Goal: Task Accomplishment & Management: Use online tool/utility

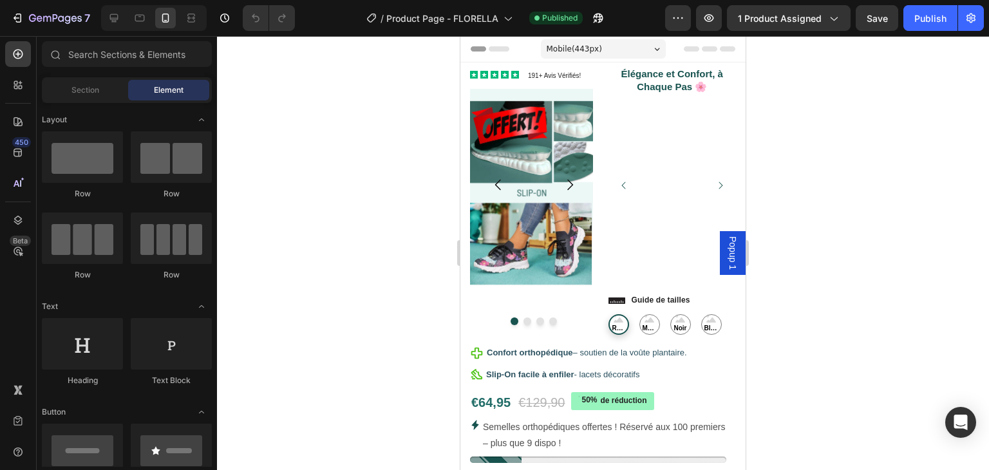
radio input "false"
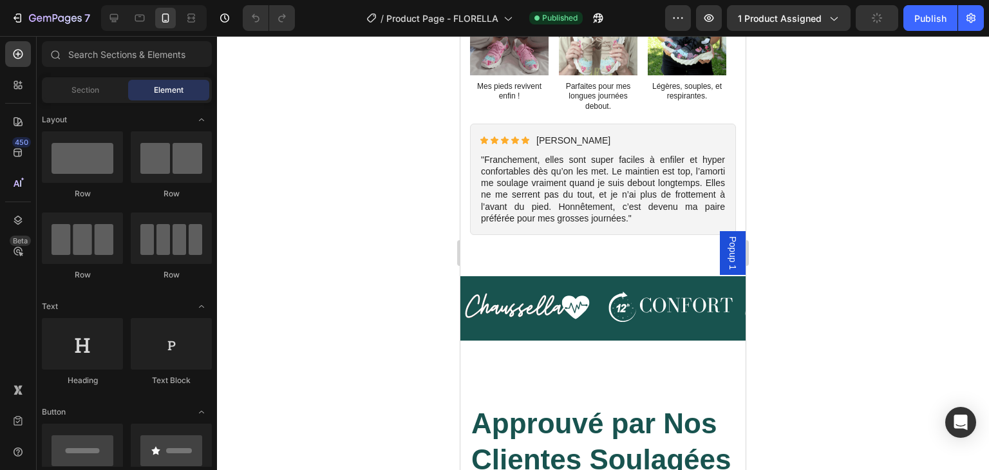
scroll to position [735, 0]
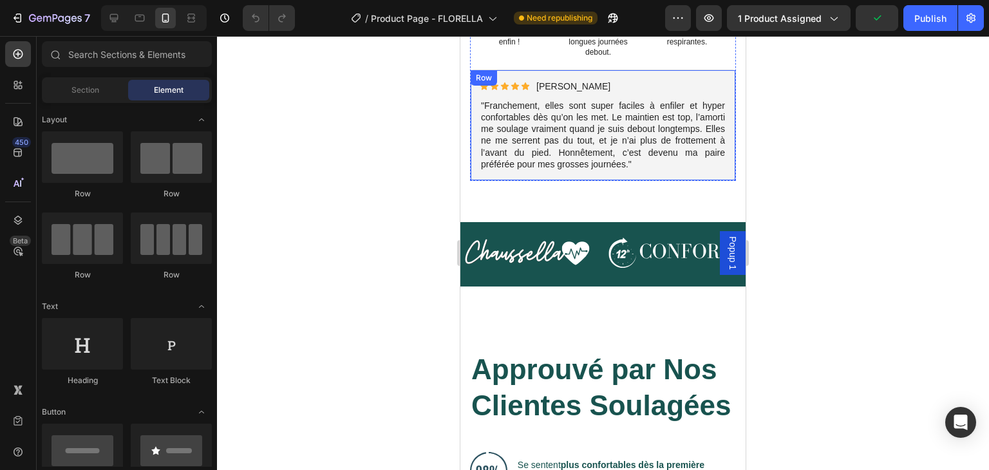
click at [612, 170] on div "Icon Icon Icon Icon Icon Icon List Isabelle D. Text Block Row "Franchement, ell…" at bounding box center [603, 125] width 266 height 111
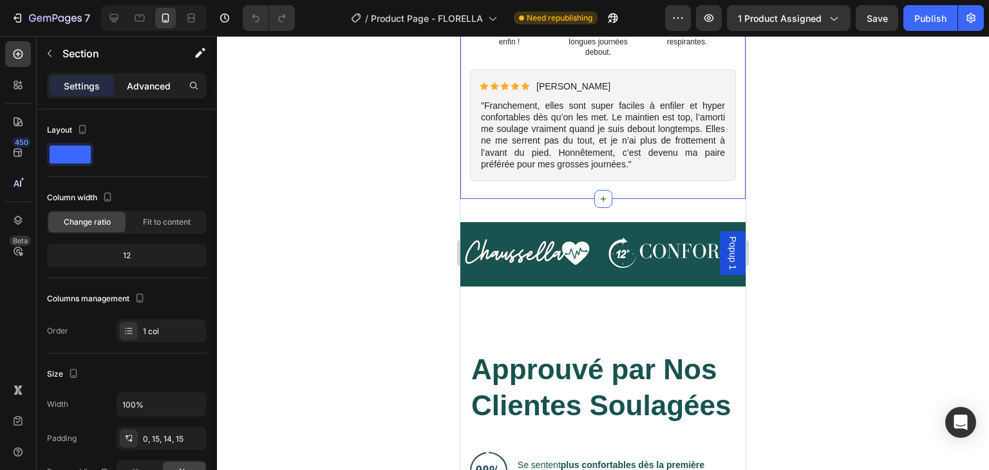
click at [148, 80] on p "Advanced" at bounding box center [149, 86] width 44 height 14
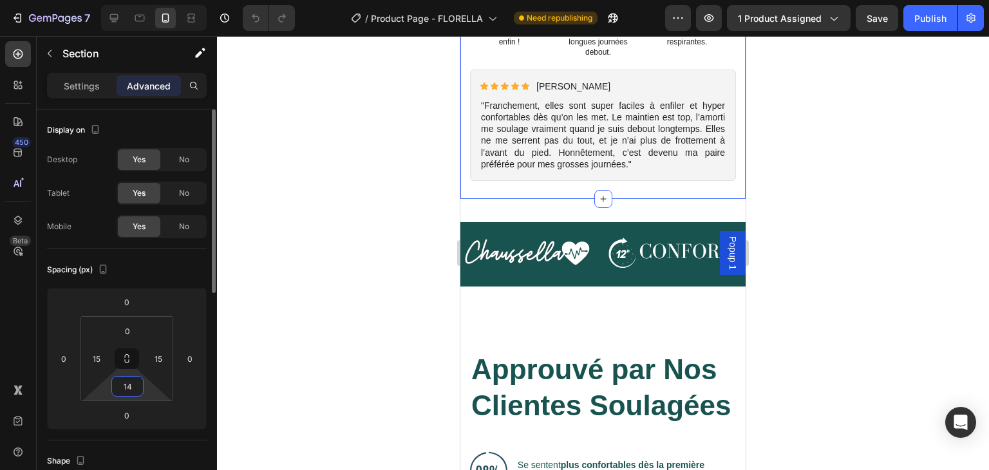
click at [136, 388] on input "14" at bounding box center [128, 386] width 26 height 19
type input "0"
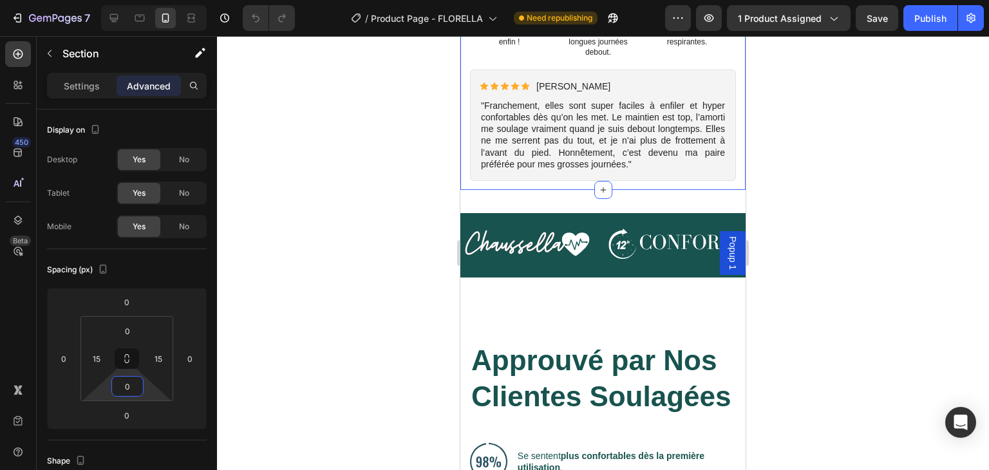
drag, startPoint x: 136, startPoint y: 388, endPoint x: 320, endPoint y: 402, distance: 184.7
click at [320, 0] on div "7 Version history / Product Page - FLORELLA Need republishing Preview 1 product…" at bounding box center [494, 0] width 989 height 0
click at [585, 213] on div "Image Image Image Image Image Image Carousel Section 2" at bounding box center [602, 245] width 285 height 64
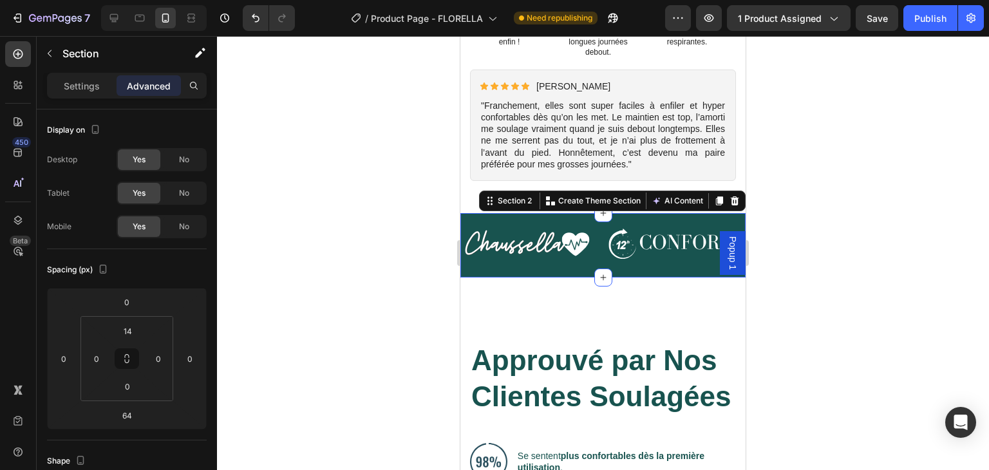
click at [570, 213] on div "Image Image Image Image Image Image Carousel Section 2 You can create reusable …" at bounding box center [602, 245] width 285 height 64
click at [134, 415] on input "64" at bounding box center [127, 415] width 26 height 19
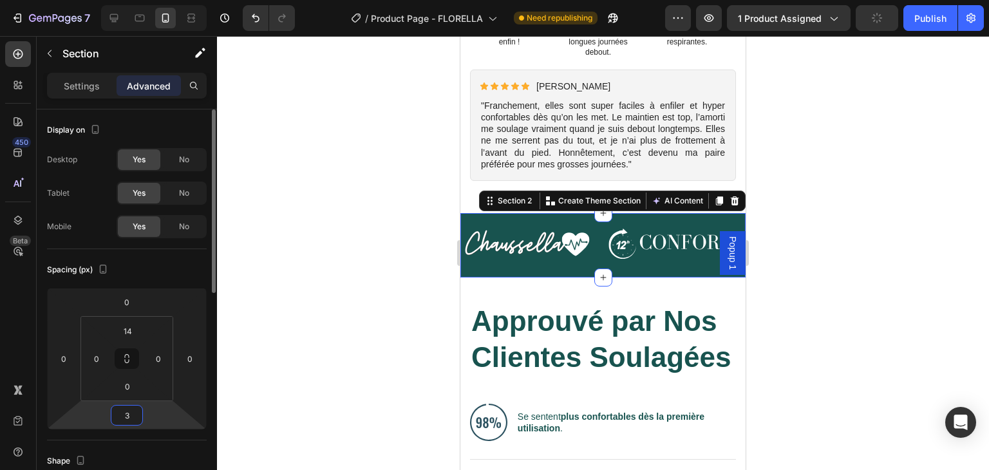
type input "32"
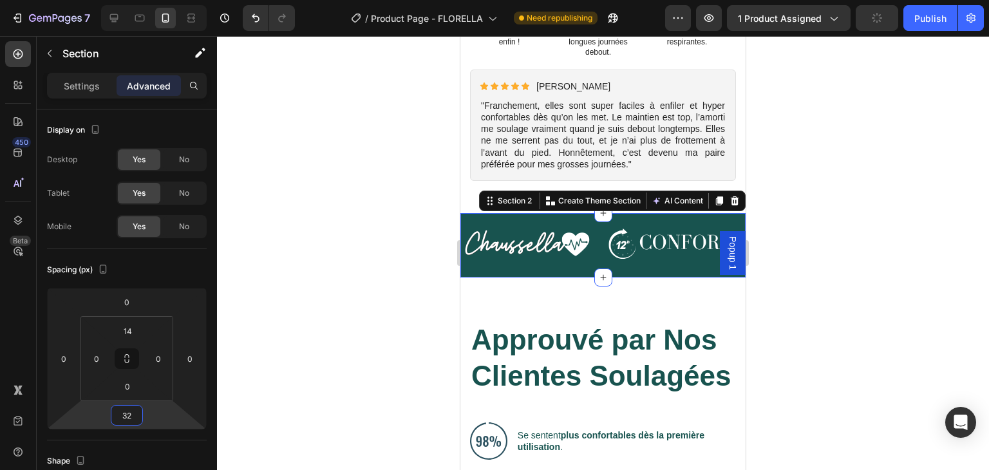
click at [371, 366] on div at bounding box center [603, 253] width 772 height 434
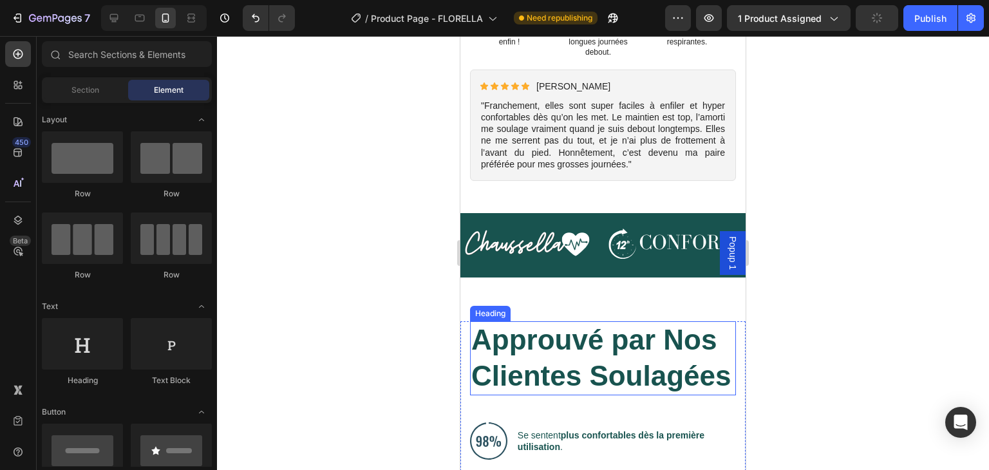
click at [646, 343] on span "Approuvé par Nos Clientes Soulagées" at bounding box center [600, 358] width 259 height 68
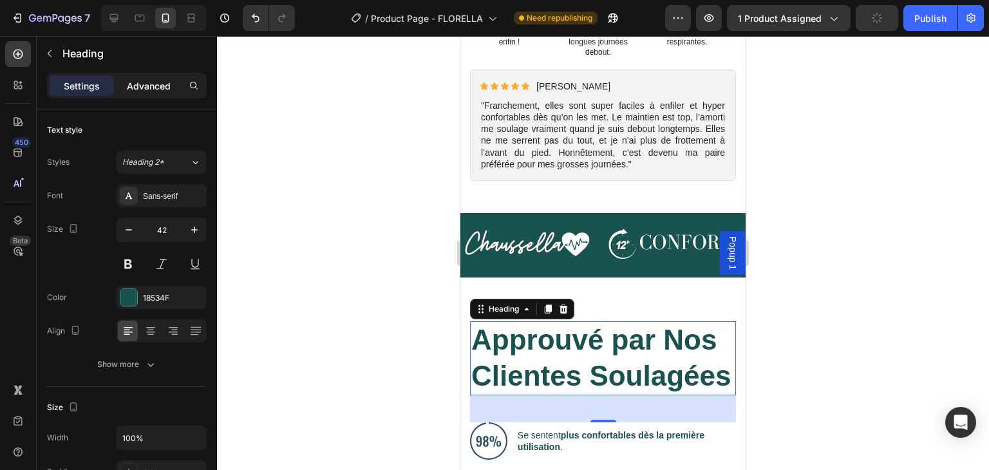
click at [153, 81] on p "Advanced" at bounding box center [149, 86] width 44 height 14
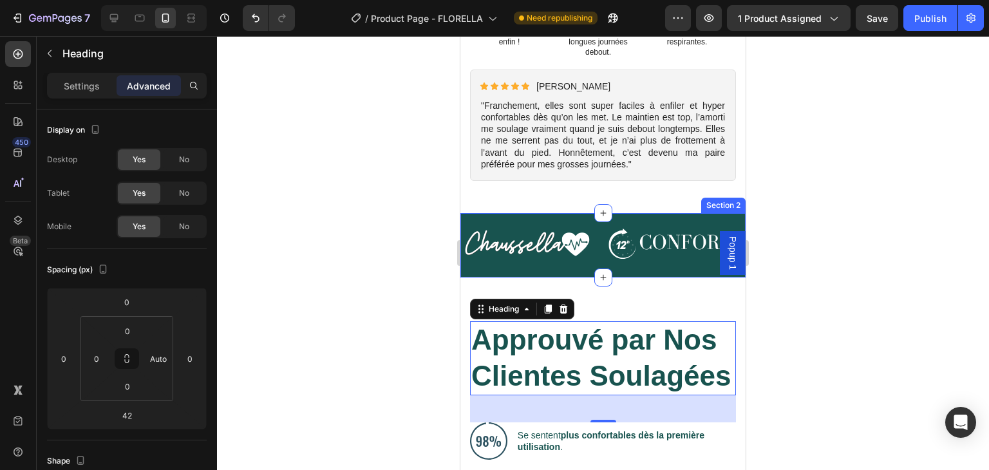
click at [577, 265] on div "Image Image Image Image Image Image Carousel" at bounding box center [602, 249] width 285 height 55
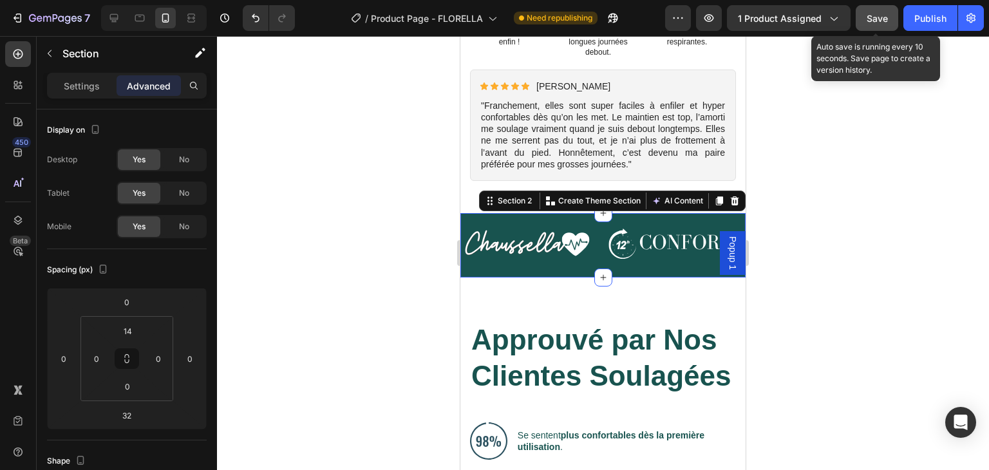
click at [877, 21] on span "Save" at bounding box center [877, 18] width 21 height 11
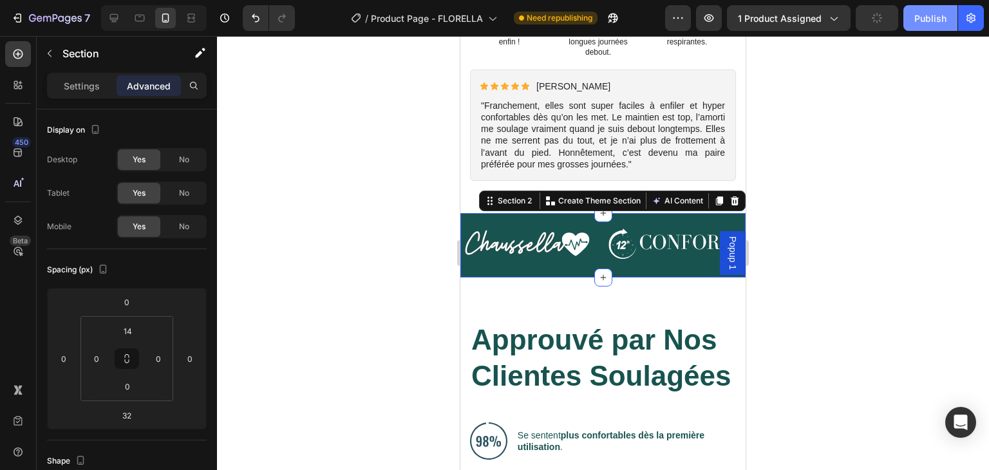
click at [925, 21] on div "Publish" at bounding box center [930, 19] width 32 height 14
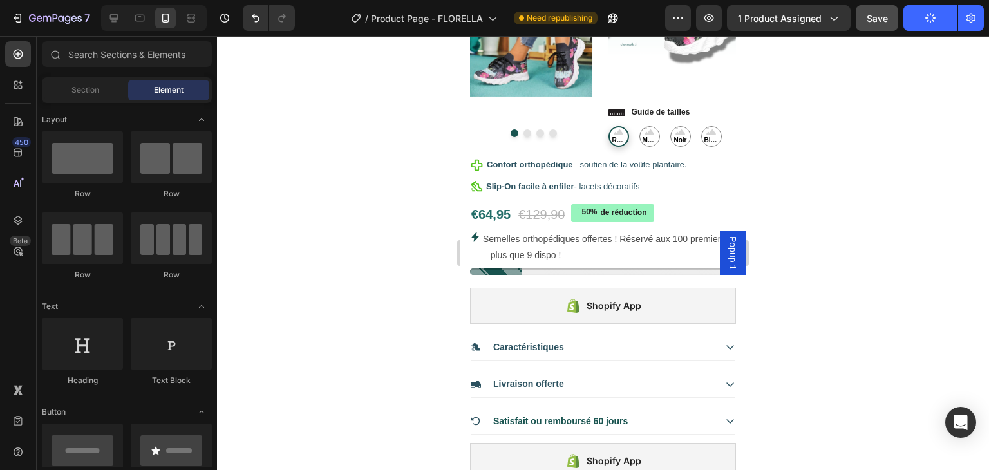
scroll to position [0, 0]
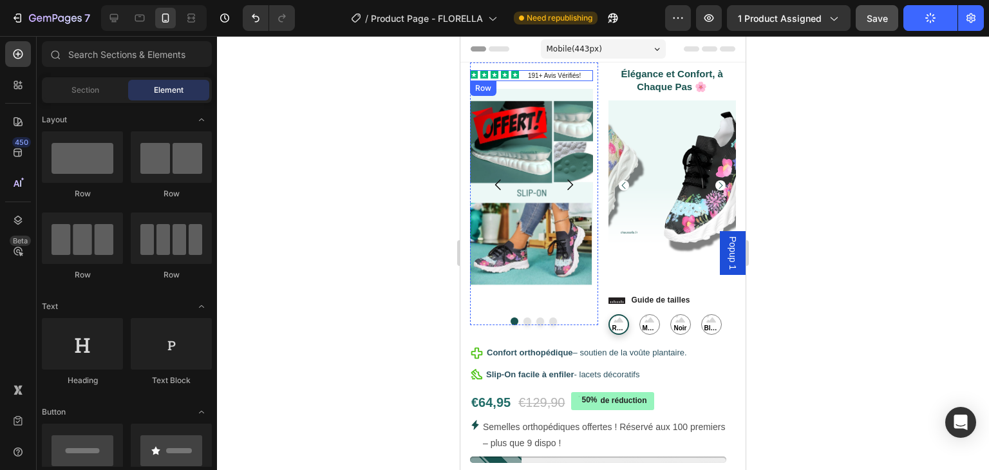
click at [524, 73] on div "Icon Icon Icon Icon Icon Icon List 191+ Avis Vérifiés! Text Block Row" at bounding box center [531, 75] width 123 height 11
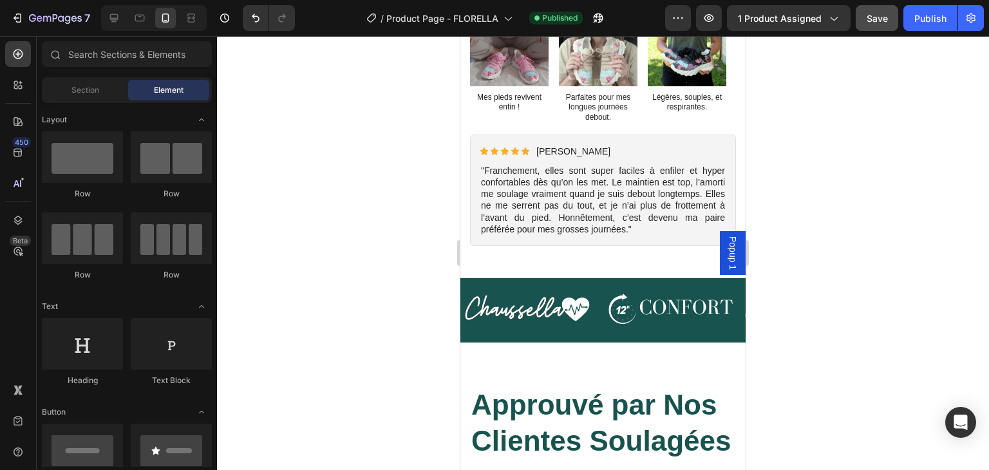
scroll to position [675, 0]
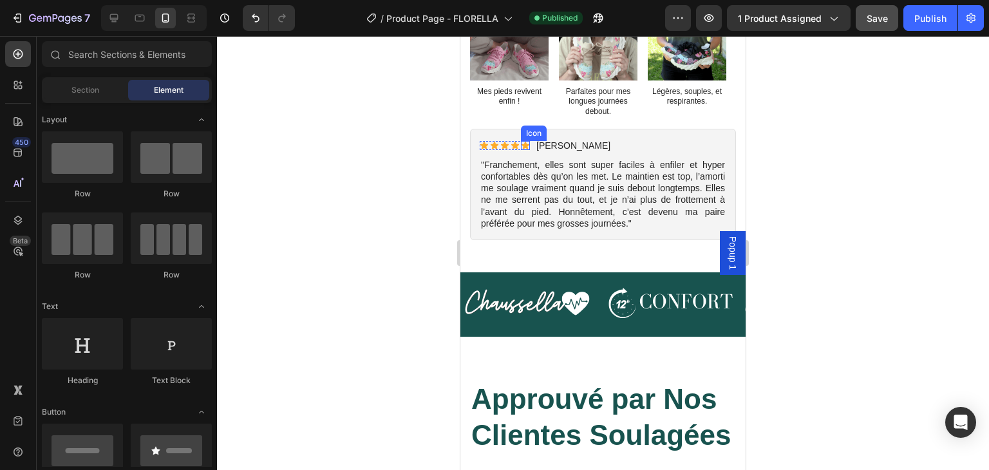
click at [526, 142] on icon at bounding box center [525, 146] width 8 height 8
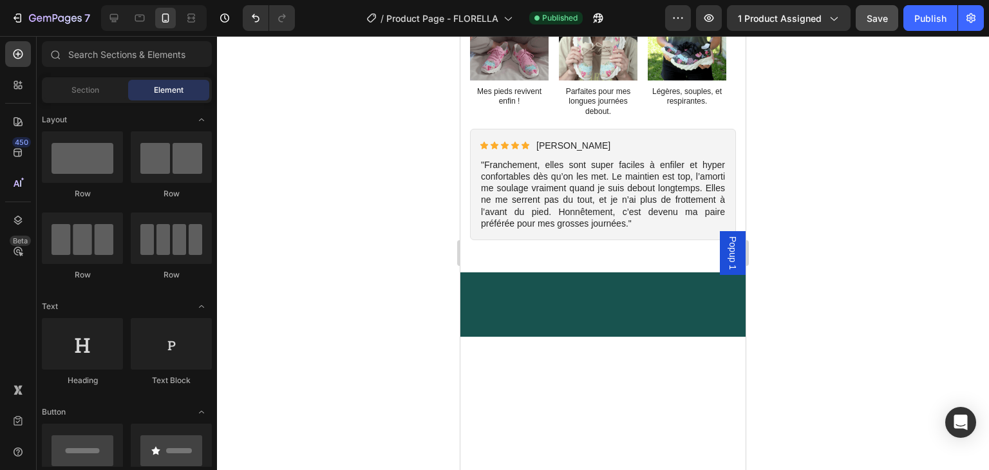
scroll to position [0, 0]
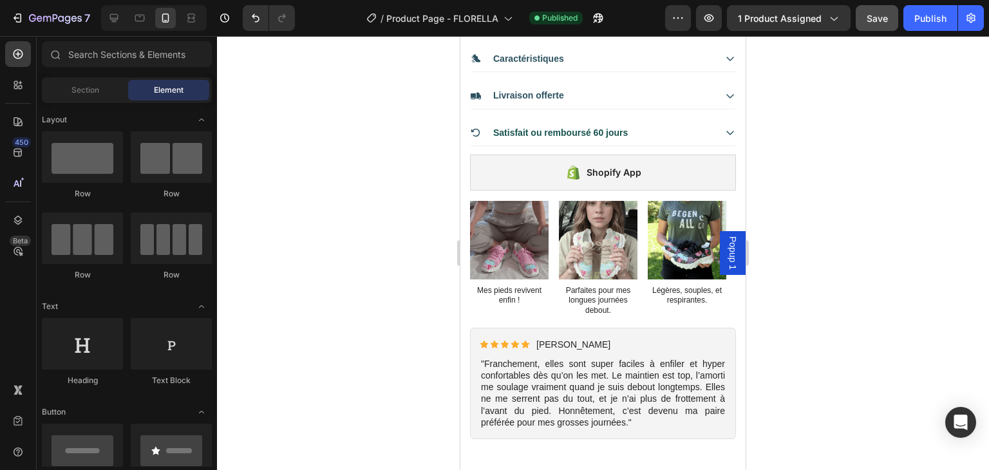
drag, startPoint x: 742, startPoint y: 114, endPoint x: 1207, endPoint y: 140, distance: 466.2
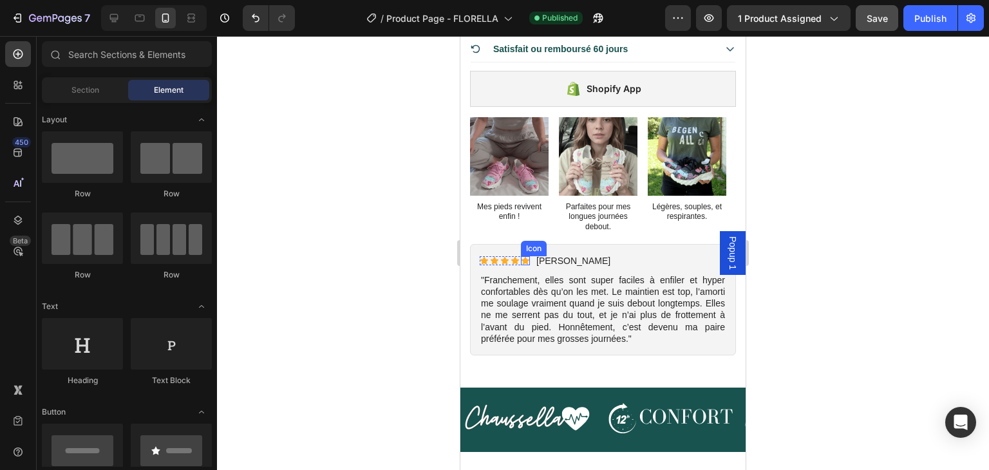
click at [525, 257] on icon at bounding box center [525, 261] width 8 height 8
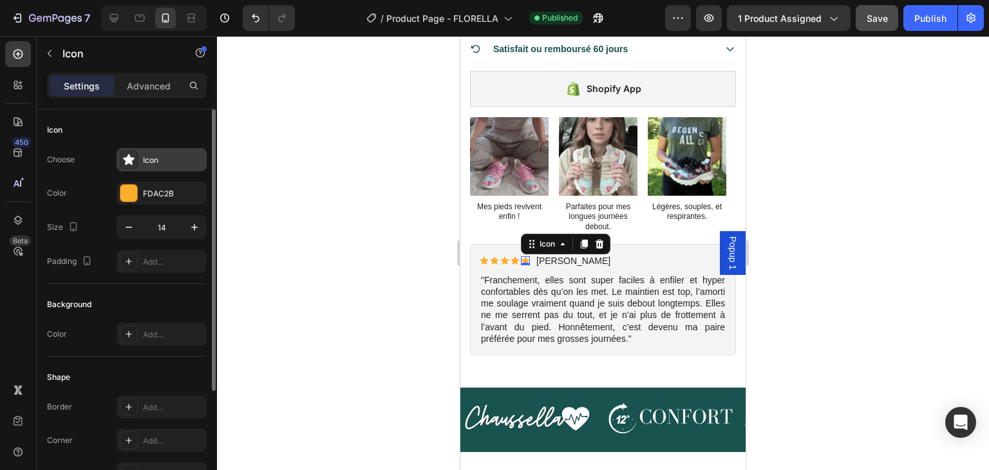
click at [182, 160] on div "Icon" at bounding box center [173, 161] width 61 height 12
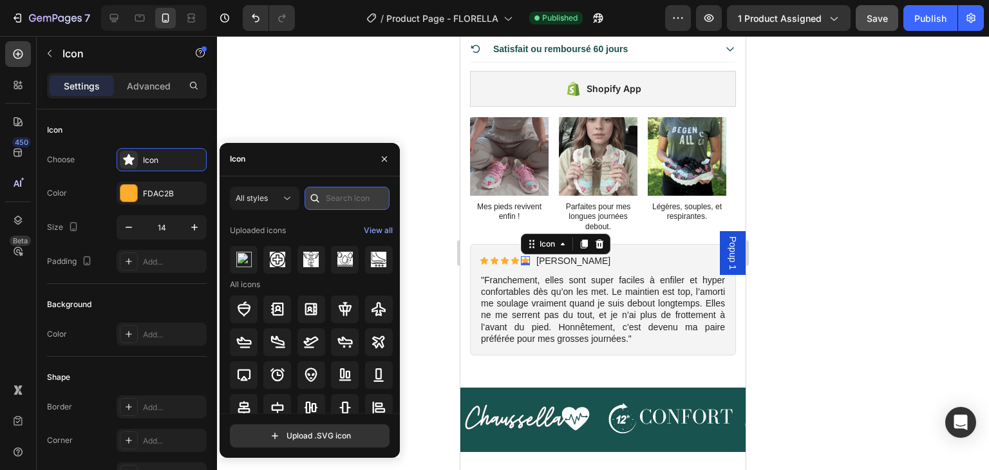
click at [332, 196] on input "text" at bounding box center [347, 198] width 85 height 23
type input "star"
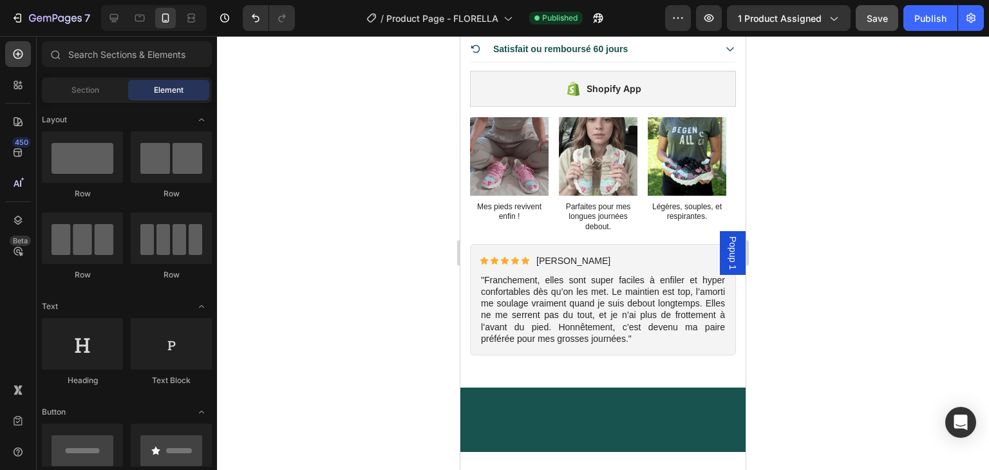
scroll to position [0, 0]
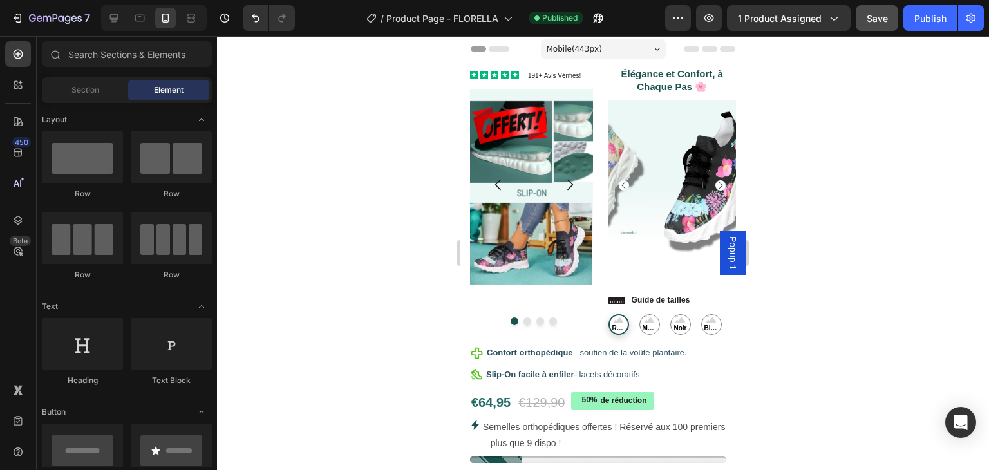
drag, startPoint x: 740, startPoint y: 113, endPoint x: 1206, endPoint y: 82, distance: 467.2
click at [487, 77] on div "Icon" at bounding box center [484, 75] width 8 height 8
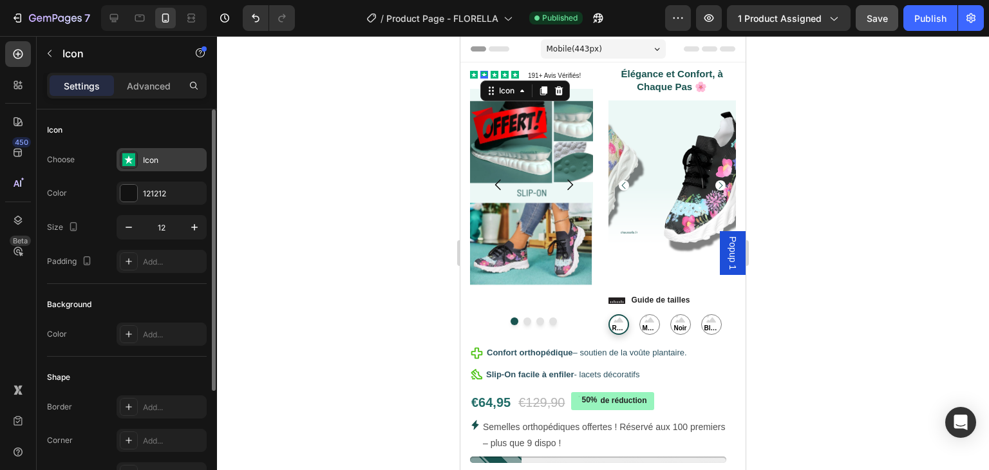
click at [175, 155] on div "Icon" at bounding box center [173, 161] width 61 height 12
click at [818, 82] on div at bounding box center [603, 253] width 772 height 434
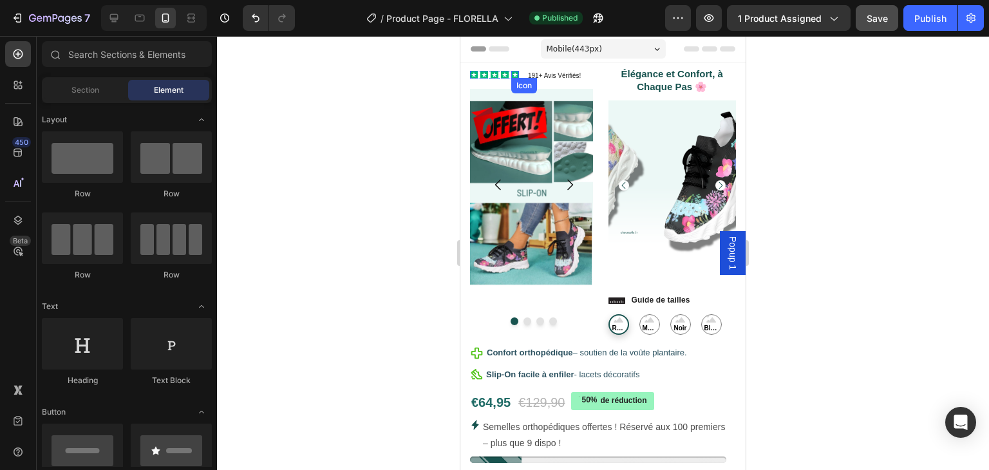
click at [516, 74] on icon at bounding box center [514, 73] width 5 height 5
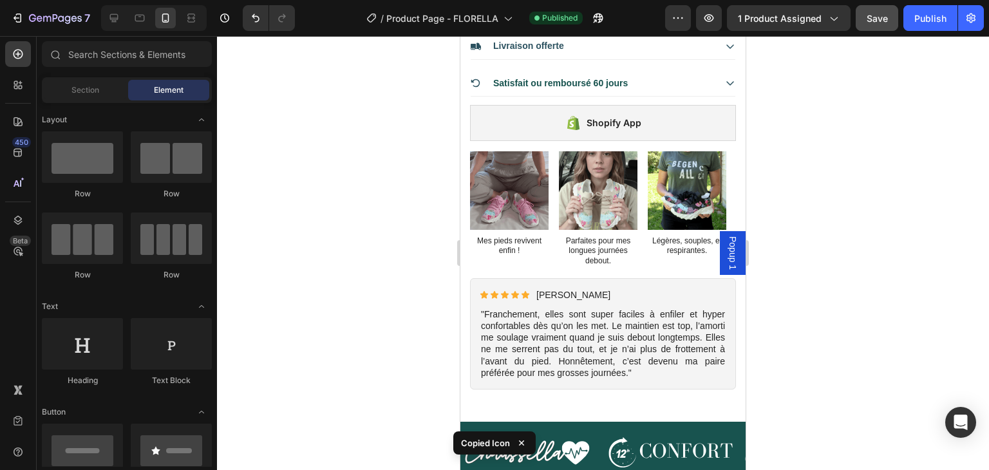
scroll to position [543, 0]
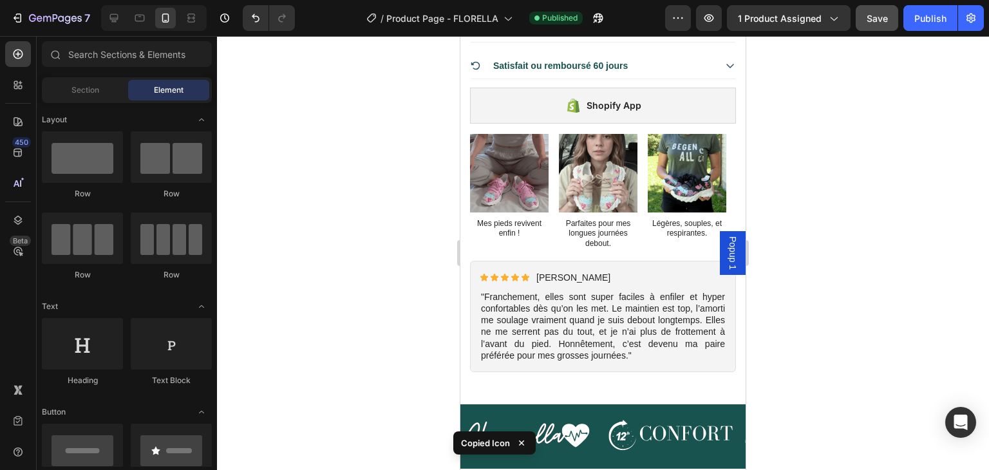
drag, startPoint x: 739, startPoint y: 54, endPoint x: 1205, endPoint y: 138, distance: 473.6
click at [526, 274] on icon at bounding box center [525, 278] width 8 height 8
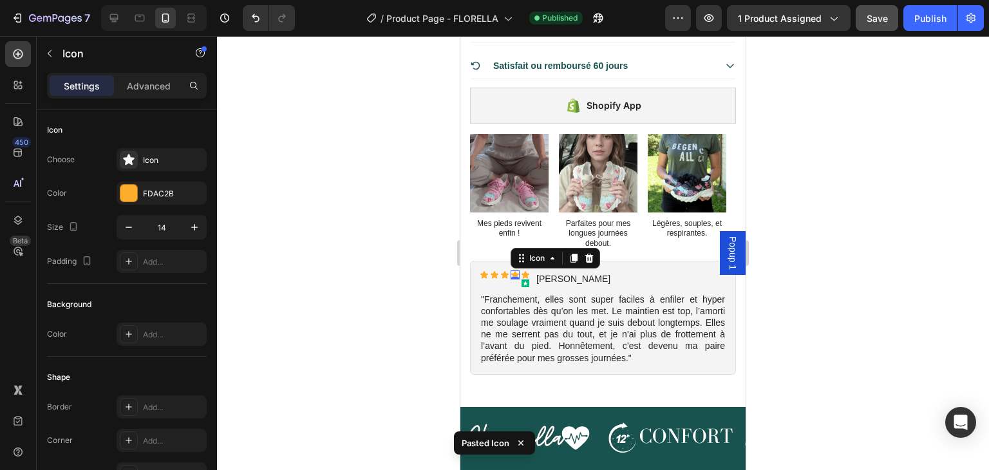
click at [516, 270] on div "Icon 0" at bounding box center [515, 274] width 9 height 9
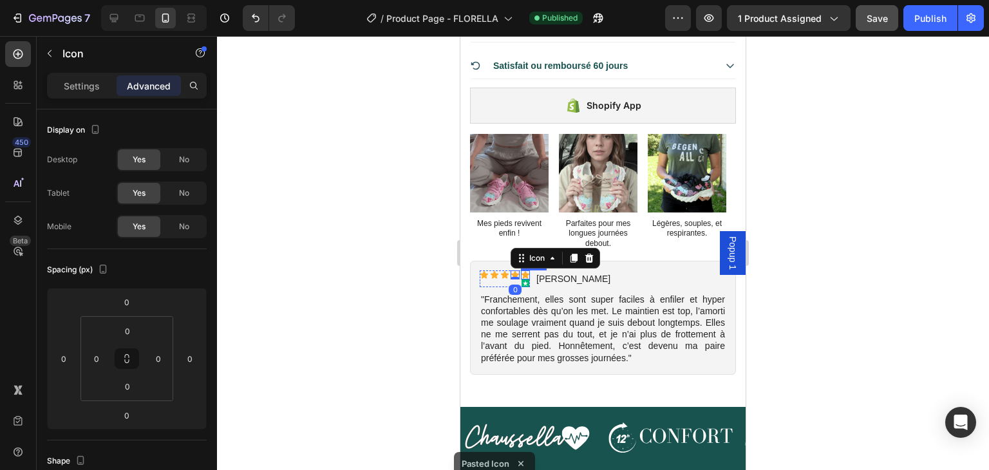
click at [524, 271] on icon at bounding box center [525, 275] width 8 height 8
click at [599, 254] on icon at bounding box center [599, 258] width 8 height 9
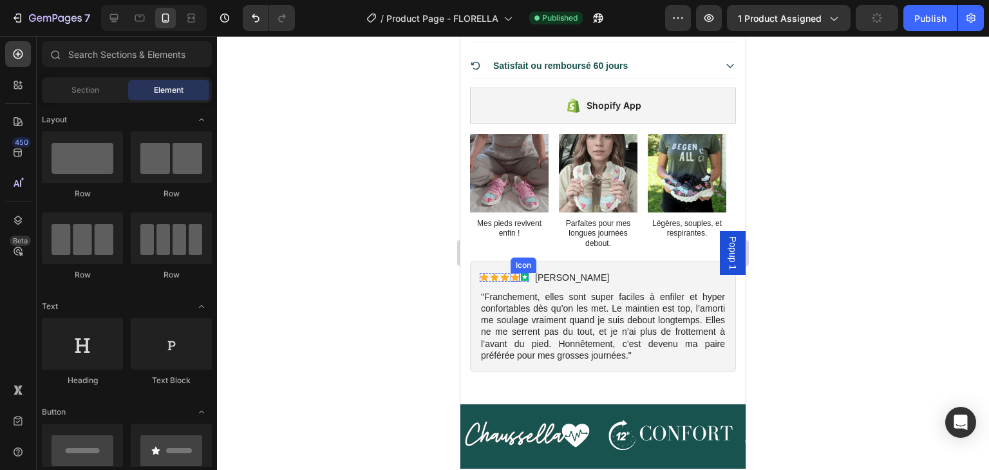
click at [516, 274] on icon at bounding box center [515, 278] width 8 height 8
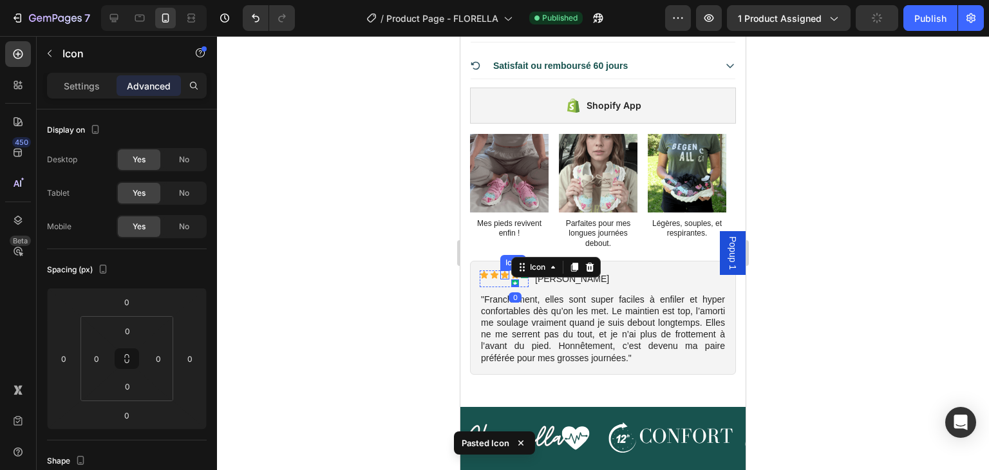
click at [503, 271] on icon at bounding box center [505, 275] width 8 height 8
click at [494, 271] on icon at bounding box center [495, 275] width 8 height 8
click at [484, 271] on icon at bounding box center [484, 275] width 8 height 8
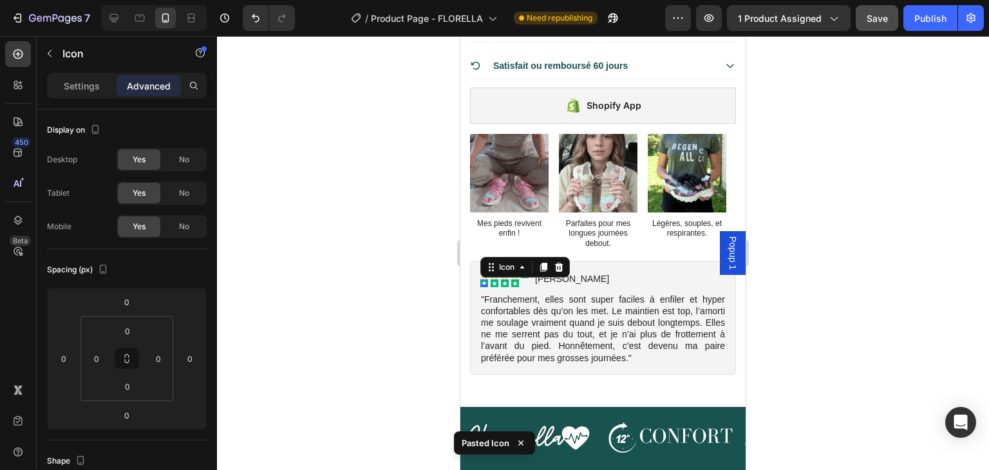
click at [419, 267] on div at bounding box center [603, 253] width 772 height 434
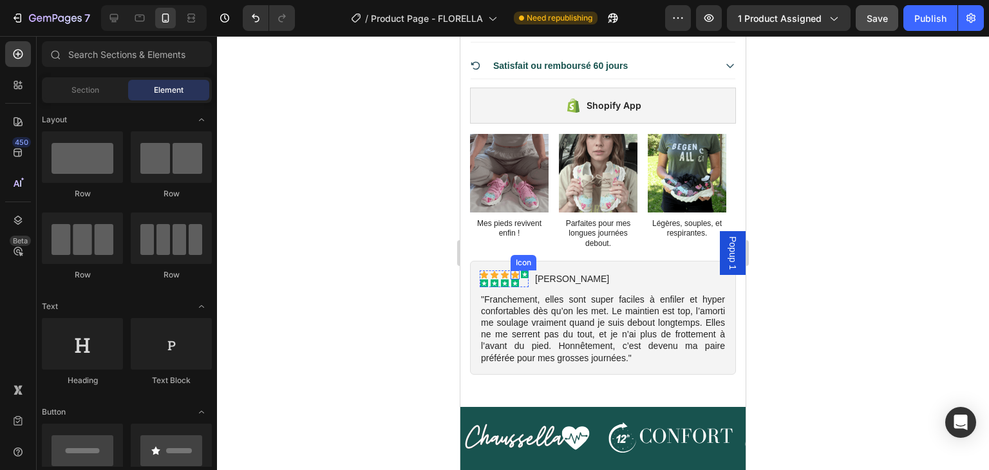
click at [512, 270] on icon at bounding box center [515, 274] width 9 height 9
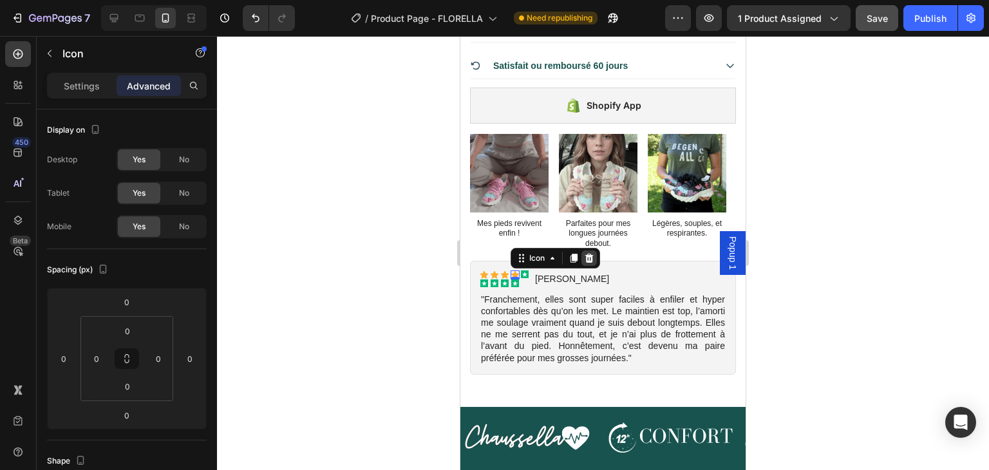
click at [593, 253] on icon at bounding box center [589, 258] width 10 height 10
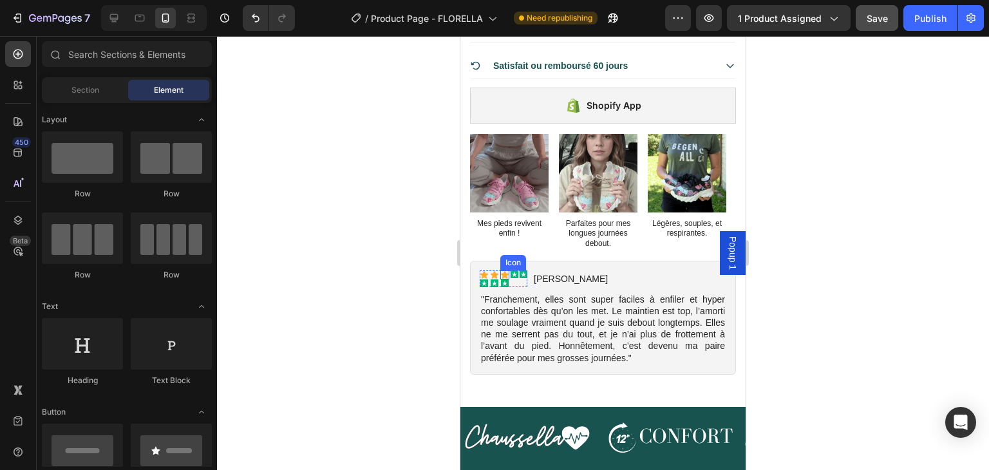
click at [503, 271] on icon at bounding box center [505, 275] width 8 height 8
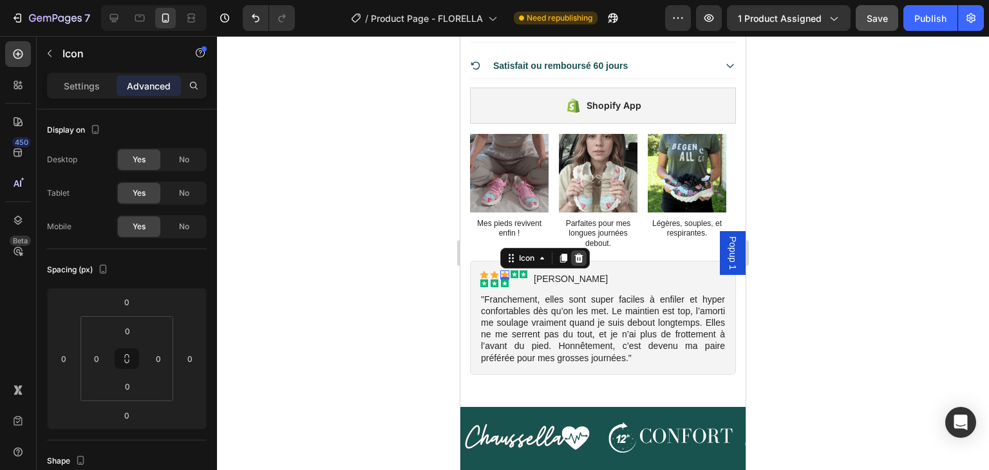
click at [579, 254] on icon at bounding box center [579, 258] width 8 height 9
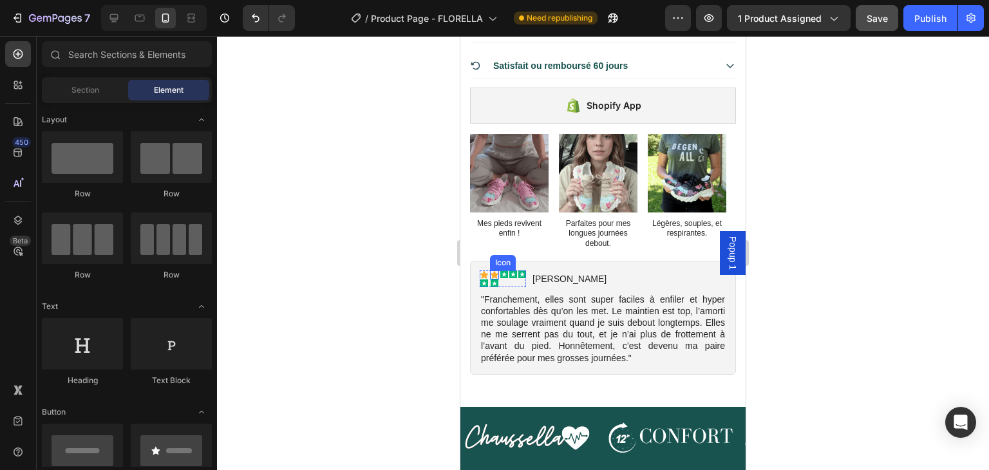
click at [494, 271] on icon at bounding box center [495, 275] width 8 height 8
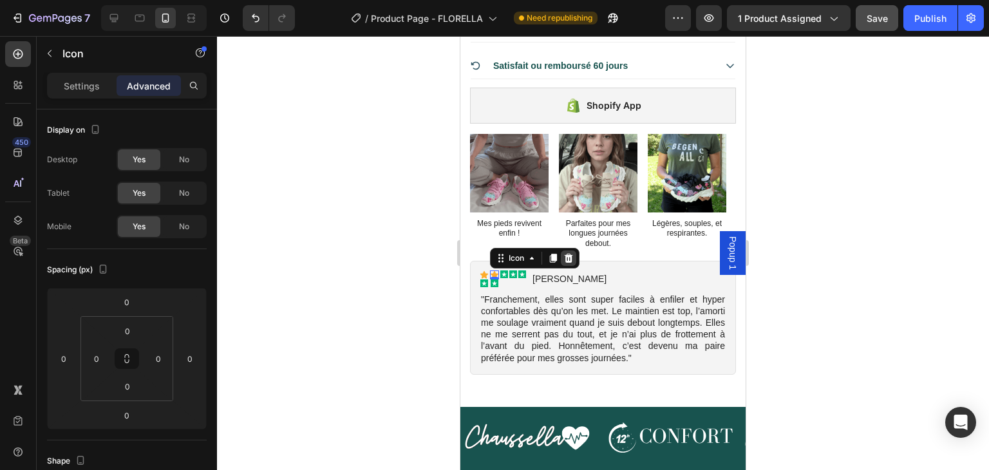
click at [567, 254] on icon at bounding box center [569, 258] width 8 height 9
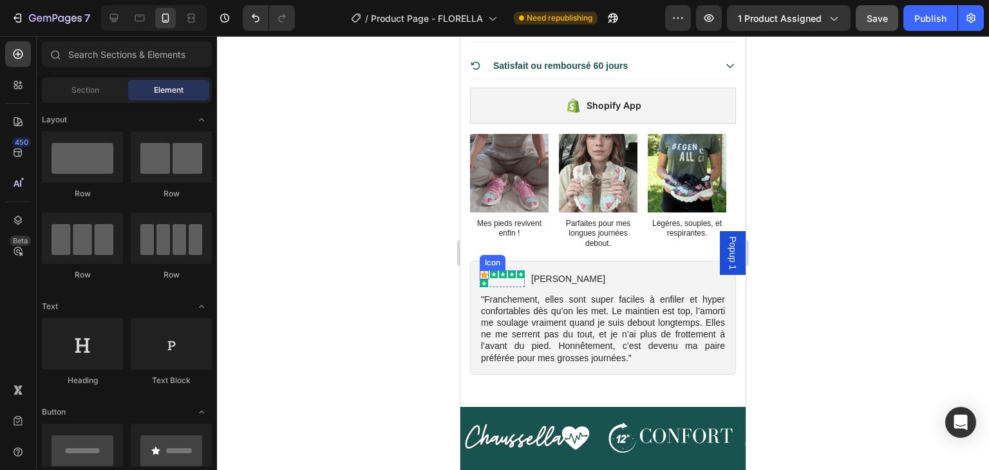
click at [484, 270] on icon at bounding box center [484, 274] width 9 height 9
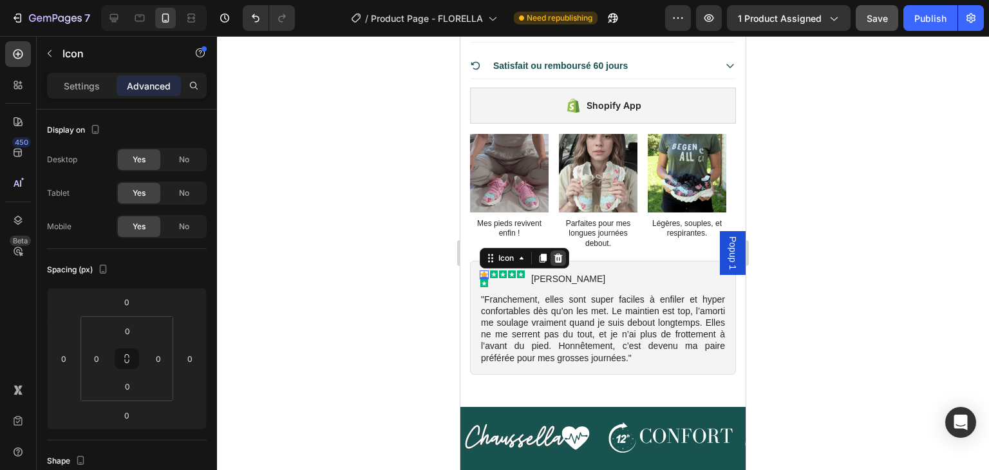
click at [558, 254] on icon at bounding box center [558, 258] width 8 height 9
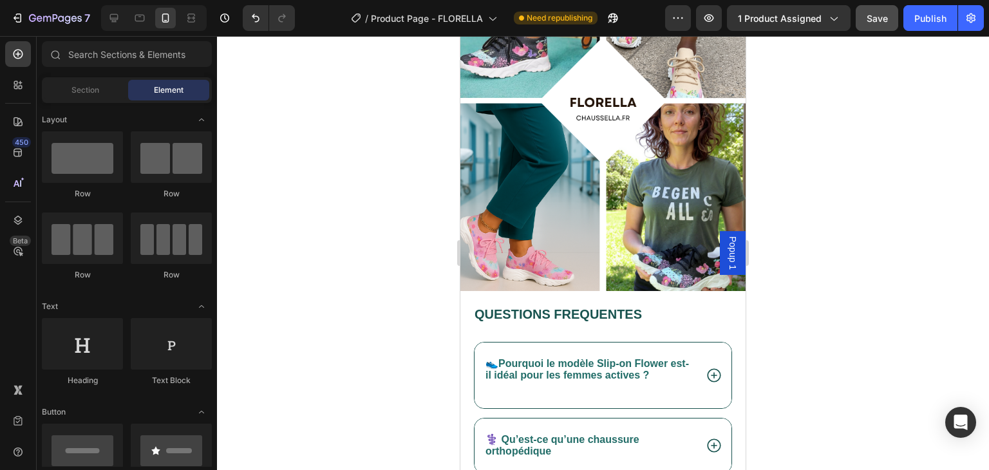
scroll to position [4371, 0]
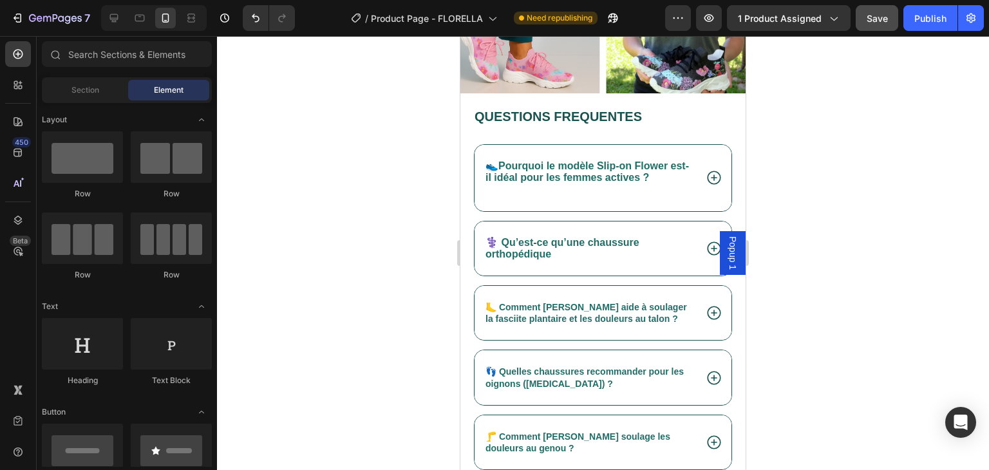
drag, startPoint x: 742, startPoint y: 106, endPoint x: 1217, endPoint y: 482, distance: 605.9
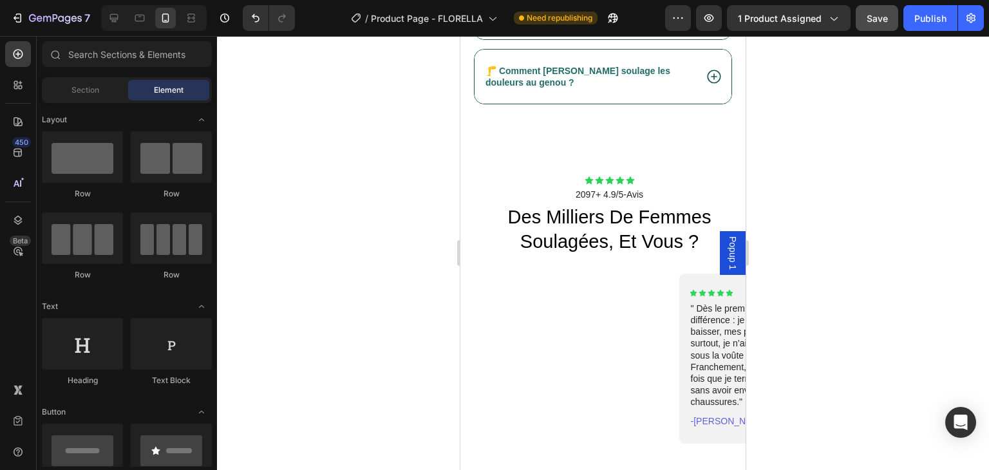
scroll to position [5323, 0]
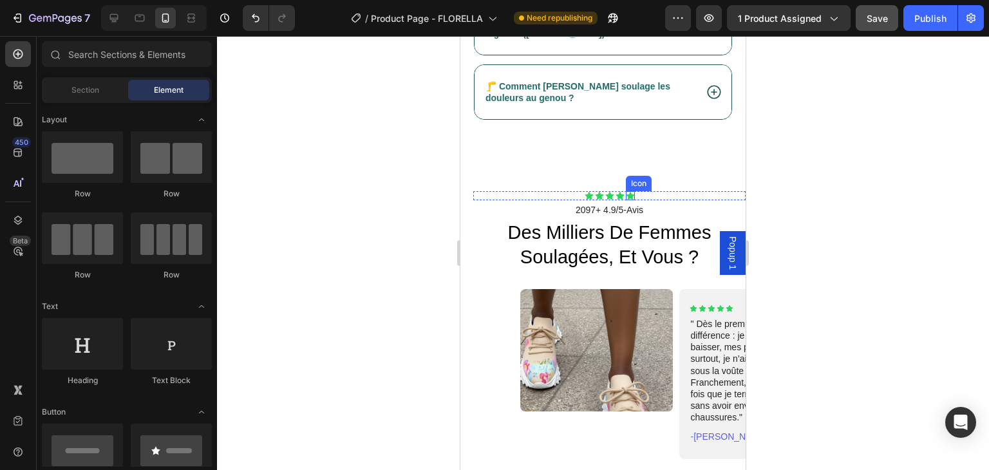
click at [626, 192] on icon at bounding box center [630, 196] width 8 height 8
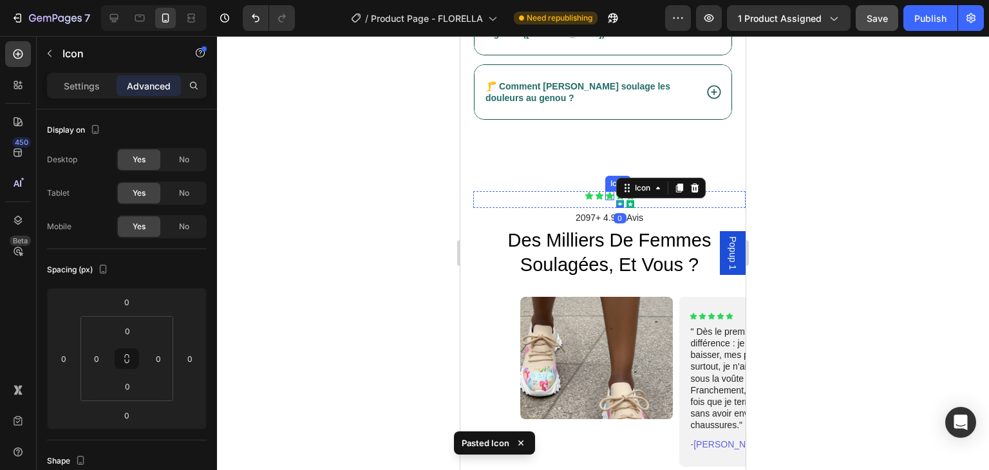
click at [605, 191] on icon at bounding box center [609, 195] width 9 height 9
click at [595, 191] on icon at bounding box center [599, 195] width 9 height 9
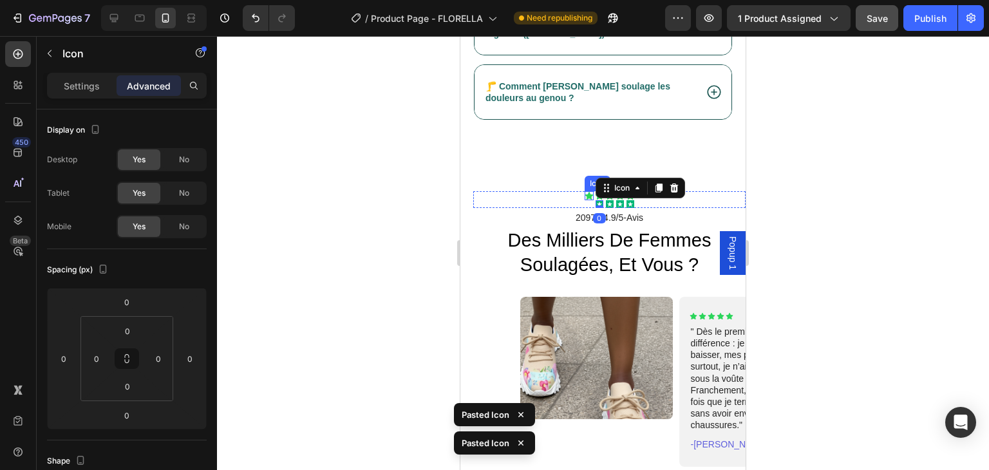
click at [585, 192] on icon at bounding box center [589, 196] width 8 height 8
click at [844, 175] on div at bounding box center [603, 253] width 772 height 434
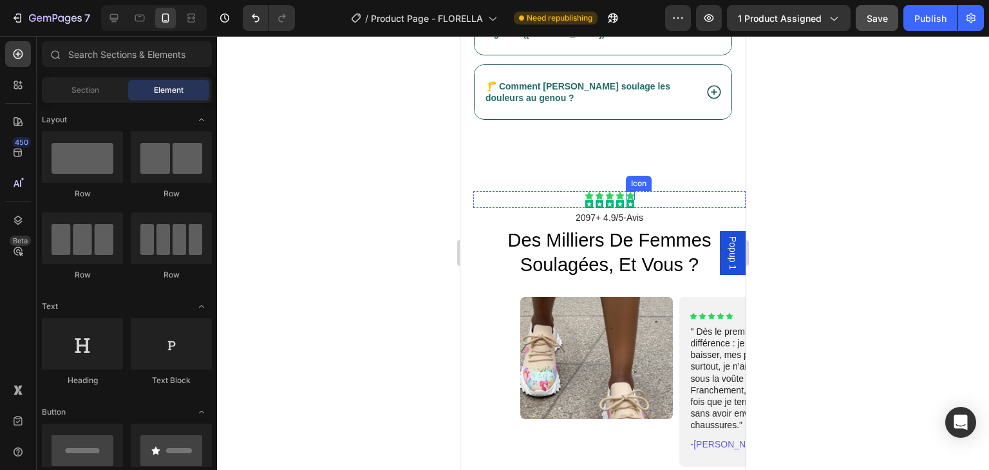
click at [626, 191] on icon at bounding box center [630, 195] width 9 height 9
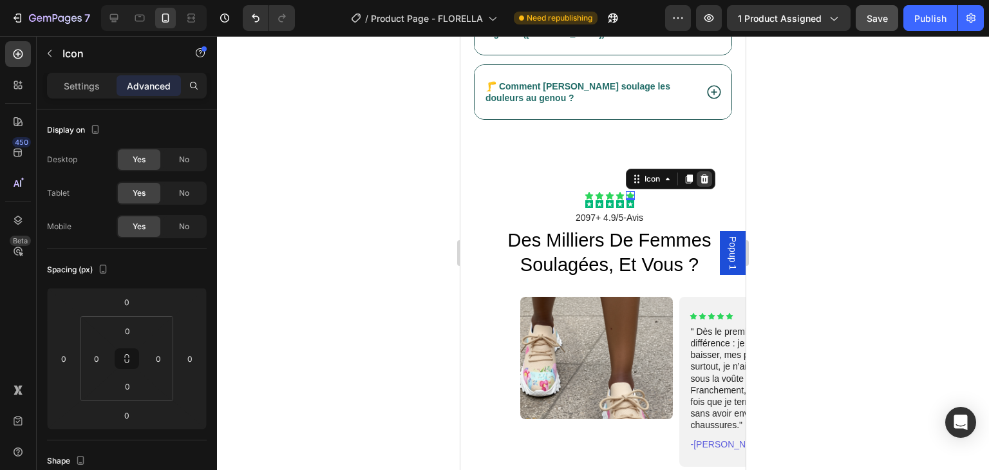
click at [700, 174] on icon at bounding box center [704, 178] width 8 height 9
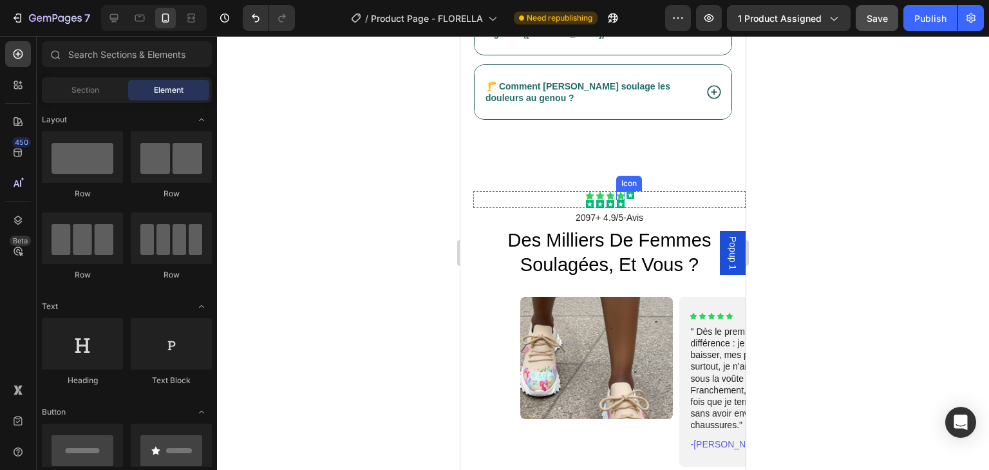
click at [616, 191] on icon at bounding box center [620, 195] width 9 height 9
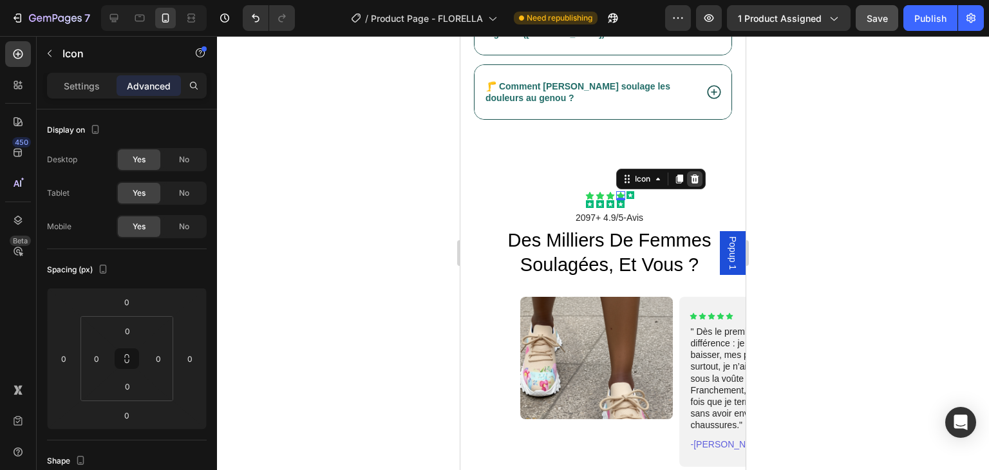
click at [690, 174] on icon at bounding box center [694, 178] width 8 height 9
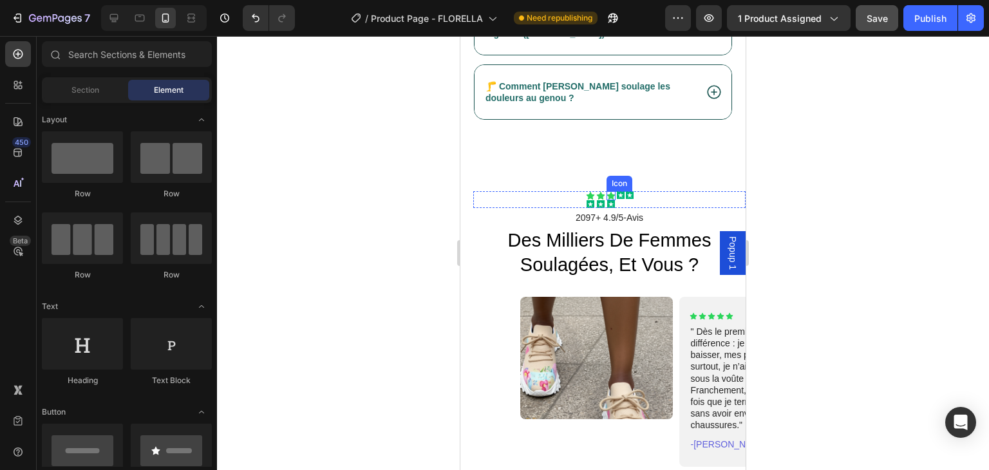
click at [606, 191] on icon at bounding box center [610, 195] width 9 height 9
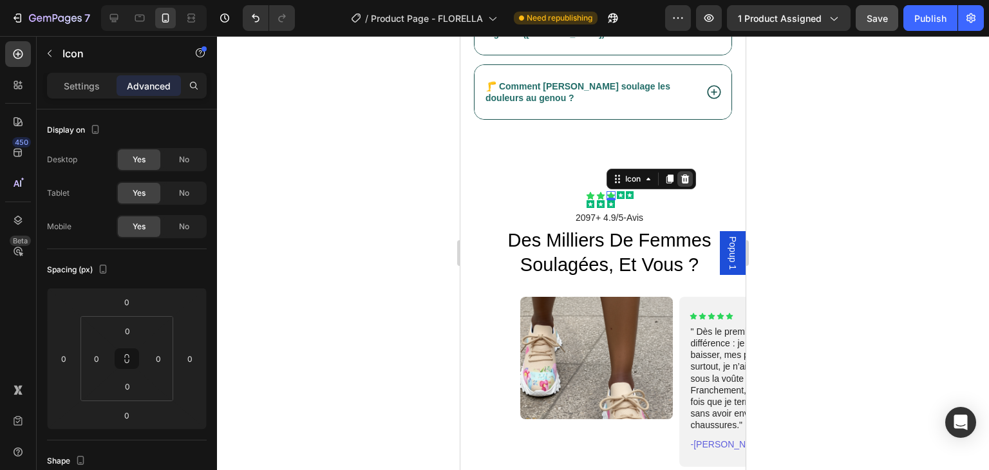
click at [682, 174] on icon at bounding box center [684, 178] width 8 height 9
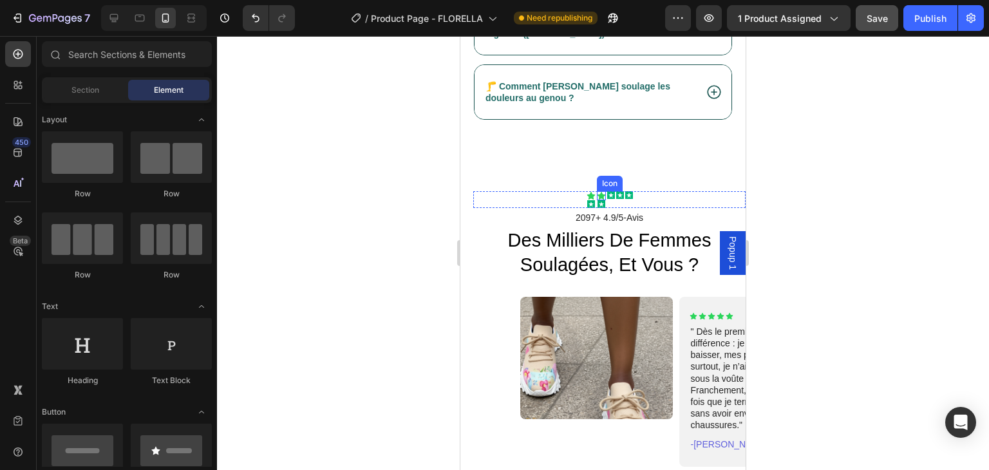
click at [597, 192] on icon at bounding box center [601, 196] width 8 height 8
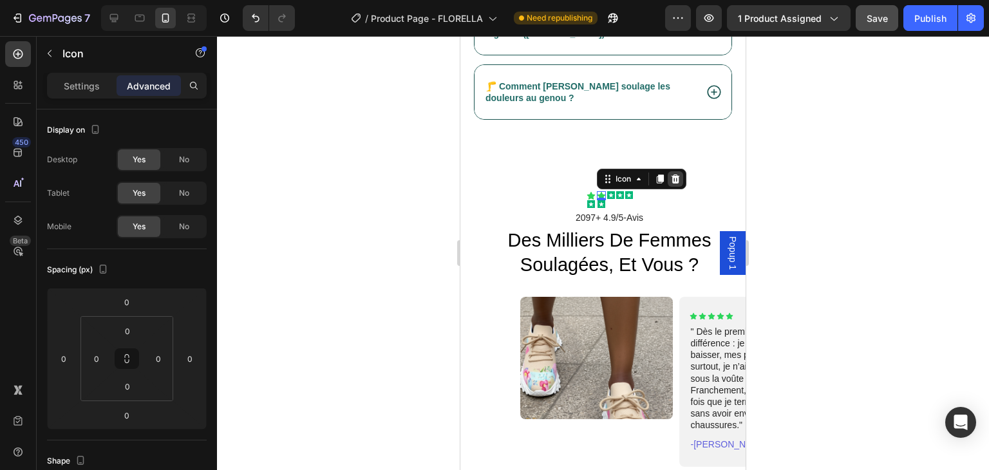
click at [674, 174] on icon at bounding box center [675, 179] width 10 height 10
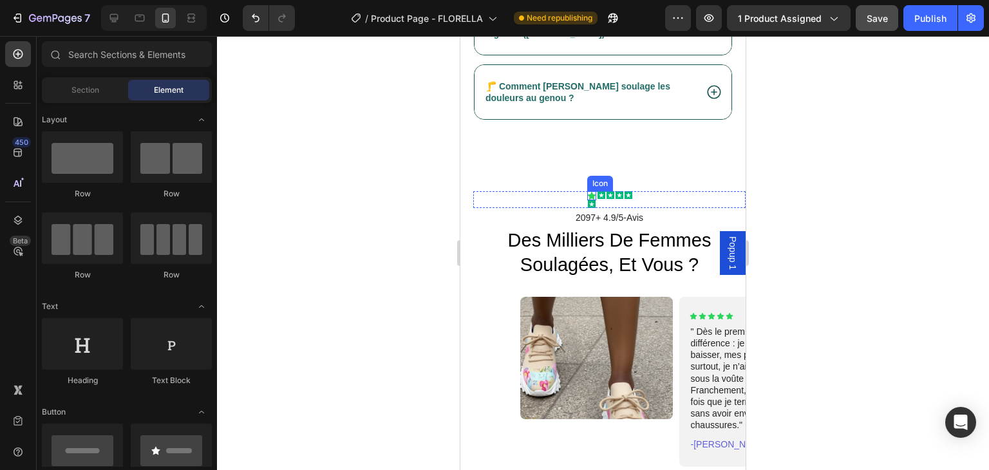
click at [587, 192] on icon at bounding box center [591, 196] width 8 height 8
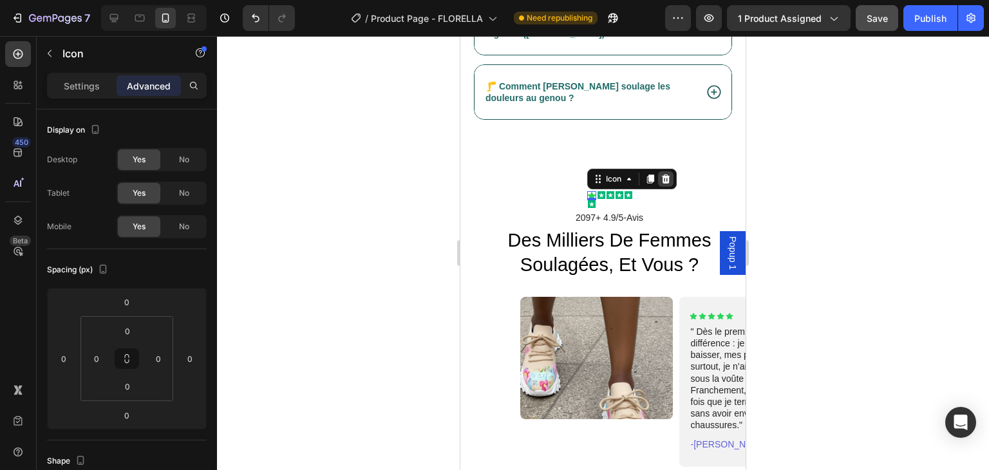
click at [661, 174] on icon at bounding box center [665, 178] width 8 height 9
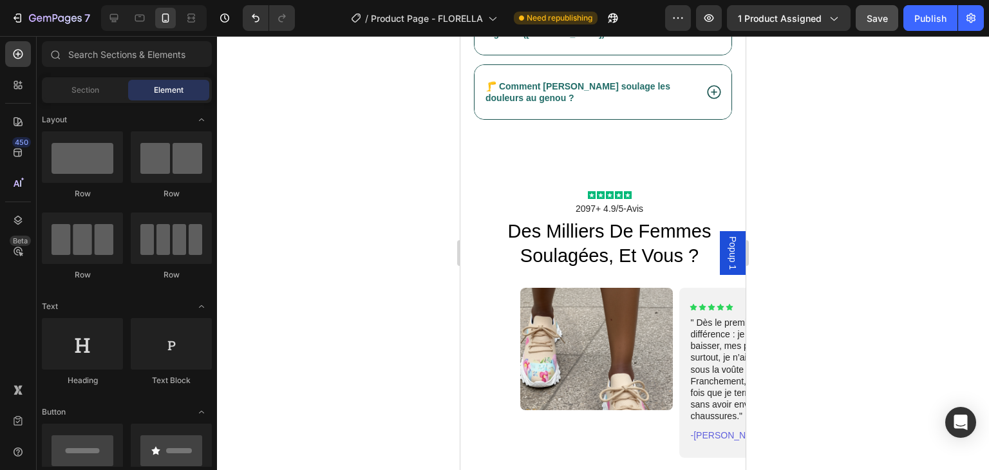
drag, startPoint x: 739, startPoint y: 422, endPoint x: 685, endPoint y: 294, distance: 139.7
click at [689, 304] on icon at bounding box center [692, 307] width 7 height 7
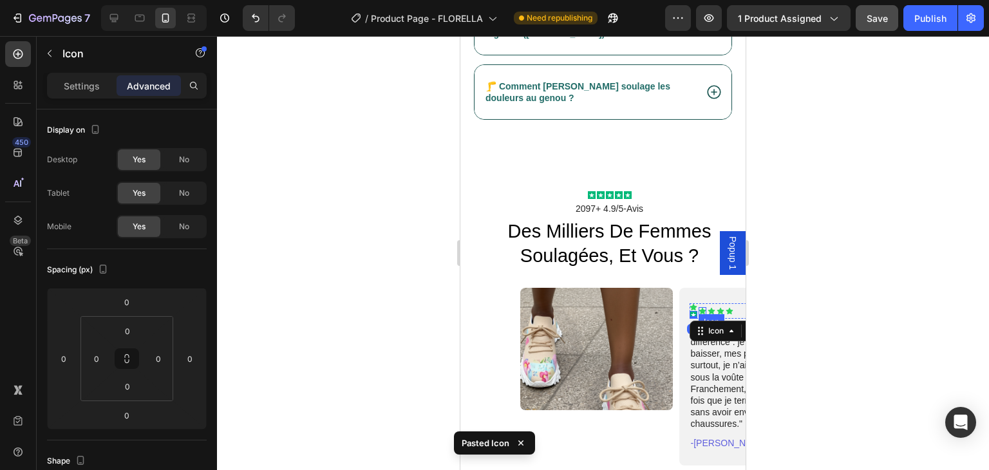
click at [699, 308] on icon at bounding box center [702, 311] width 7 height 7
click at [717, 308] on icon at bounding box center [720, 311] width 7 height 7
click at [789, 283] on div at bounding box center [603, 253] width 772 height 434
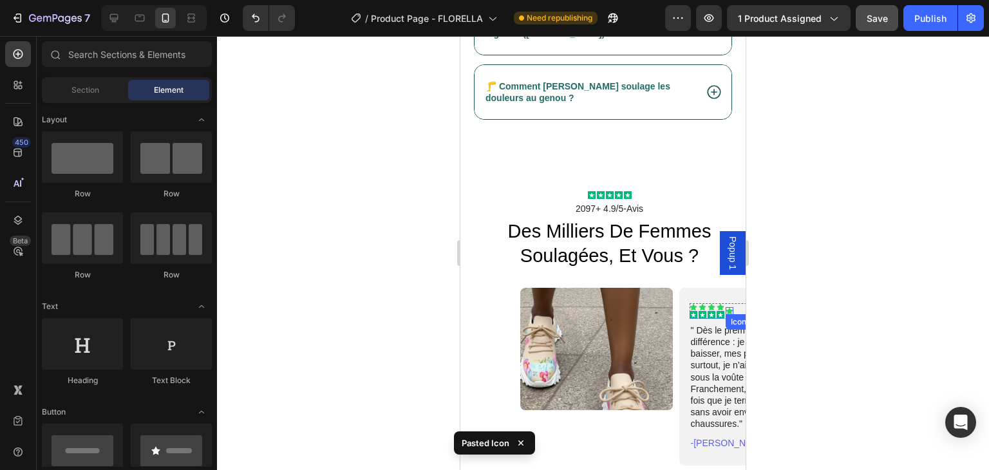
click at [726, 308] on icon at bounding box center [729, 311] width 7 height 7
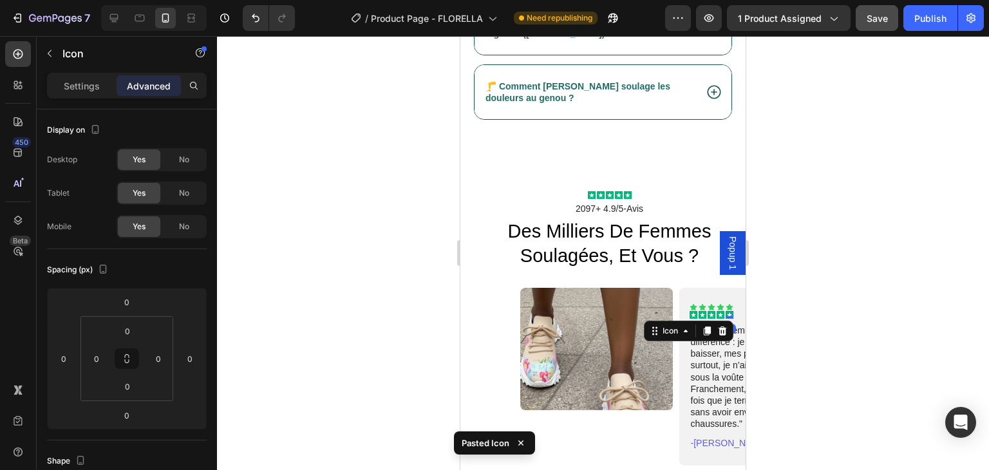
click at [782, 304] on div at bounding box center [603, 253] width 772 height 434
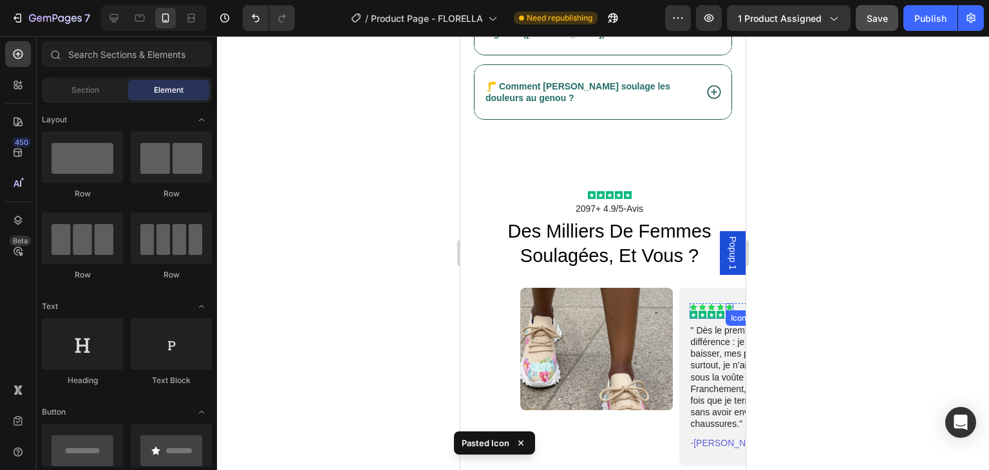
click at [726, 304] on icon at bounding box center [729, 307] width 7 height 7
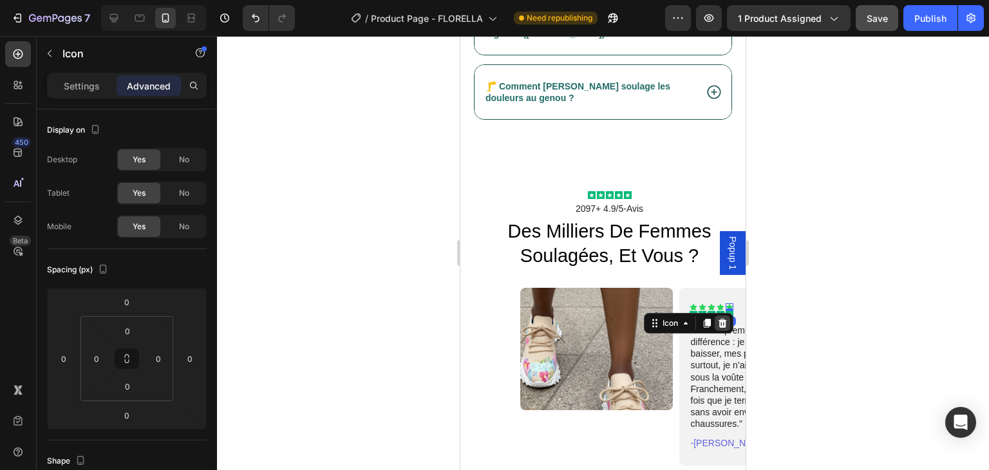
click at [717, 318] on icon at bounding box center [722, 323] width 10 height 10
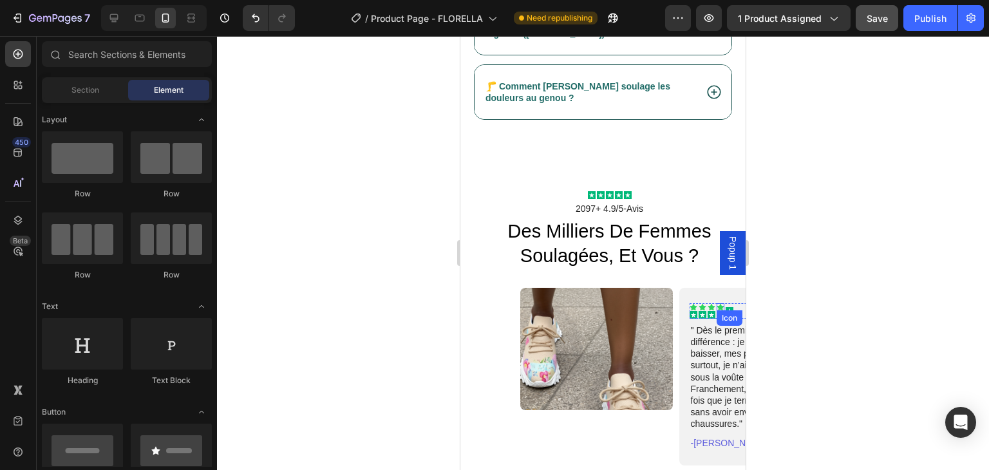
click at [717, 304] on icon at bounding box center [720, 307] width 7 height 7
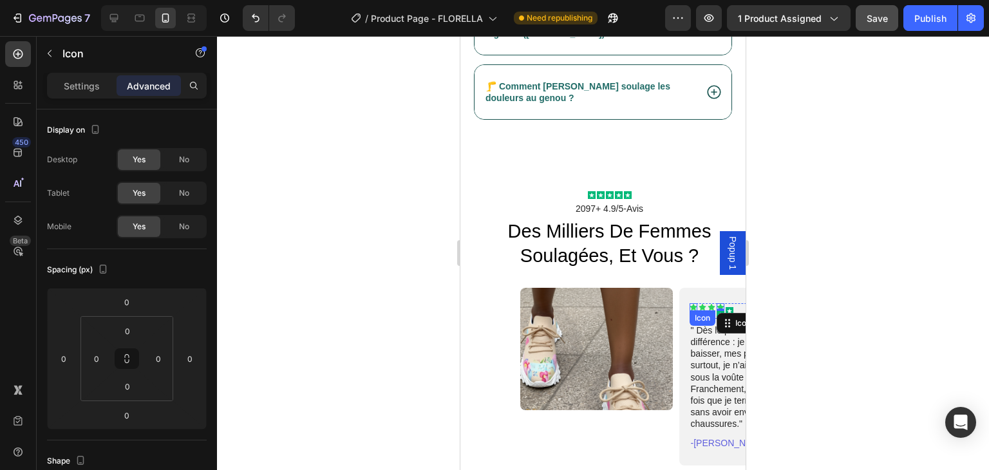
click at [689, 304] on icon at bounding box center [692, 307] width 7 height 7
click at [620, 415] on div "Image" at bounding box center [596, 377] width 153 height 178
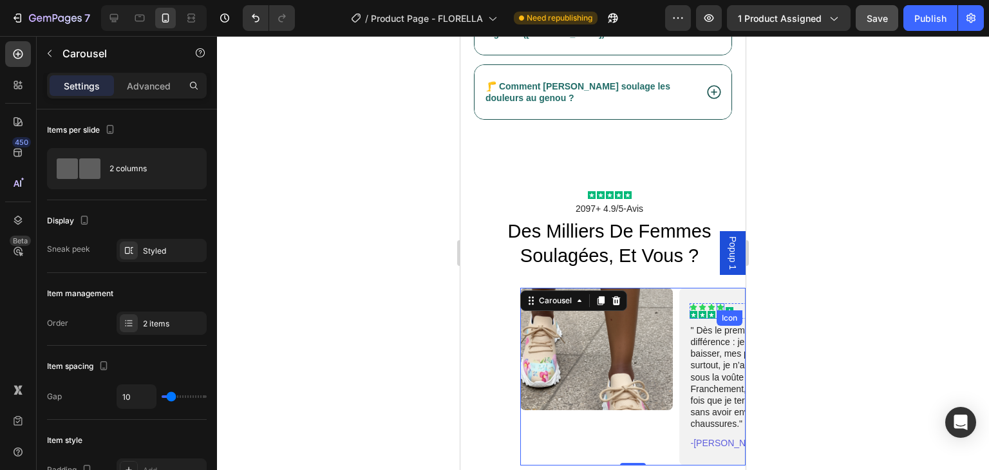
click at [717, 303] on icon at bounding box center [721, 307] width 8 height 8
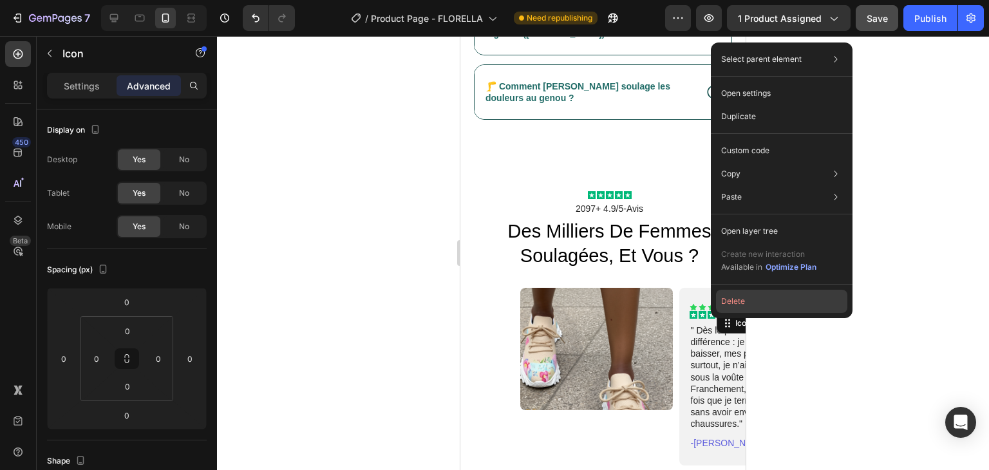
click at [729, 303] on button "Delete" at bounding box center [781, 301] width 131 height 23
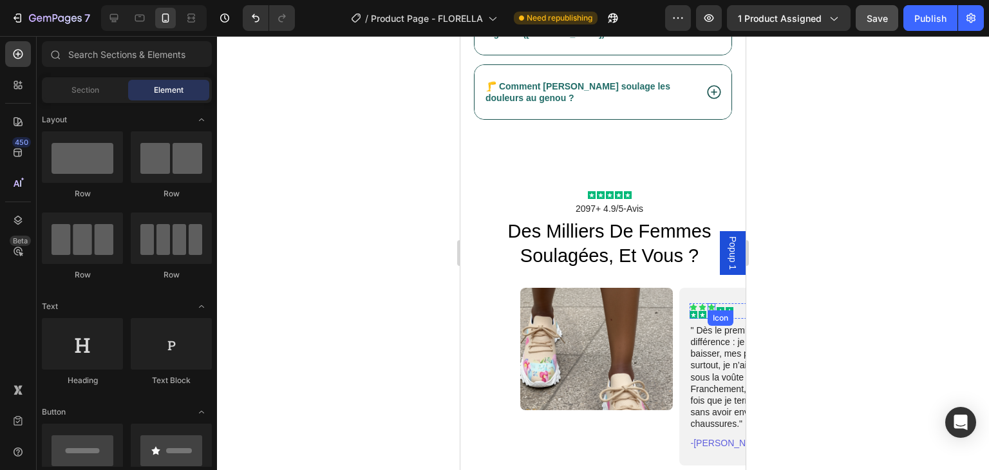
click at [708, 304] on icon at bounding box center [711, 307] width 7 height 7
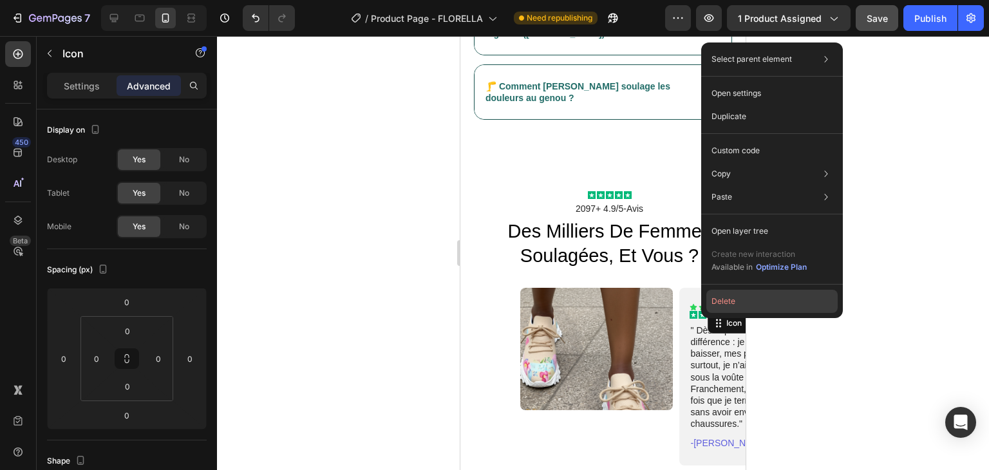
click at [723, 303] on button "Delete" at bounding box center [771, 301] width 131 height 23
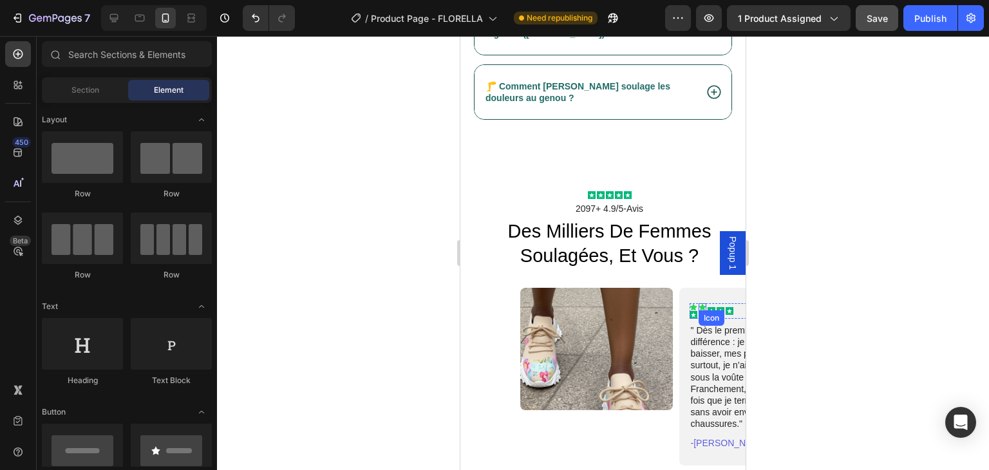
click at [699, 304] on icon at bounding box center [702, 307] width 7 height 7
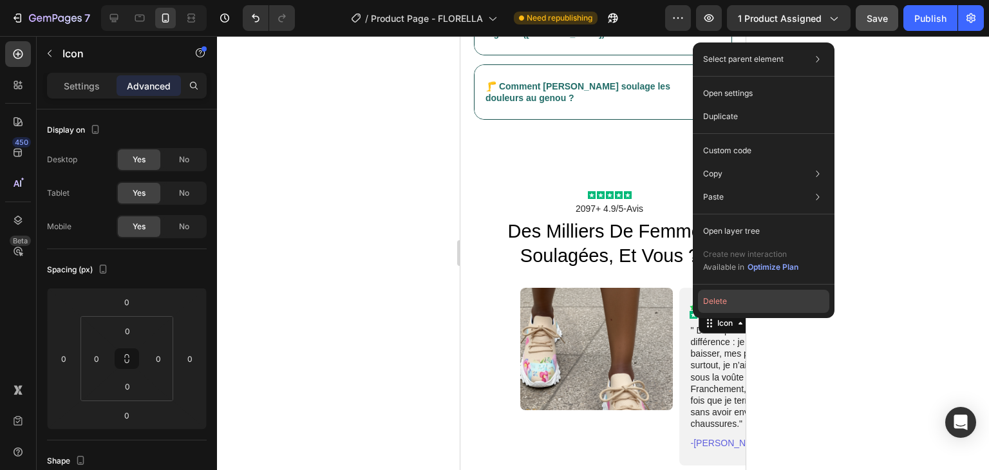
click at [713, 301] on button "Delete" at bounding box center [763, 301] width 131 height 23
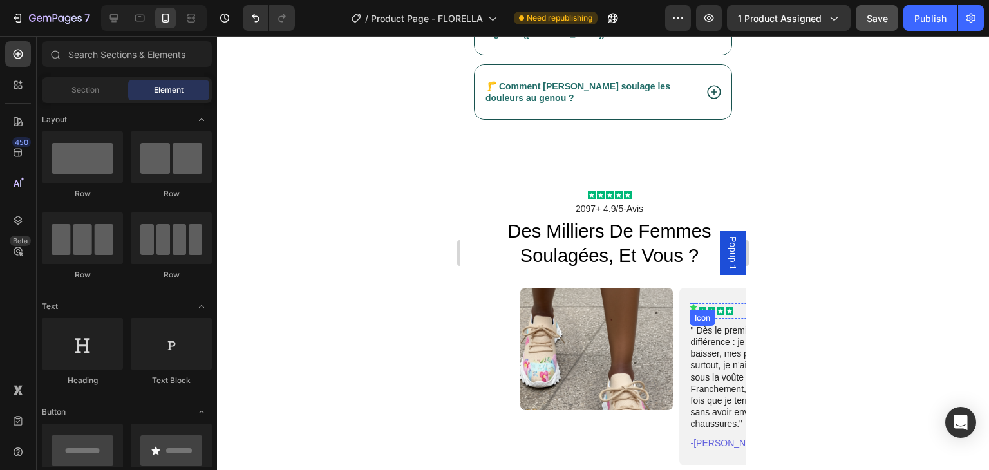
click at [689, 304] on icon at bounding box center [692, 307] width 7 height 7
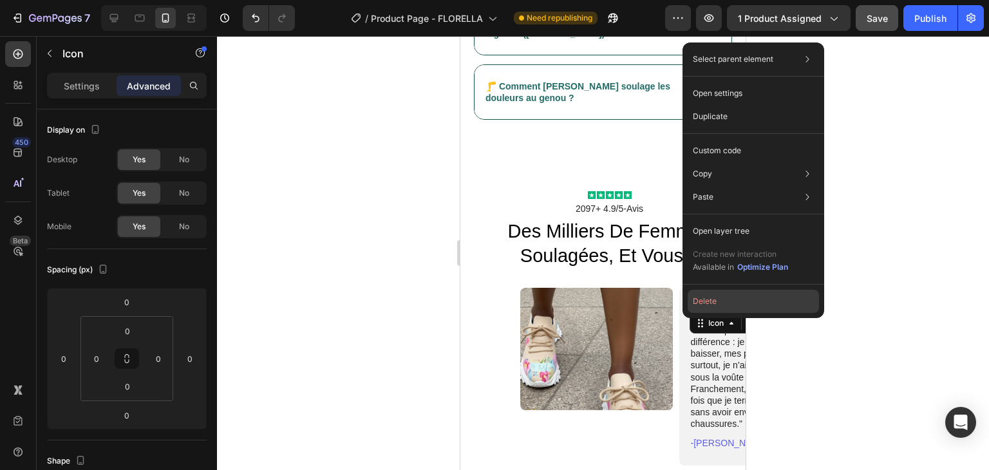
click at [713, 301] on button "Delete" at bounding box center [753, 301] width 131 height 23
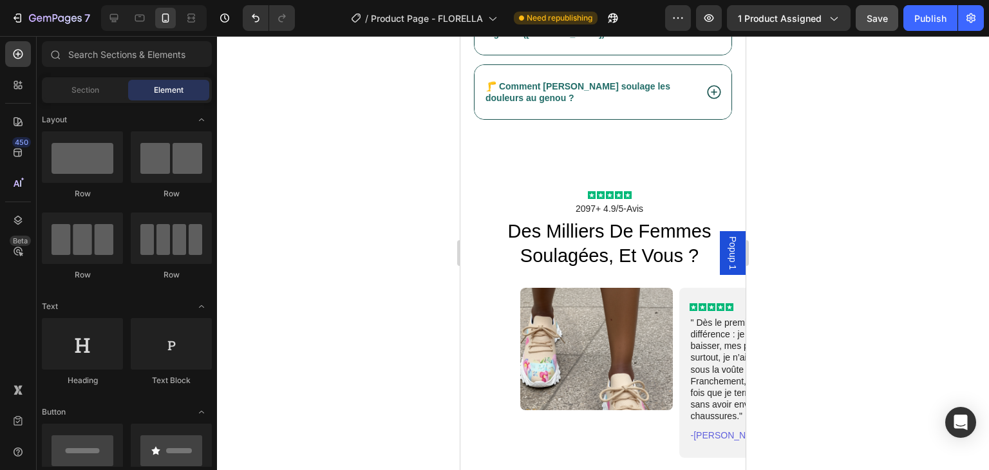
click at [764, 366] on div at bounding box center [603, 253] width 772 height 434
click at [635, 333] on img at bounding box center [596, 349] width 153 height 122
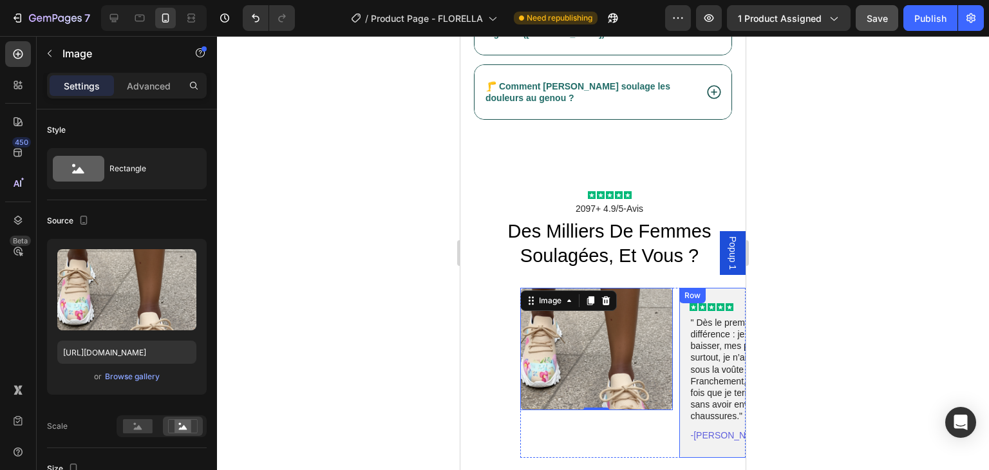
click at [679, 338] on div "Icon Icon Icon Icon Icon Icon List " Dès le premier jour, j’ai senti la différe…" at bounding box center [755, 373] width 153 height 170
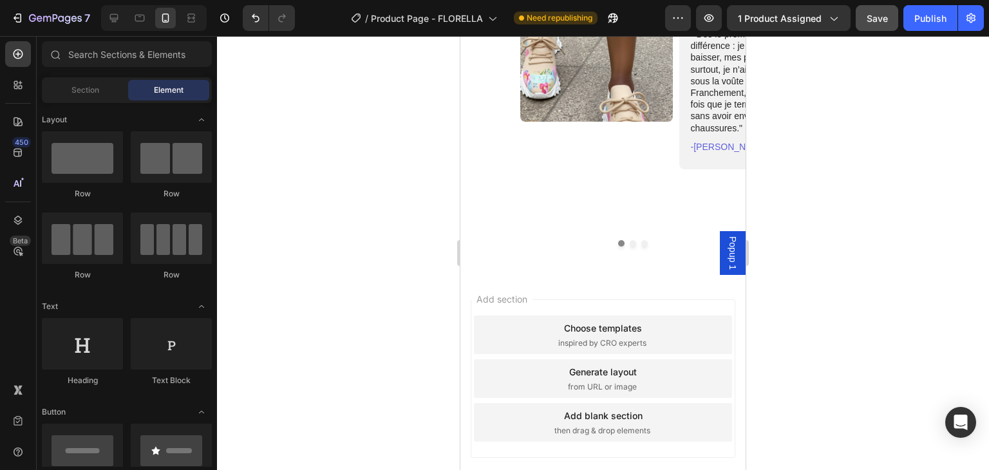
scroll to position [5575, 0]
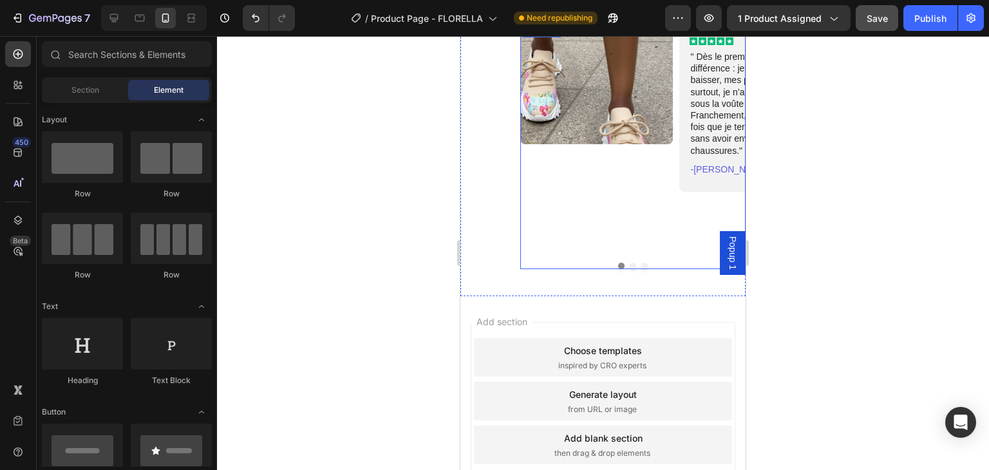
click at [630, 266] on button "Dot" at bounding box center [633, 266] width 6 height 6
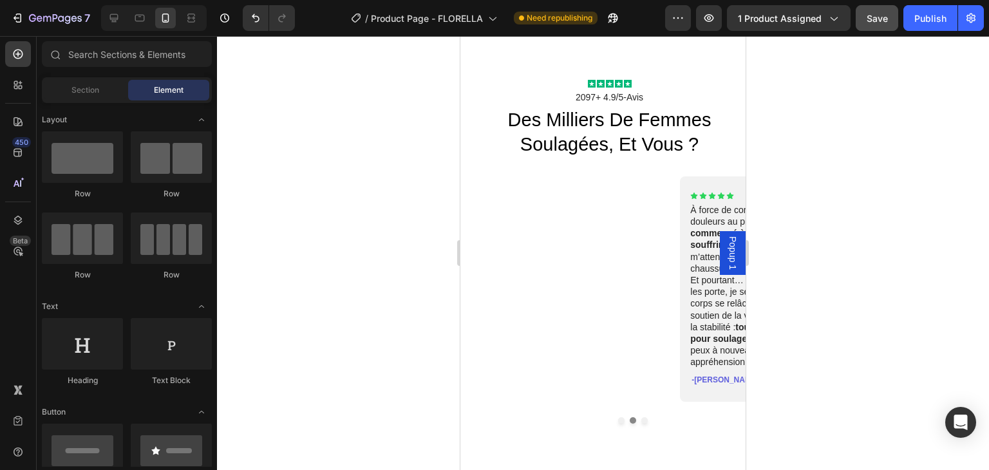
scroll to position [5419, 0]
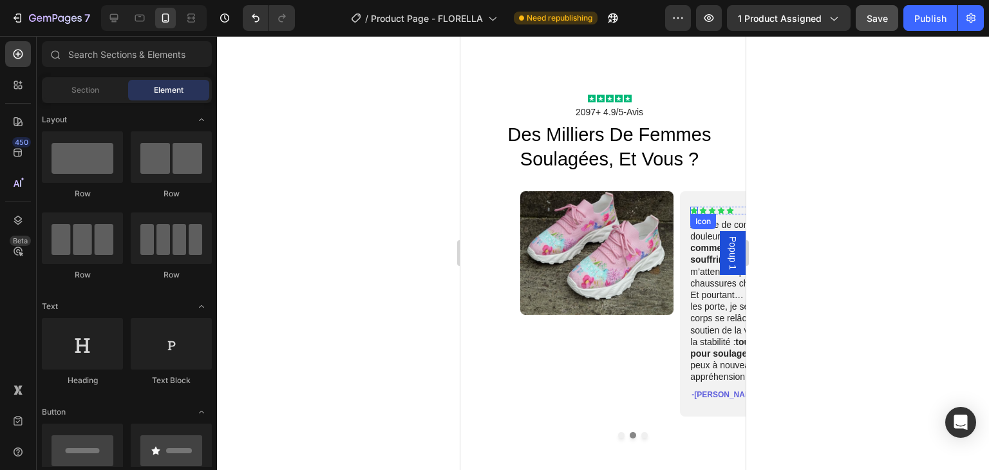
click at [690, 207] on icon at bounding box center [694, 211] width 8 height 8
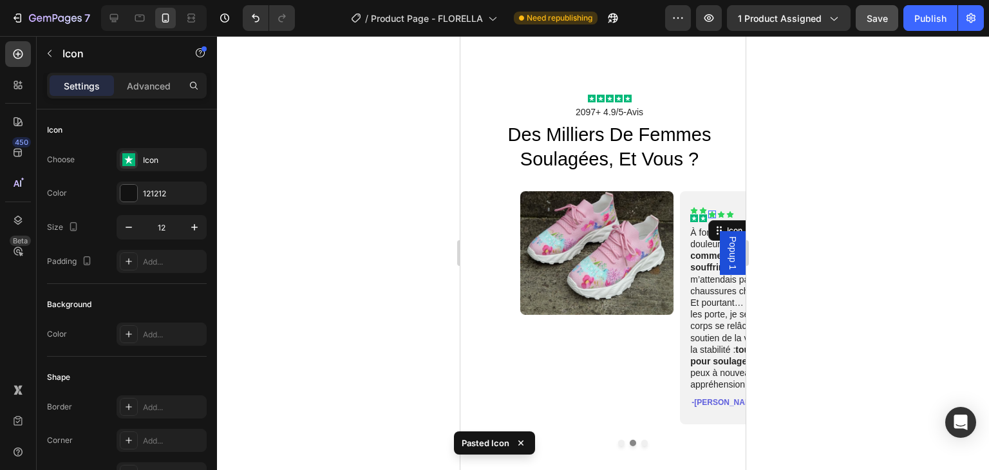
click at [708, 211] on div "Icon 0" at bounding box center [712, 215] width 8 height 8
click at [718, 211] on icon at bounding box center [721, 214] width 7 height 7
click at [719, 222] on icon at bounding box center [723, 226] width 8 height 9
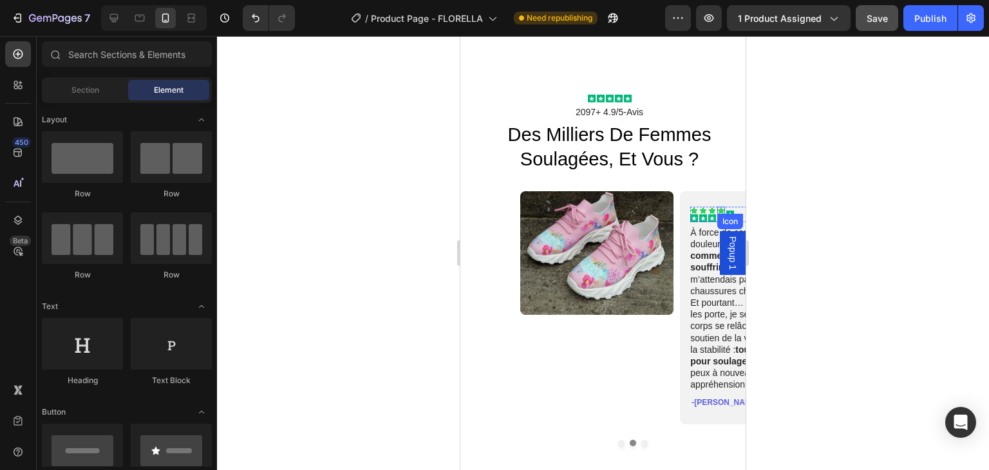
click at [718, 207] on icon at bounding box center [721, 210] width 7 height 7
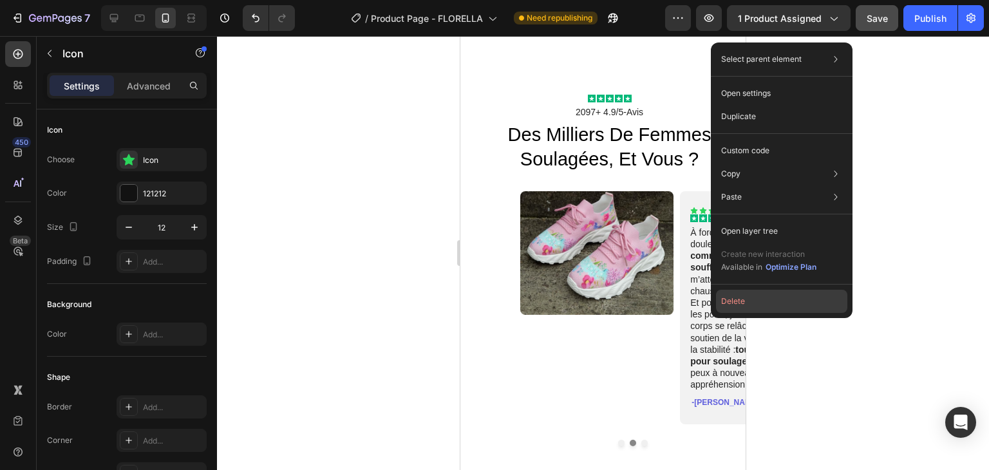
click at [736, 299] on button "Delete" at bounding box center [781, 301] width 131 height 23
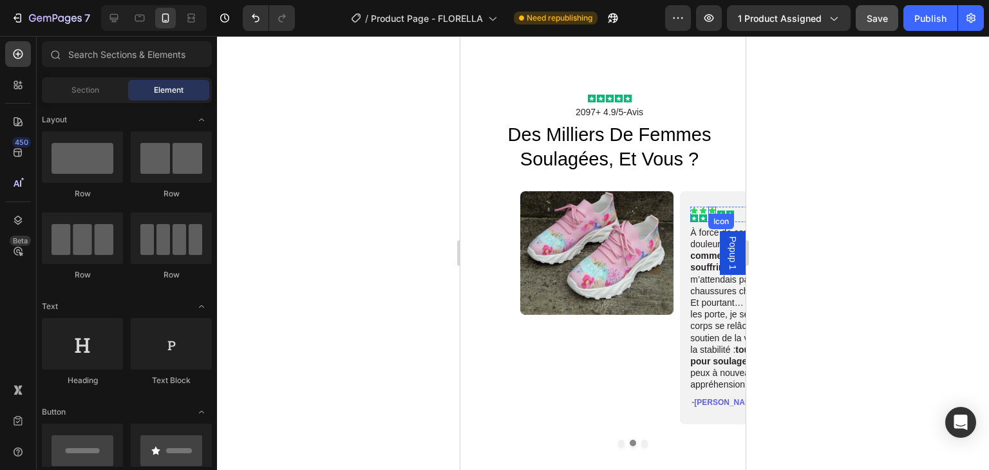
click at [709, 207] on icon at bounding box center [712, 210] width 7 height 7
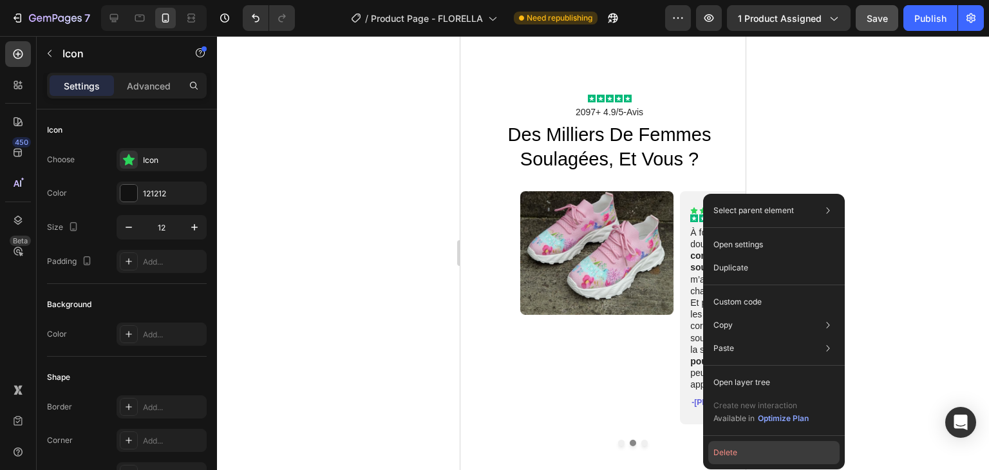
click at [727, 444] on button "Delete" at bounding box center [773, 452] width 131 height 23
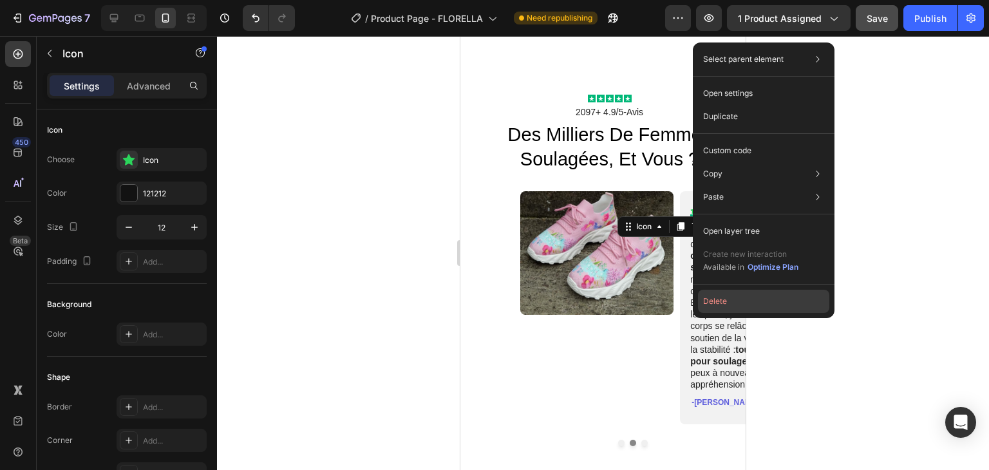
click at [724, 294] on button "Delete" at bounding box center [763, 301] width 131 height 23
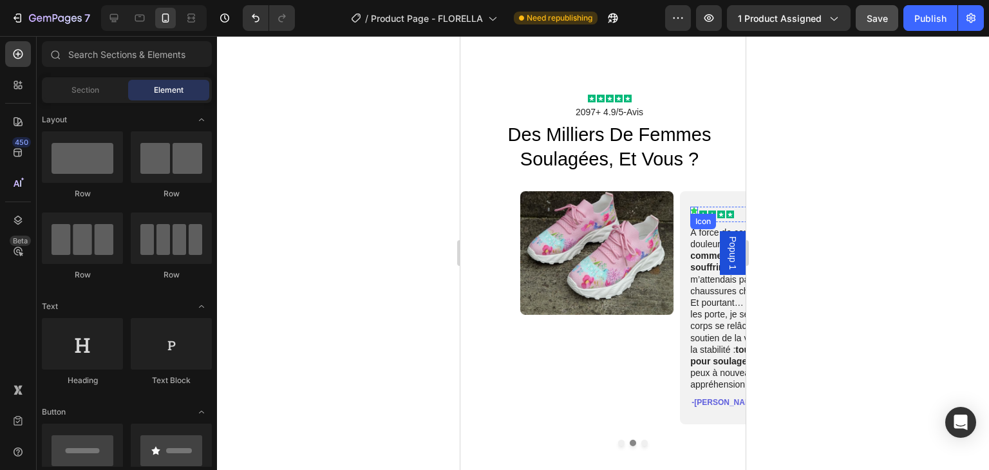
click at [691, 207] on icon at bounding box center [694, 210] width 7 height 7
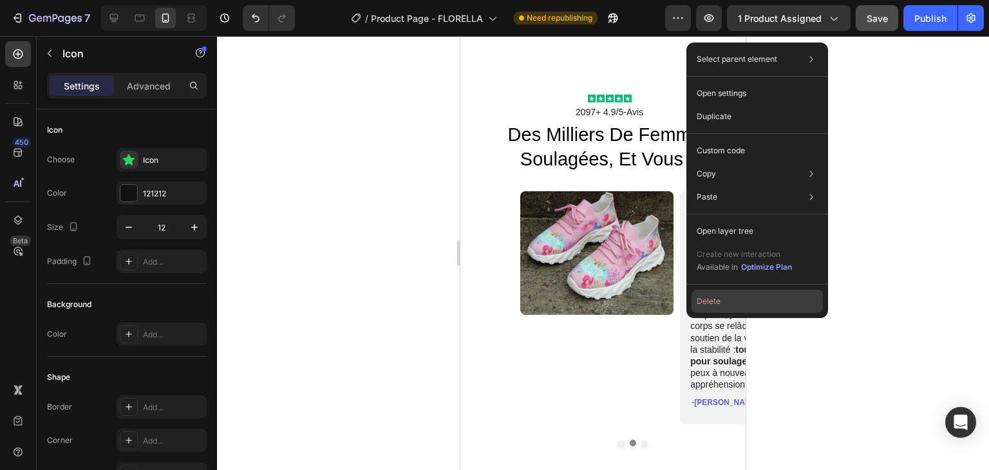
click at [717, 297] on button "Delete" at bounding box center [756, 301] width 131 height 23
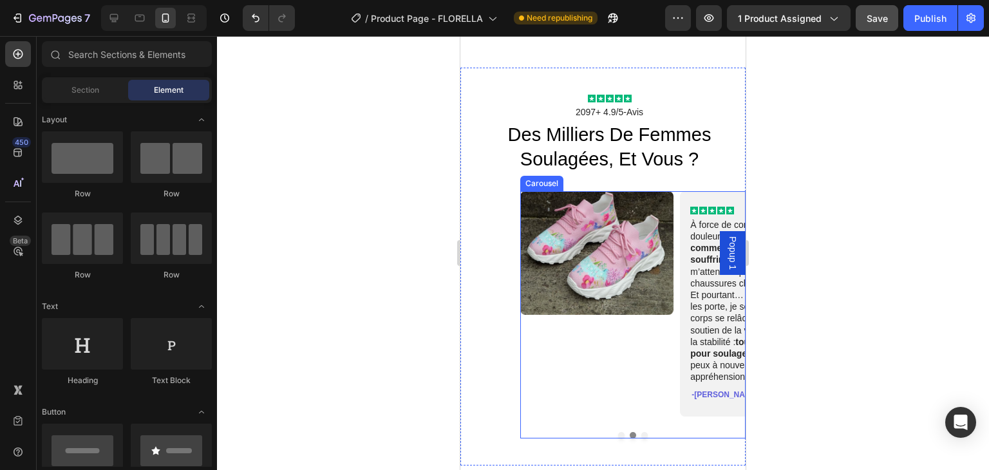
click at [641, 432] on button "Dot" at bounding box center [644, 435] width 6 height 6
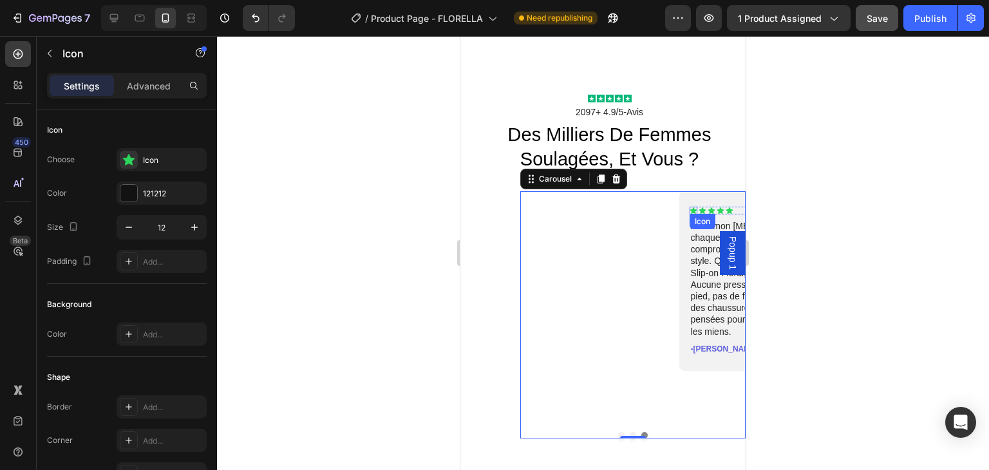
click at [689, 207] on div "Icon" at bounding box center [693, 211] width 8 height 8
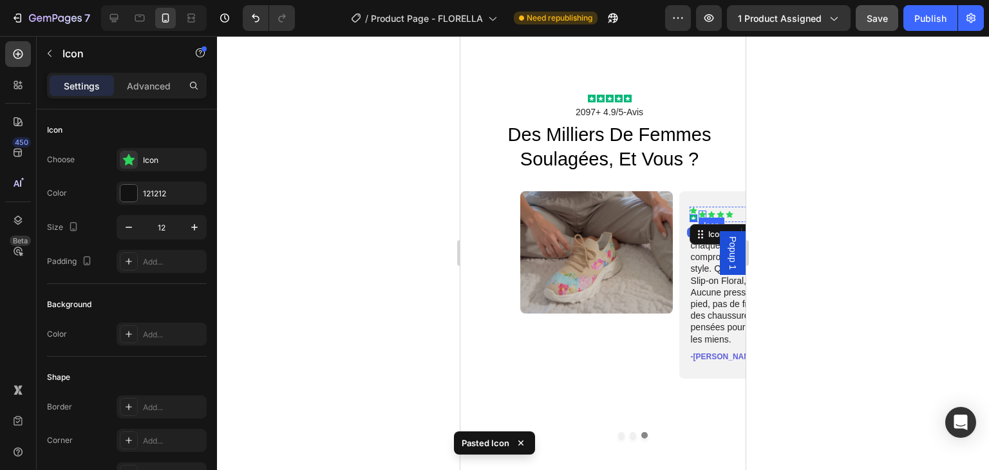
click at [699, 211] on div "Icon" at bounding box center [703, 215] width 8 height 8
click at [726, 207] on icon at bounding box center [730, 211] width 8 height 8
click at [717, 221] on icon at bounding box center [722, 226] width 10 height 10
click at [713, 227] on div "Avec mon hallux valgus, chaque sortie devenait un compromis entre douleur et st…" at bounding box center [755, 287] width 132 height 120
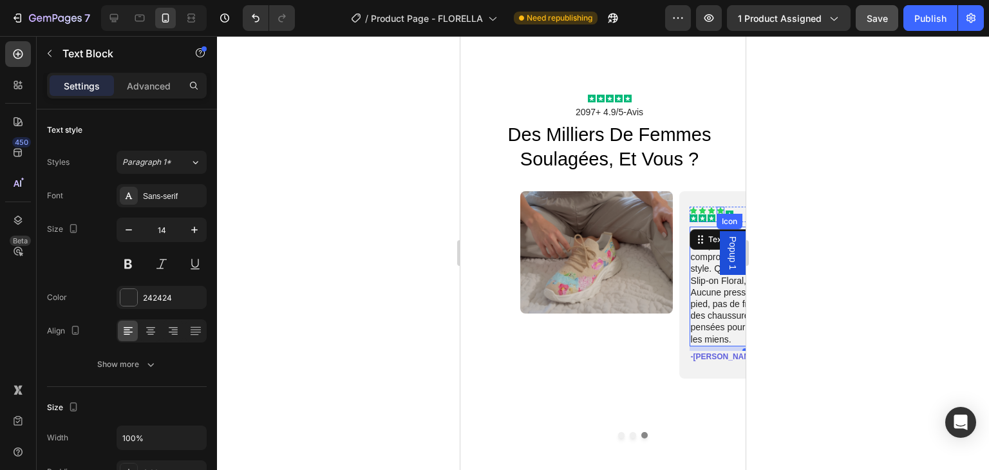
click at [717, 207] on icon at bounding box center [720, 210] width 7 height 7
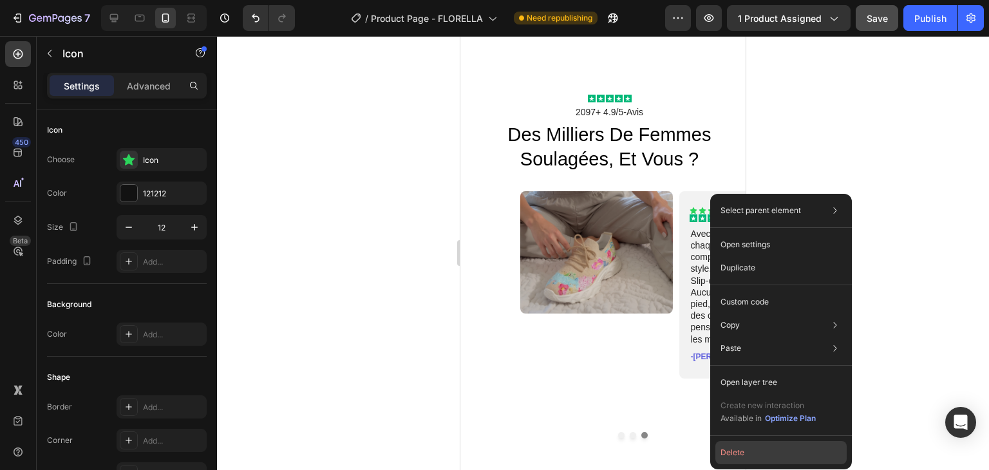
click at [731, 448] on button "Delete" at bounding box center [780, 452] width 131 height 23
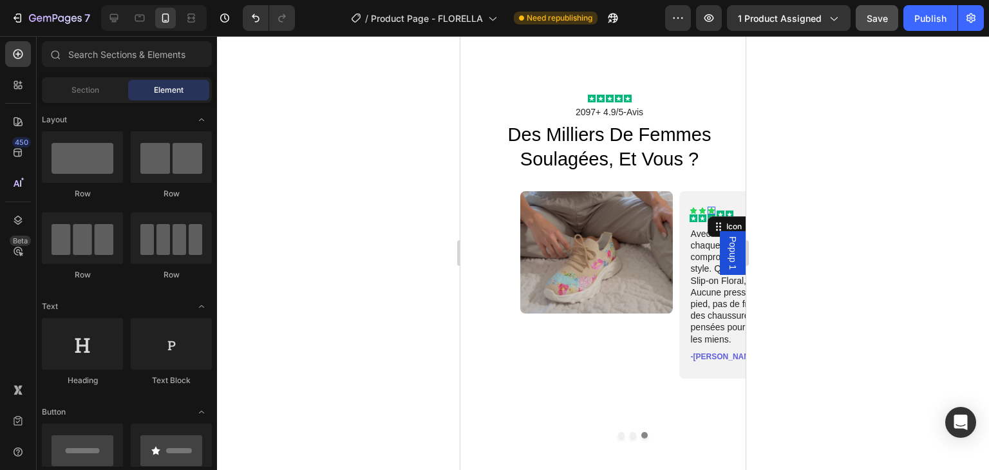
click at [708, 207] on icon at bounding box center [711, 210] width 7 height 7
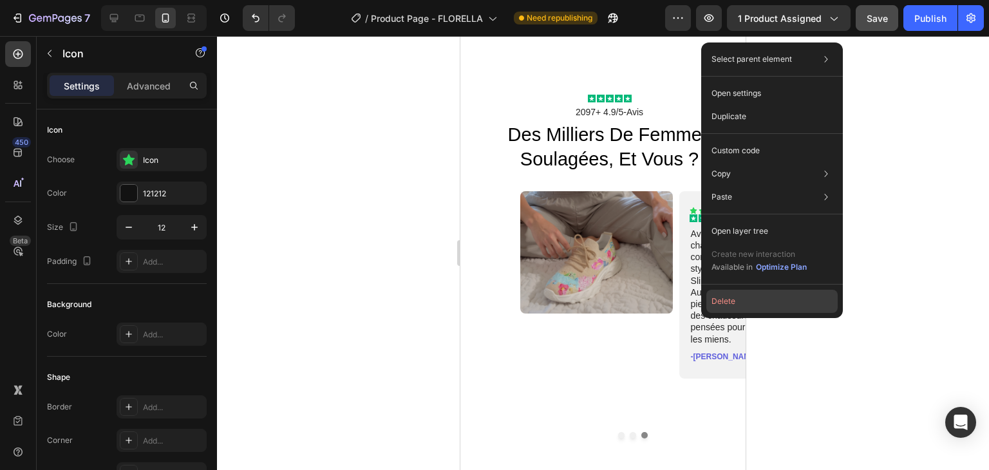
click at [730, 292] on button "Delete" at bounding box center [771, 301] width 131 height 23
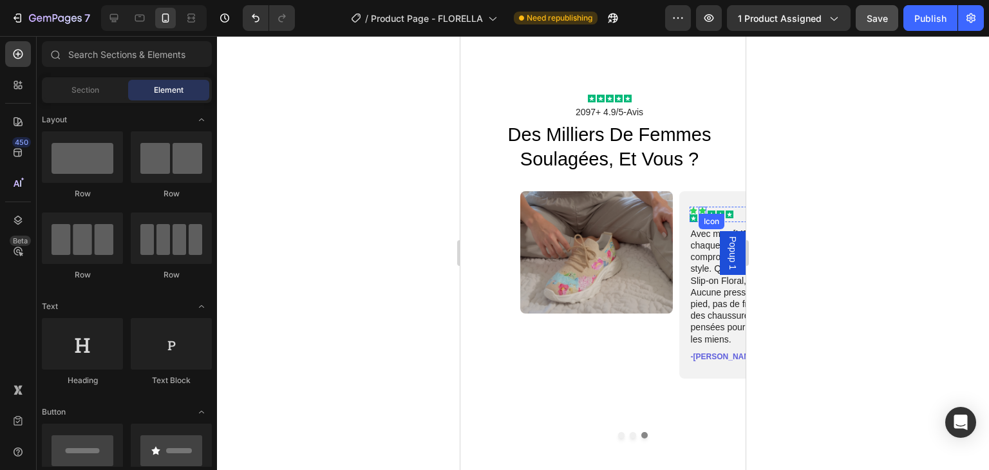
click at [699, 207] on icon at bounding box center [702, 210] width 7 height 7
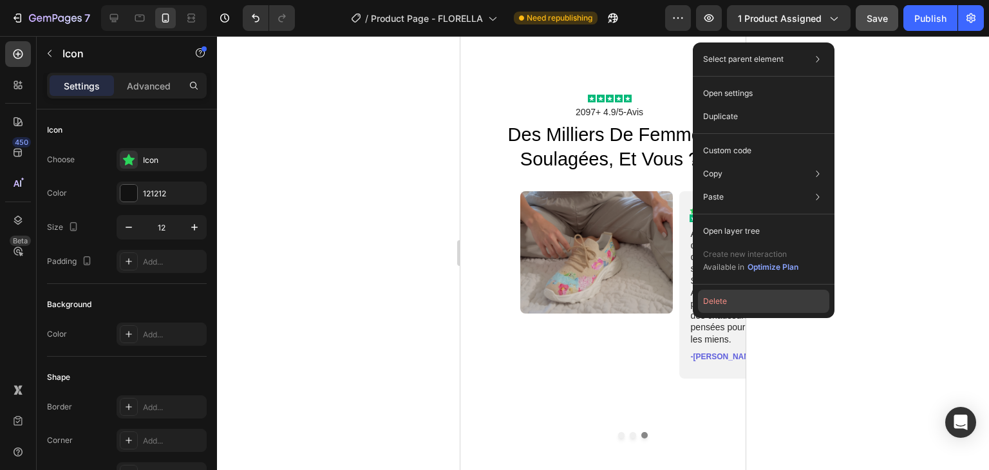
click at [711, 304] on button "Delete" at bounding box center [763, 301] width 131 height 23
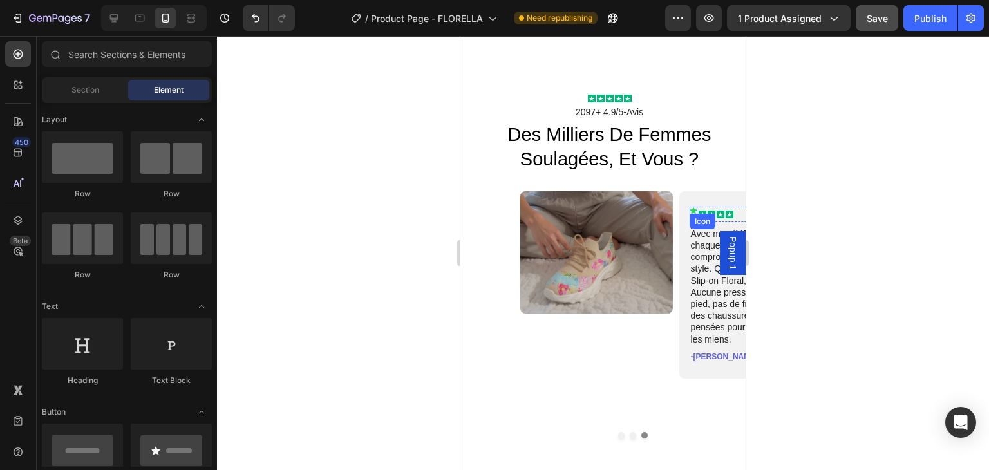
click at [689, 207] on icon at bounding box center [692, 210] width 7 height 7
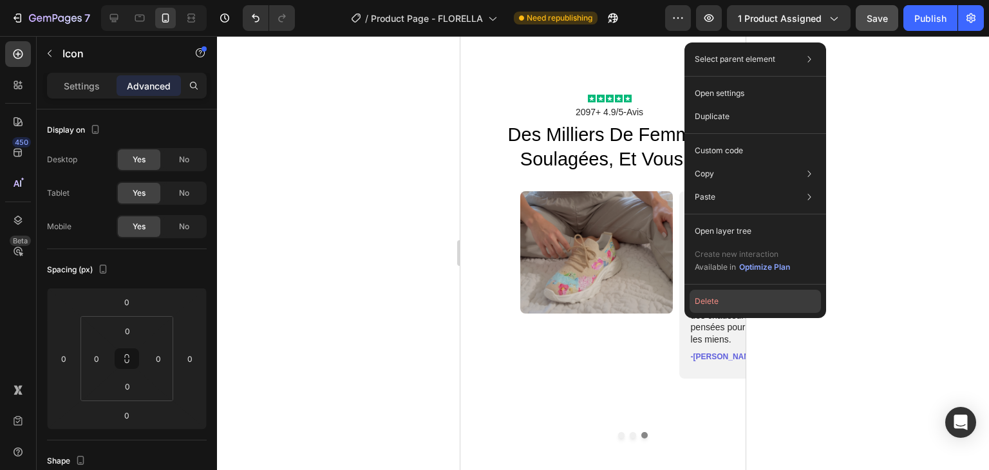
click at [708, 298] on button "Delete" at bounding box center [754, 301] width 131 height 23
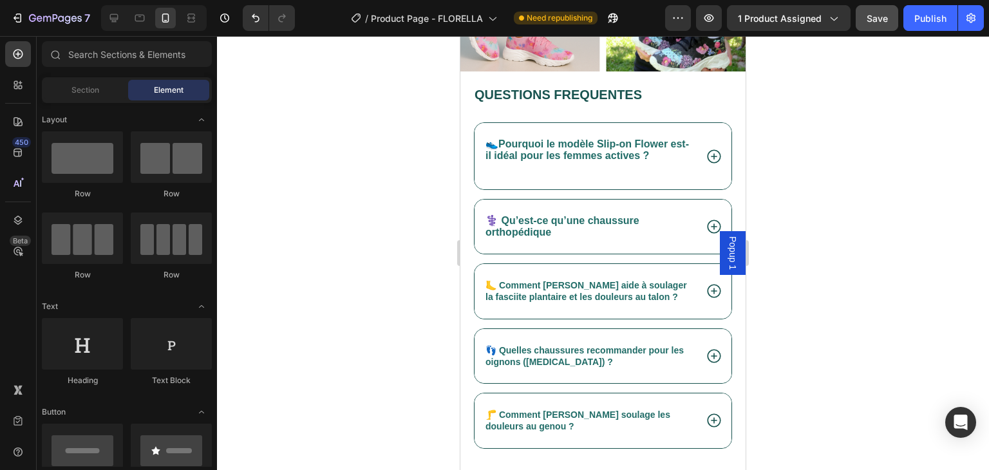
scroll to position [4537, 0]
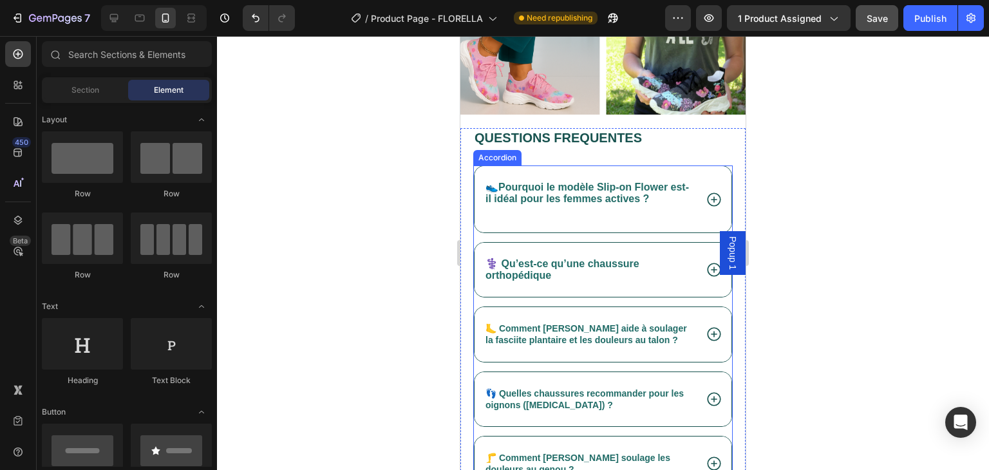
click at [562, 323] on p "🦶 Comment Chaussella aide à soulager la fasciite plantaire et les douleurs au t…" at bounding box center [589, 334] width 208 height 23
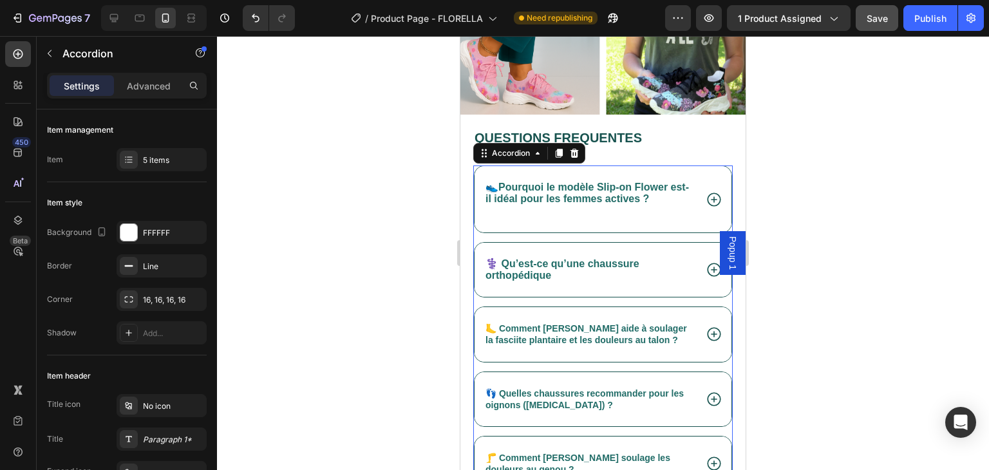
click at [562, 323] on p "🦶 Comment Chaussella aide à soulager la fasciite plantaire et les douleurs au t…" at bounding box center [589, 334] width 208 height 23
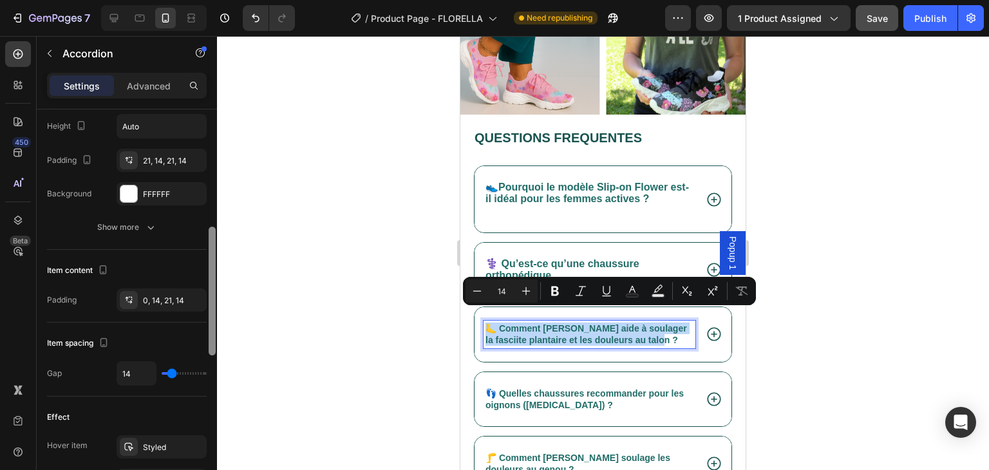
scroll to position [392, 0]
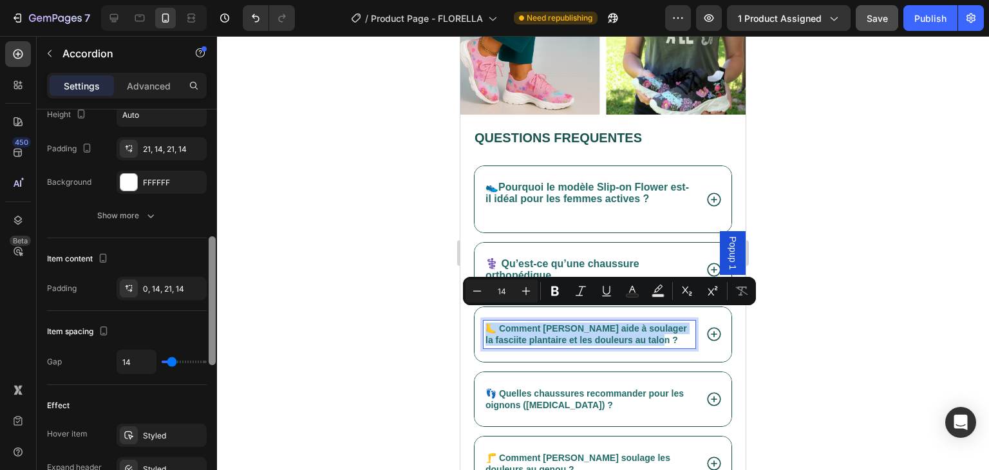
drag, startPoint x: 211, startPoint y: 213, endPoint x: 214, endPoint y: 341, distance: 127.5
click at [214, 341] on div at bounding box center [212, 300] width 7 height 129
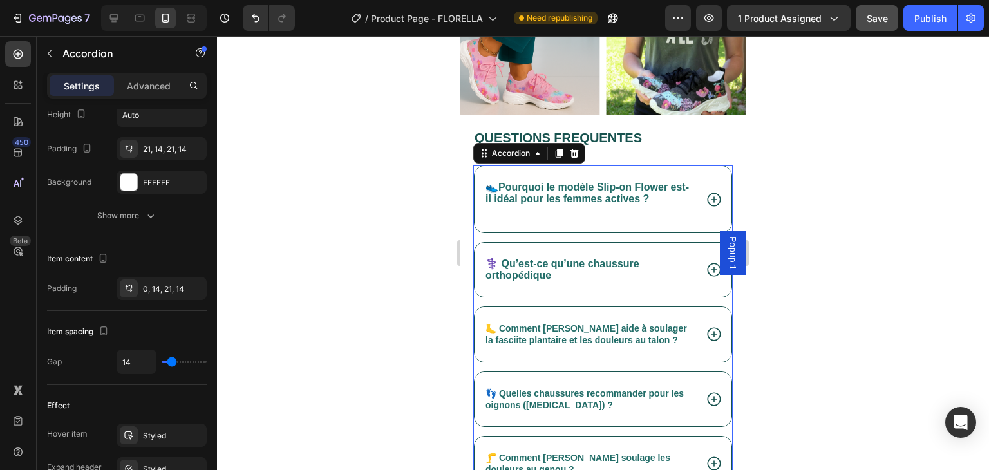
click at [309, 325] on div at bounding box center [603, 253] width 772 height 434
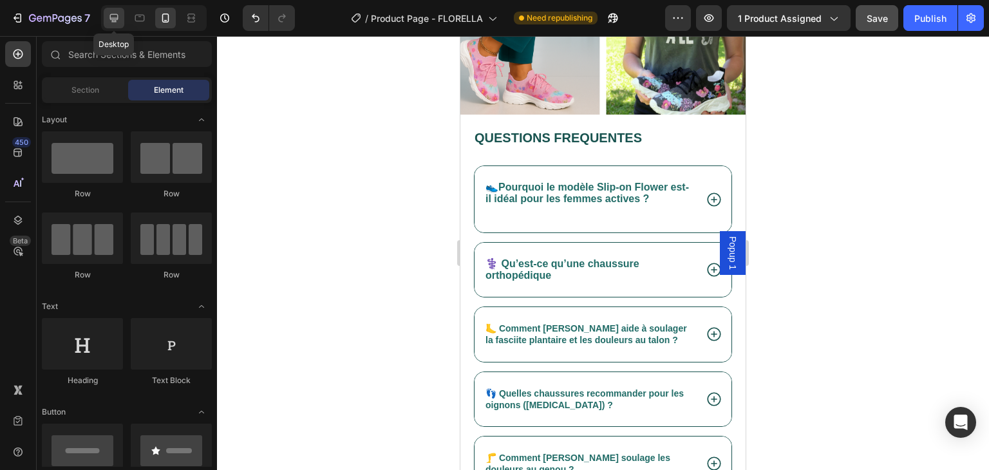
click at [117, 12] on icon at bounding box center [114, 18] width 13 height 13
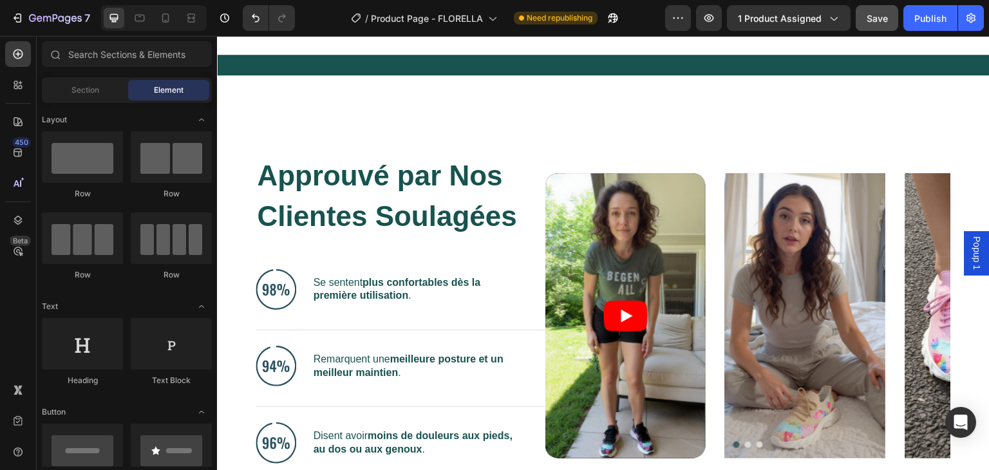
scroll to position [733, 0]
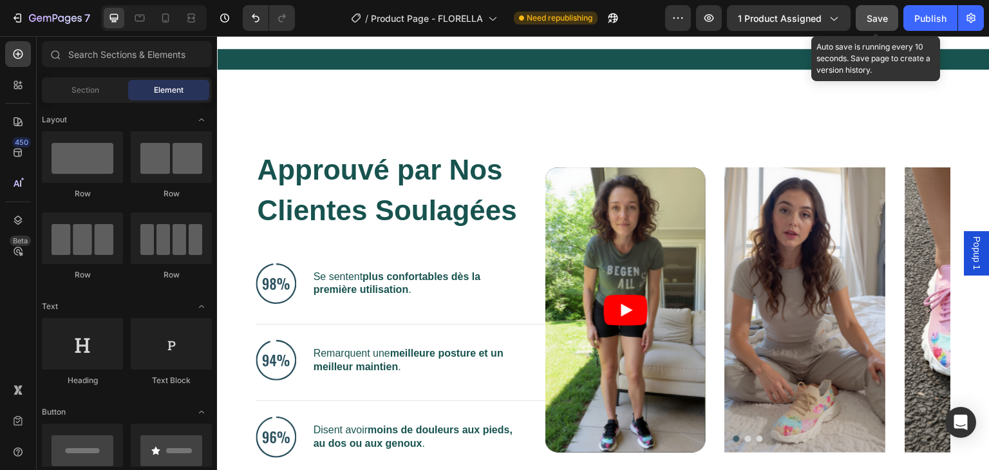
click at [877, 13] on span "Save" at bounding box center [877, 18] width 21 height 11
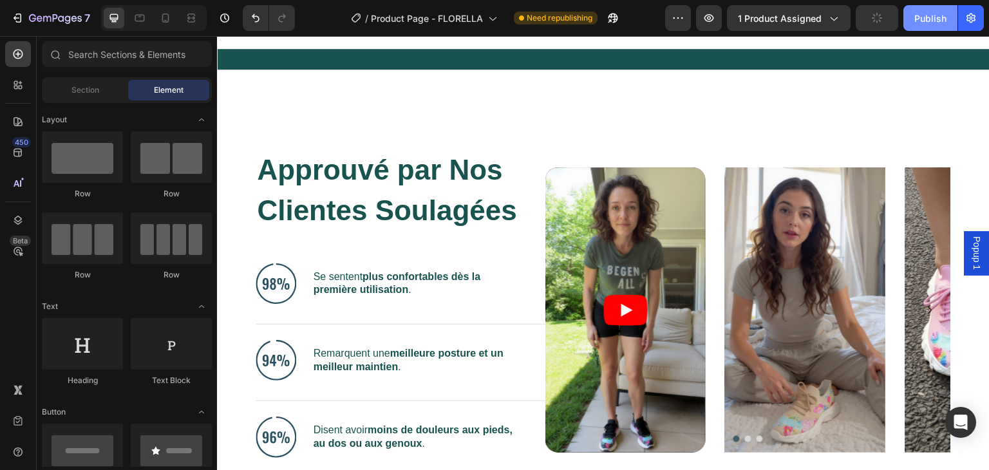
click at [922, 21] on div "Publish" at bounding box center [930, 19] width 32 height 14
click at [258, 59] on div "Image" at bounding box center [275, 59] width 117 height 0
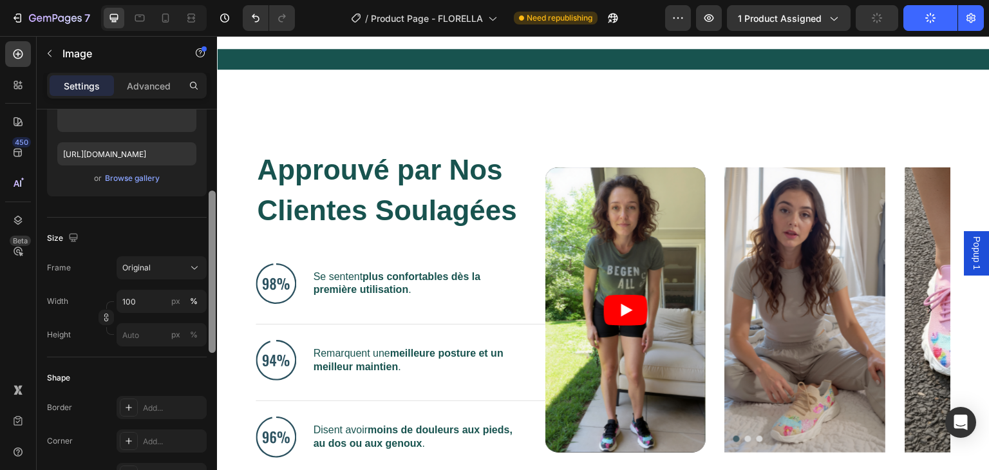
scroll to position [200, 0]
drag, startPoint x: 427, startPoint y: 176, endPoint x: 217, endPoint y: 223, distance: 215.6
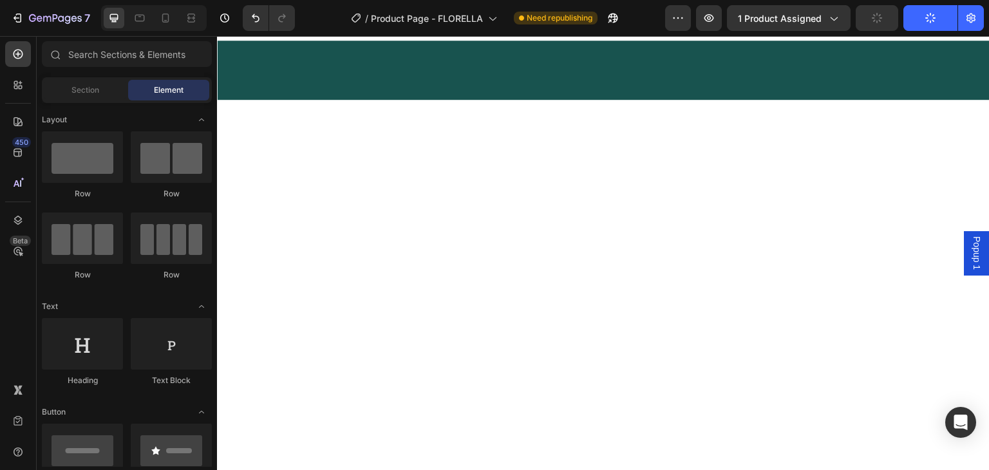
scroll to position [0, 0]
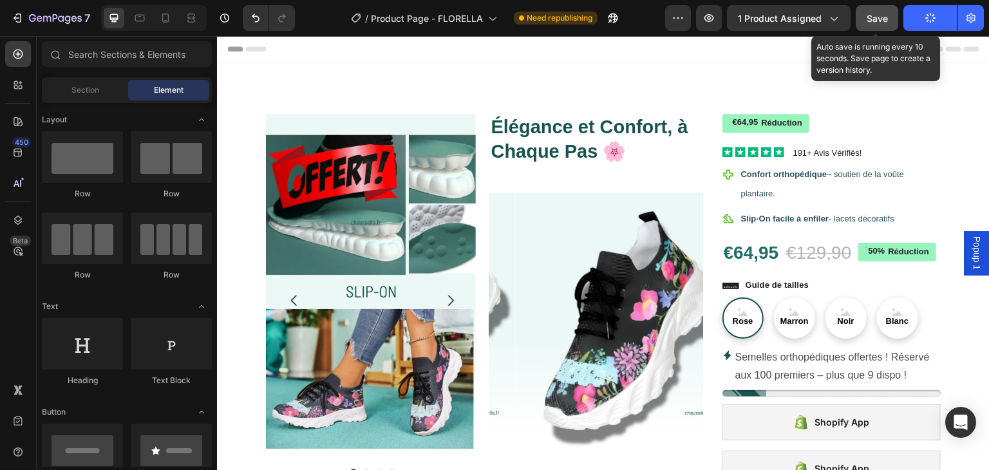
click at [876, 17] on span "Save" at bounding box center [877, 18] width 21 height 11
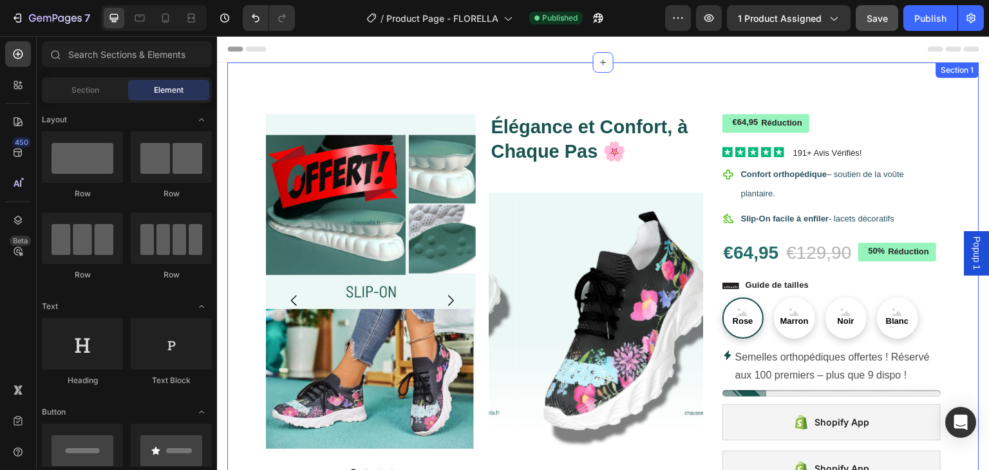
click at [894, 77] on div "Icon Icon Icon Icon Icon Icon List 191+ Avis Vérifiés! Text Block Row Image Ima…" at bounding box center [603, 410] width 752 height 697
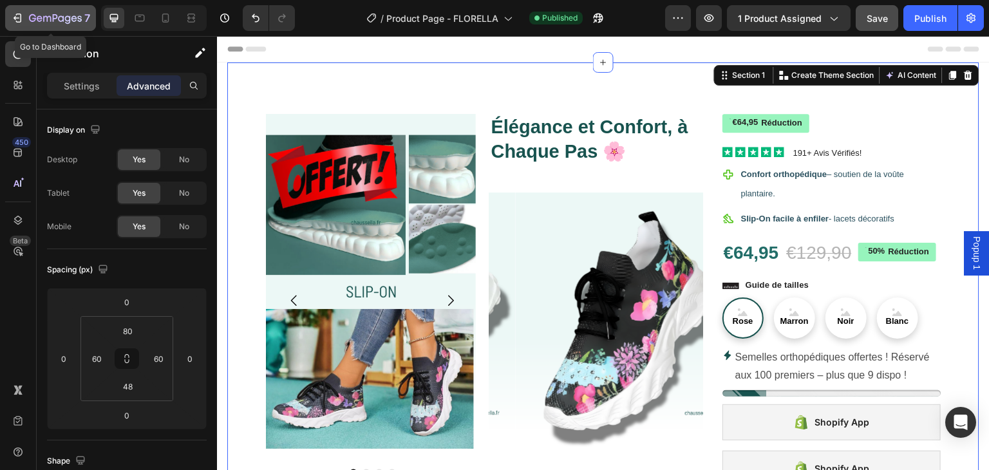
click at [17, 12] on icon "button" at bounding box center [17, 18] width 13 height 13
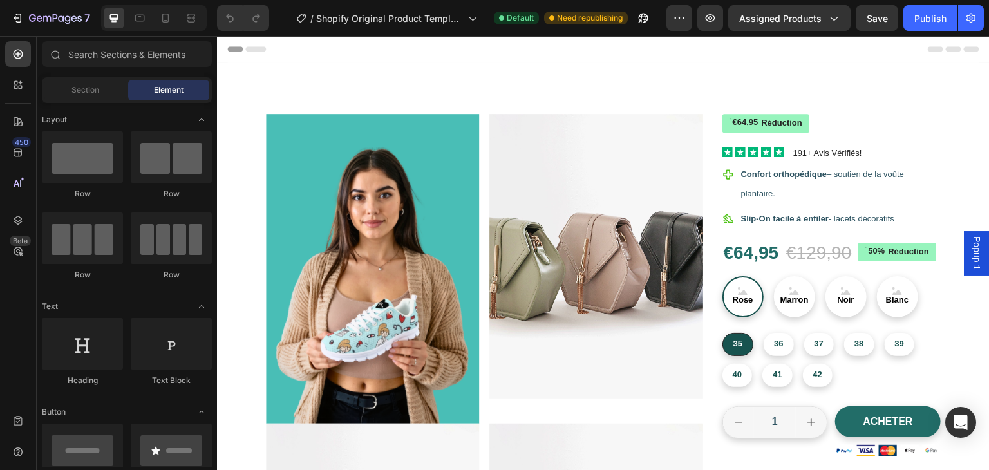
radio input "false"
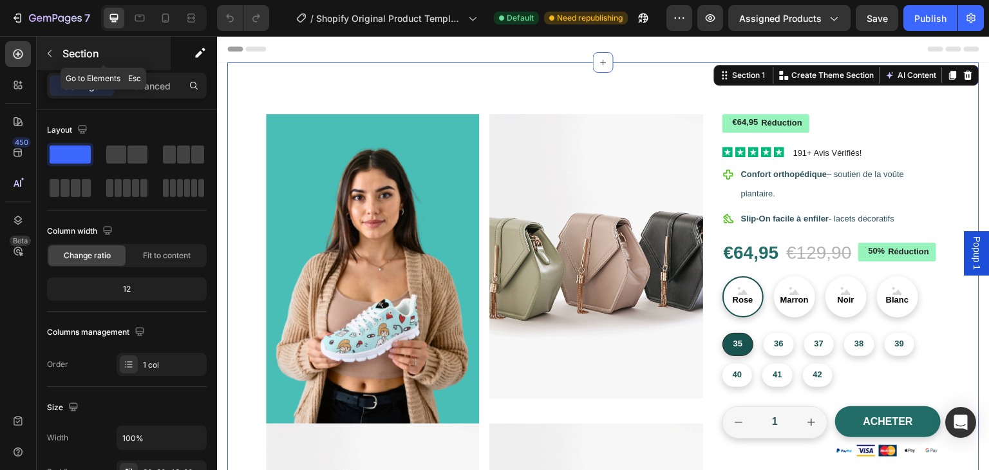
click at [52, 48] on icon "button" at bounding box center [49, 53] width 10 height 10
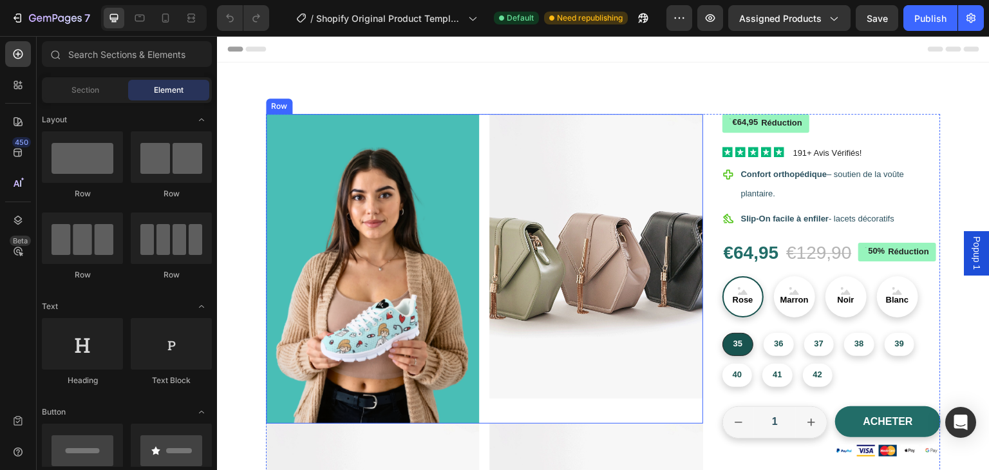
click at [478, 155] on div "Image Image Row" at bounding box center [484, 269] width 437 height 310
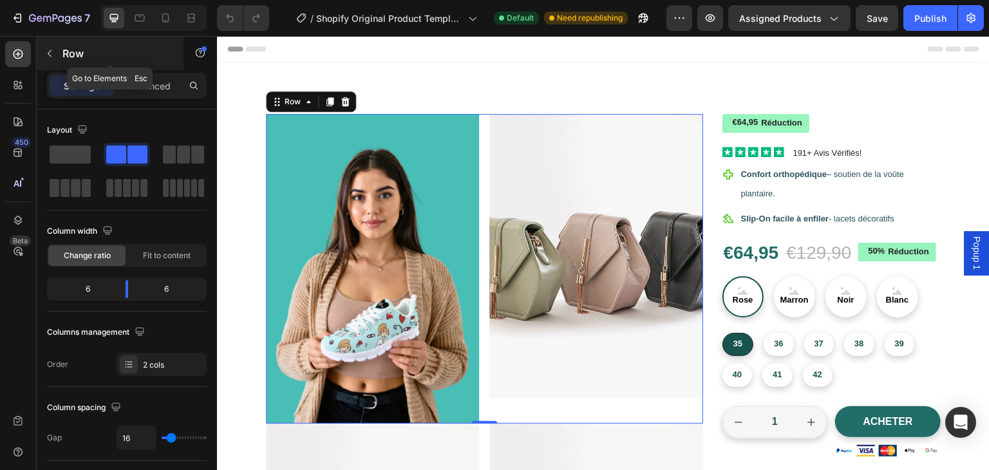
click at [49, 50] on icon "button" at bounding box center [49, 53] width 10 height 10
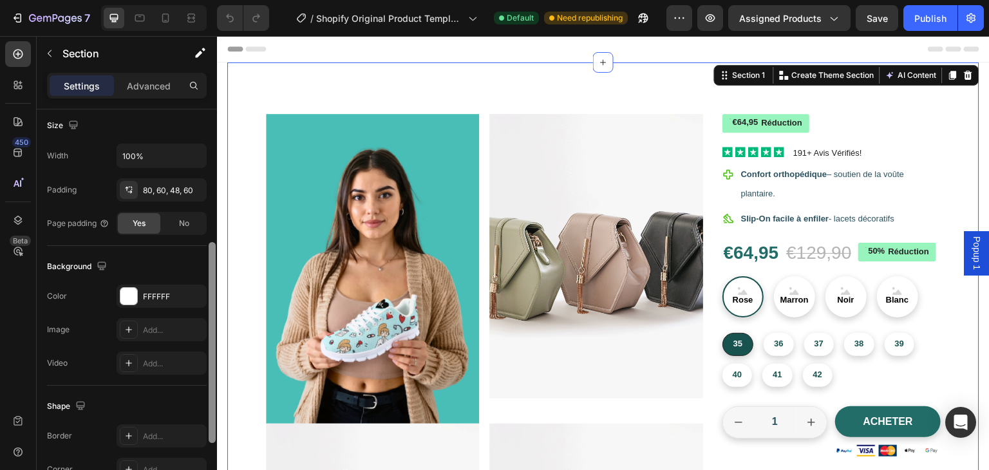
scroll to position [286, 0]
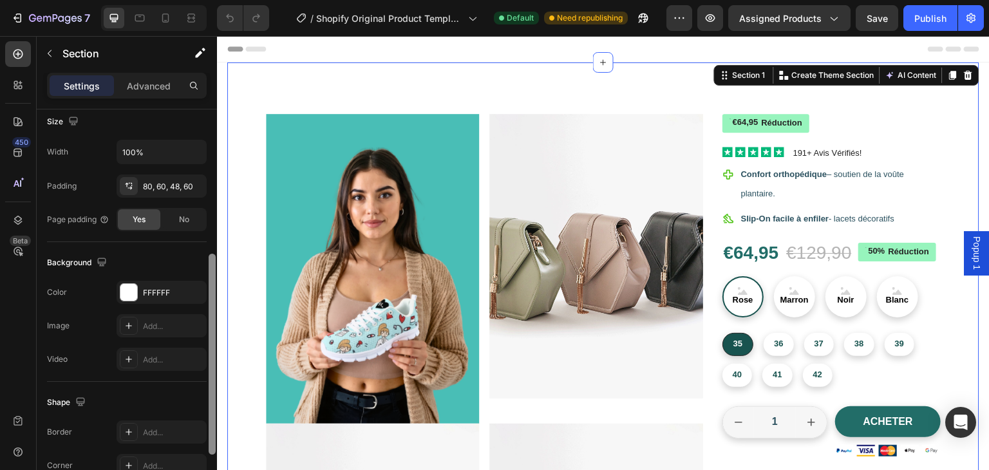
drag, startPoint x: 211, startPoint y: 144, endPoint x: 213, endPoint y: 289, distance: 144.9
click at [213, 289] on div at bounding box center [212, 354] width 7 height 201
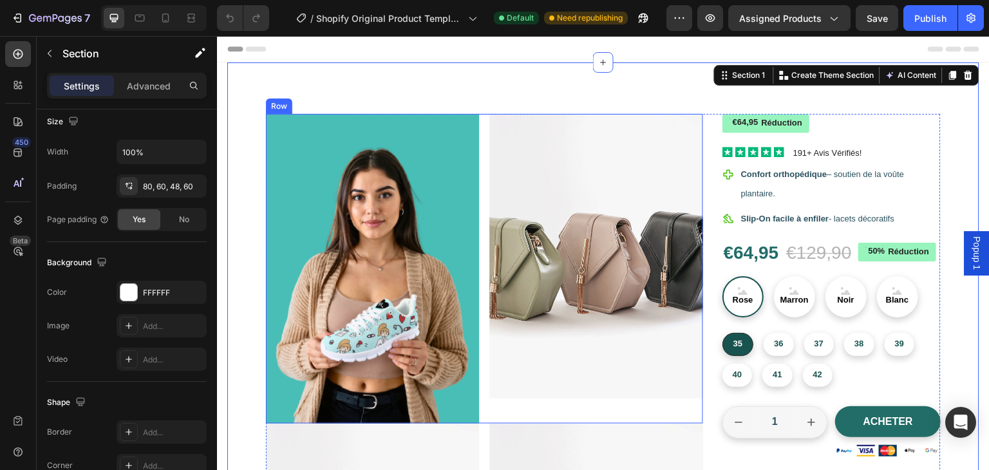
click at [483, 155] on div "Image Image Row" at bounding box center [484, 269] width 437 height 310
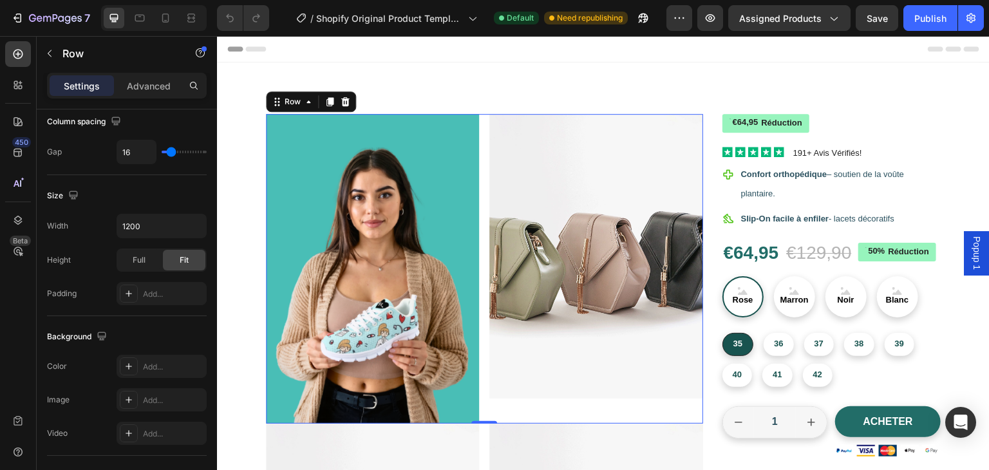
scroll to position [0, 0]
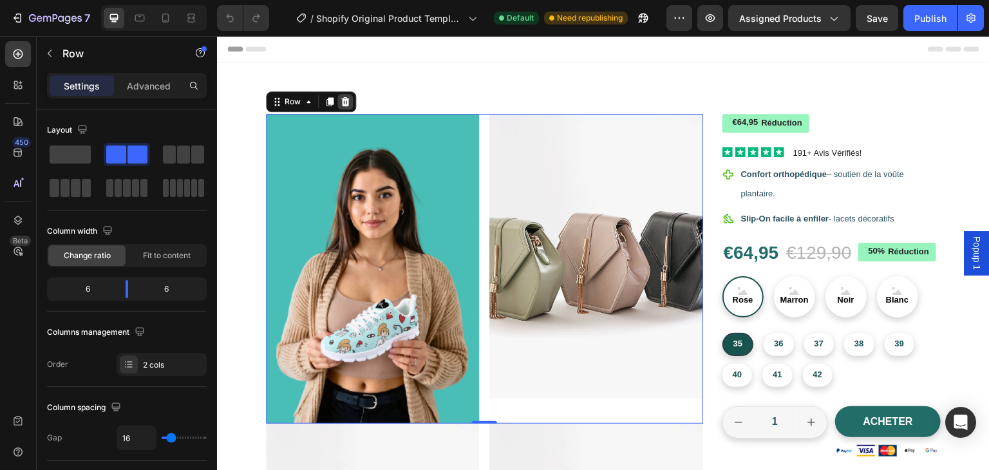
click at [345, 102] on icon at bounding box center [345, 102] width 10 height 10
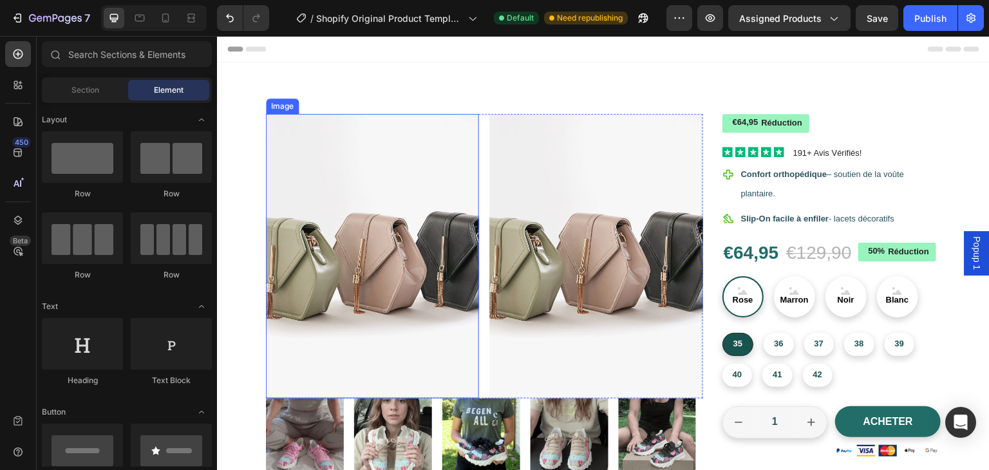
click at [394, 169] on img at bounding box center [372, 256] width 213 height 285
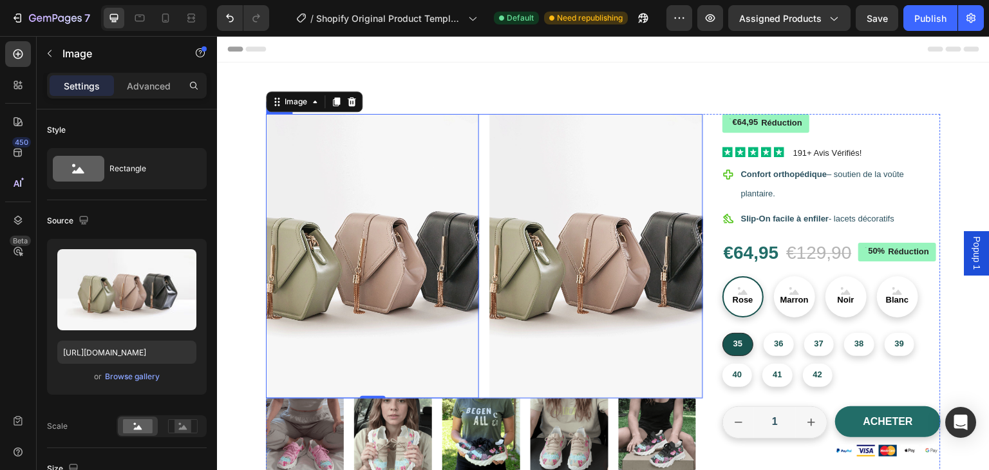
click at [480, 133] on div "Image 0 Image Row" at bounding box center [484, 256] width 437 height 285
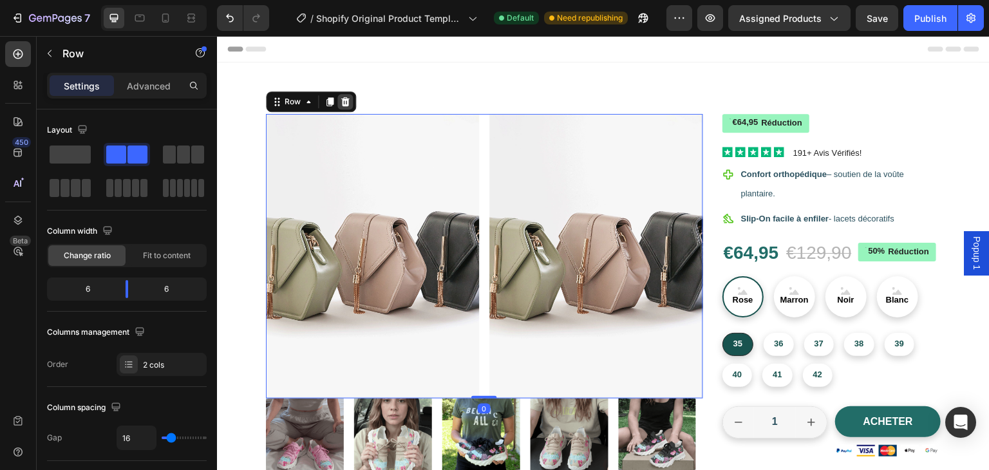
click at [347, 100] on icon at bounding box center [345, 101] width 8 height 9
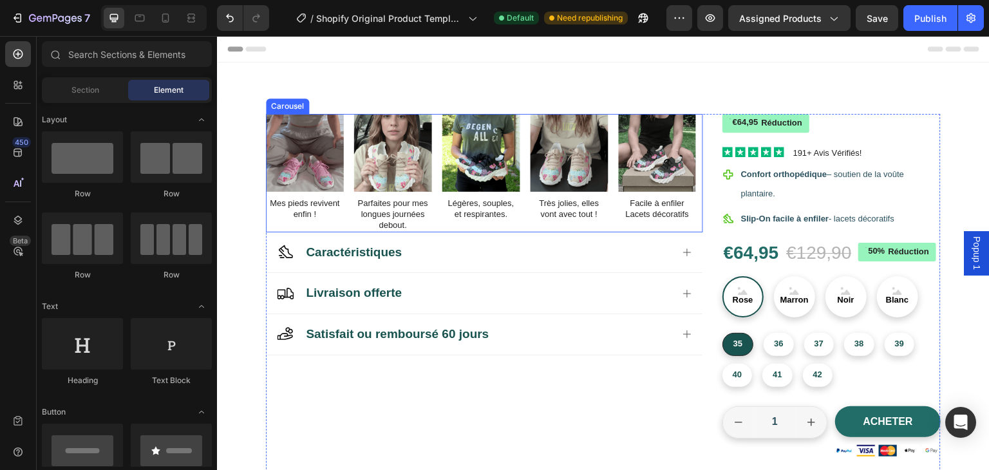
click at [525, 142] on div "Image Mes pieds revivent enfin ! Text Block Image Parfaites pour mes longues jo…" at bounding box center [484, 173] width 437 height 118
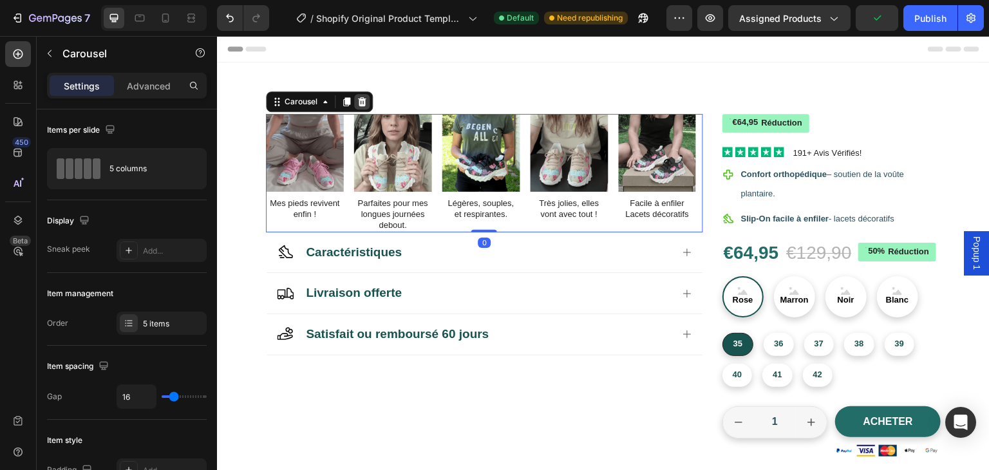
click at [367, 98] on div at bounding box center [361, 101] width 15 height 15
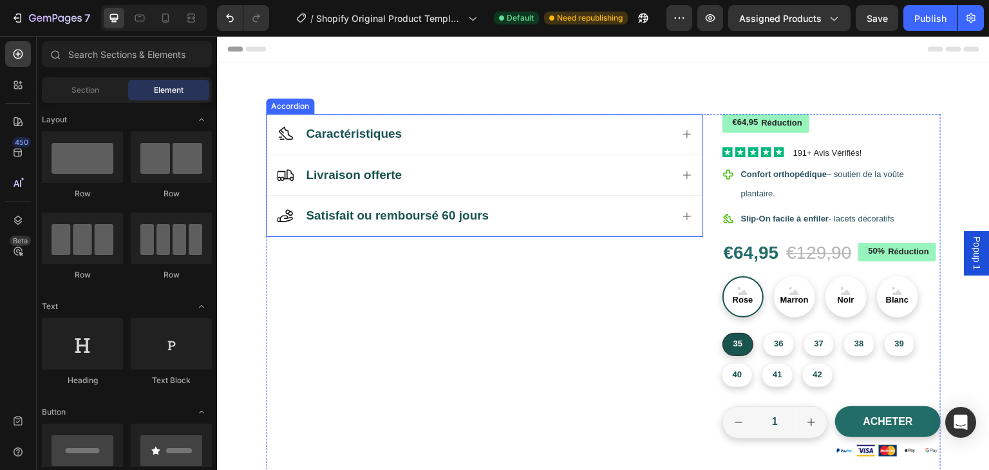
click at [579, 114] on div "Caractéristiques" at bounding box center [485, 134] width 436 height 41
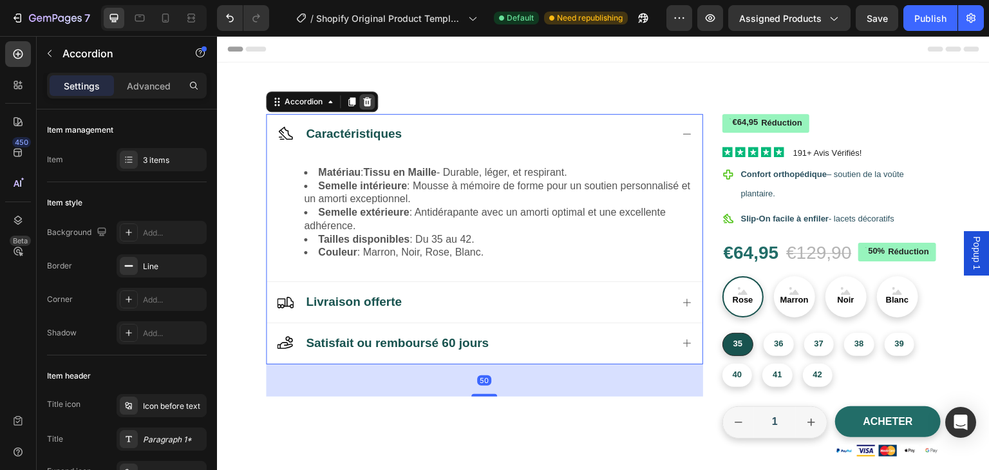
click at [373, 100] on div at bounding box center [366, 101] width 15 height 15
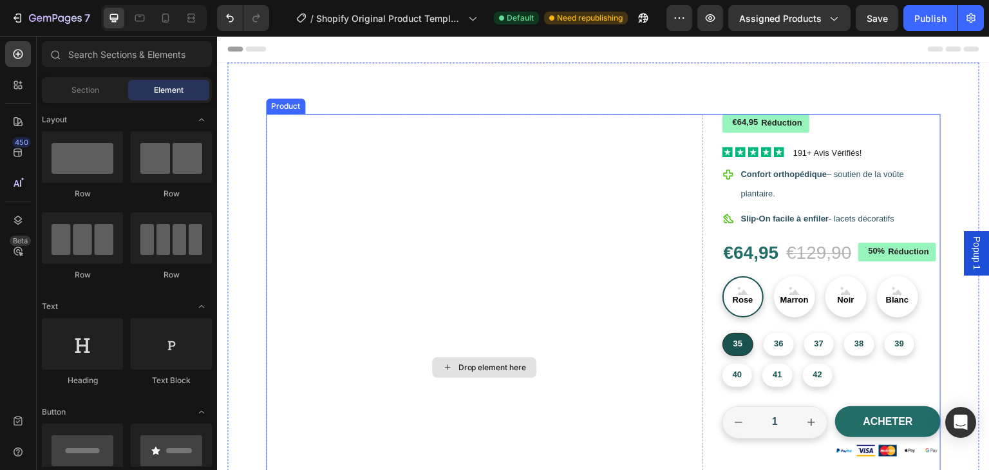
click at [413, 173] on div "Drop element here" at bounding box center [484, 367] width 437 height 507
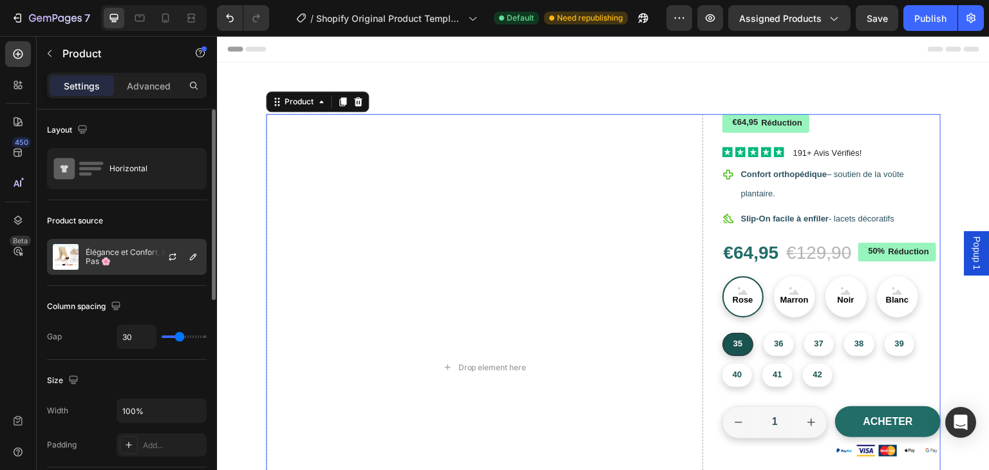
click at [135, 267] on div "Élégance et Confort, à Chaque Pas 🌸" at bounding box center [127, 257] width 160 height 36
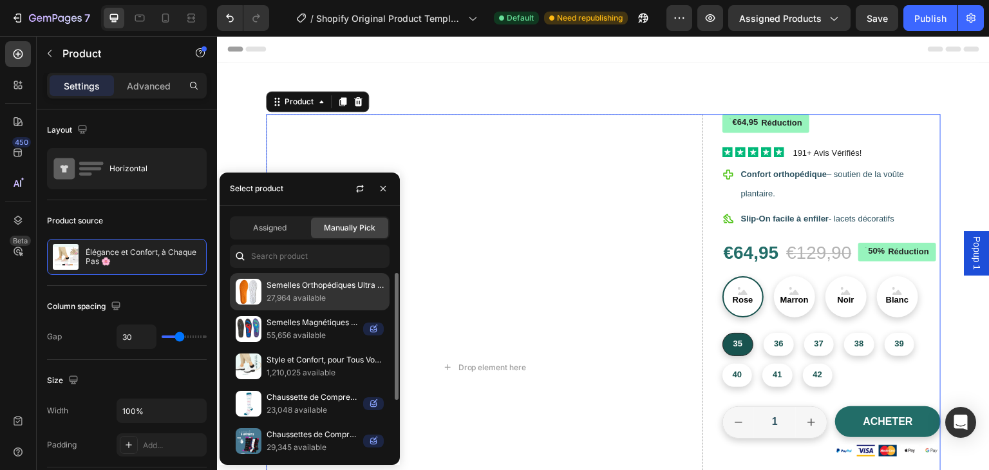
click at [305, 286] on p "Semelles Orthopédiques Ultra Confort" at bounding box center [325, 285] width 117 height 13
radio input "false"
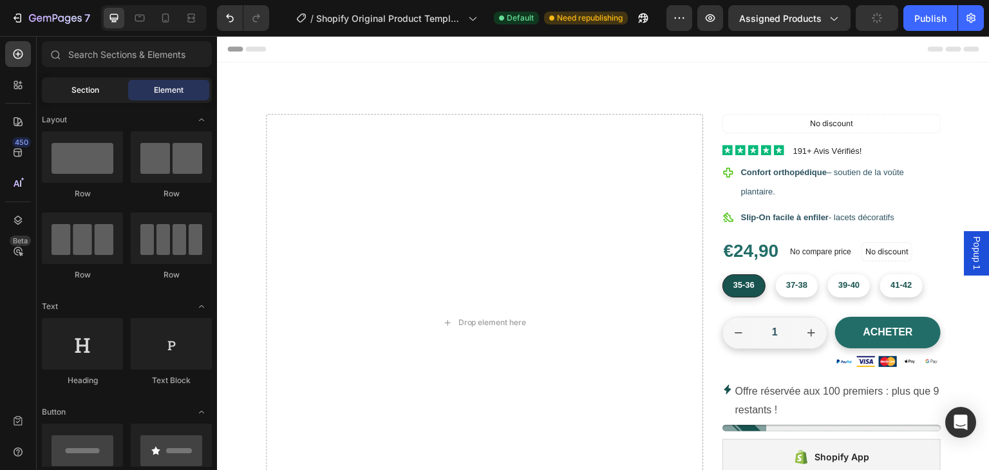
click at [84, 91] on span "Section" at bounding box center [85, 90] width 28 height 12
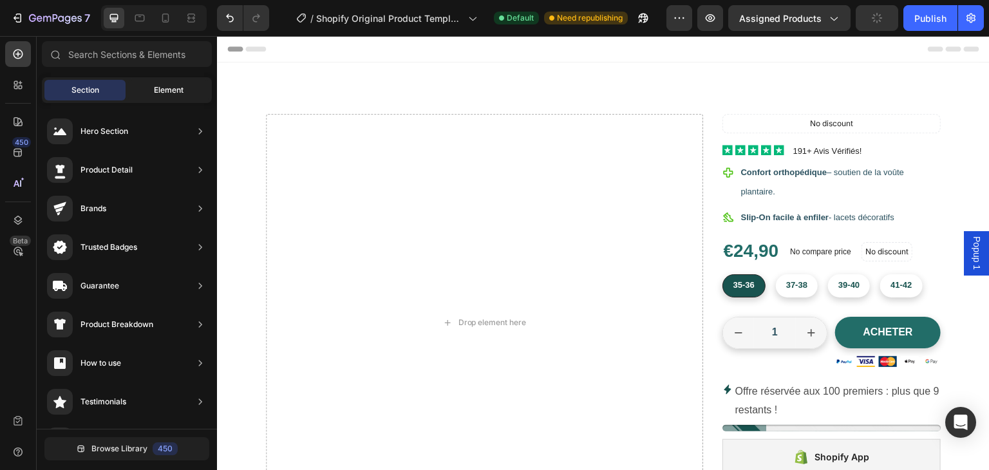
click at [155, 93] on span "Element" at bounding box center [169, 90] width 30 height 12
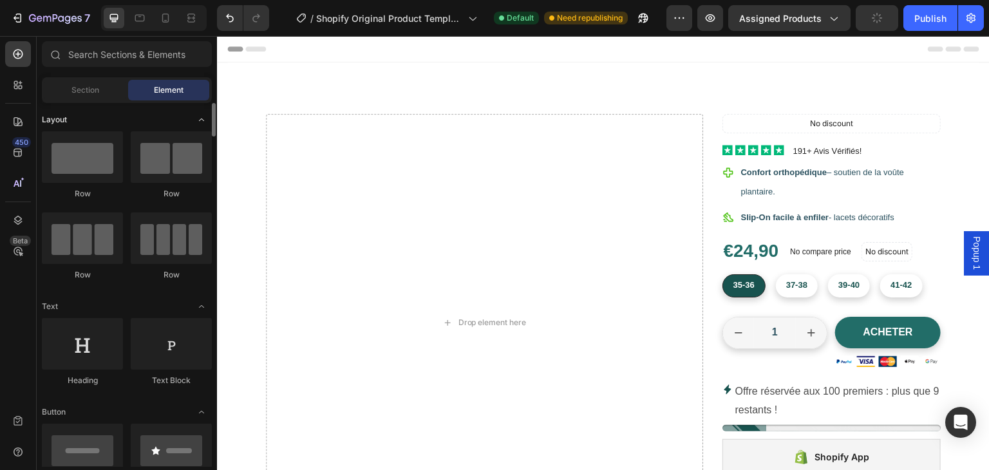
click at [200, 119] on icon "Toggle open" at bounding box center [201, 120] width 10 height 10
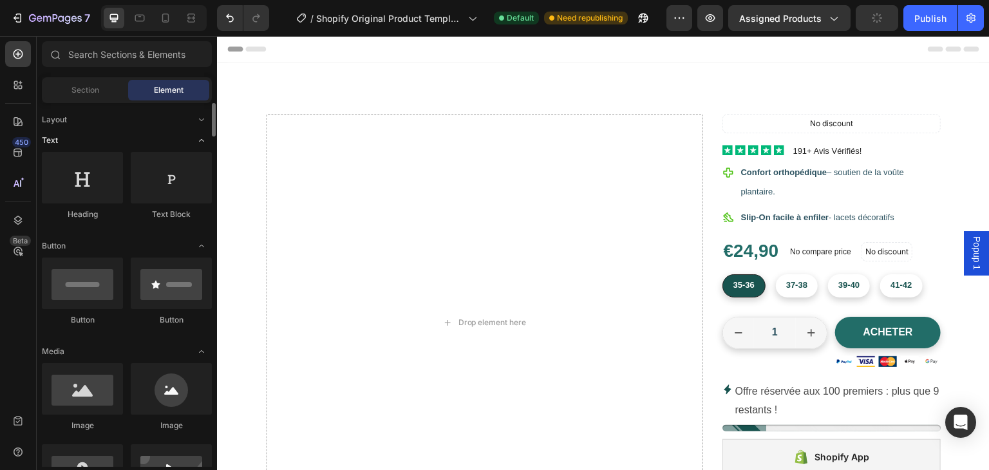
click at [200, 142] on icon "Toggle open" at bounding box center [201, 140] width 10 height 10
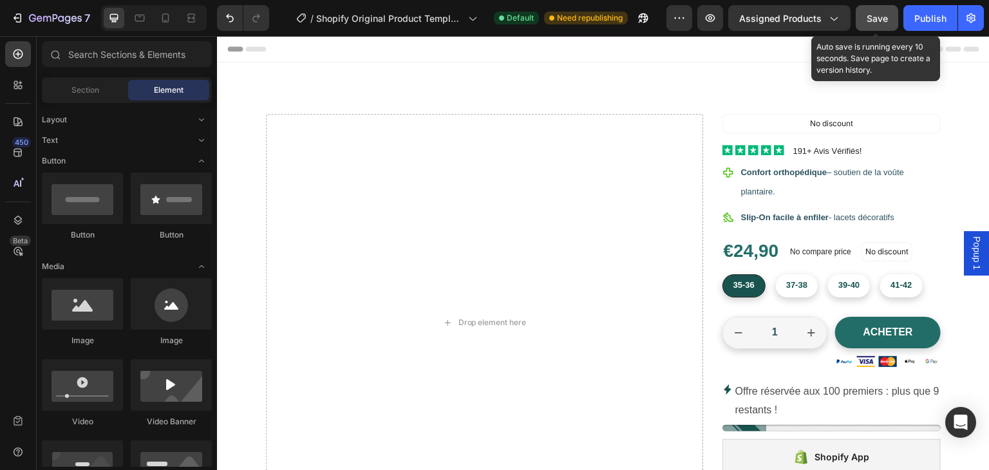
click at [883, 23] on div "Save" at bounding box center [877, 19] width 21 height 14
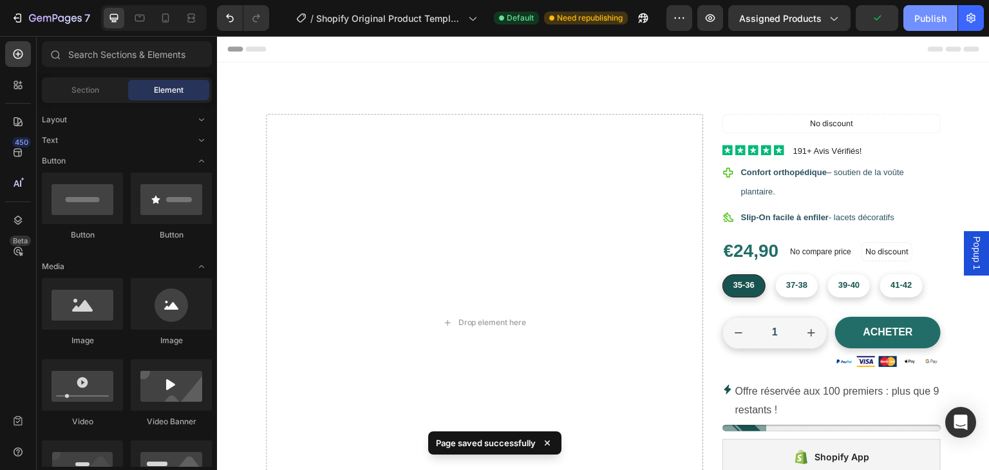
click at [916, 20] on div "Publish" at bounding box center [930, 19] width 32 height 14
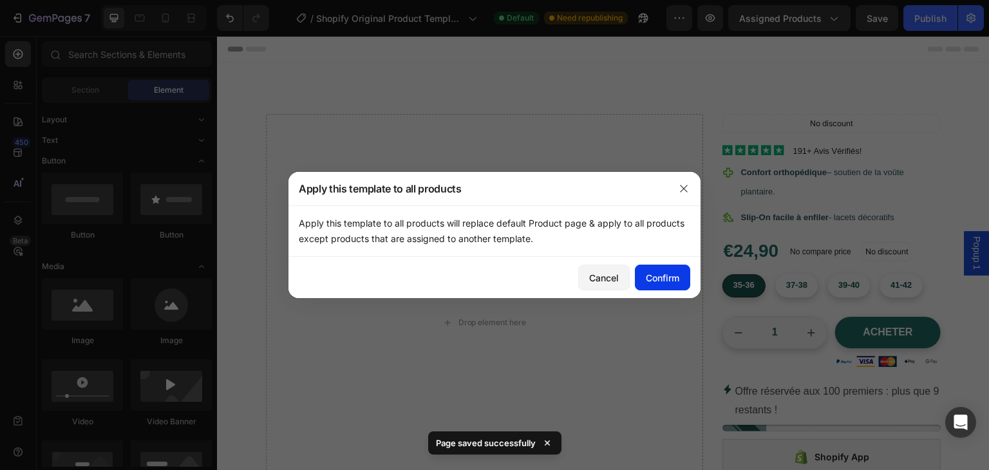
click at [662, 277] on div "Confirm" at bounding box center [662, 278] width 33 height 14
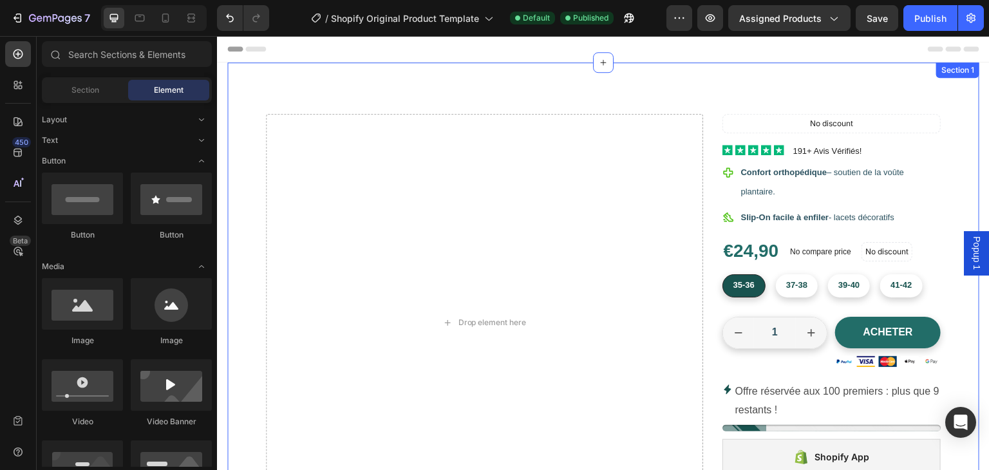
click at [927, 83] on div "Drop element here No discount Not be displayed when published Discount Tag Icon…" at bounding box center [603, 312] width 752 height 500
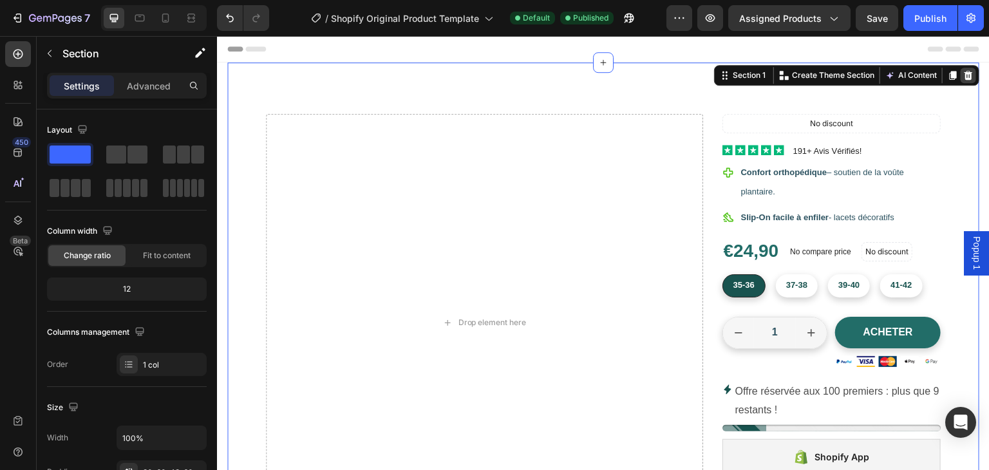
click at [963, 75] on icon at bounding box center [968, 75] width 10 height 10
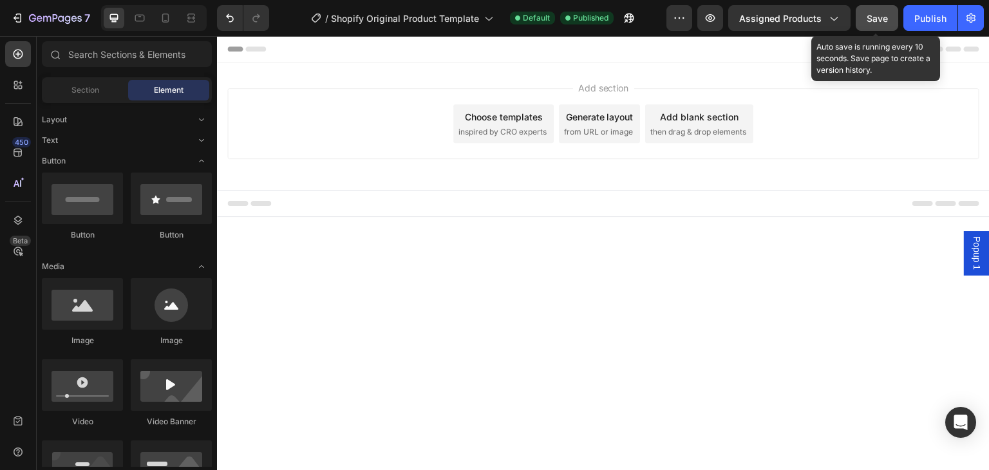
click at [875, 15] on span "Save" at bounding box center [877, 18] width 21 height 11
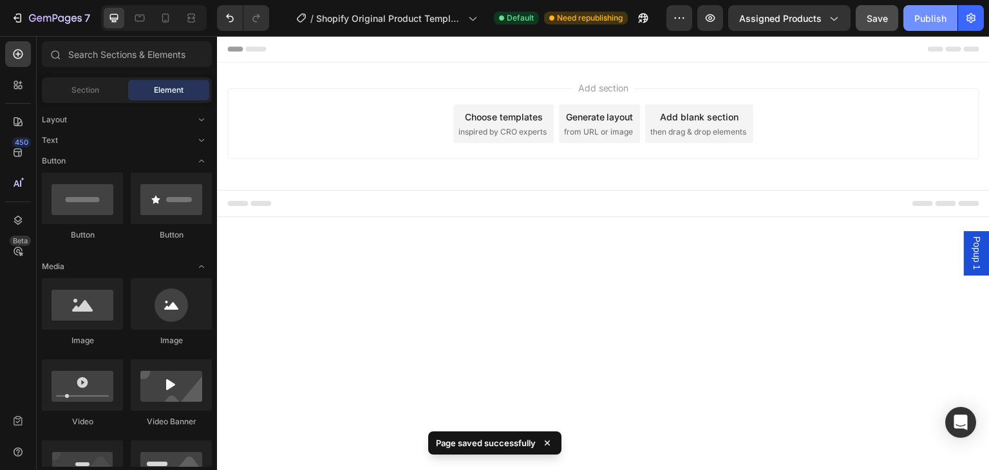
click at [920, 19] on div "Publish" at bounding box center [930, 19] width 32 height 14
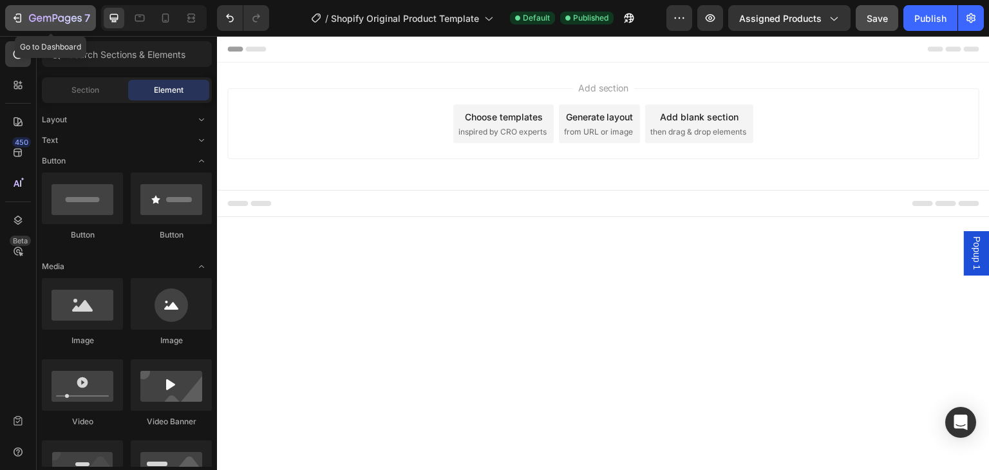
click at [11, 15] on icon "button" at bounding box center [17, 18] width 13 height 13
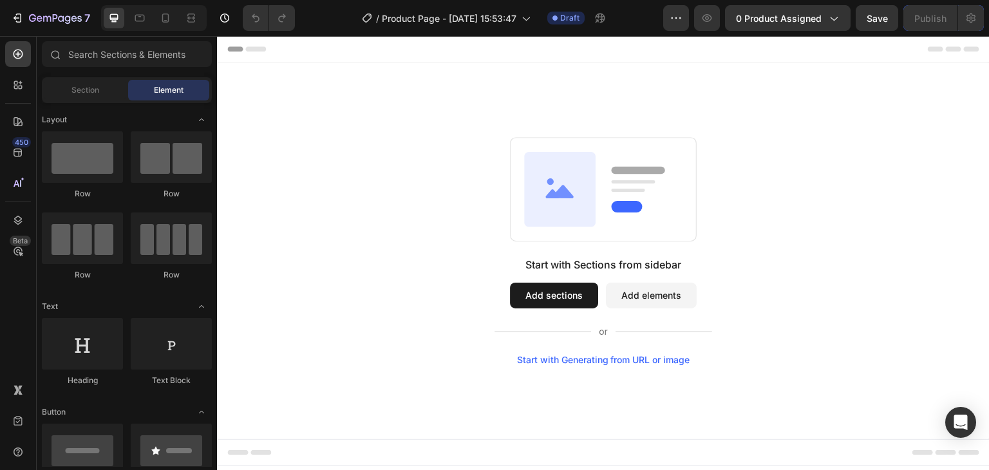
click at [570, 289] on button "Add sections" at bounding box center [554, 296] width 88 height 26
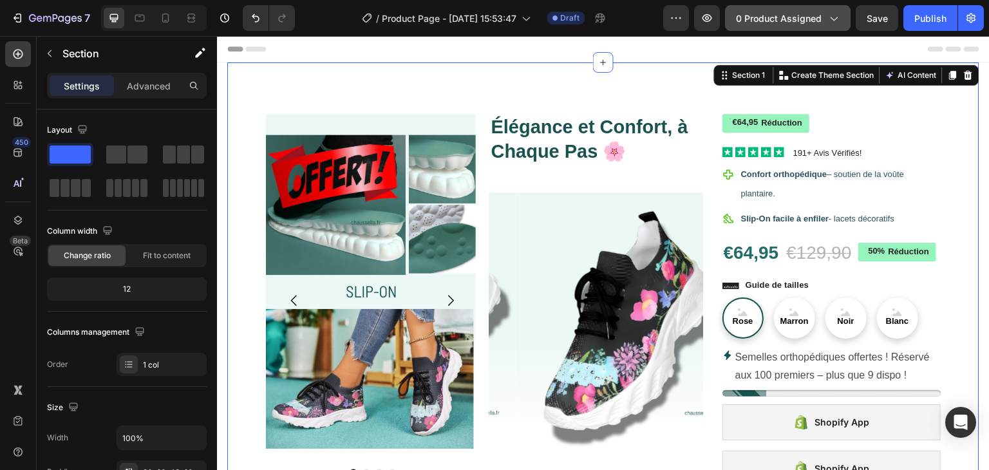
click at [788, 24] on span "0 product assigned" at bounding box center [779, 19] width 86 height 14
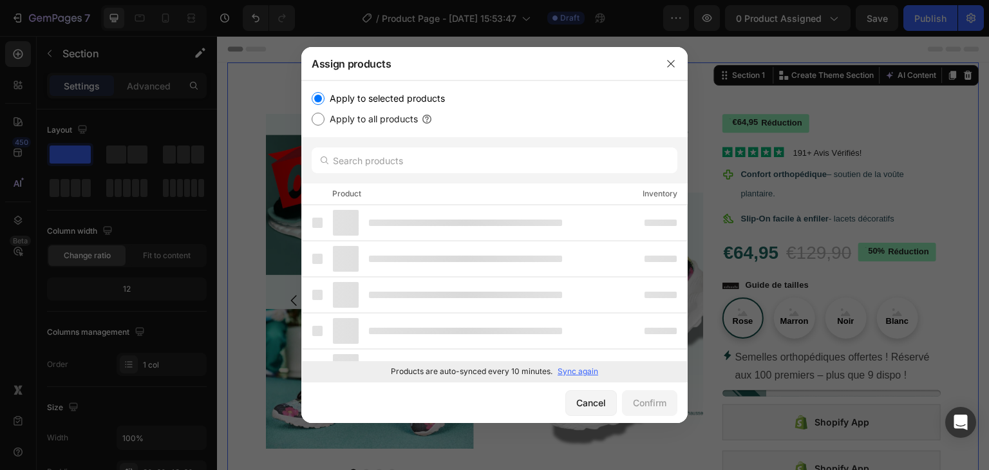
drag, startPoint x: 681, startPoint y: 229, endPoint x: 688, endPoint y: 286, distance: 57.7
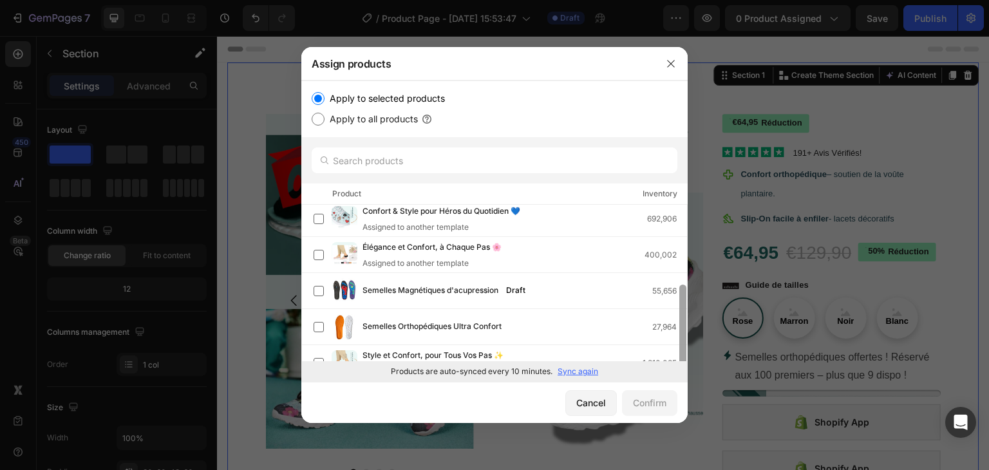
scroll to position [96, 0]
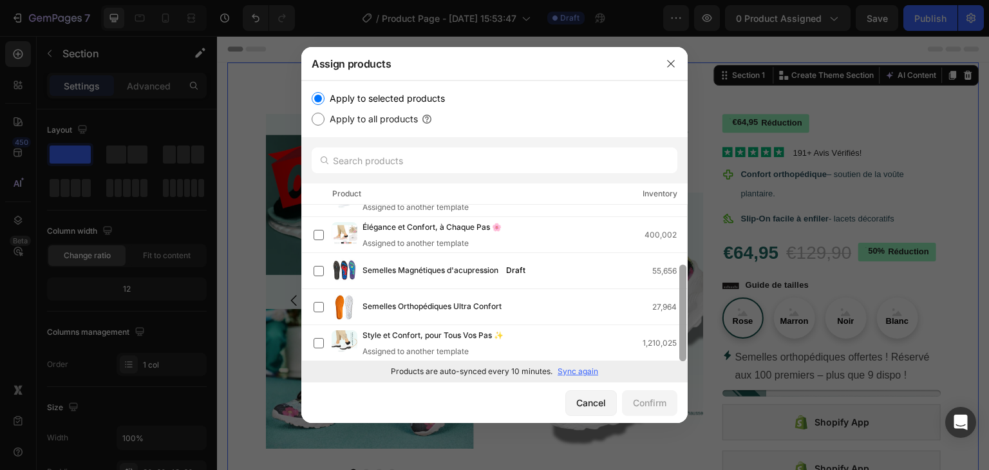
drag, startPoint x: 684, startPoint y: 270, endPoint x: 684, endPoint y: 332, distance: 61.8
click at [684, 332] on div at bounding box center [682, 313] width 7 height 97
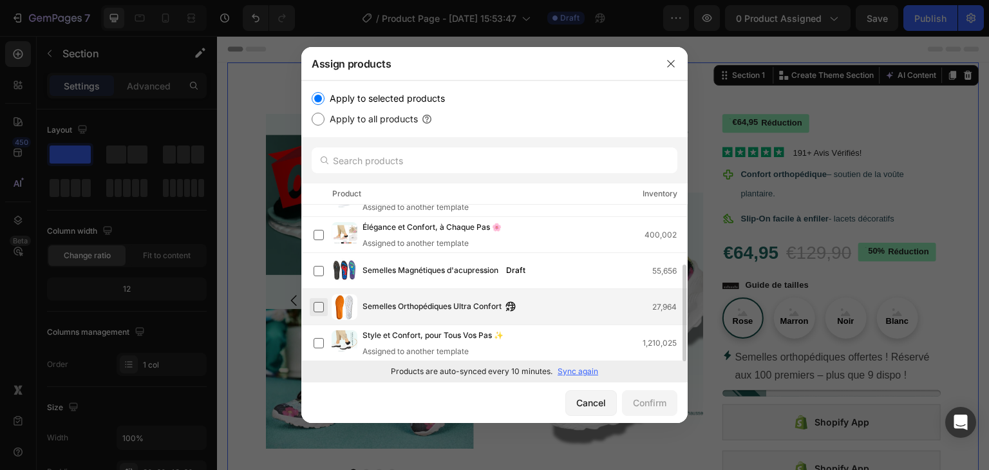
click at [317, 304] on label at bounding box center [319, 307] width 10 height 10
click at [639, 397] on div "Confirm" at bounding box center [649, 403] width 33 height 14
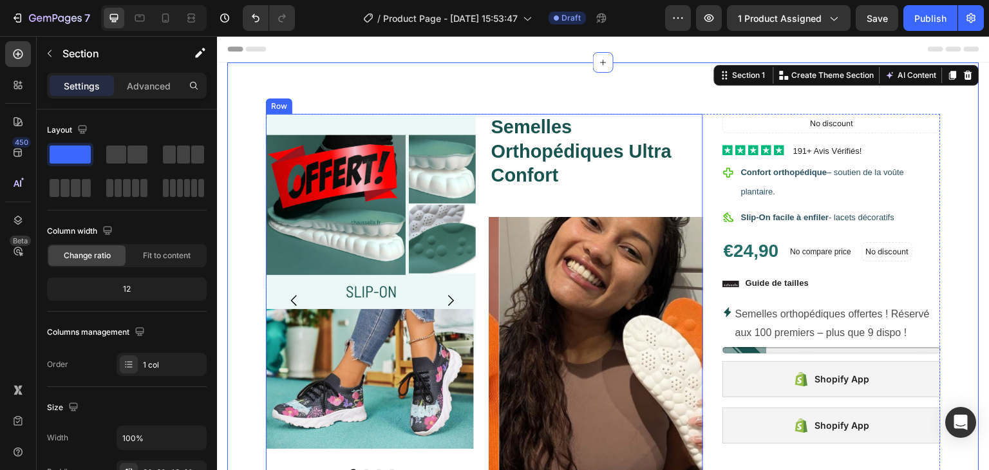
click at [483, 133] on div "Icon Icon Icon Icon Icon Icon List 191+ Avis Vérifiés! Text Block Row Image Ima…" at bounding box center [484, 308] width 437 height 388
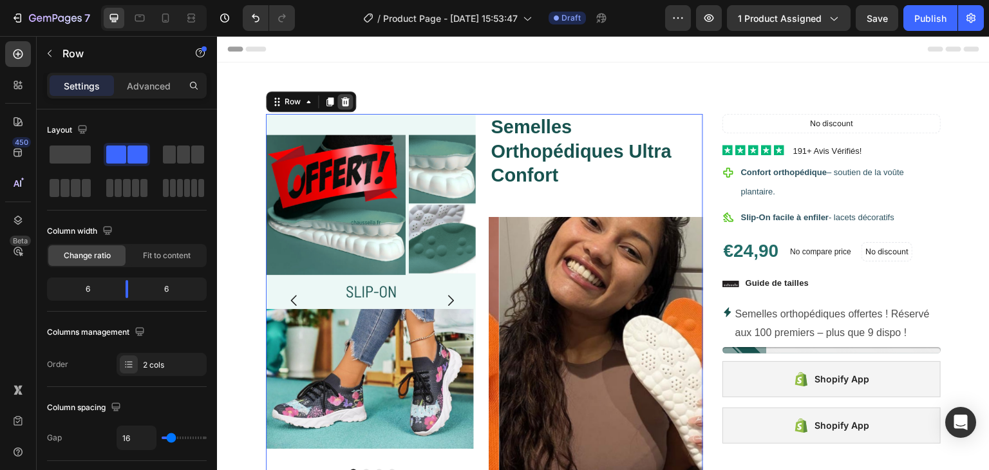
click at [344, 98] on icon at bounding box center [345, 101] width 8 height 9
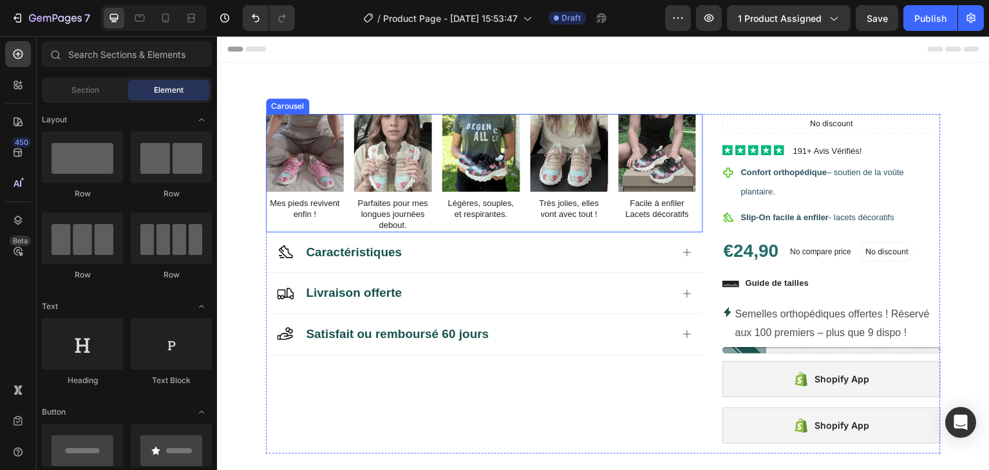
click at [437, 135] on div "Image Mes pieds revivent enfin ! Text Block Image Parfaites pour mes longues jo…" at bounding box center [484, 173] width 437 height 118
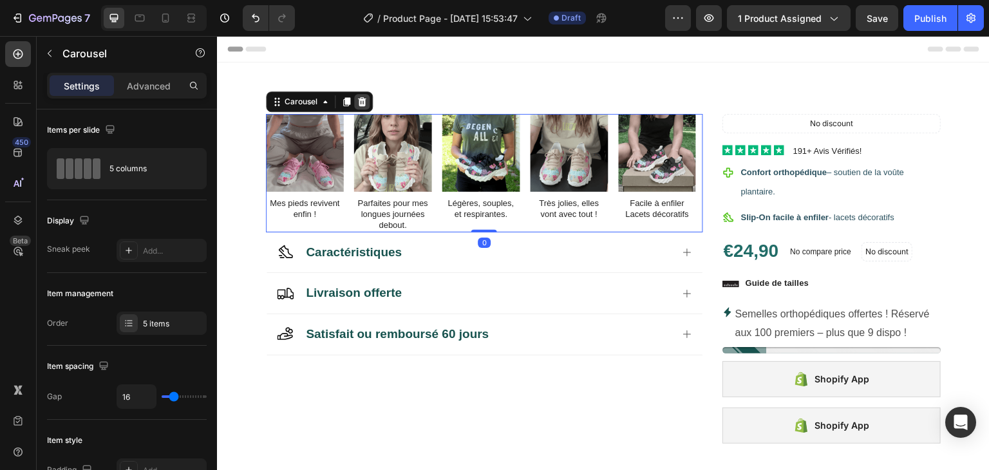
click at [362, 101] on icon at bounding box center [362, 102] width 10 height 10
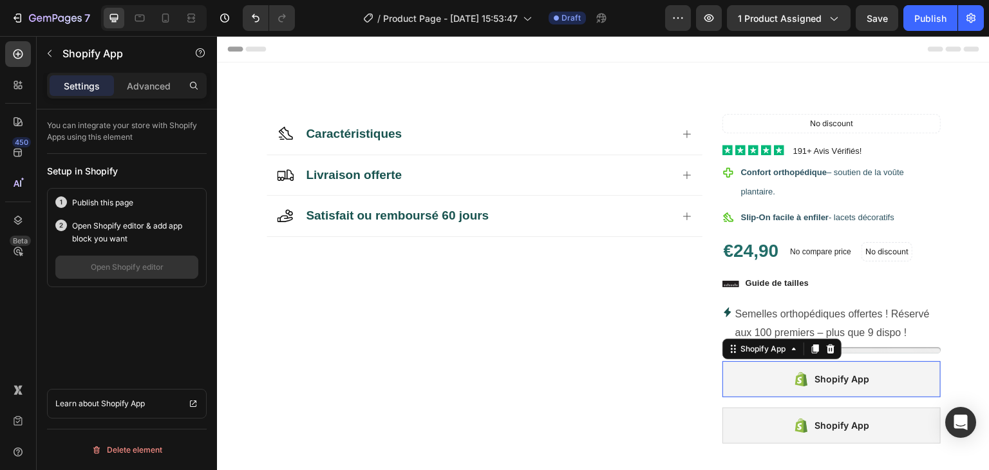
click at [756, 375] on div "Shopify App" at bounding box center [831, 379] width 218 height 36
click at [826, 351] on icon at bounding box center [830, 348] width 8 height 9
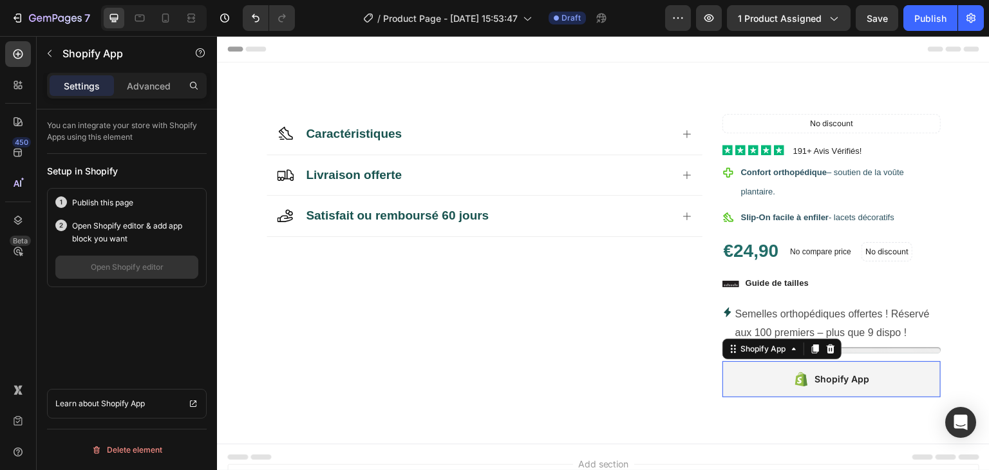
click at [747, 383] on div "Shopify App" at bounding box center [831, 379] width 218 height 36
click at [825, 349] on icon at bounding box center [830, 349] width 10 height 10
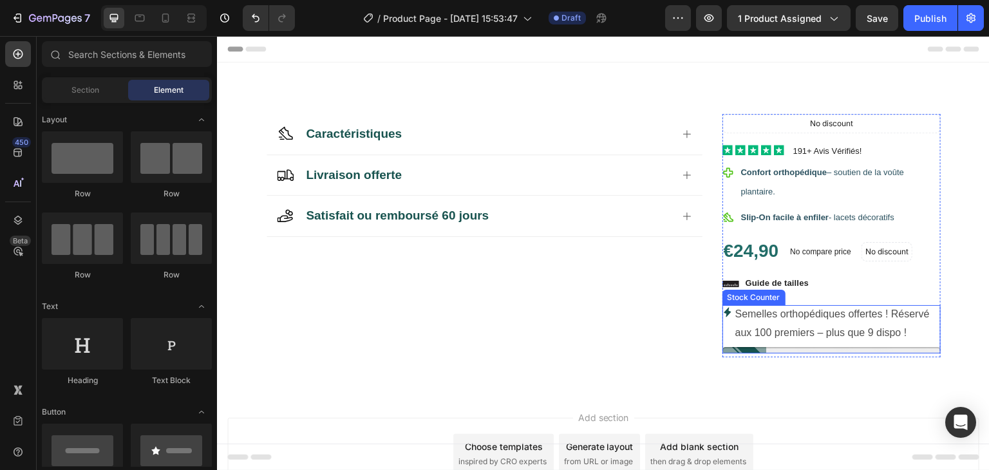
click at [904, 328] on p "Semelles orthopédiques offertes ! Réservé aux 100 premiers – plus que 9 dispo !" at bounding box center [837, 323] width 205 height 37
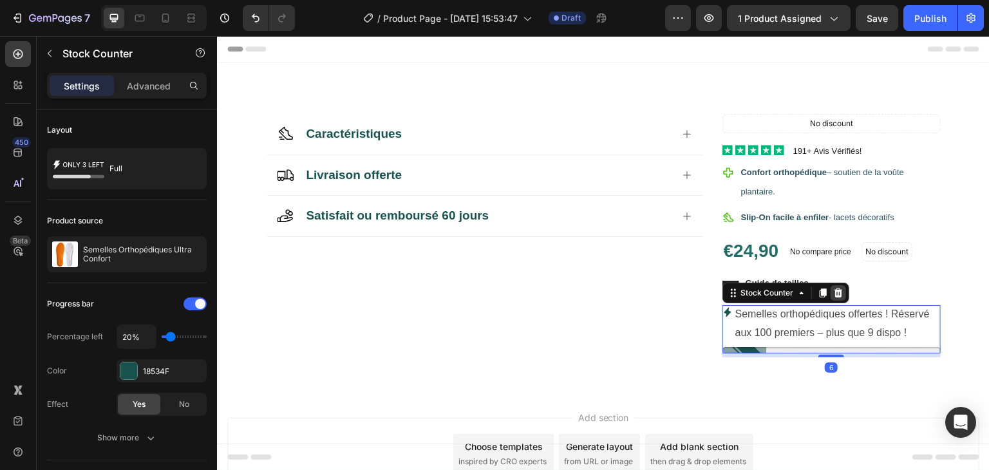
click at [833, 290] on icon at bounding box center [838, 293] width 10 height 10
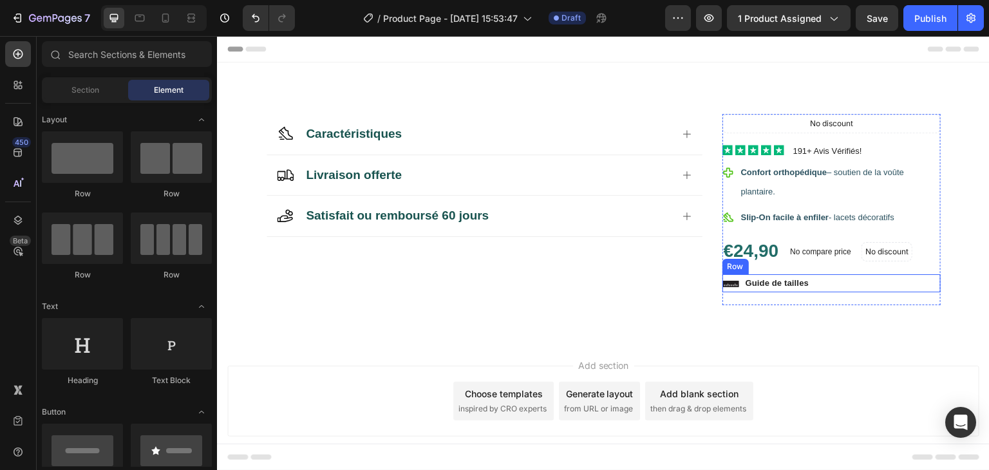
click at [825, 282] on div "Icon Guide de tailles Text Block Row" at bounding box center [831, 283] width 218 height 18
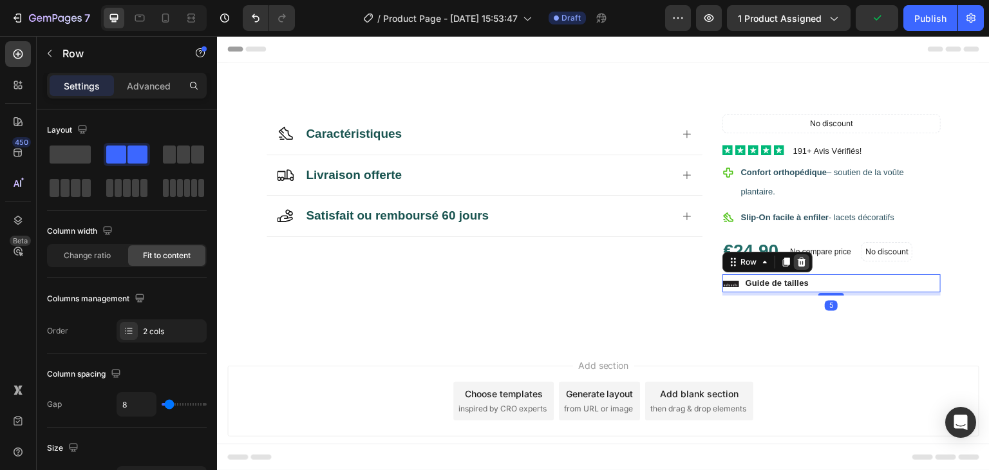
click at [797, 259] on icon at bounding box center [801, 262] width 8 height 9
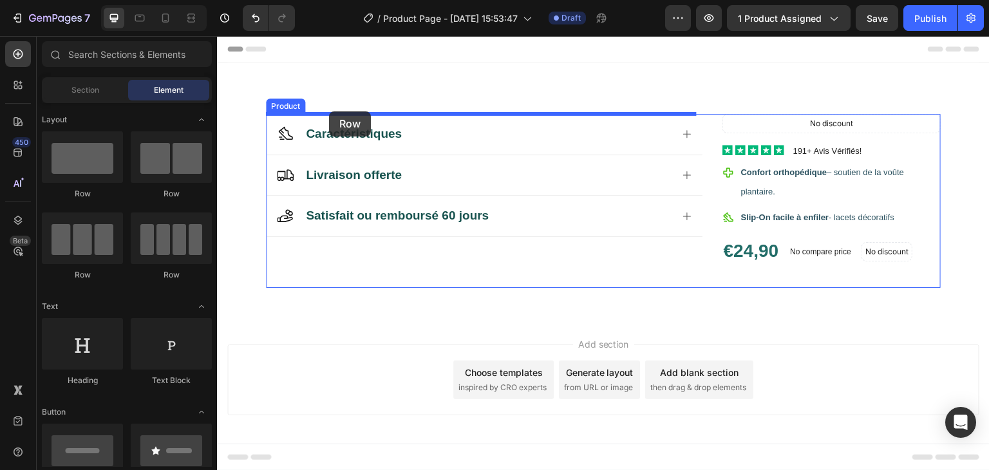
drag, startPoint x: 315, startPoint y: 191, endPoint x: 328, endPoint y: 111, distance: 80.8
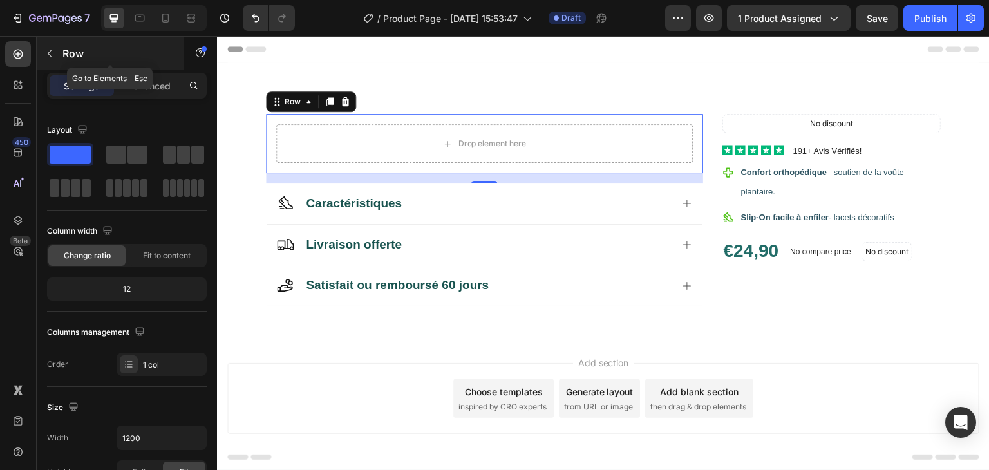
click at [46, 52] on icon "button" at bounding box center [49, 53] width 10 height 10
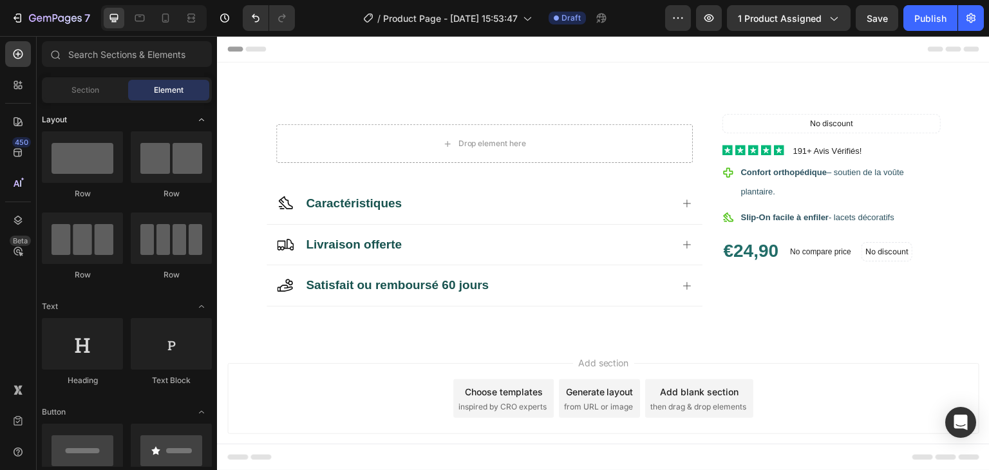
click at [200, 121] on icon "Toggle open" at bounding box center [201, 120] width 10 height 10
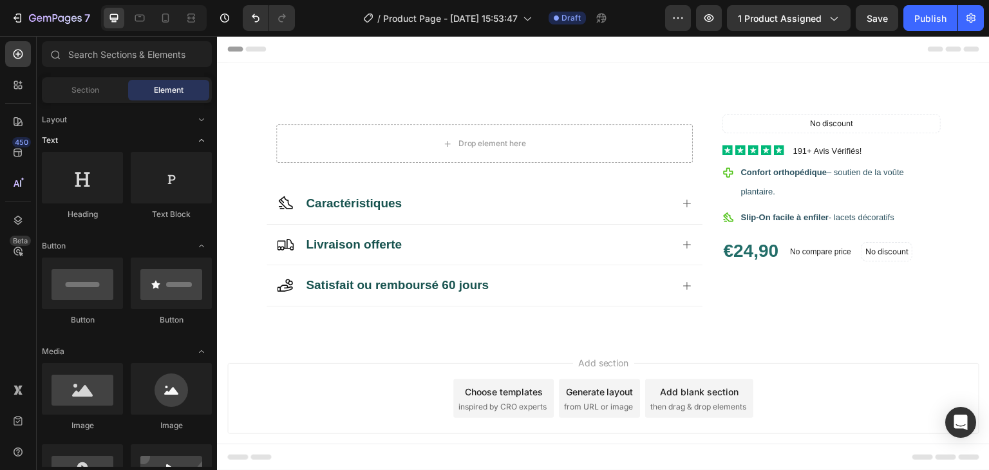
click at [202, 139] on icon "Toggle open" at bounding box center [201, 140] width 10 height 10
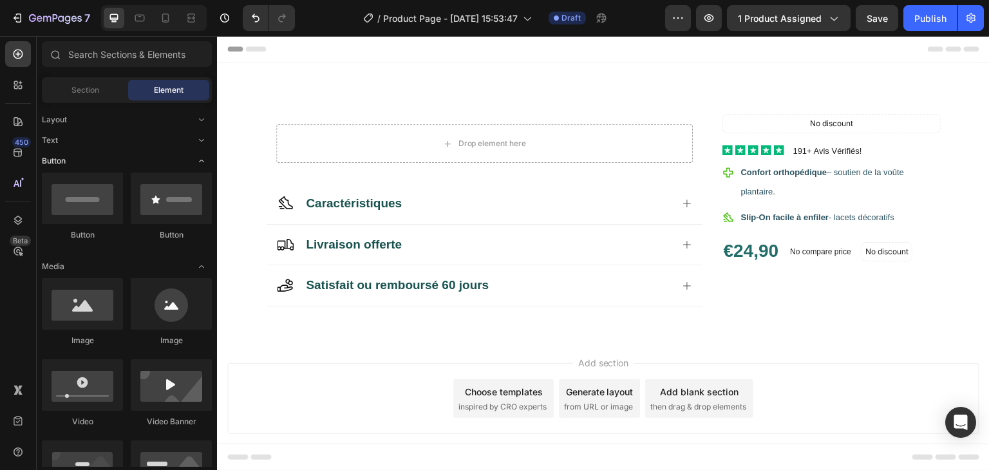
click at [201, 160] on icon "Toggle open" at bounding box center [201, 161] width 5 height 3
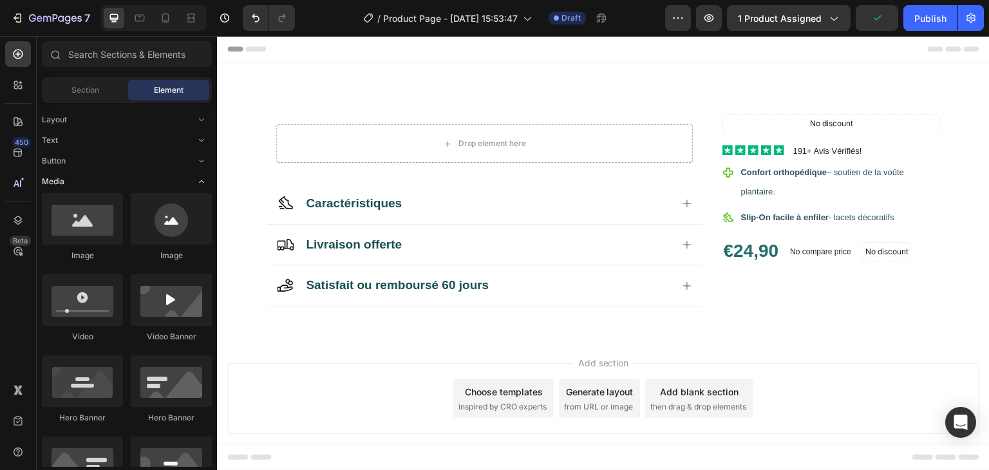
click at [201, 183] on icon "Toggle open" at bounding box center [201, 181] width 10 height 10
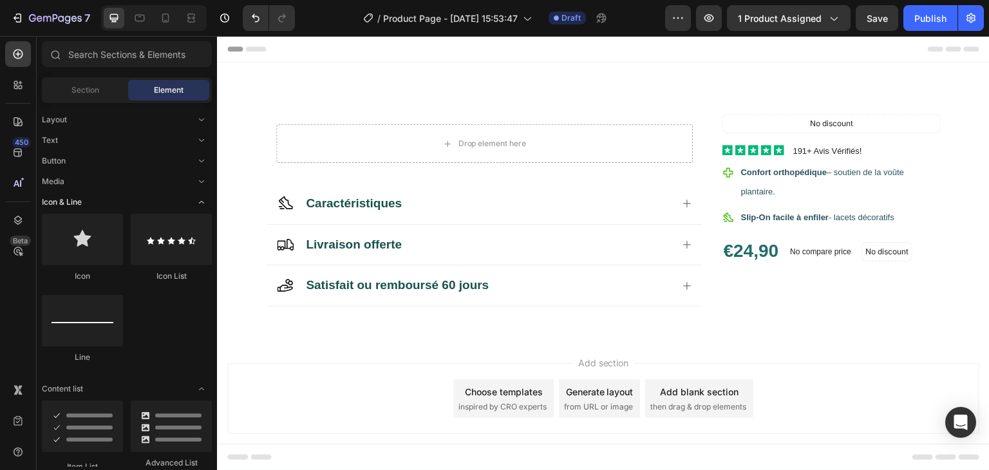
click at [201, 200] on icon "Toggle open" at bounding box center [201, 202] width 10 height 10
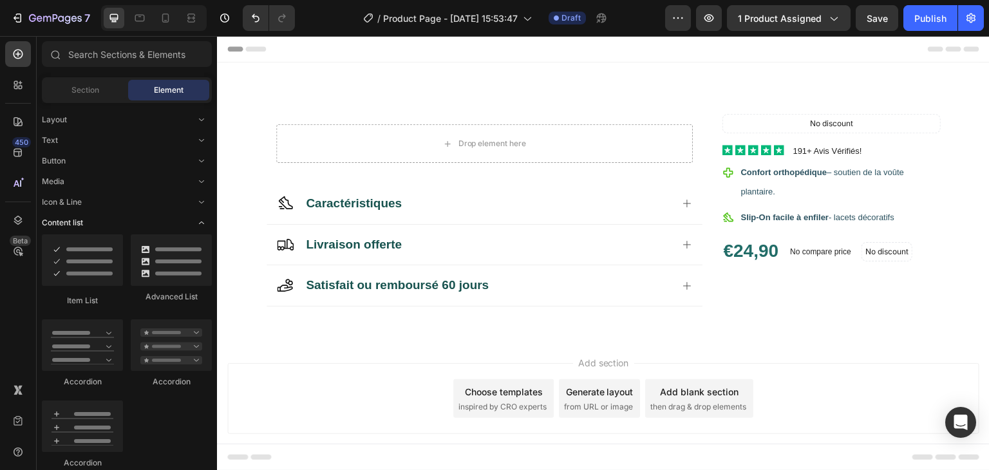
click at [201, 225] on icon "Toggle open" at bounding box center [201, 223] width 10 height 10
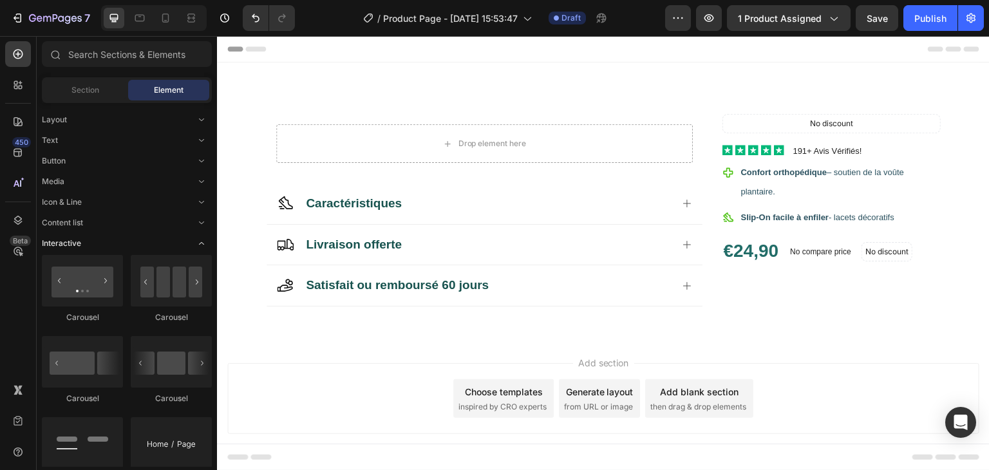
click at [200, 247] on icon "Toggle open" at bounding box center [201, 243] width 10 height 10
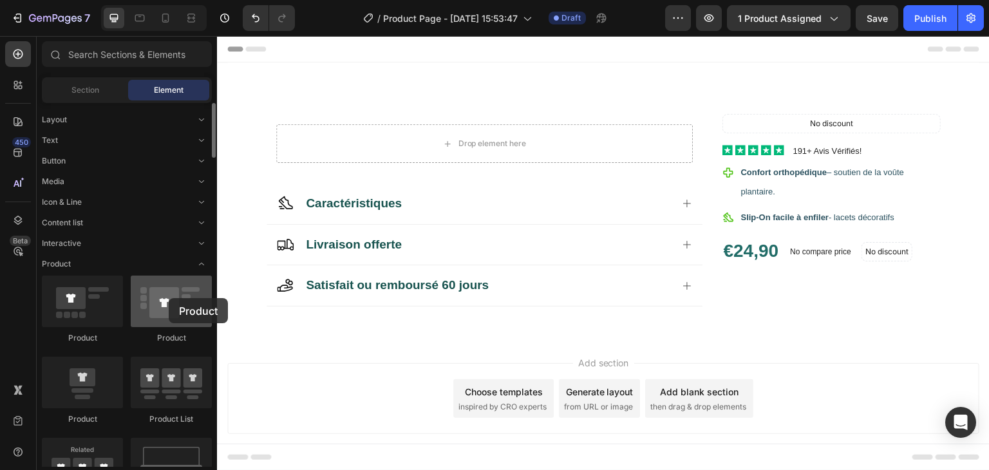
drag, startPoint x: 155, startPoint y: 309, endPoint x: 169, endPoint y: 299, distance: 17.7
click at [169, 299] on div at bounding box center [171, 302] width 81 height 52
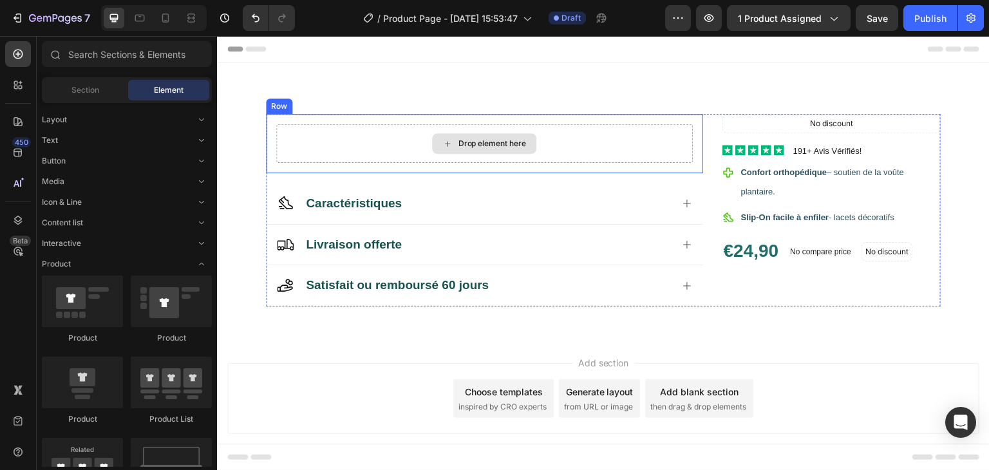
click at [382, 145] on div "Drop element here" at bounding box center [484, 143] width 417 height 39
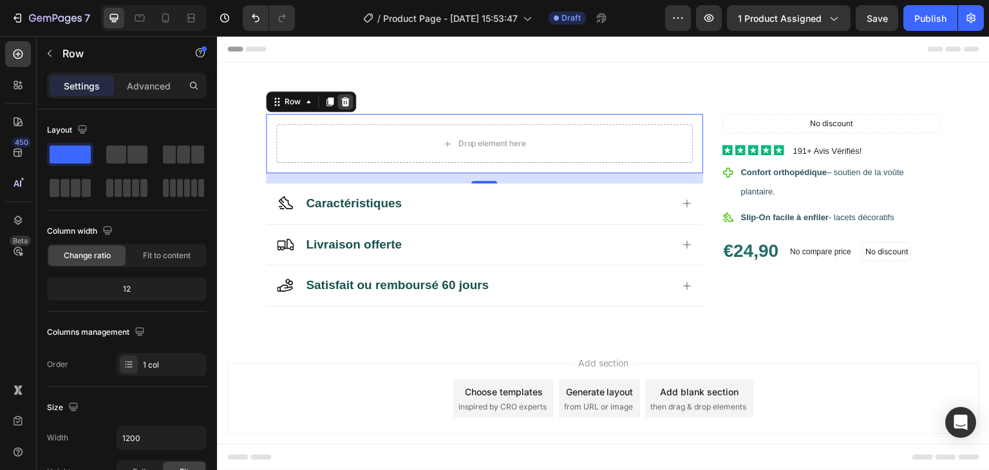
click at [348, 102] on icon at bounding box center [345, 102] width 10 height 10
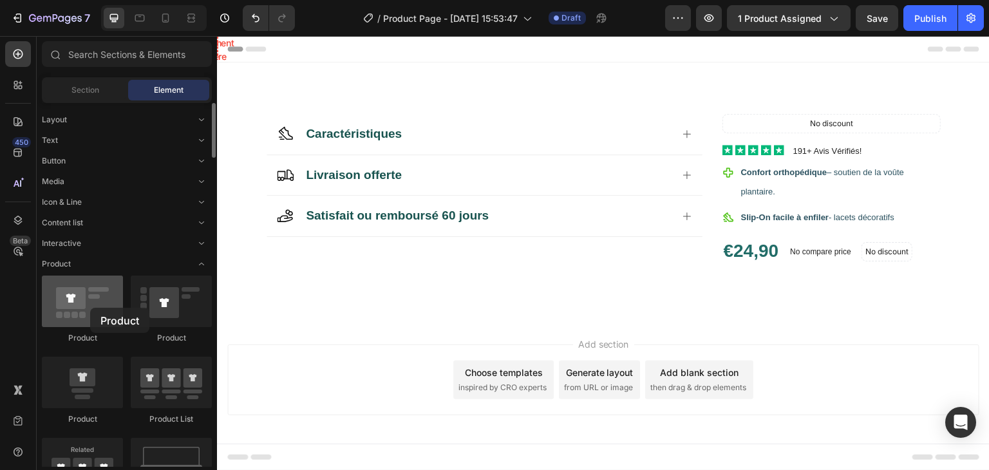
drag, startPoint x: 94, startPoint y: 298, endPoint x: 89, endPoint y: 308, distance: 10.7
click at [89, 308] on div at bounding box center [82, 302] width 81 height 52
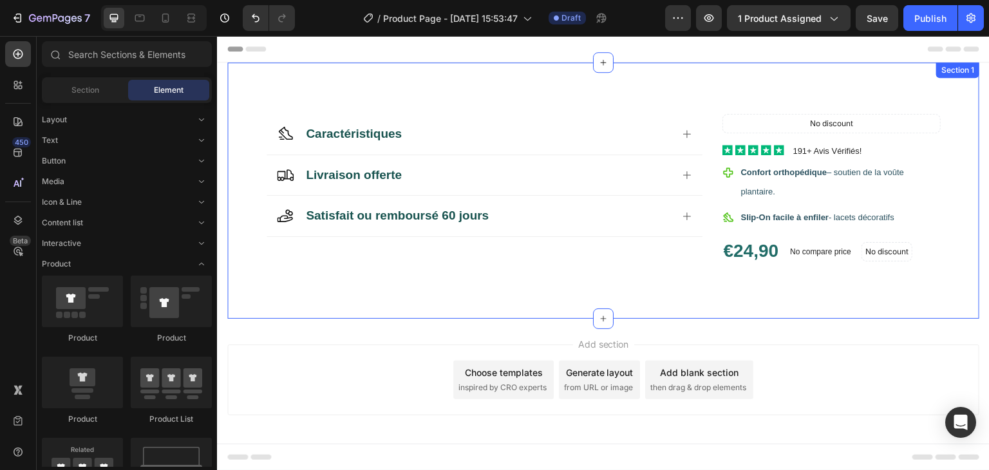
click at [588, 301] on div "Caractéristiques Livraison offerte Satisfait ou remboursé 60 jours Accordion No…" at bounding box center [603, 190] width 752 height 256
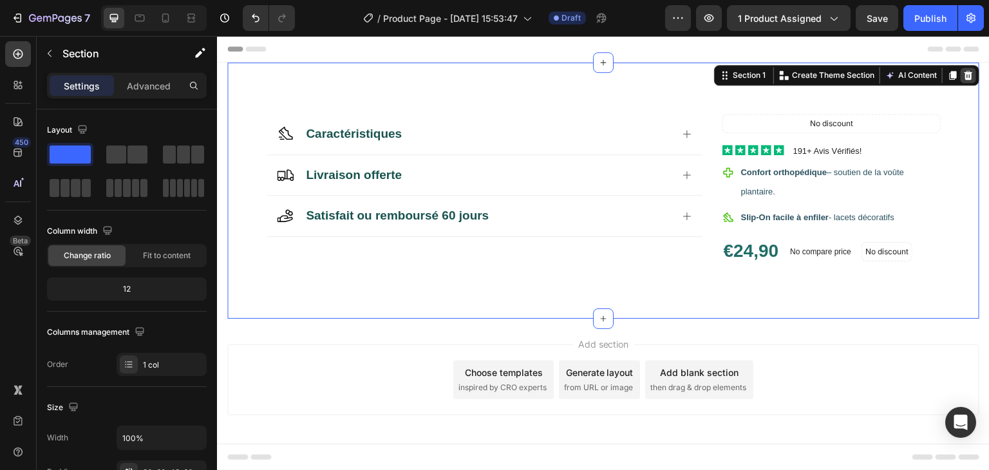
click at [964, 73] on icon at bounding box center [968, 75] width 8 height 9
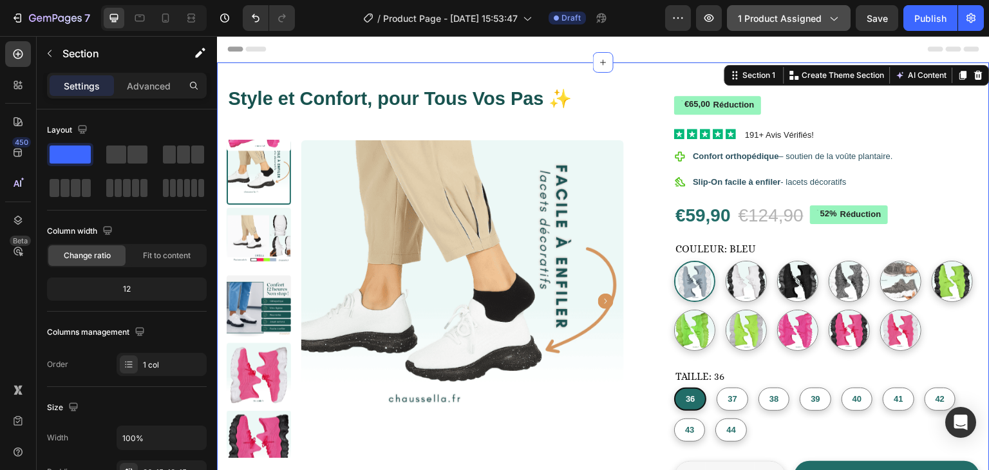
click at [752, 22] on span "1 product assigned" at bounding box center [780, 19] width 84 height 14
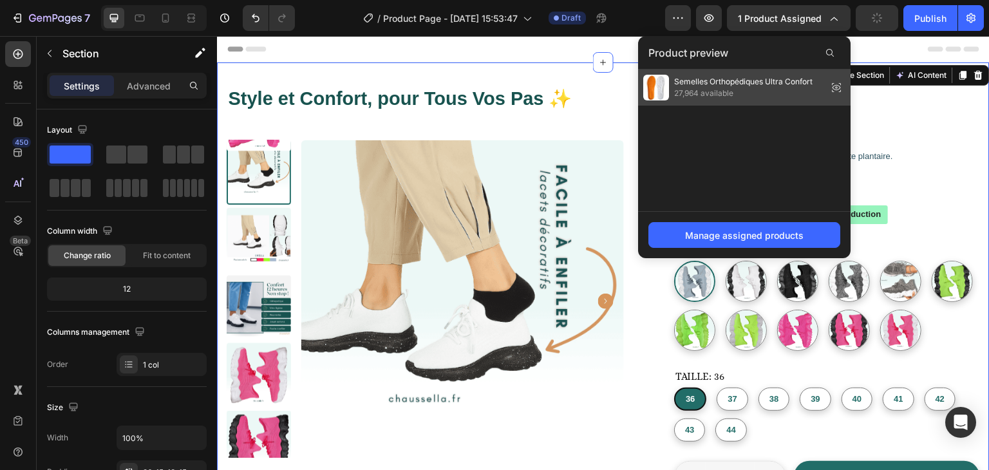
click at [741, 92] on span "27,964 available" at bounding box center [743, 94] width 138 height 12
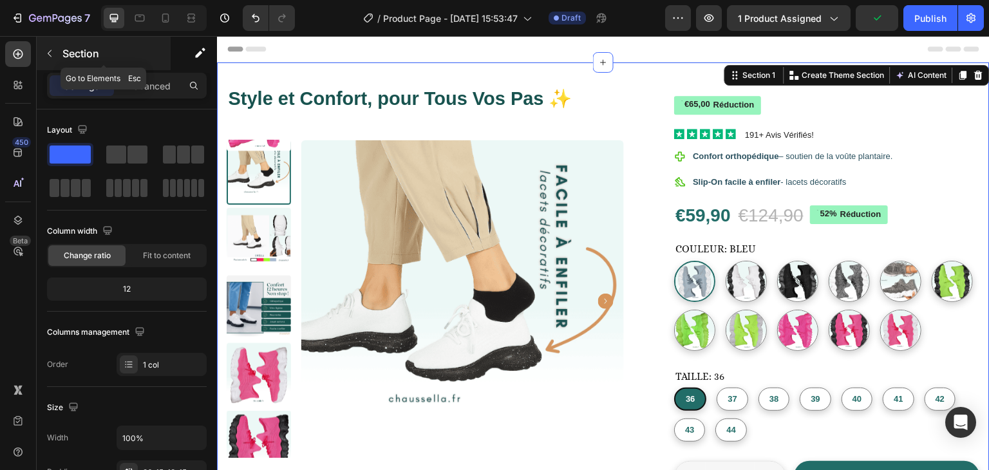
click at [47, 55] on icon "button" at bounding box center [49, 53] width 10 height 10
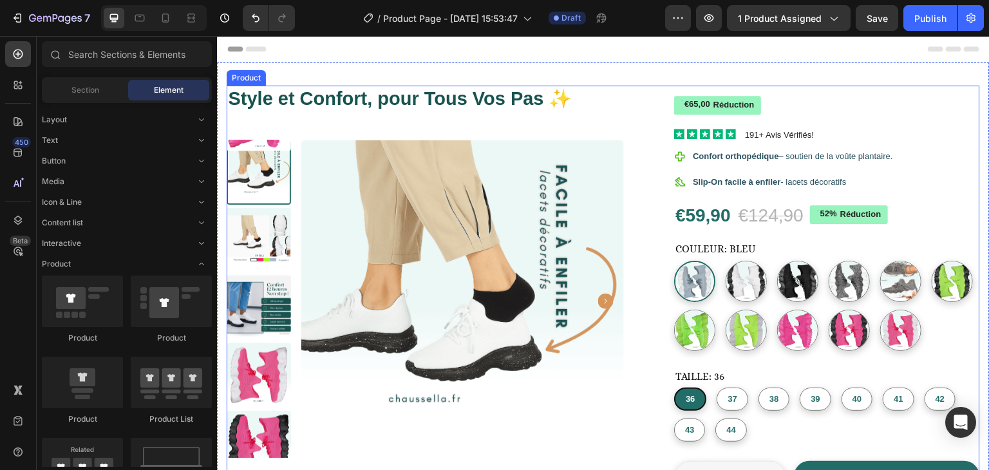
click at [646, 117] on div "Style et Confort, pour Tous Vos Pas ✨ Product Title Product Images Icon Icon Ic…" at bounding box center [441, 438] width 428 height 704
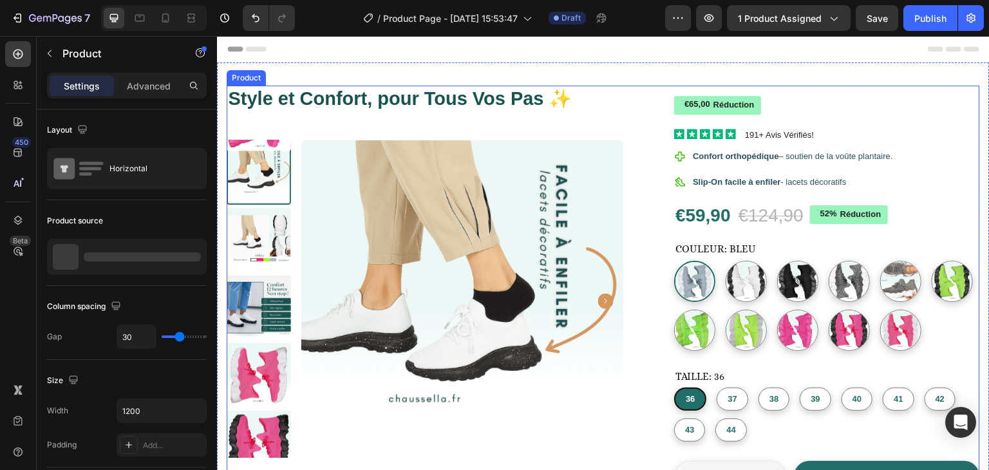
radio input "false"
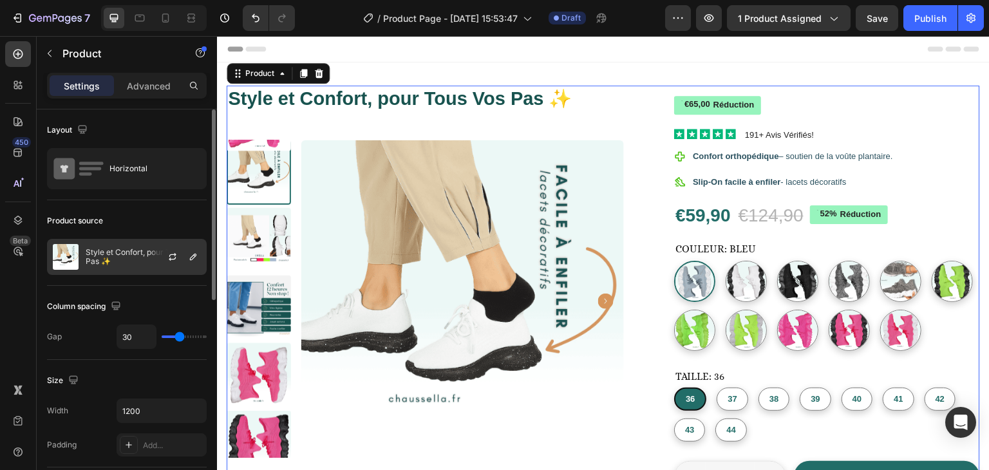
click at [149, 252] on p "Style et Confort, pour Tous Vos Pas ✨" at bounding box center [143, 257] width 115 height 18
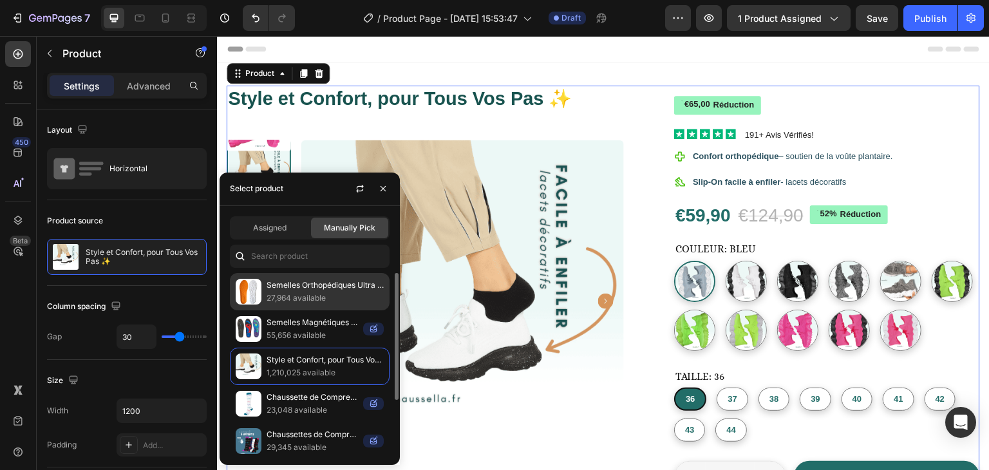
click at [293, 301] on p "27,964 available" at bounding box center [325, 298] width 117 height 13
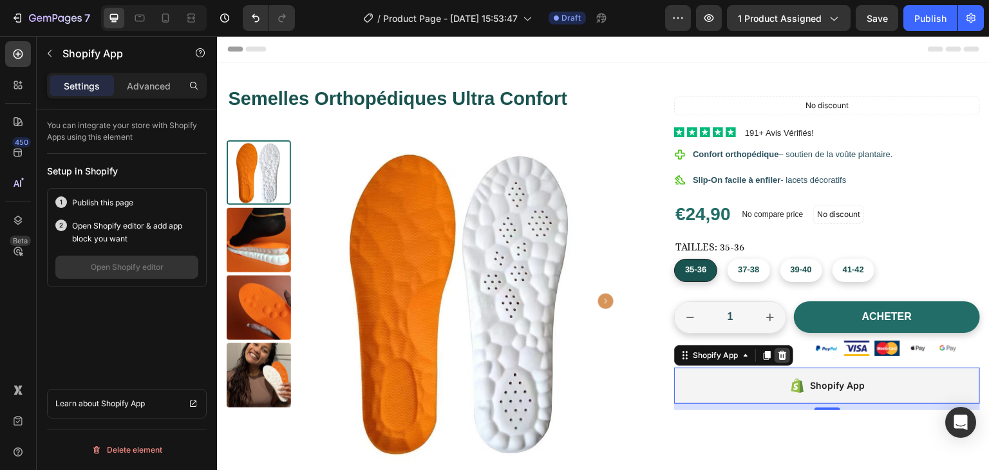
click at [778, 353] on icon at bounding box center [782, 355] width 8 height 9
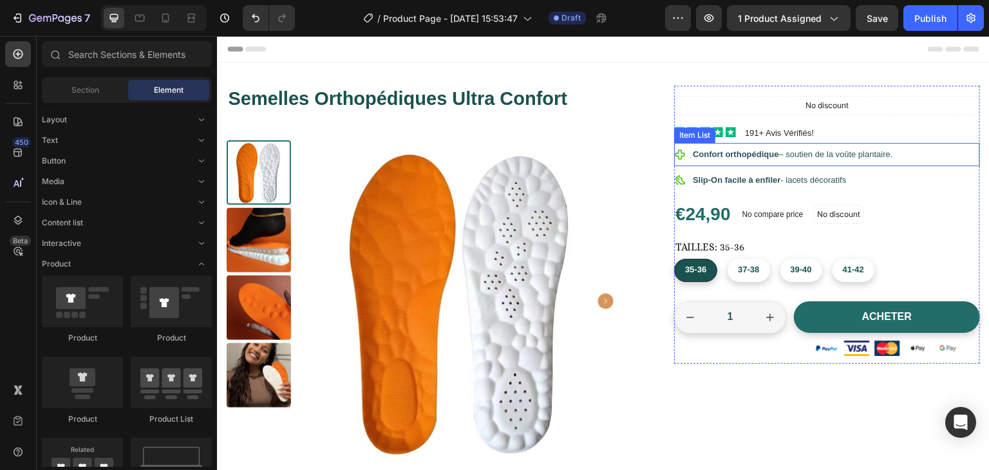
click at [750, 156] on strong "Confort orthopédique" at bounding box center [736, 154] width 86 height 10
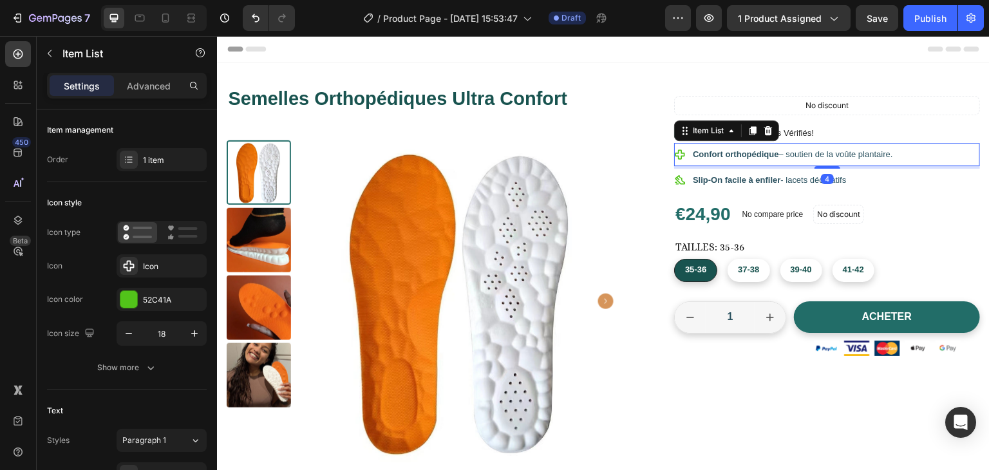
click at [762, 153] on strong "Confort orthopédique" at bounding box center [736, 154] width 86 height 10
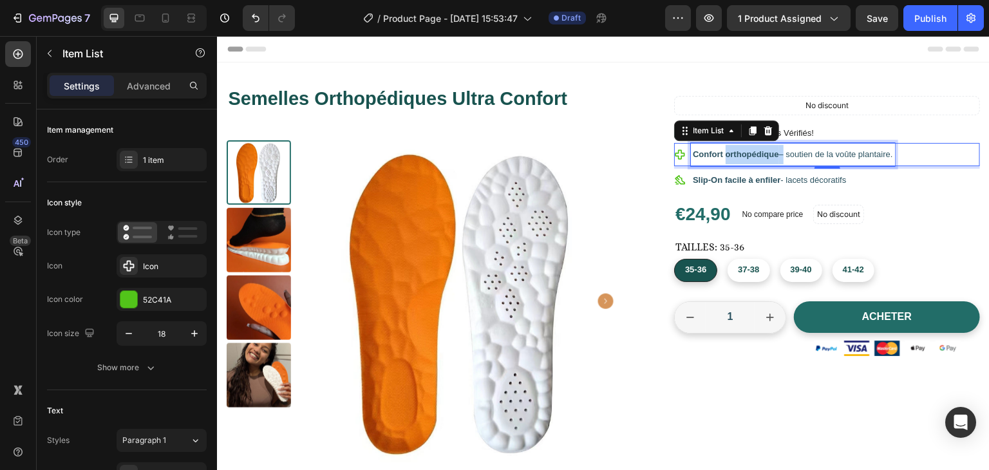
click at [762, 153] on strong "Confort orthopédique" at bounding box center [736, 154] width 86 height 10
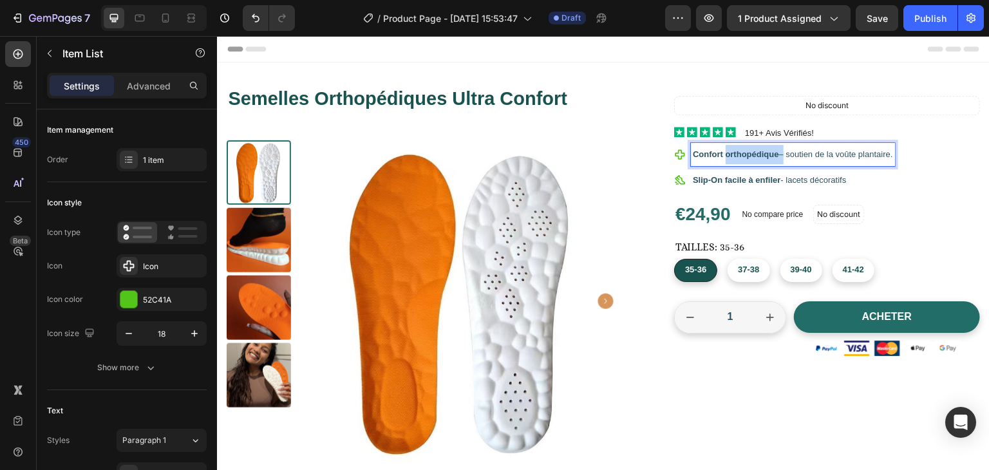
click at [762, 153] on strong "Confort orthopédique" at bounding box center [736, 154] width 86 height 10
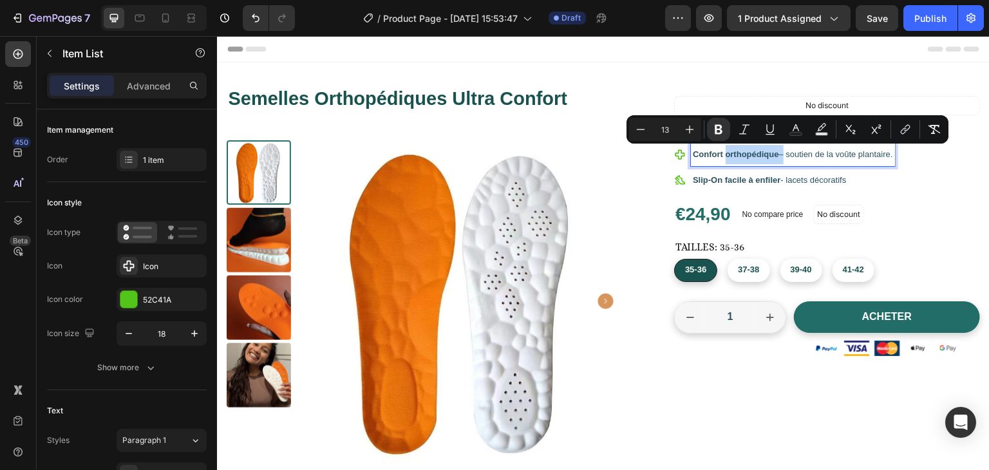
click at [762, 153] on strong "Confort orthopédique" at bounding box center [736, 154] width 86 height 10
copy span "Confort orthopédique – soutien de la voûte plantaire."
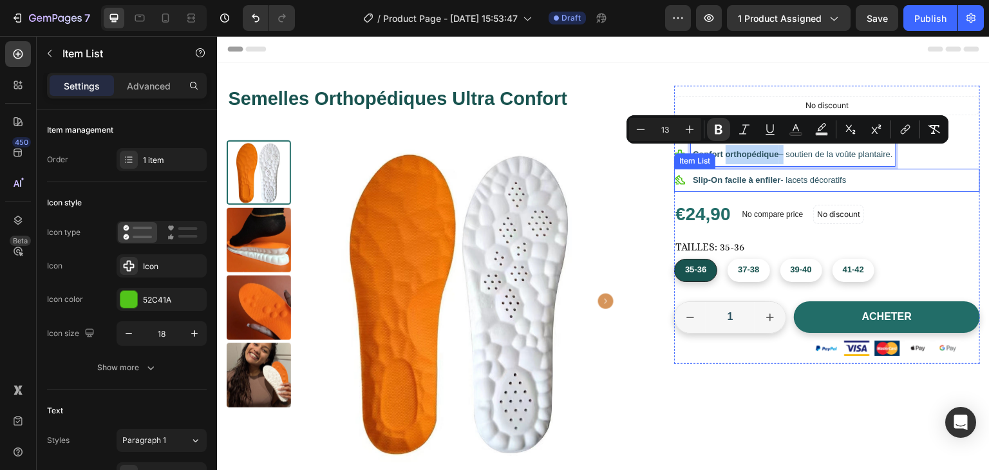
click at [771, 183] on p "Slip-On facile à enfiler - lacets décoratifs" at bounding box center [769, 180] width 153 height 19
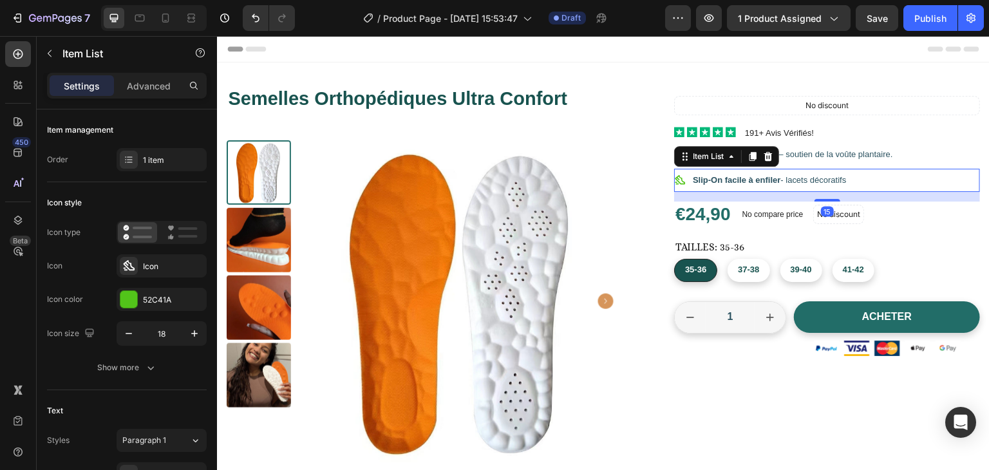
click at [771, 183] on p "Slip-On facile à enfiler - lacets décoratifs" at bounding box center [769, 180] width 153 height 19
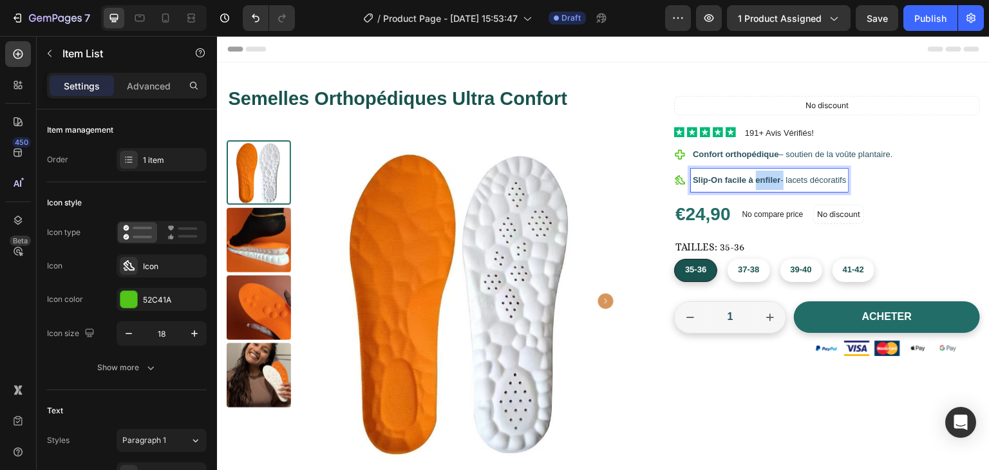
click at [771, 183] on p "Slip-On facile à enfiler - lacets décoratifs" at bounding box center [769, 180] width 153 height 19
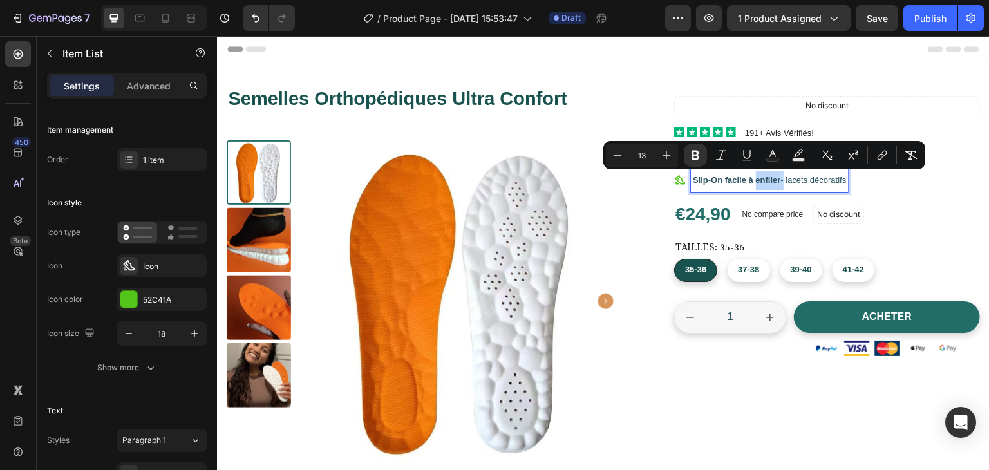
copy span "Slip-On facile à enfiler - lacets décoratifs"
click at [908, 190] on div "Slip-On facile à enfiler - lacets décoratifs" at bounding box center [827, 180] width 306 height 23
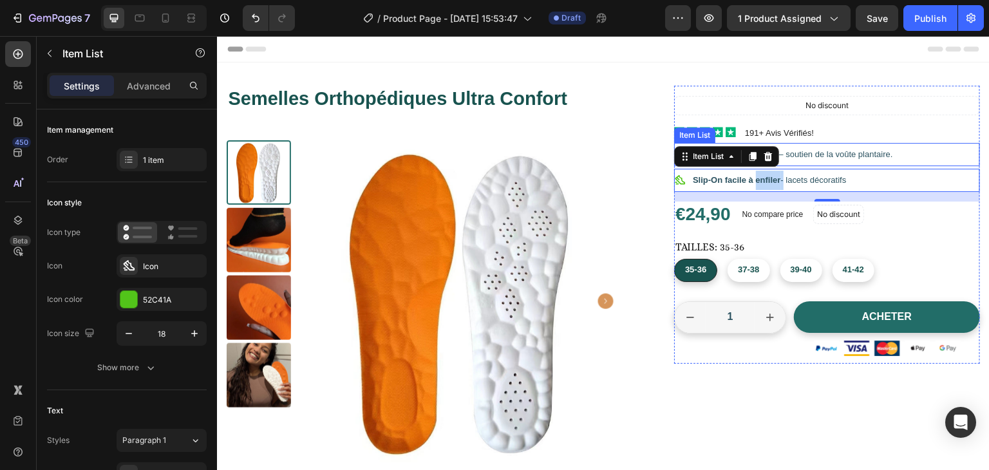
click at [851, 153] on span "Confort orthopédique – soutien de la voûte plantaire." at bounding box center [793, 154] width 200 height 10
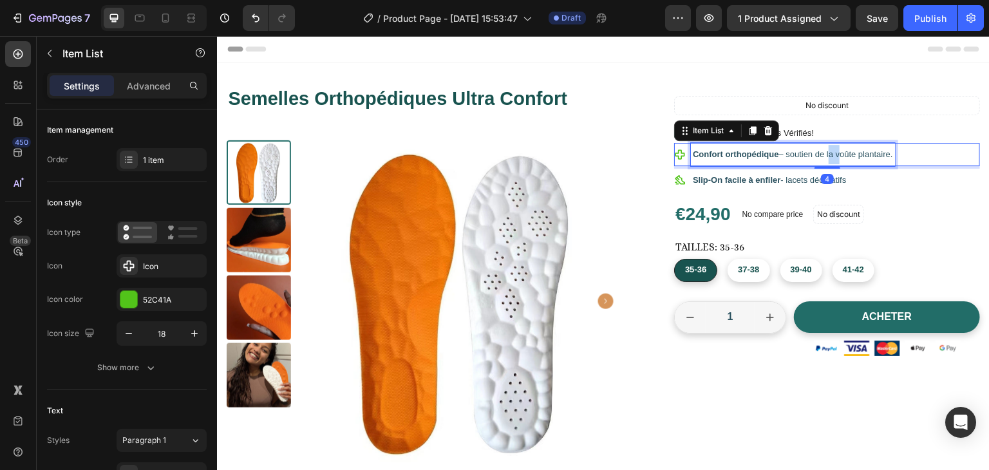
click at [827, 153] on span "Confort orthopédique – soutien de la voûte plantaire." at bounding box center [793, 154] width 200 height 10
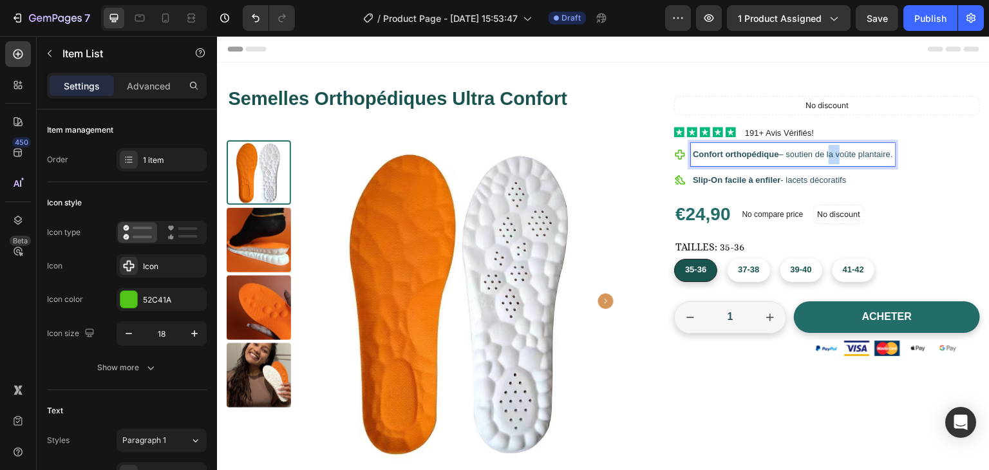
click at [827, 153] on span "Confort orthopédique – soutien de la voûte plantaire." at bounding box center [793, 154] width 200 height 10
click at [827, 153] on strong "Confort orthopédique – soutien optimal du pied." at bounding box center [789, 154] width 192 height 10
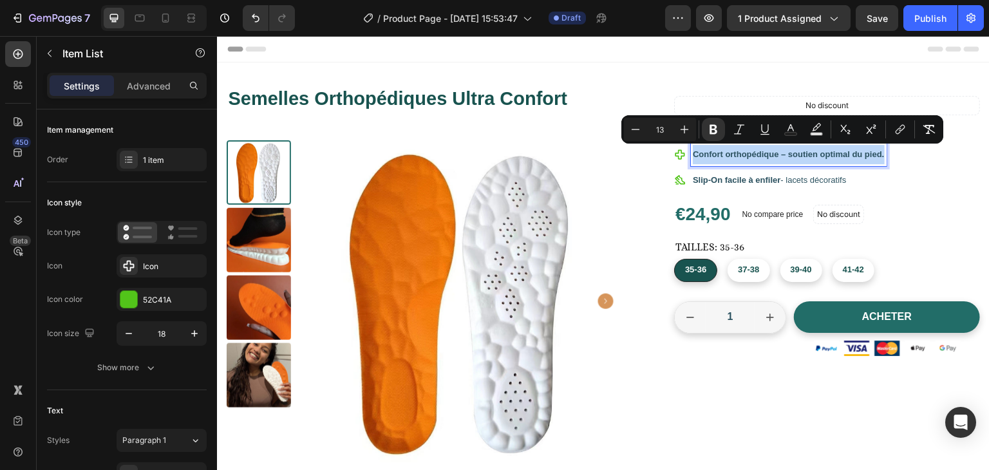
click at [827, 153] on strong "Confort orthopédique – soutien optimal du pied." at bounding box center [789, 154] width 192 height 10
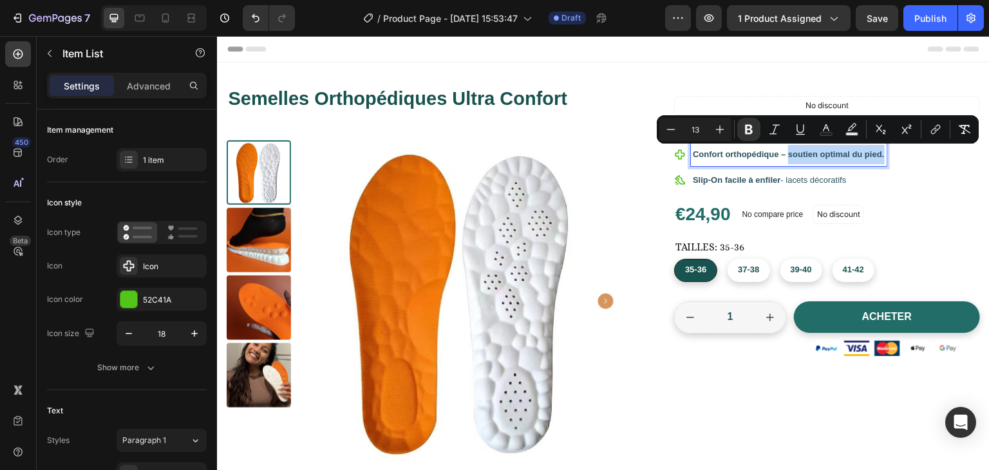
drag, startPoint x: 783, startPoint y: 156, endPoint x: 878, endPoint y: 148, distance: 95.0
click at [878, 148] on p "Confort orthopédique – soutien optimal du pied." at bounding box center [789, 154] width 192 height 19
click at [747, 124] on icon "Editor contextual toolbar" at bounding box center [748, 129] width 13 height 13
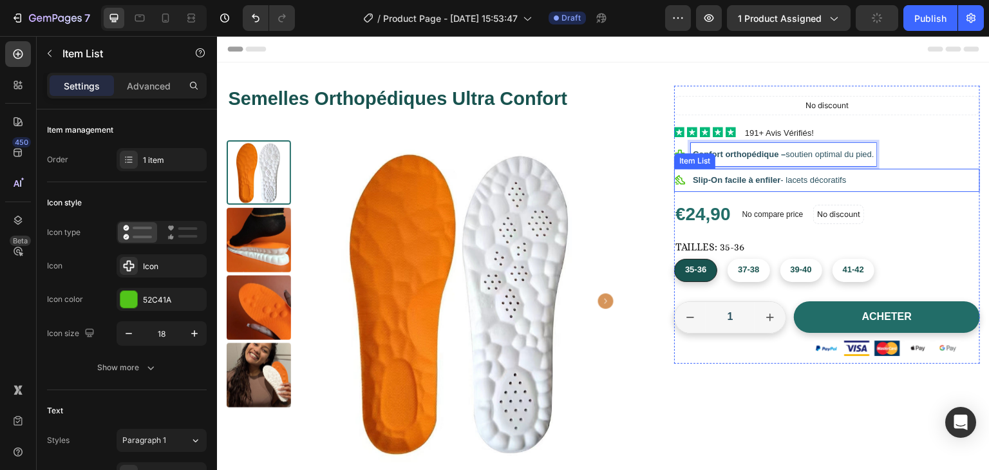
click at [711, 175] on strong "Slip-On" at bounding box center [708, 180] width 30 height 10
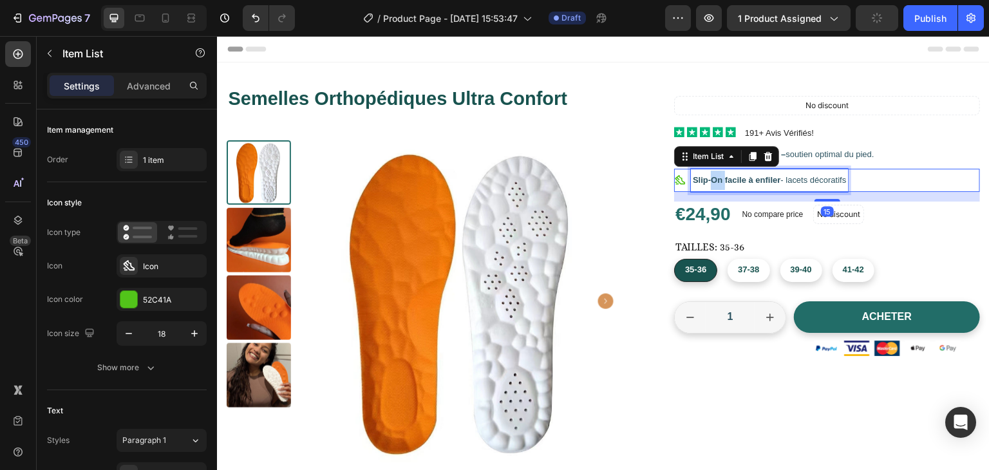
click at [711, 175] on strong "Slip-On" at bounding box center [708, 180] width 30 height 10
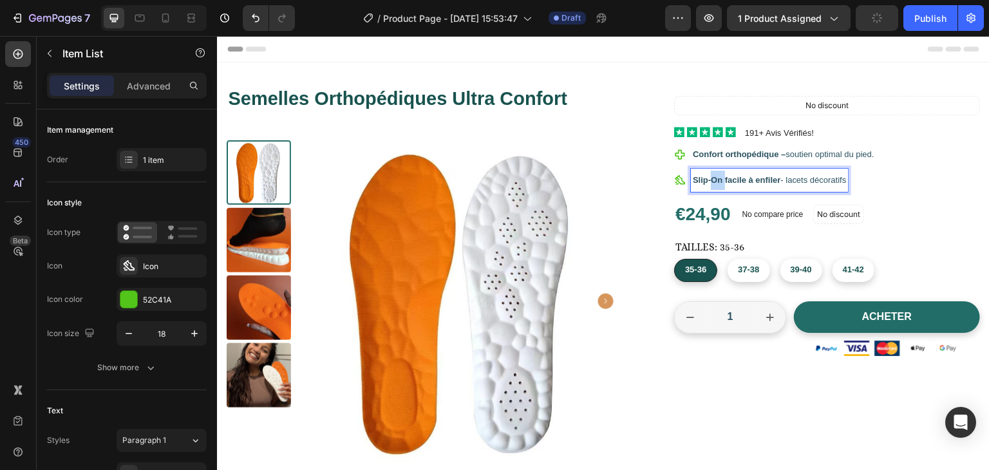
click at [711, 175] on strong "Slip-On" at bounding box center [708, 180] width 30 height 10
click at [886, 178] on strong "Adaptables à toutes chaussures – discrètes et légères." at bounding box center [802, 180] width 218 height 10
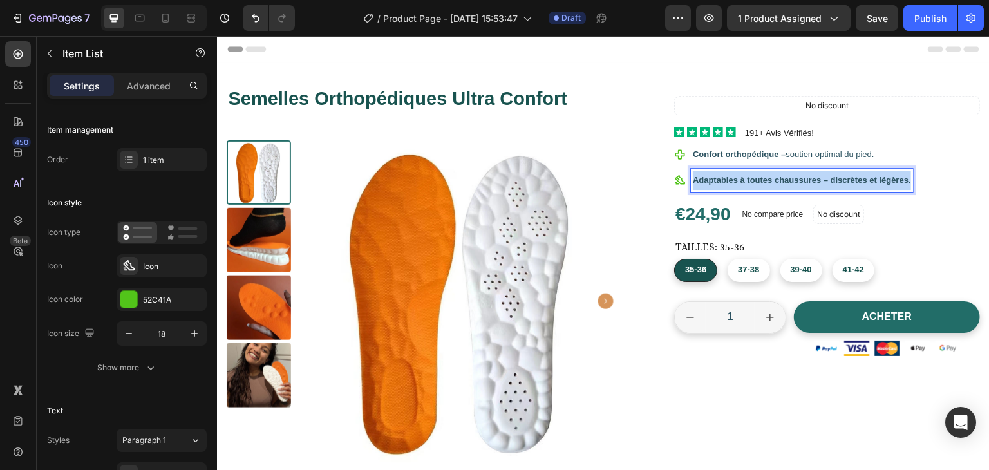
click at [886, 178] on strong "Adaptables à toutes chaussures – discrètes et légères." at bounding box center [802, 180] width 218 height 10
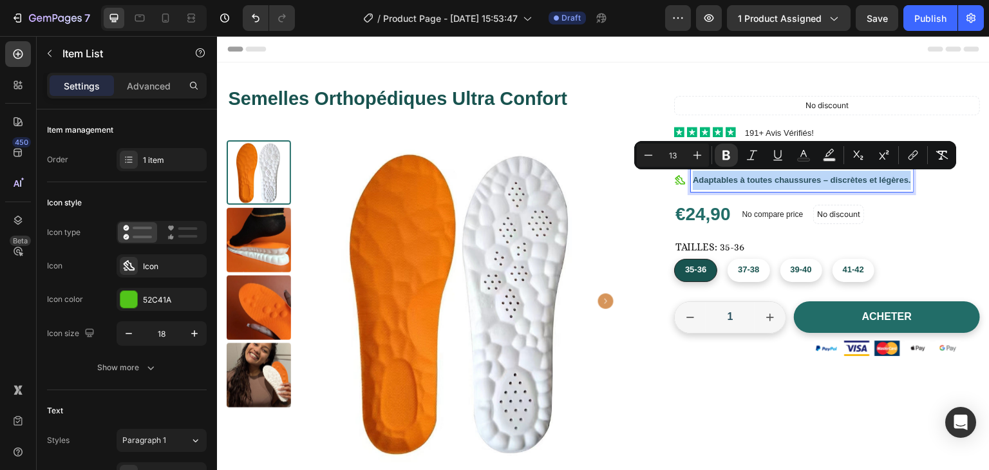
click at [886, 178] on strong "Adaptables à toutes chaussures – discrètes et légères." at bounding box center [802, 180] width 218 height 10
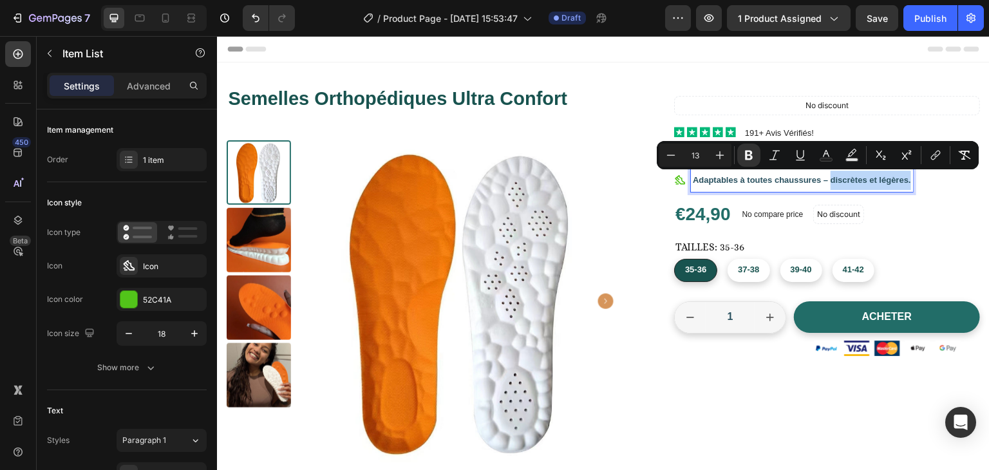
drag, startPoint x: 904, startPoint y: 180, endPoint x: 825, endPoint y: 181, distance: 78.5
click at [825, 181] on strong "Adaptables à toutes chaussures – discrètes et légères." at bounding box center [802, 180] width 218 height 10
click at [749, 153] on icon "Editor contextual toolbar" at bounding box center [748, 155] width 13 height 13
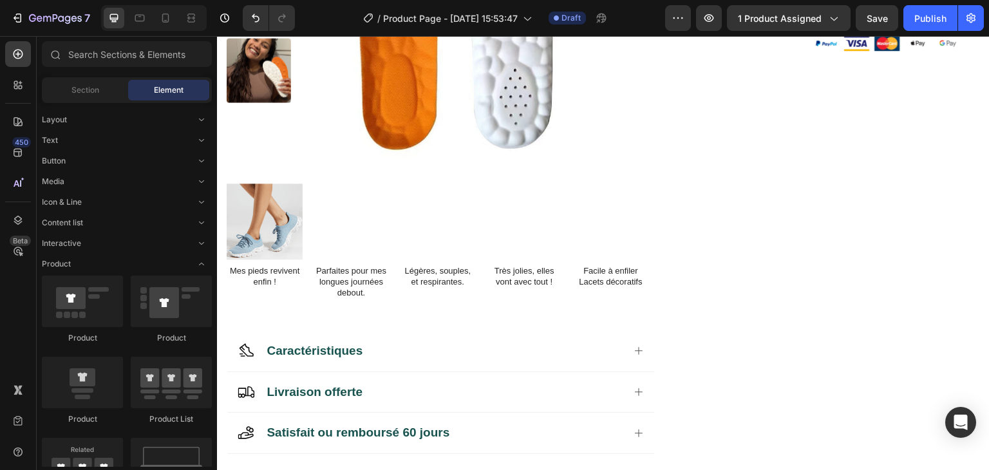
scroll to position [330, 0]
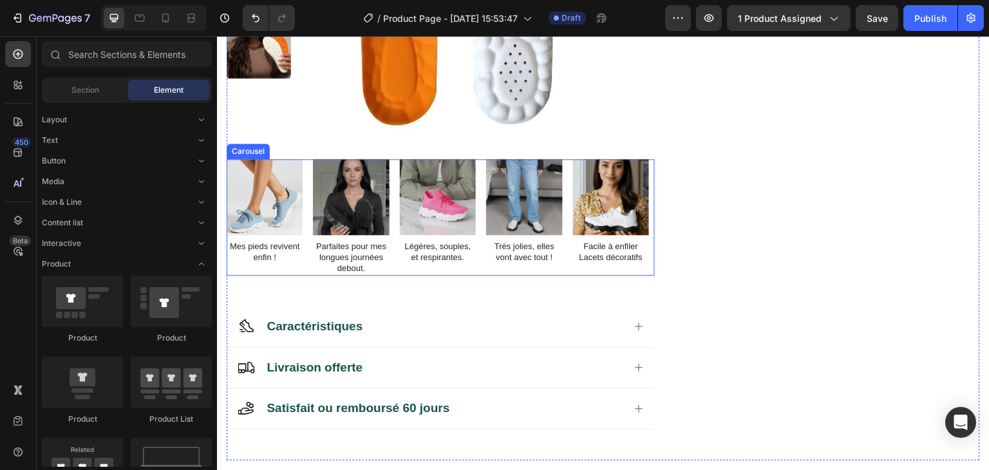
click at [564, 261] on div "Image Mes pieds revivent enfin ! Text Block Image Parfaites pour mes longues jo…" at bounding box center [441, 217] width 428 height 117
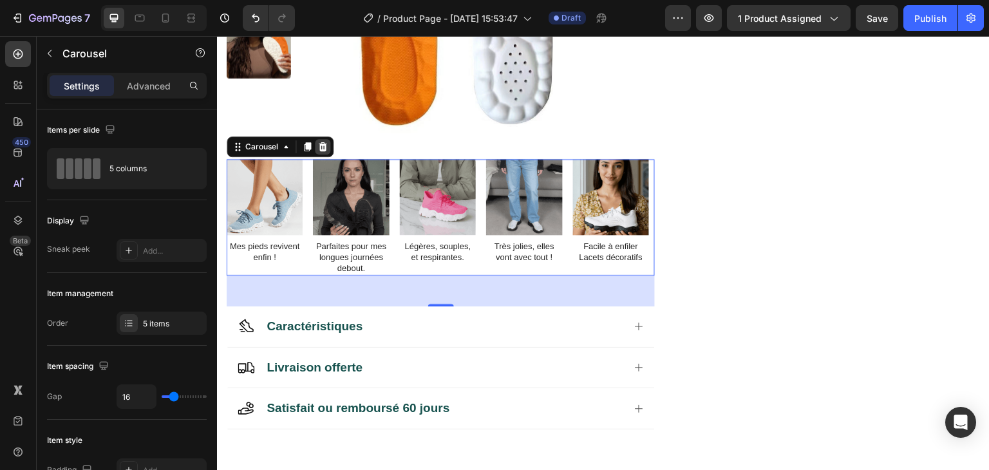
click at [323, 145] on icon at bounding box center [323, 146] width 8 height 9
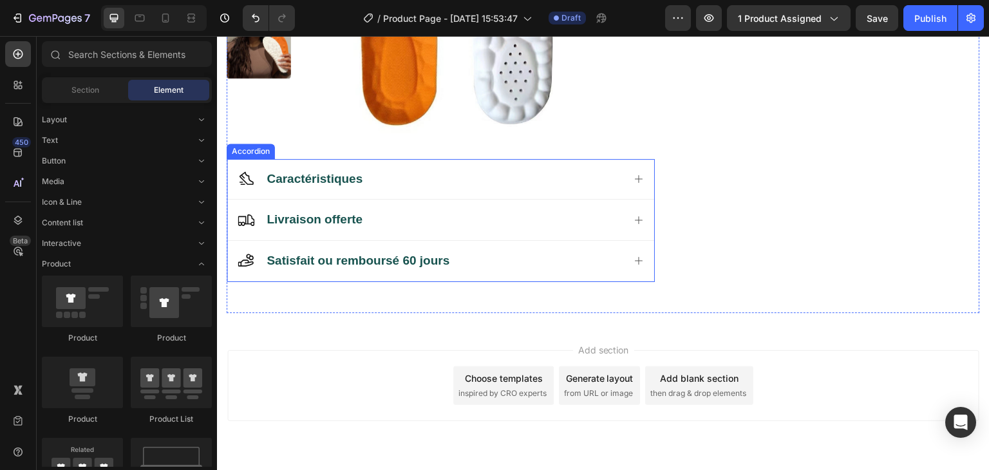
click at [637, 176] on icon at bounding box center [638, 179] width 10 height 10
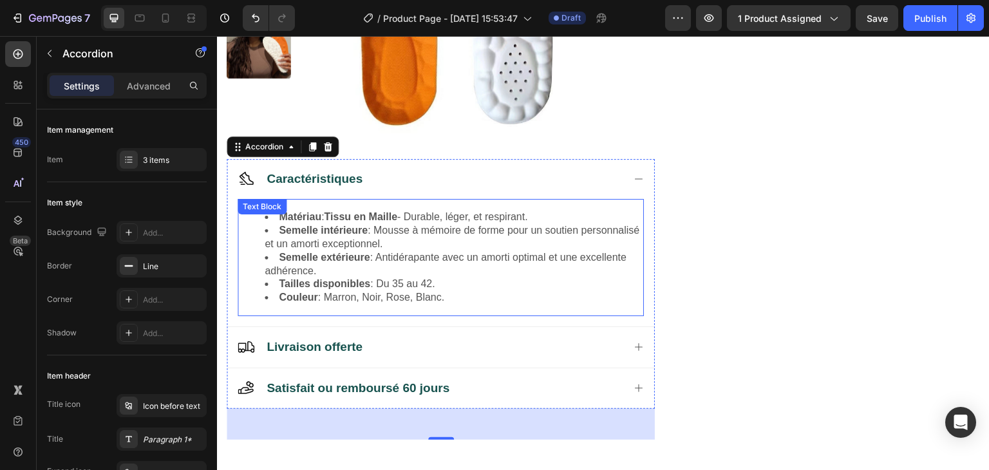
click at [444, 292] on span "Couleur : Marron, Noir, Rose, Blanc." at bounding box center [361, 297] width 165 height 11
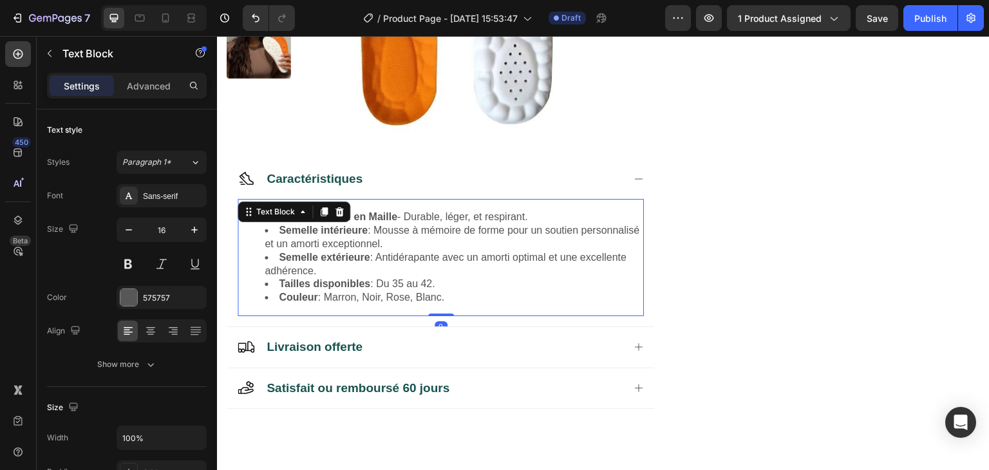
click at [444, 292] on span "Couleur : Marron, Noir, Rose, Blanc." at bounding box center [361, 297] width 165 height 11
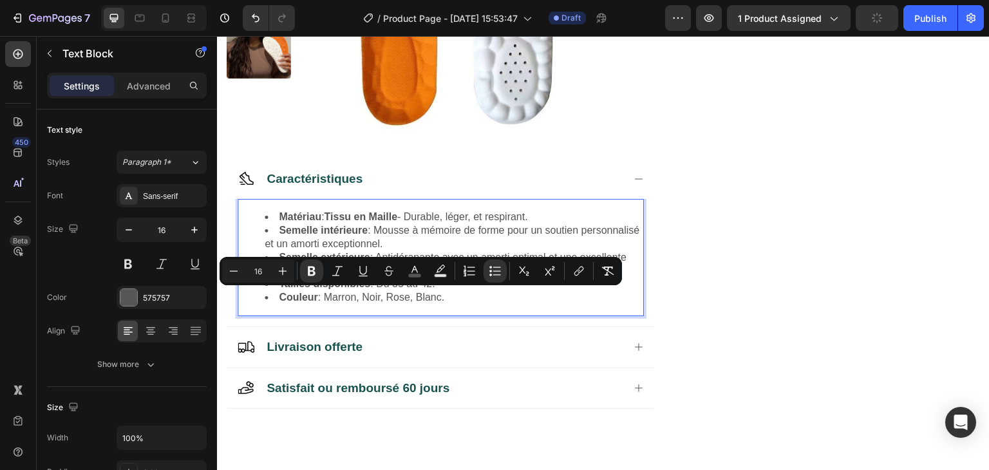
click at [456, 296] on li "Couleur : Marron, Noir, Rose, Blanc." at bounding box center [454, 298] width 378 height 14
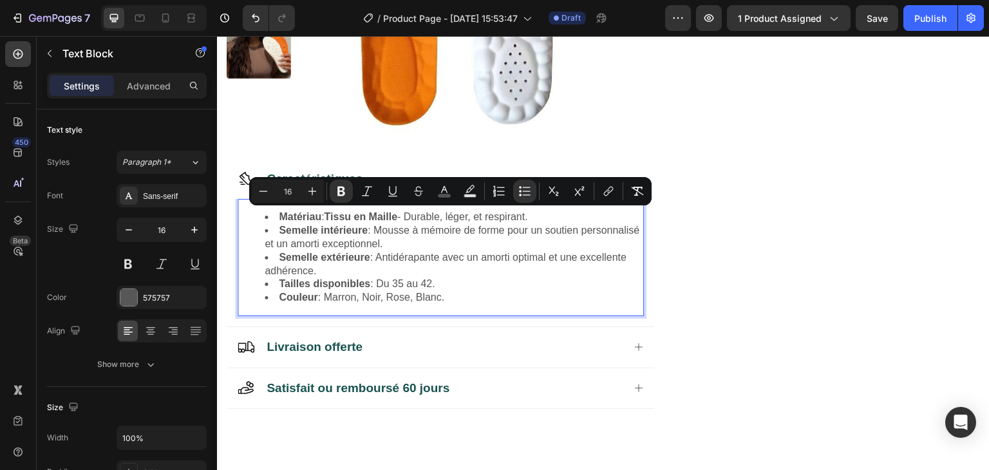
drag, startPoint x: 456, startPoint y: 296, endPoint x: 273, endPoint y: 215, distance: 200.6
click at [273, 215] on ul "Matériau : Tissu en Maille - Durable, léger, et respirant. Semelle intérieure :…" at bounding box center [441, 258] width 404 height 94
copy ul "Matériau : Tissu en Maille - Durable, léger, et respirant. Semelle intérieure :…"
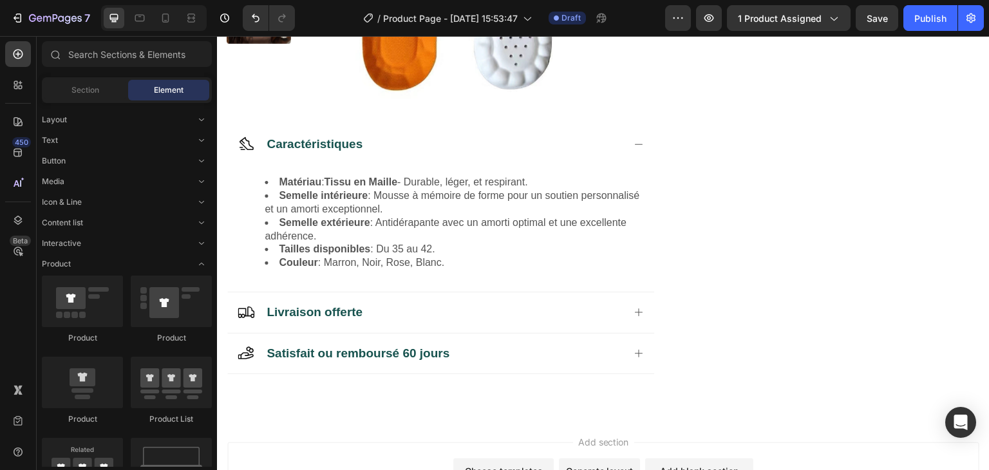
scroll to position [369, 0]
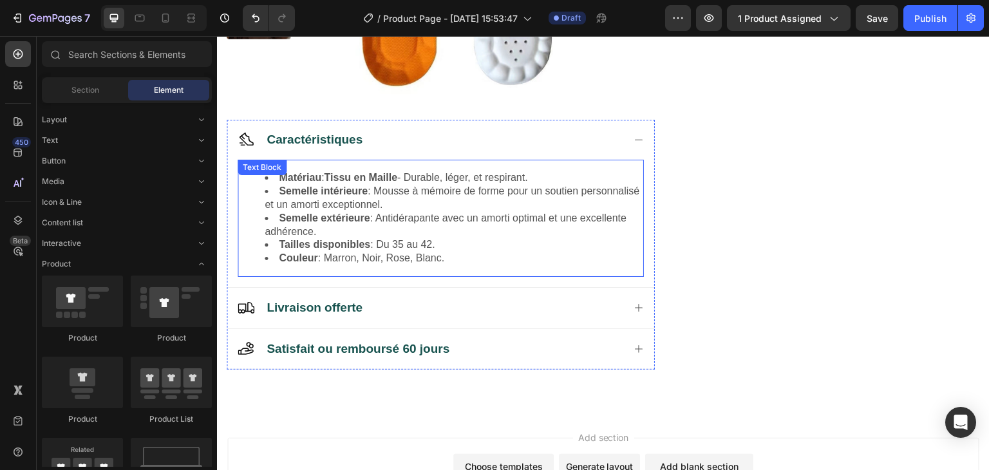
click at [454, 234] on li "Semelle extérieure : Antidérapante avec un amorti optimal et une excellente adh…" at bounding box center [454, 225] width 378 height 27
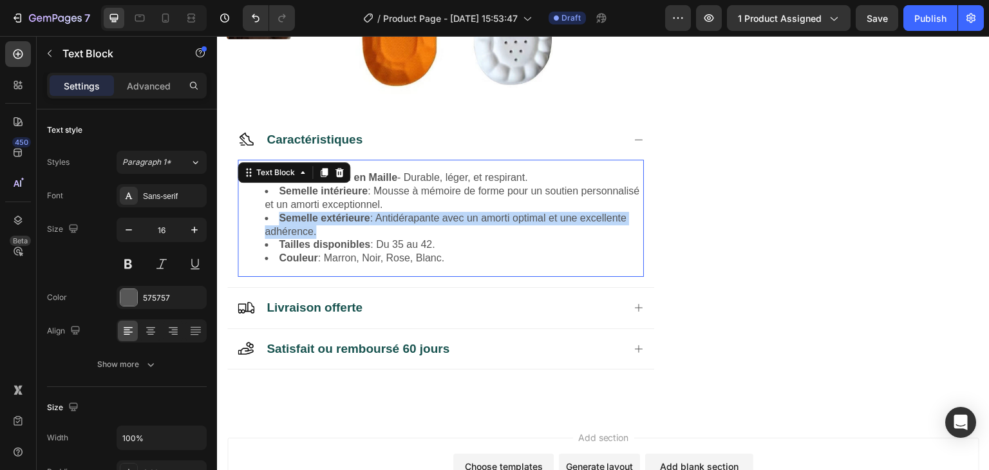
click at [454, 234] on li "Semelle extérieure : Antidérapante avec un amorti optimal et une excellente adh…" at bounding box center [454, 225] width 378 height 27
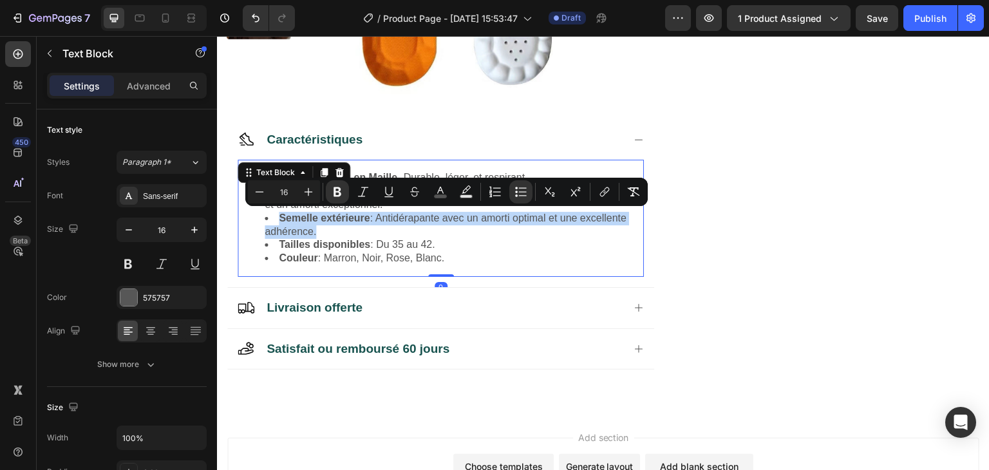
click at [454, 234] on li "Semelle extérieure : Antidérapante avec un amorti optimal et une excellente adh…" at bounding box center [454, 225] width 378 height 27
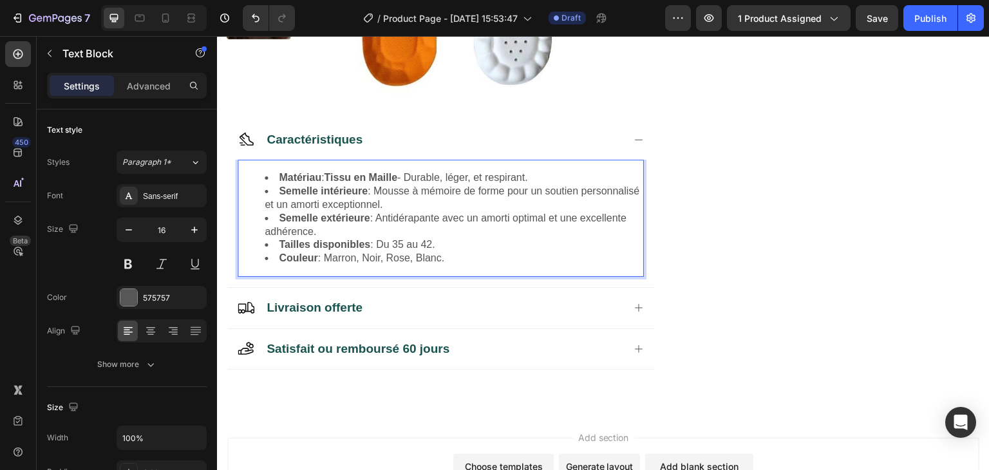
click at [449, 258] on li "Couleur : Marron, Noir, Rose, Blanc." at bounding box center [454, 259] width 378 height 14
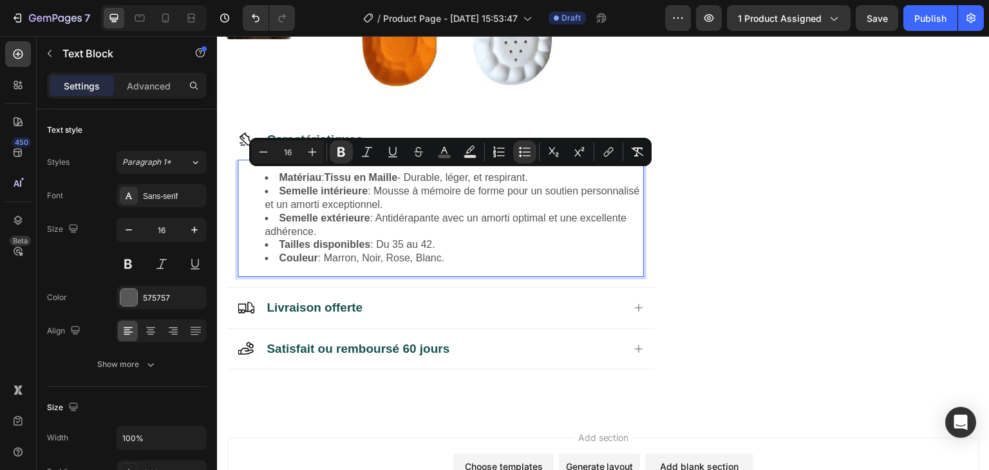
drag, startPoint x: 449, startPoint y: 258, endPoint x: 273, endPoint y: 173, distance: 195.5
click at [273, 173] on ul "Matériau : Tissu en Maille - Durable, léger, et respirant. Semelle intérieure :…" at bounding box center [441, 218] width 404 height 94
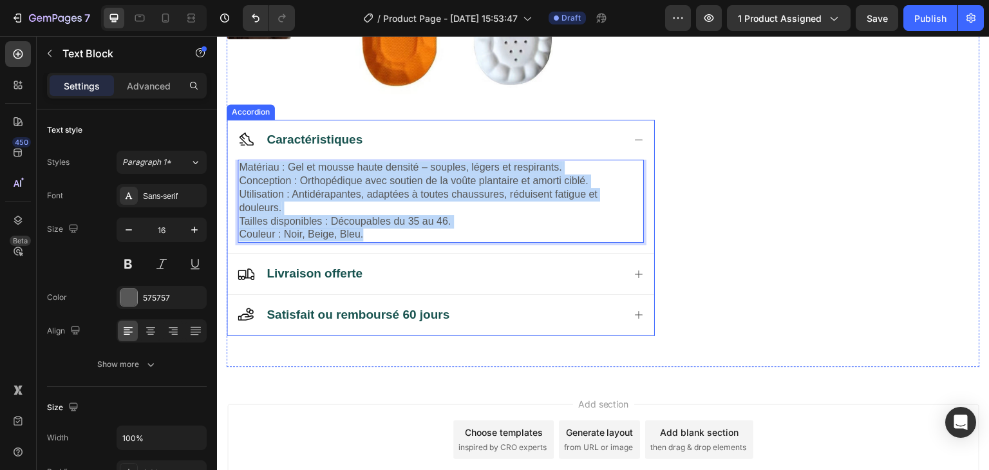
drag, startPoint x: 366, startPoint y: 234, endPoint x: 236, endPoint y: 165, distance: 146.9
click at [236, 165] on div "Matériau : Gel et mousse haute densité – souples, légers et respirants. Concept…" at bounding box center [440, 206] width 427 height 93
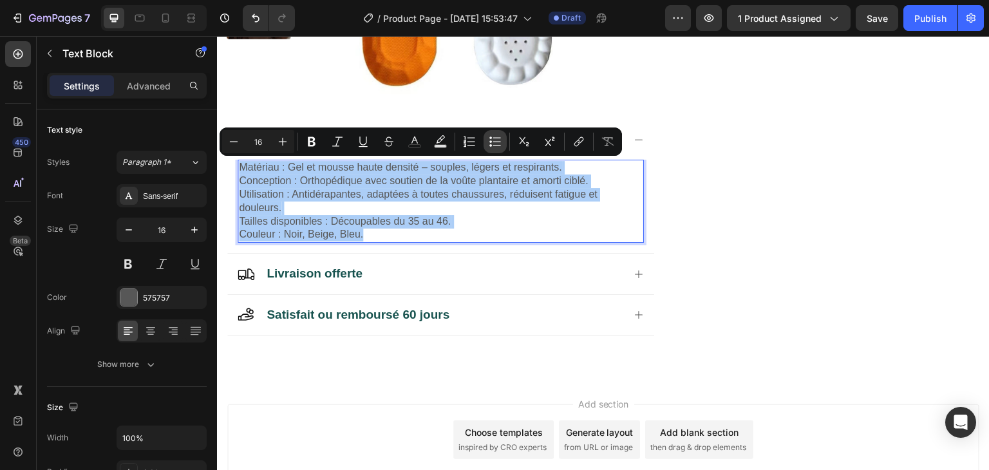
click at [489, 140] on icon "Editor contextual toolbar" at bounding box center [495, 141] width 13 height 13
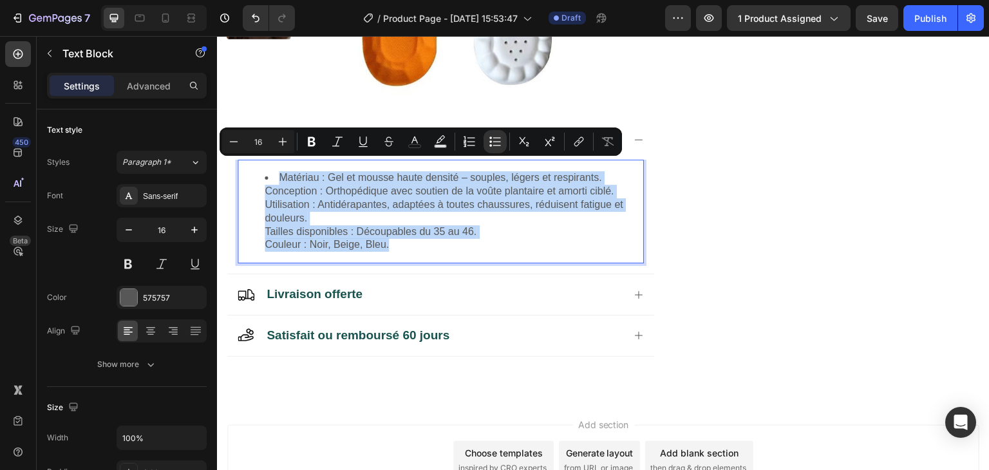
click at [267, 194] on li "Matériau : Gel et mousse haute densité – souples, légers et respirants. Concept…" at bounding box center [454, 211] width 378 height 80
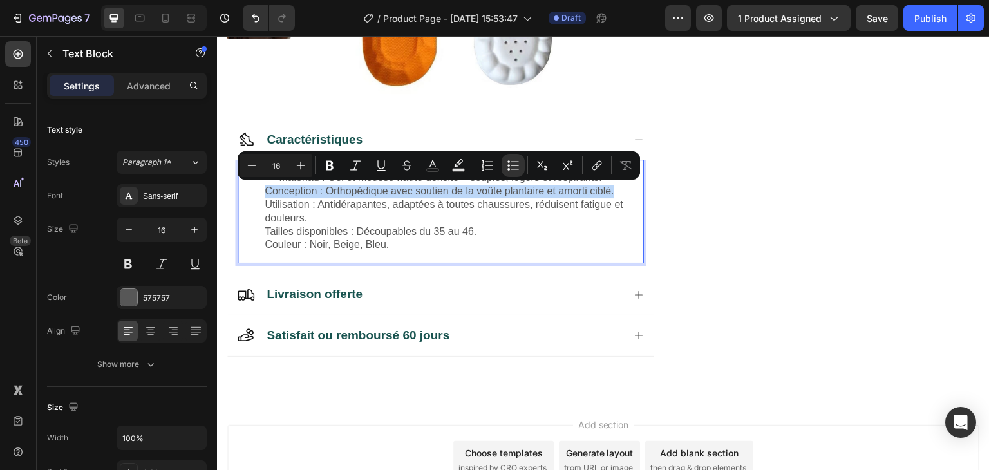
drag, startPoint x: 265, startPoint y: 189, endPoint x: 614, endPoint y: 192, distance: 348.9
click at [614, 192] on li "Matériau : Gel et mousse haute densité – souples, légers et respirants. Concept…" at bounding box center [454, 211] width 378 height 80
click at [506, 168] on button "Bulleted List" at bounding box center [513, 165] width 23 height 23
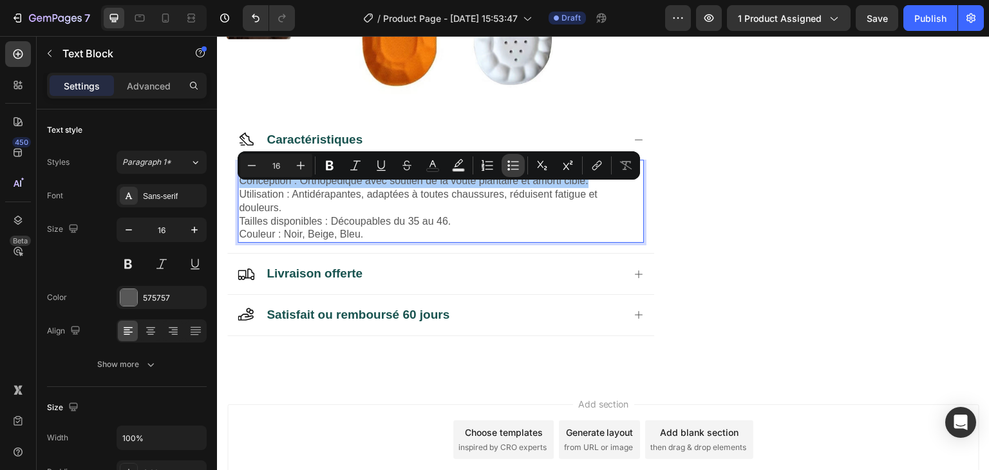
click at [506, 168] on button "Bulleted List" at bounding box center [513, 165] width 23 height 23
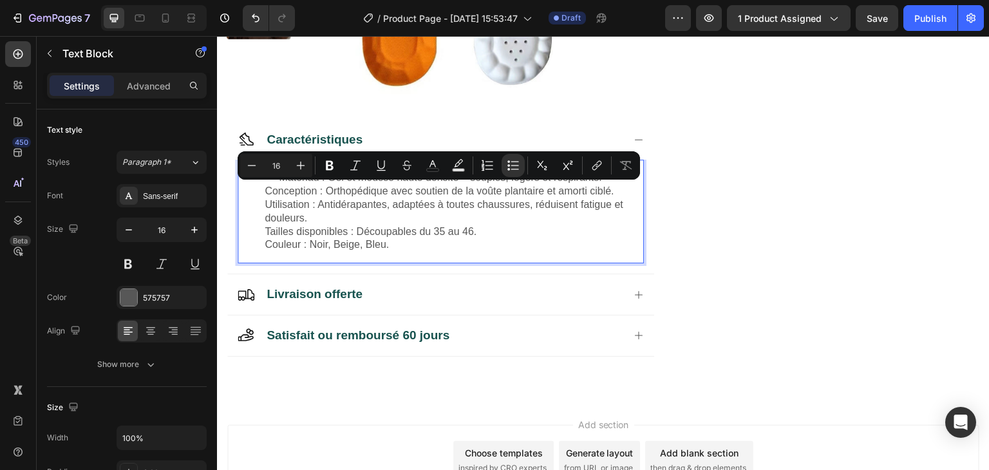
click at [473, 210] on li "Matériau : Gel et mousse haute densité – souples, légers et respirants. Concept…" at bounding box center [454, 211] width 378 height 80
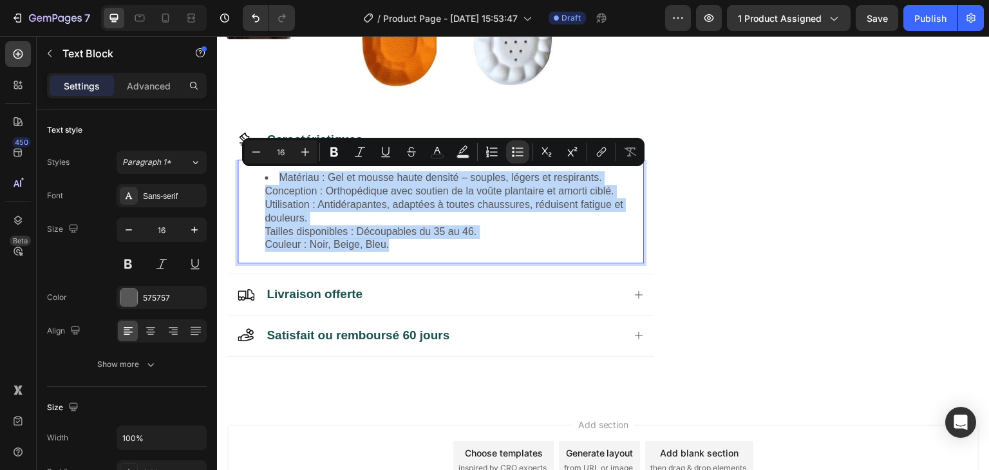
drag, startPoint x: 409, startPoint y: 241, endPoint x: 245, endPoint y: 174, distance: 177.1
click at [245, 174] on ul "Matériau : Gel et mousse haute densité – souples, légers et respirants. Concept…" at bounding box center [441, 211] width 404 height 80
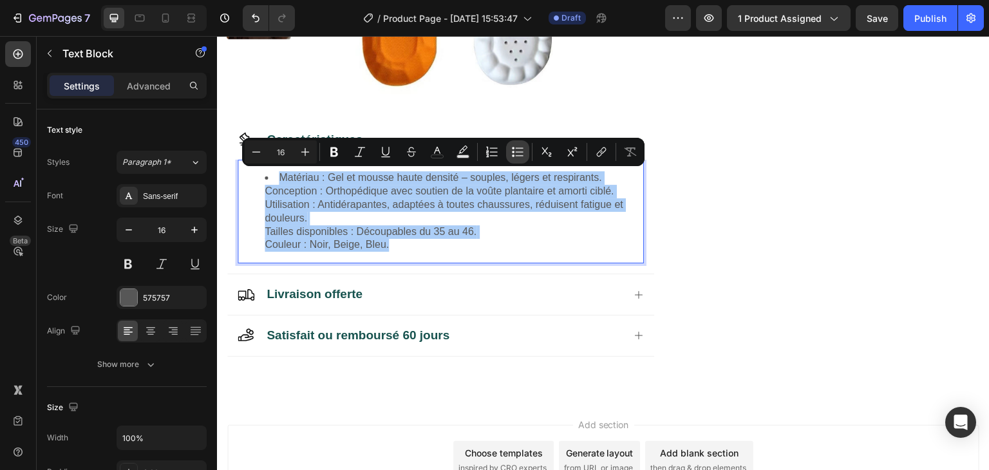
click at [516, 151] on icon "Editor contextual toolbar" at bounding box center [517, 151] width 13 height 13
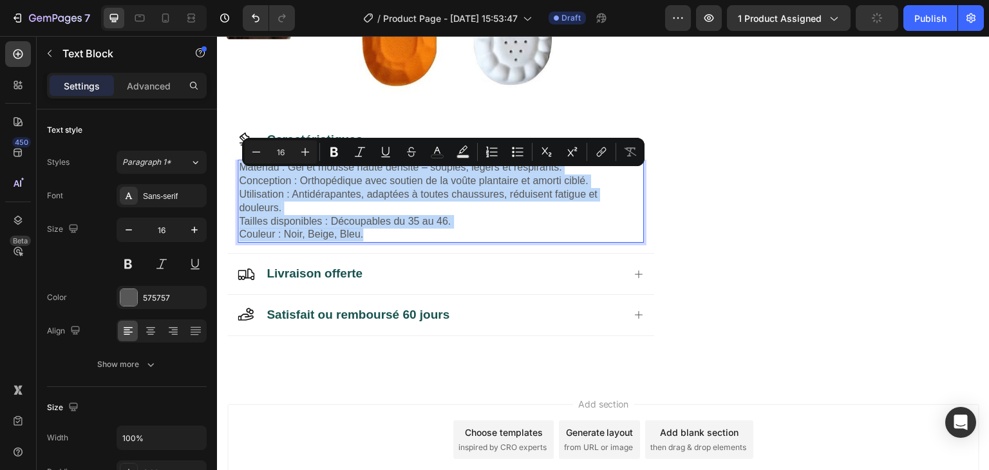
click at [368, 209] on p "Matériau : Gel et mousse haute densité – souples, légers et respirants. Concept…" at bounding box center [441, 201] width 404 height 80
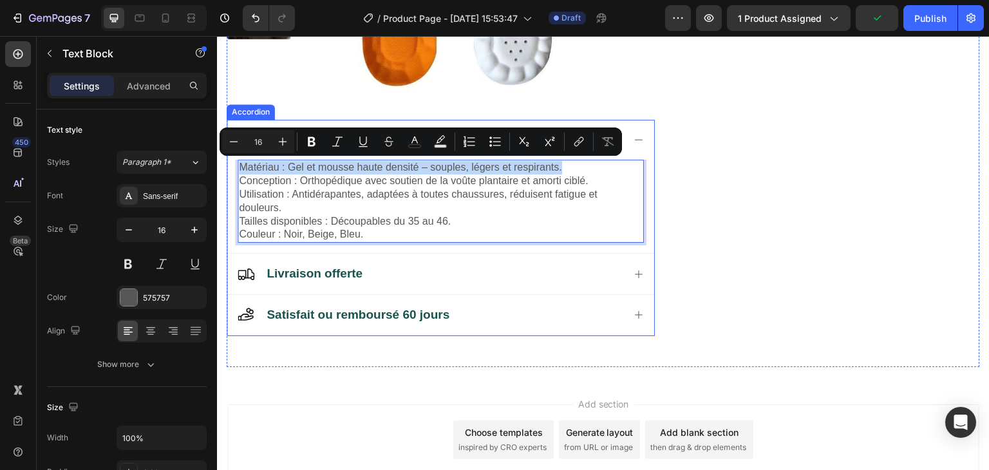
drag, startPoint x: 570, startPoint y: 166, endPoint x: 239, endPoint y: 150, distance: 330.7
click at [239, 150] on div "Caractéristiques Matériau : Gel et mousse haute densité – souples, légers et re…" at bounding box center [440, 186] width 427 height 133
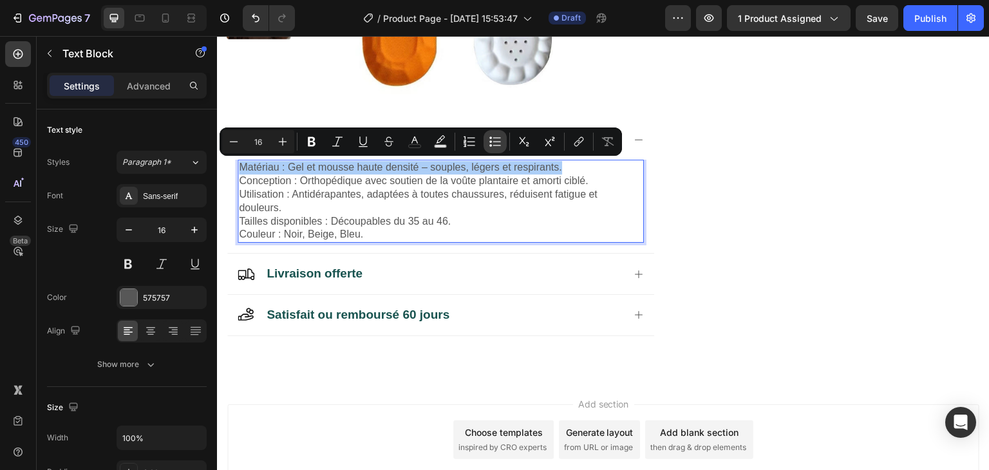
click at [486, 137] on button "Bulleted List" at bounding box center [494, 141] width 23 height 23
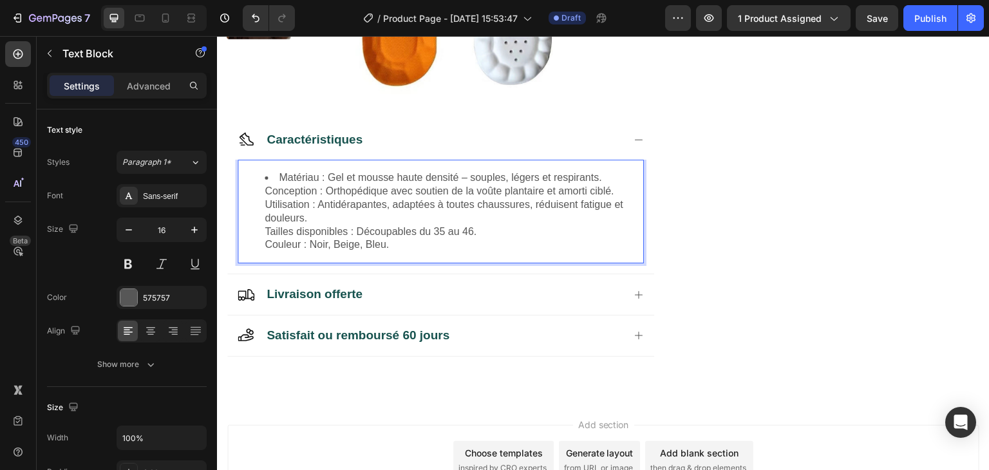
click at [548, 186] on li "Matériau : Gel et mousse haute densité – souples, légers et respirants. Concept…" at bounding box center [454, 211] width 378 height 80
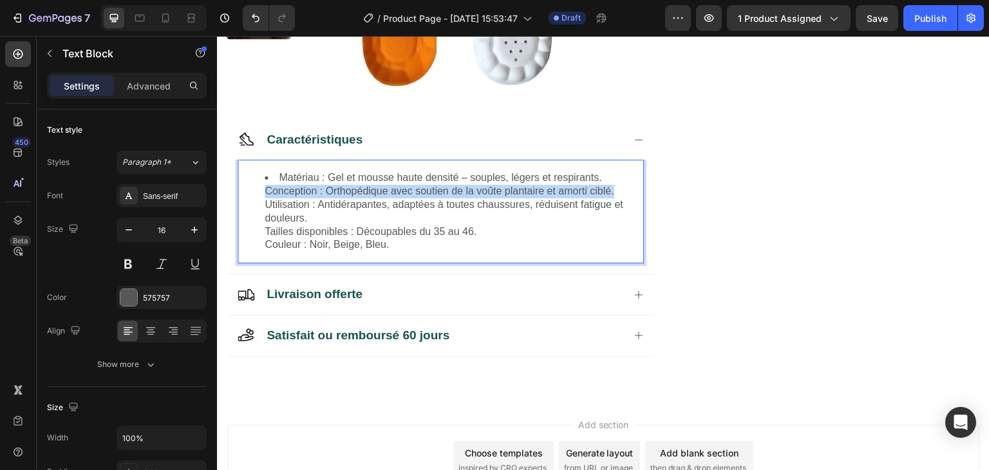
drag, startPoint x: 614, startPoint y: 192, endPoint x: 265, endPoint y: 192, distance: 348.9
click at [265, 192] on li "Matériau : Gel et mousse haute densité – souples, légers et respirants. Concept…" at bounding box center [454, 211] width 378 height 80
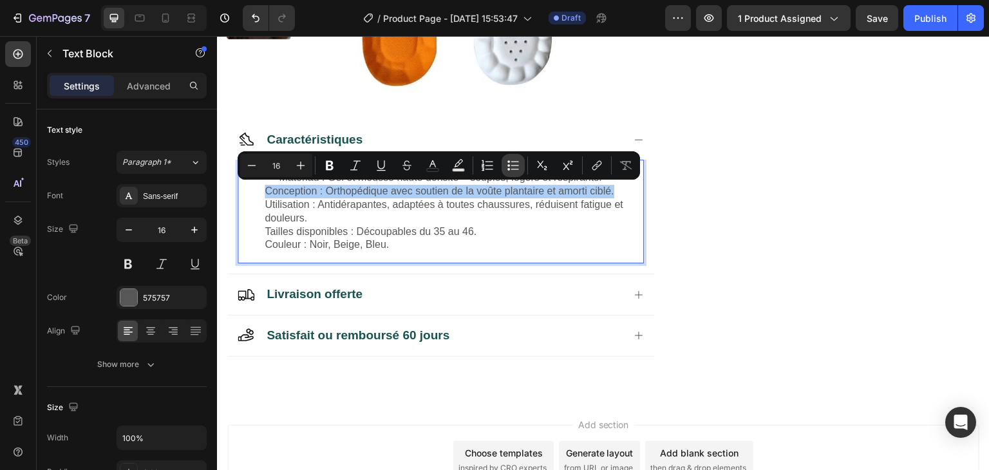
click at [518, 168] on icon "Editor contextual toolbar" at bounding box center [513, 165] width 13 height 13
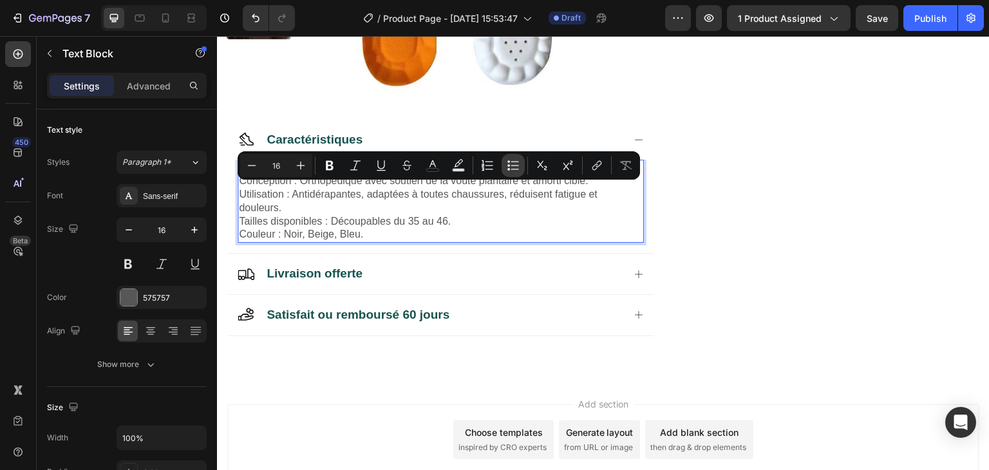
click at [518, 168] on icon "Editor contextual toolbar" at bounding box center [513, 165] width 13 height 13
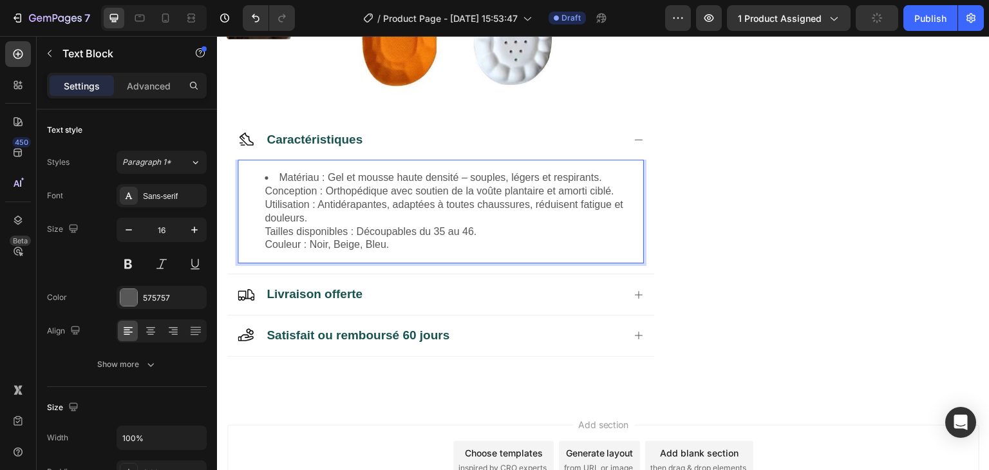
click at [485, 208] on li "Matériau : Gel et mousse haute densité – souples, légers et respirants. Concept…" at bounding box center [454, 211] width 378 height 80
click at [265, 191] on li "Matériau : Gel et mousse haute densité – souples, légers et respirants. Concept…" at bounding box center [454, 211] width 378 height 80
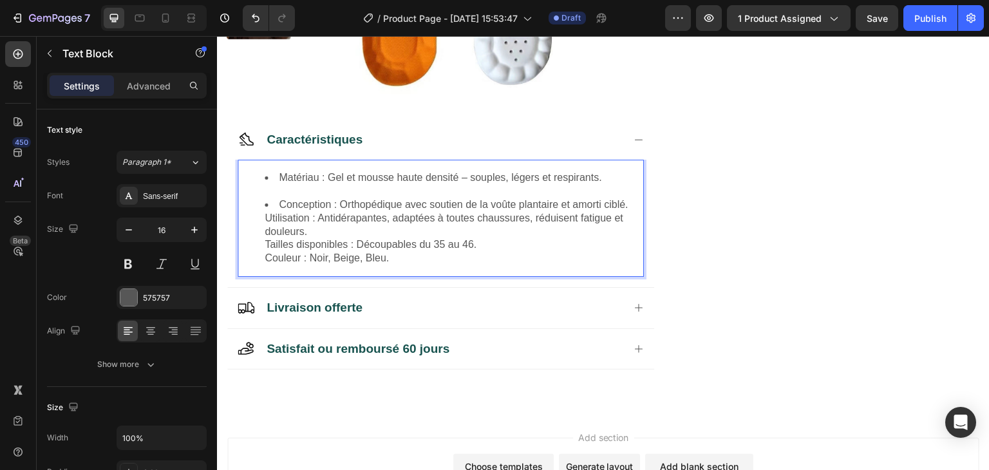
click at [265, 216] on li "Conception : Orthopédique avec soutien de la voûte plantaire et amorti ciblé. U…" at bounding box center [454, 231] width 378 height 67
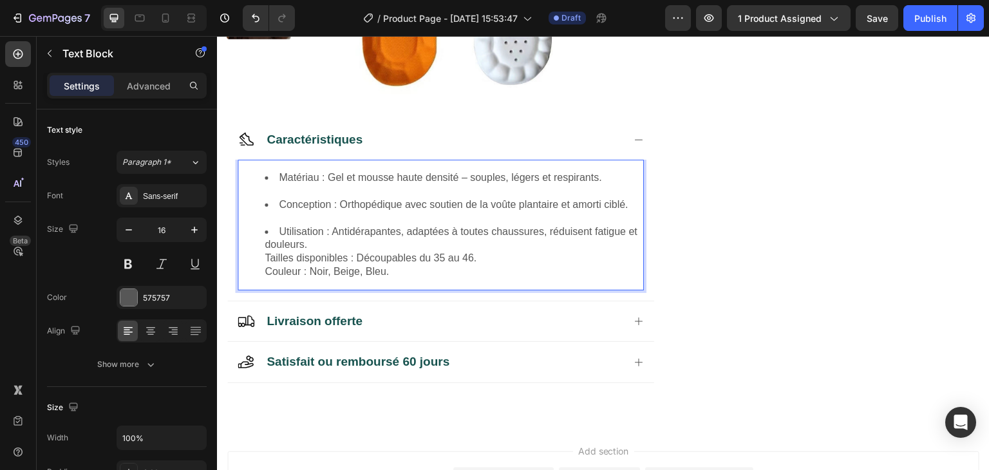
click at [265, 259] on li "Utilisation : Antidérapantes, adaptées à toutes chaussures, réduisent fatigue e…" at bounding box center [454, 251] width 378 height 53
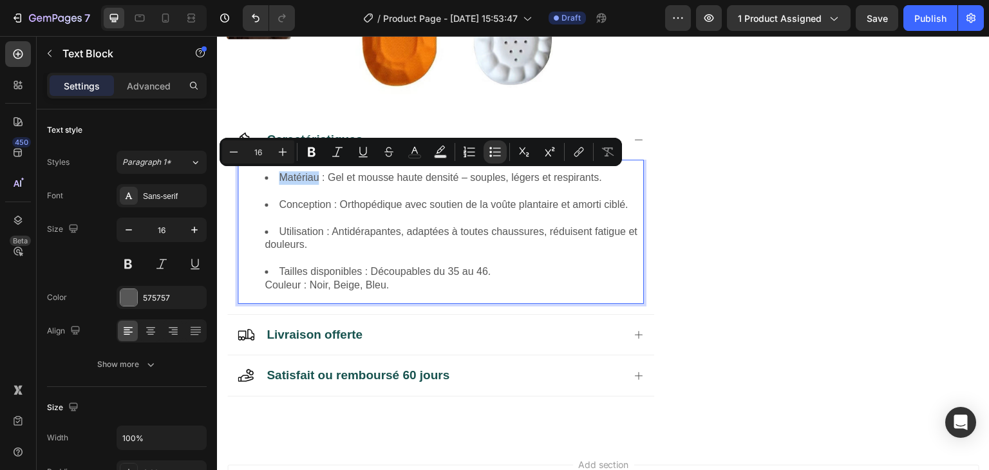
drag, startPoint x: 318, startPoint y: 176, endPoint x: 276, endPoint y: 180, distance: 42.0
click at [276, 180] on li "Matériau : Gel et mousse haute densité – souples, légers et respirants." at bounding box center [454, 184] width 378 height 27
click at [312, 152] on icon "Editor contextual toolbar" at bounding box center [312, 152] width 8 height 10
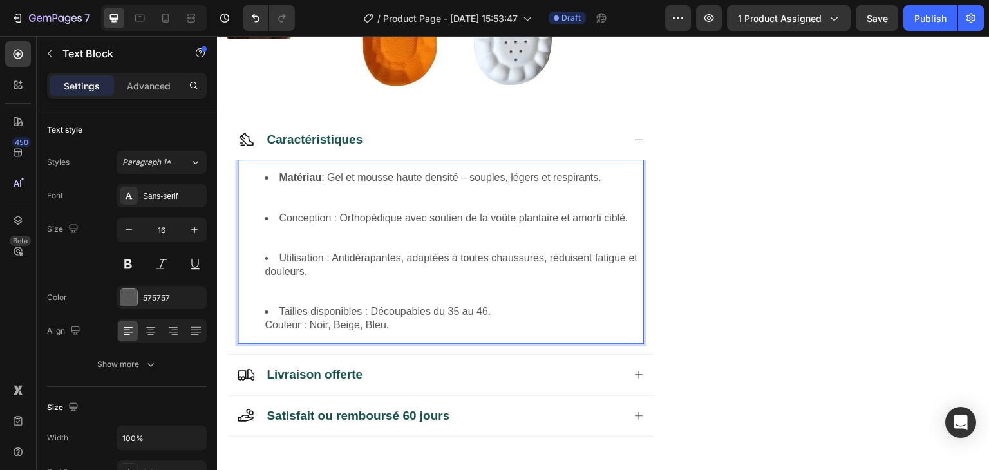
click at [301, 202] on li "Matériau : Gel et mousse haute densité – souples, légers et respirants." at bounding box center [454, 191] width 378 height 40
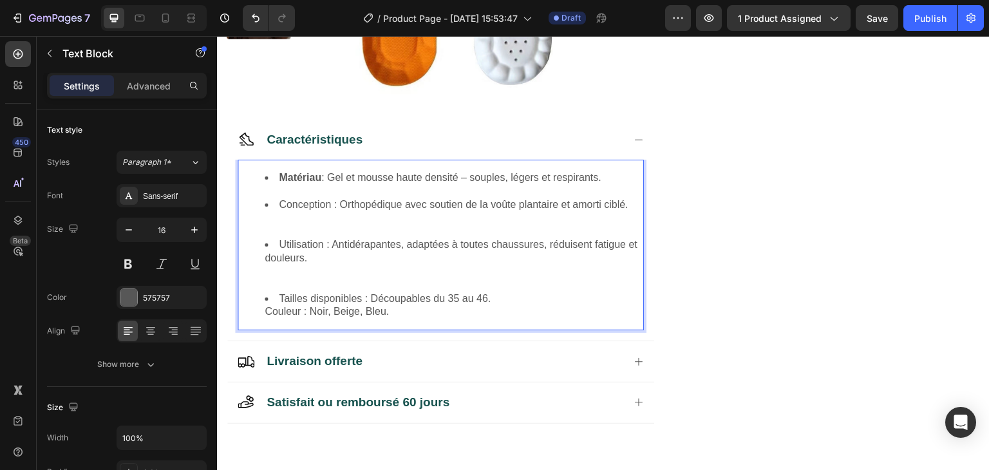
click at [315, 205] on li "Conception : Orthopédique avec soutien de la voûte plantaire et amorti ciblé." at bounding box center [454, 218] width 378 height 40
click at [314, 208] on li "Conception : Orthopédique avec soutien de la voûte plantaire et amorti ciblé." at bounding box center [454, 218] width 378 height 40
drag, startPoint x: 330, startPoint y: 207, endPoint x: 281, endPoint y: 204, distance: 49.0
click at [281, 204] on li "Conception : Orthopédique avec soutien de la voûte plantaire et amorti ciblé." at bounding box center [454, 218] width 378 height 40
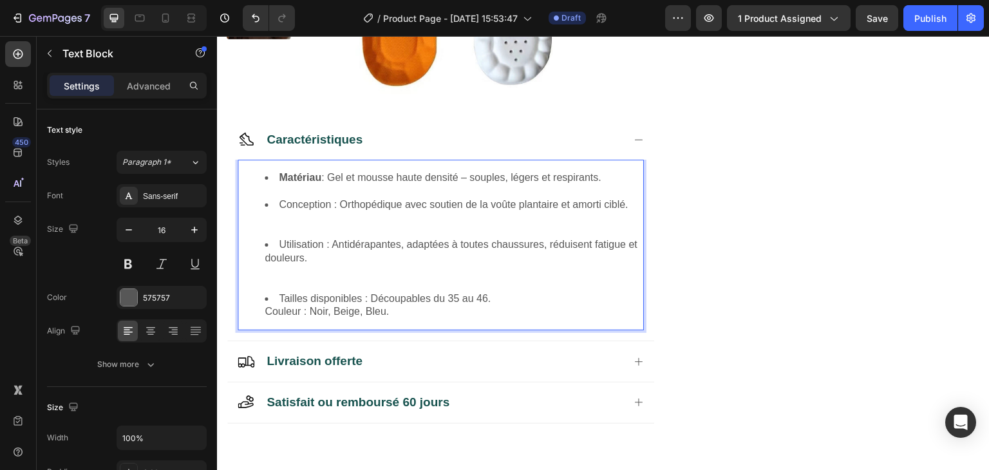
click at [304, 248] on li "Utilisation : Antidérapantes, adaptées à toutes chaussures, réduisent fatigue e…" at bounding box center [454, 264] width 378 height 53
click at [304, 225] on li "Conception : Orthopédique avec soutien de la voûte plantaire et amorti ciblé." at bounding box center [454, 218] width 378 height 40
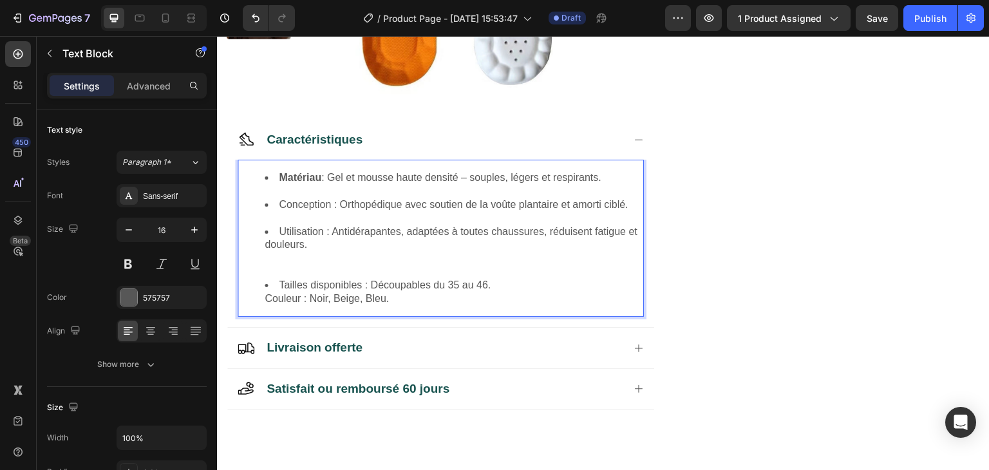
click at [305, 205] on li "Conception : Orthopédique avec soutien de la voûte plantaire et amorti ciblé." at bounding box center [454, 211] width 378 height 27
click at [303, 181] on strong "Matériau" at bounding box center [300, 177] width 42 height 11
click at [307, 201] on li "Conception : Orthopédique avec soutien de la voûte plantaire et amorti ciblé." at bounding box center [454, 211] width 378 height 27
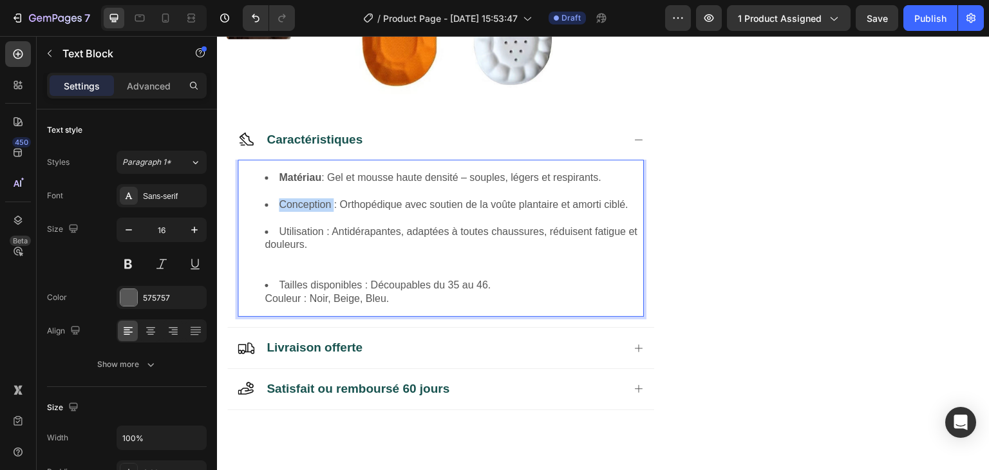
click at [307, 201] on li "Conception : Orthopédique avec soutien de la voûte plantaire et amorti ciblé." at bounding box center [454, 211] width 378 height 27
click at [332, 215] on li "Conception : Orthopédique avec soutien de la voûte plantaire et amorti ciblé." at bounding box center [454, 211] width 378 height 27
drag, startPoint x: 332, startPoint y: 205, endPoint x: 279, endPoint y: 197, distance: 52.7
click at [279, 198] on li "Conception : Orthopédique avec soutien de la voûte plantaire et amorti ciblé." at bounding box center [454, 211] width 378 height 27
drag, startPoint x: 296, startPoint y: 205, endPoint x: 286, endPoint y: 202, distance: 10.8
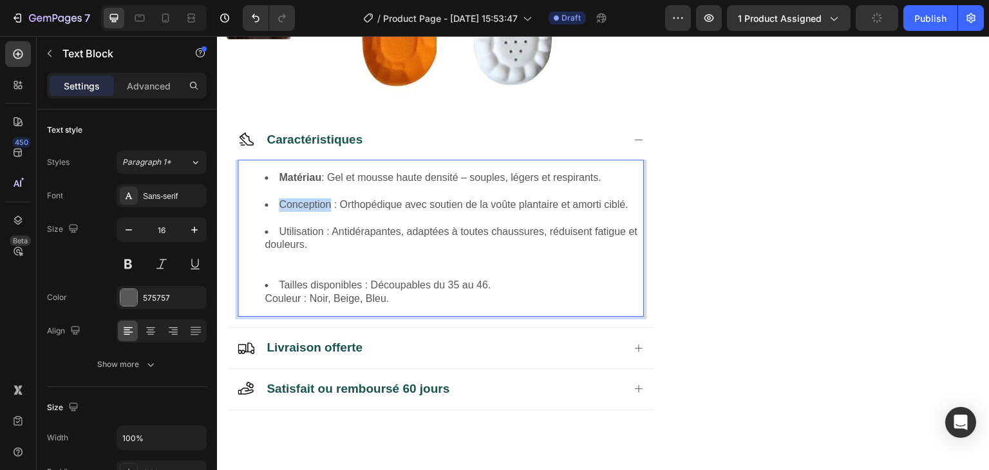
click at [286, 202] on li "Conception : Orthopédique avec soutien de la voûte plantaire et amorti ciblé." at bounding box center [454, 211] width 378 height 27
click at [279, 259] on li "Utilisation : Antidérapantes, adaptées à toutes chaussures, réduisent fatigue e…" at bounding box center [454, 251] width 378 height 53
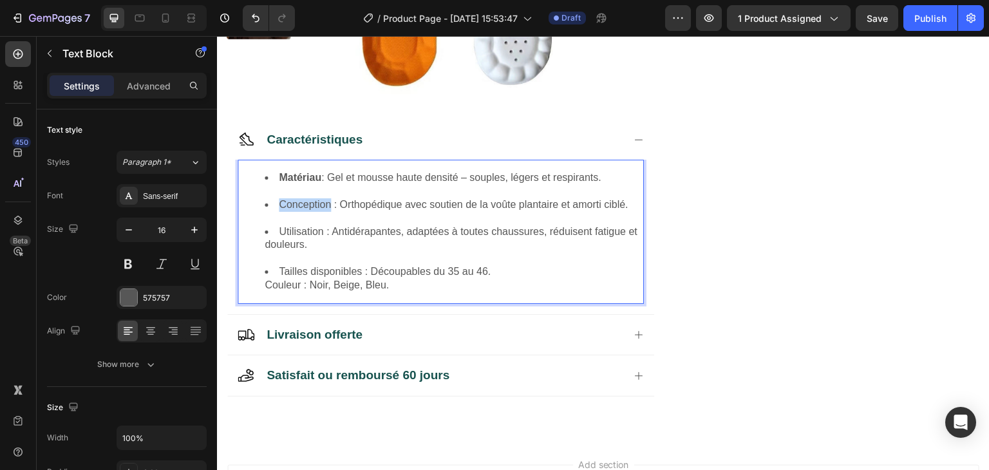
drag, startPoint x: 330, startPoint y: 205, endPoint x: 281, endPoint y: 203, distance: 49.0
click at [281, 203] on li "Conception : Orthopédique avec soutien de la voûte plantaire et amorti ciblé." at bounding box center [454, 211] width 378 height 27
click at [125, 260] on button at bounding box center [128, 263] width 23 height 23
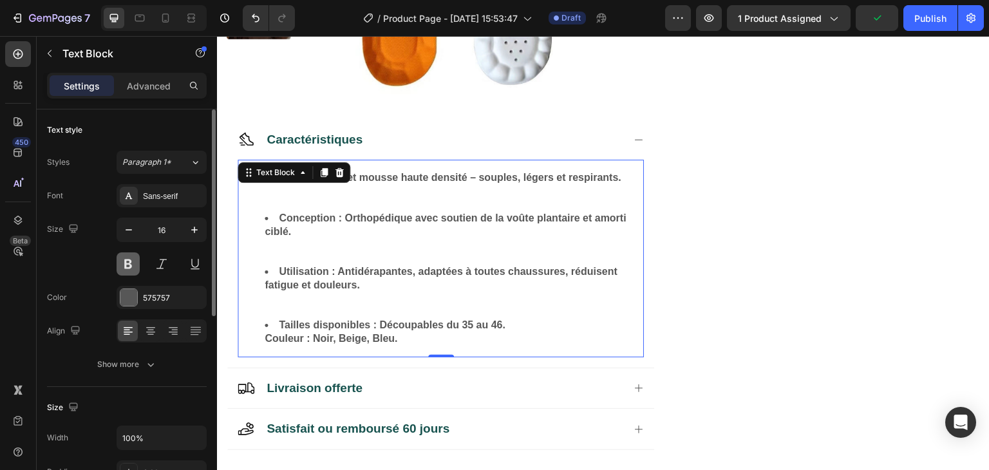
click at [131, 261] on button at bounding box center [128, 263] width 23 height 23
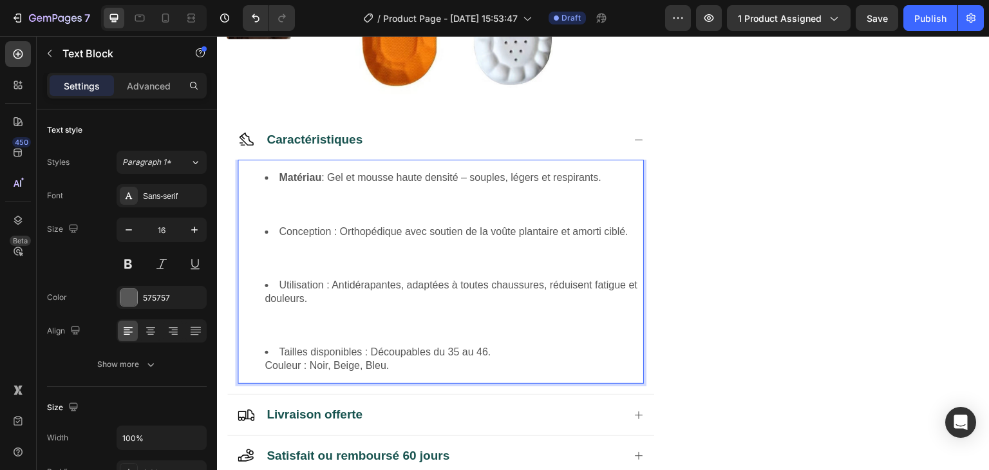
click at [331, 203] on li "Matériau : Gel et mousse haute densité – souples, légers et respirants." at bounding box center [454, 197] width 378 height 53
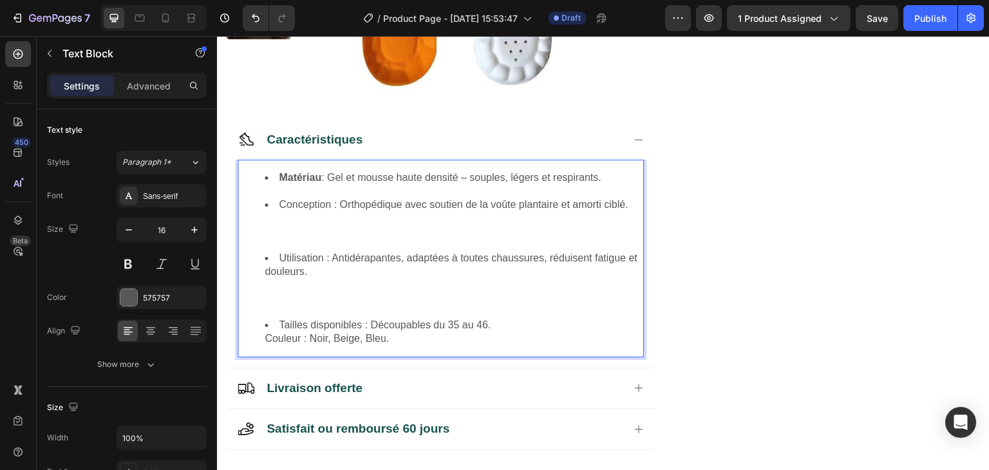
click at [288, 227] on li "Conception : Orthopédique avec soutien de la voûte plantaire et amorti ciblé." at bounding box center [454, 224] width 378 height 53
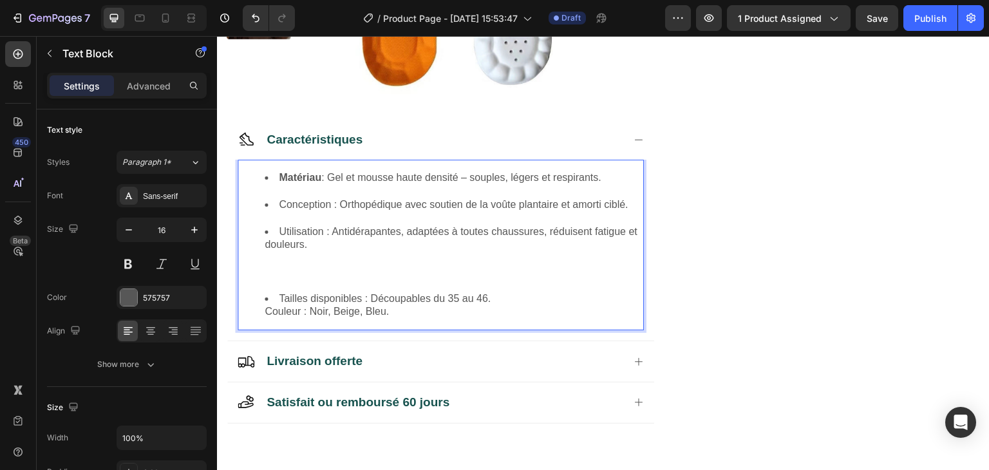
click at [276, 278] on li "Utilisation : Antidérapantes, adaptées à toutes chaussures, réduisent fatigue e…" at bounding box center [454, 258] width 378 height 67
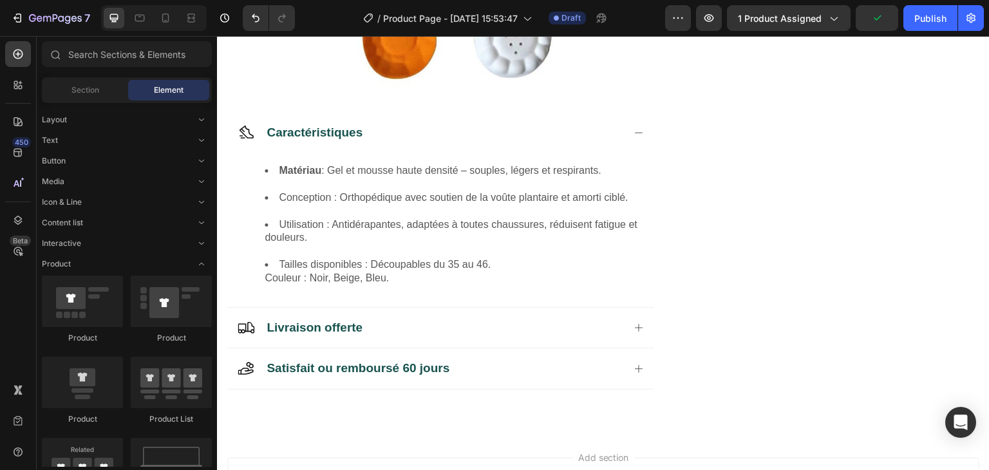
scroll to position [379, 0]
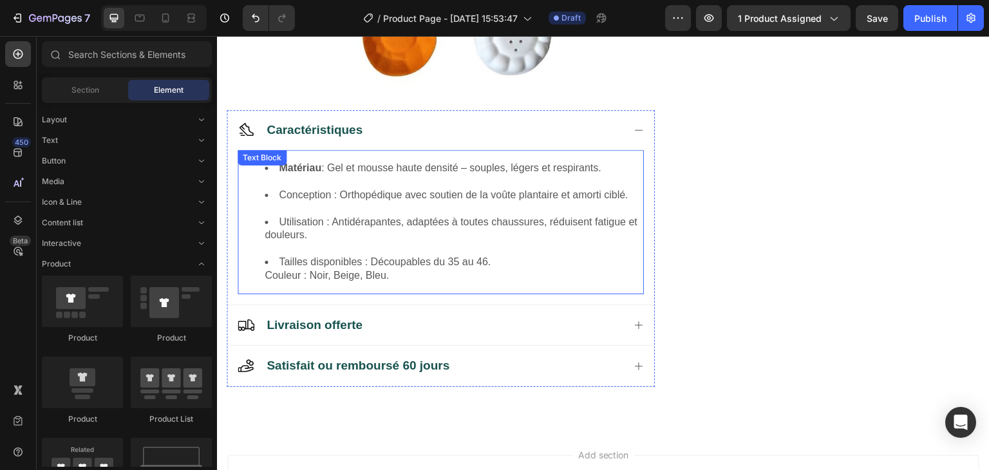
click at [483, 263] on li "Tailles disponibles : Découpables du 35 au 46. Couleur : Noir, Beige, Bleu." at bounding box center [454, 269] width 378 height 27
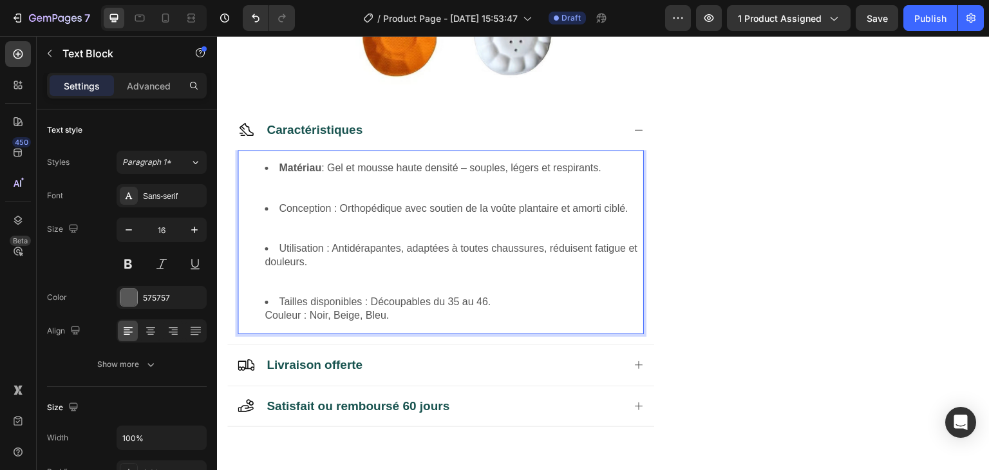
click at [483, 304] on li "Tailles disponibles : Découpables du 35 au 46. Couleur : Noir, Beige, Bleu." at bounding box center [454, 308] width 378 height 27
click at [263, 317] on ul "Matériau : Gel et mousse haute densité – souples, légers et respirants. Concept…" at bounding box center [441, 242] width 404 height 161
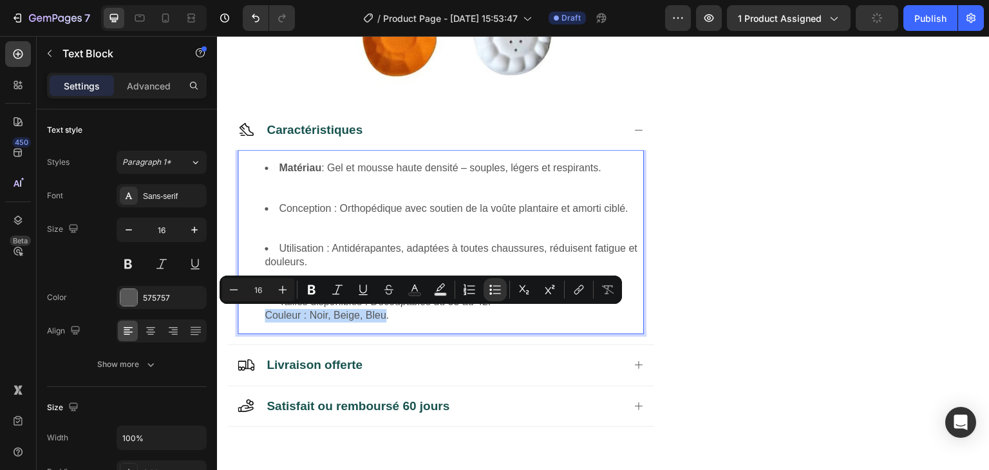
drag, startPoint x: 263, startPoint y: 317, endPoint x: 387, endPoint y: 321, distance: 123.6
click at [387, 321] on ul "Matériau : Gel et mousse haute densité – souples, légers et respirants. Concept…" at bounding box center [441, 242] width 404 height 161
click at [489, 290] on icon "Editor contextual toolbar" at bounding box center [495, 289] width 13 height 13
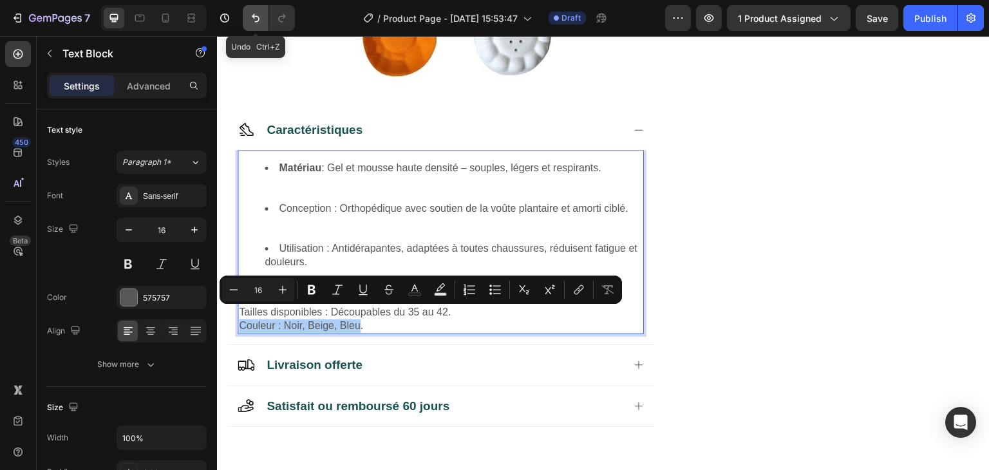
click at [258, 16] on icon "Undo/Redo" at bounding box center [255, 18] width 13 height 13
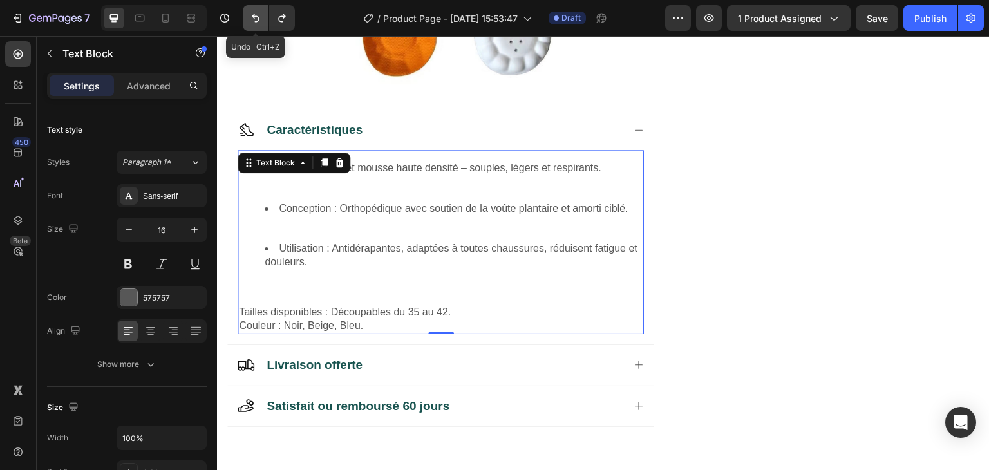
click at [258, 16] on icon "Undo/Redo" at bounding box center [255, 18] width 13 height 13
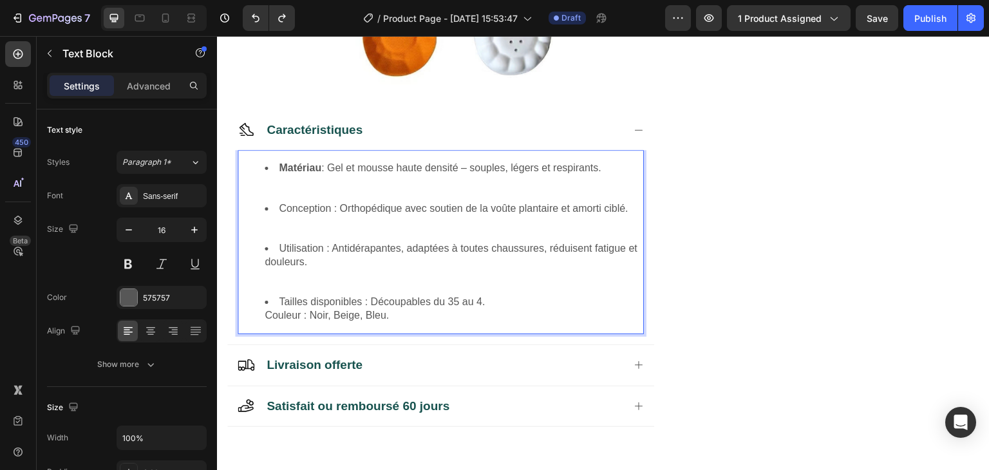
click at [268, 315] on li "Tailles disponibles : Découpables du 35 au 4. Couleur : Noir, Beige, Bleu." at bounding box center [454, 308] width 378 height 27
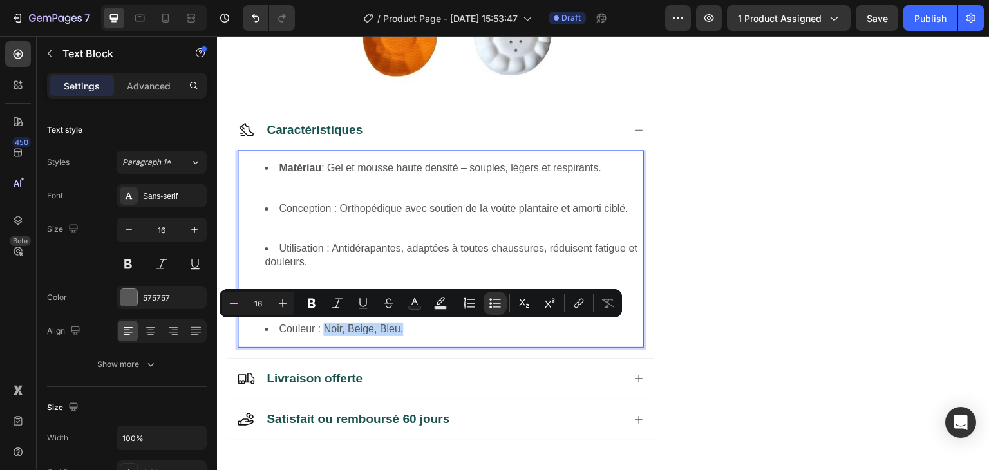
drag, startPoint x: 405, startPoint y: 328, endPoint x: 324, endPoint y: 327, distance: 80.5
click at [324, 327] on li "Couleur : Noir, Beige, Bleu." at bounding box center [454, 330] width 378 height 14
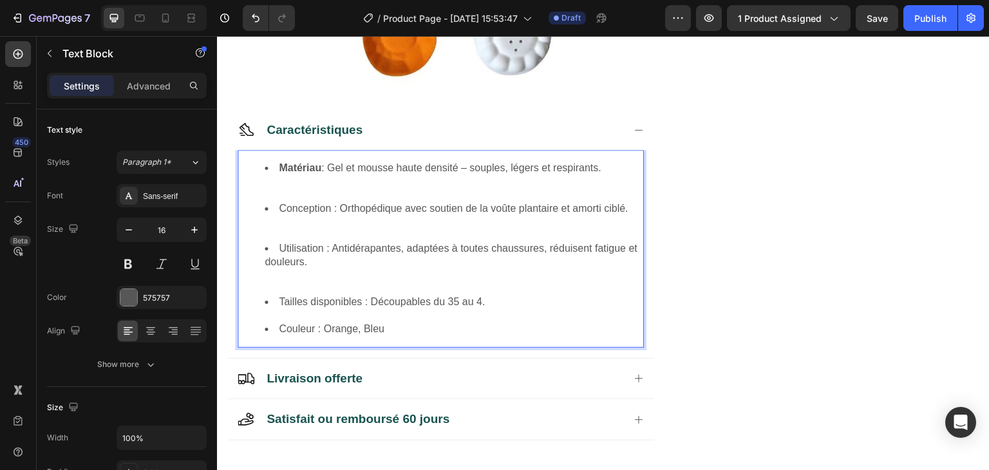
click at [413, 301] on li "Tailles disponibles : Découpables du 35 au 4." at bounding box center [454, 308] width 378 height 27
click at [420, 305] on li "Tailles disponibles : Du 35 au 4." at bounding box center [454, 308] width 378 height 27
click at [462, 306] on li "Tailles disponibles : Du 35 au 42." at bounding box center [454, 308] width 378 height 27
click at [309, 213] on li "Conception : Orthopédique avec soutien de la voûte plantaire et amorti ciblé." at bounding box center [454, 222] width 378 height 40
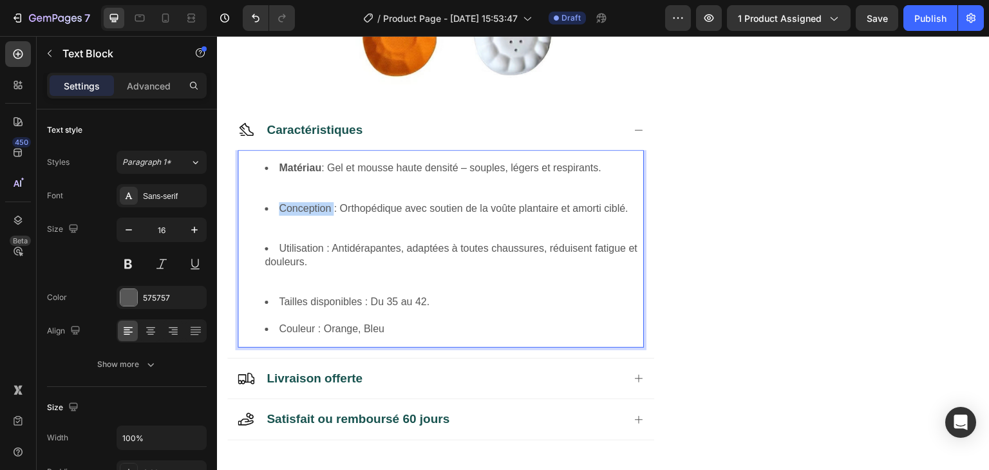
click at [309, 213] on li "Conception : Orthopédique avec soutien de la voûte plantaire et amorti ciblé." at bounding box center [454, 222] width 378 height 40
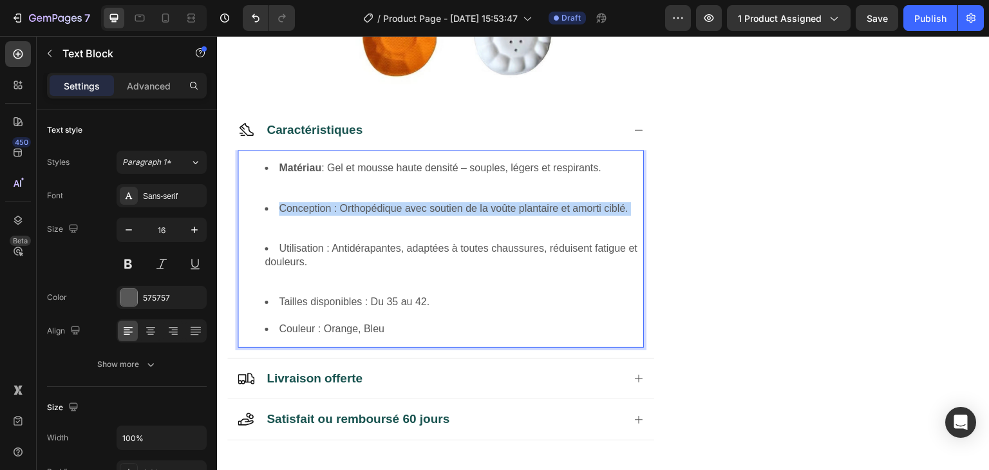
click at [309, 213] on li "Conception : Orthopédique avec soutien de la voûte plantaire et amorti ciblé." at bounding box center [454, 222] width 378 height 40
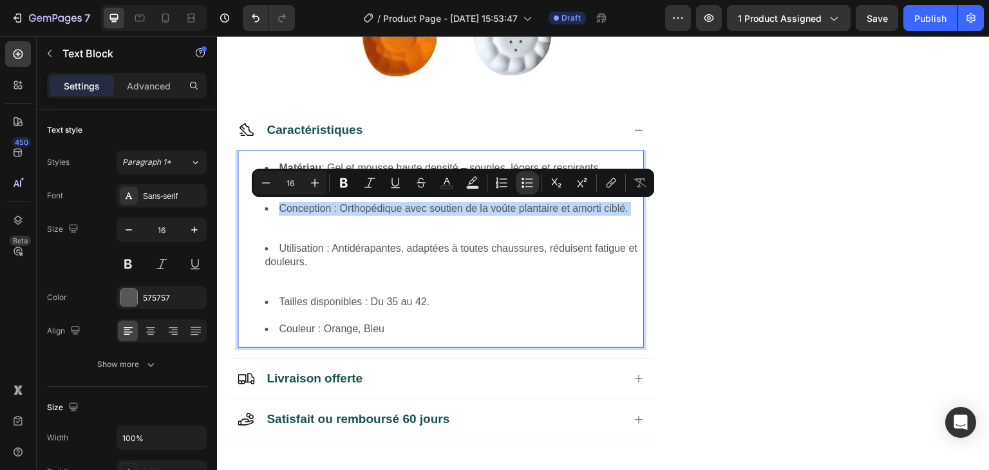
click at [309, 213] on li "Conception : Orthopédique avec soutien de la voûte plantaire et amorti ciblé." at bounding box center [454, 222] width 378 height 40
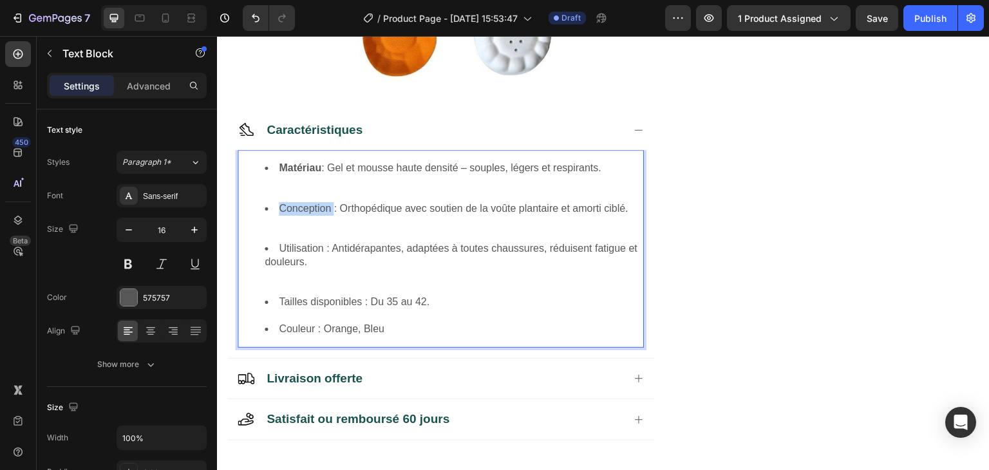
drag, startPoint x: 332, startPoint y: 208, endPoint x: 281, endPoint y: 211, distance: 51.6
click at [281, 211] on li "Conception : Orthopédique avec soutien de la voûte plantaire et amorti ciblé." at bounding box center [454, 222] width 378 height 40
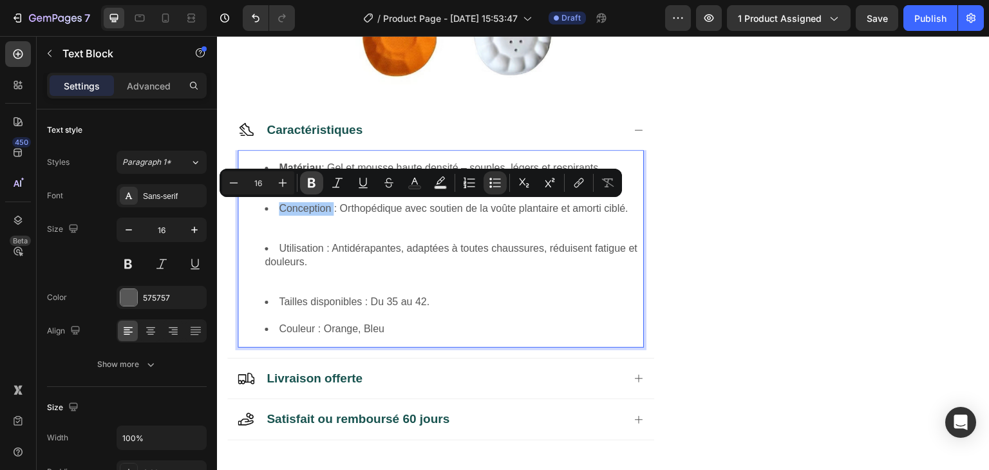
click at [316, 189] on icon "Editor contextual toolbar" at bounding box center [311, 182] width 13 height 13
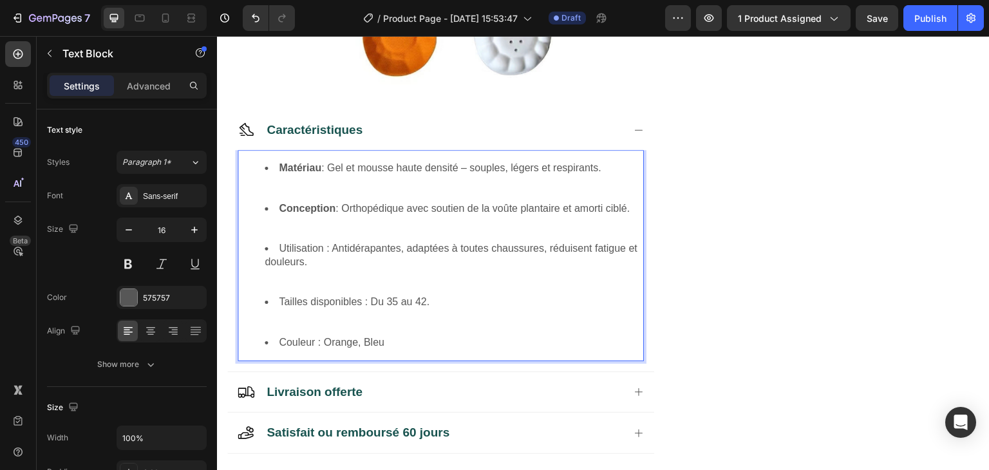
click at [322, 248] on li "Utilisation : Antidérapantes, adaptées à toutes chaussures, réduisent fatigue e…" at bounding box center [454, 268] width 378 height 53
drag, startPoint x: 322, startPoint y: 248, endPoint x: 278, endPoint y: 249, distance: 43.8
click at [278, 249] on li "Utilisation : Antidérapantes, adaptées à toutes chaussures, réduisent fatigue e…" at bounding box center [454, 268] width 378 height 53
click at [301, 246] on li "Utilisation : Antidérapantes, adaptées à toutes chaussures, réduisent fatigue e…" at bounding box center [454, 268] width 378 height 53
drag, startPoint x: 324, startPoint y: 248, endPoint x: 279, endPoint y: 247, distance: 44.4
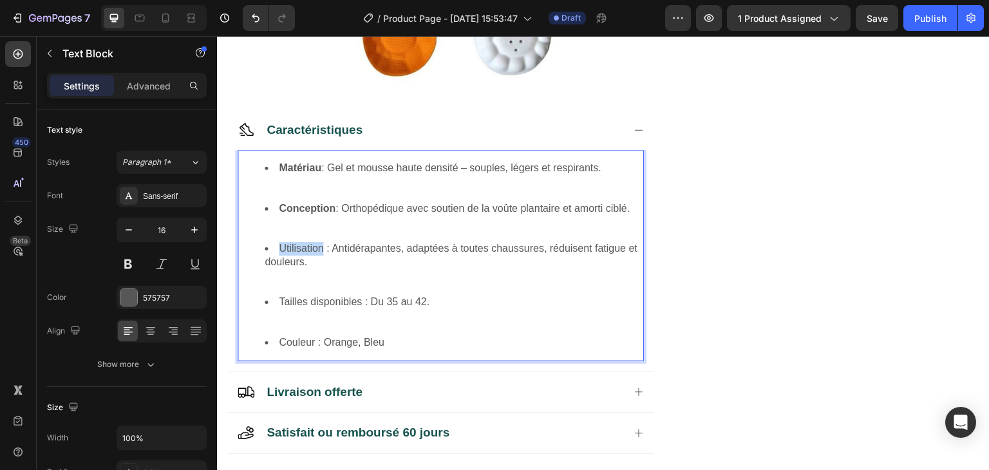
click at [279, 247] on li "Utilisation : Antidérapantes, adaptées à toutes chaussures, réduisent fatigue e…" at bounding box center [454, 268] width 378 height 53
click at [313, 302] on li "Tailles disponibles : Du 35 au 42." at bounding box center [454, 315] width 378 height 40
drag, startPoint x: 362, startPoint y: 302, endPoint x: 274, endPoint y: 301, distance: 87.6
click at [274, 301] on li "Tailles disponibles : Du 35 au 42." at bounding box center [454, 315] width 378 height 40
click at [342, 319] on li "Tailles disponibles : Du 35 au 42." at bounding box center [454, 315] width 378 height 40
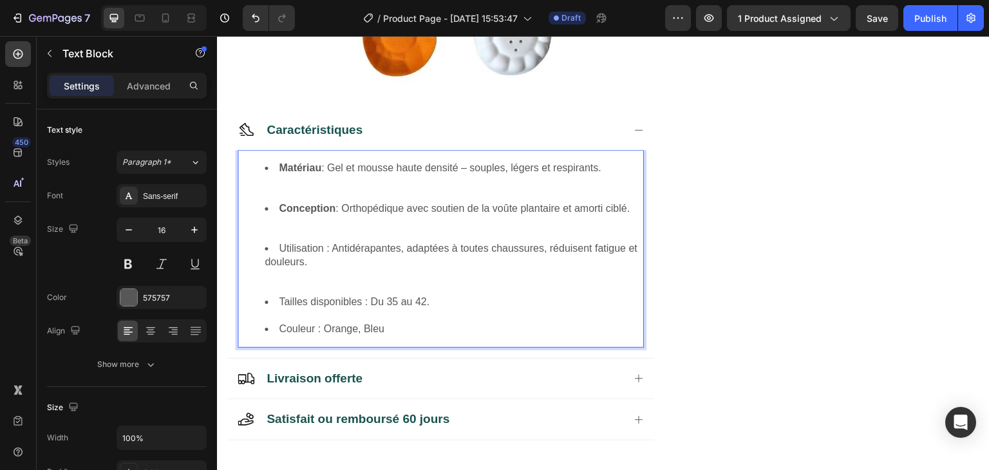
click at [317, 279] on li "Utilisation : Antidérapantes, adaptées à toutes chaussures, réduisent fatigue e…" at bounding box center [454, 268] width 378 height 53
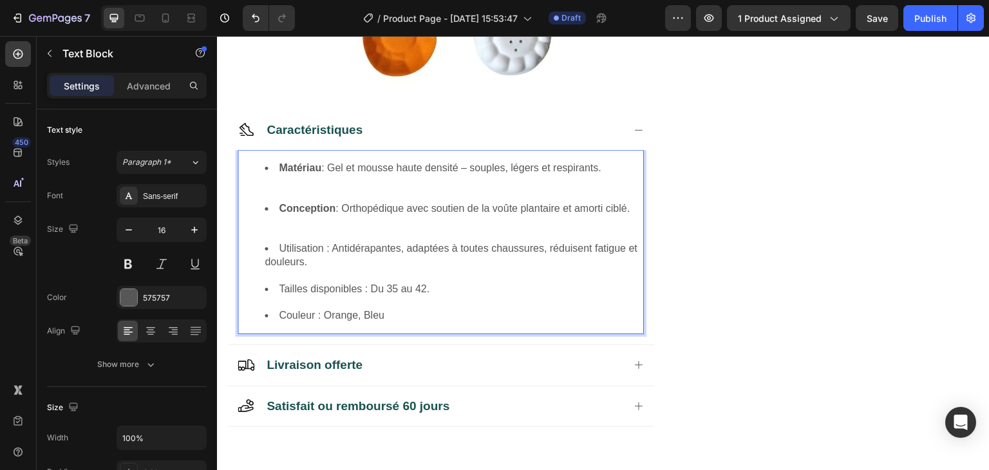
click at [312, 225] on li "Conception : Orthopédique avec soutien de la voûte plantaire et amorti ciblé." at bounding box center [454, 222] width 378 height 40
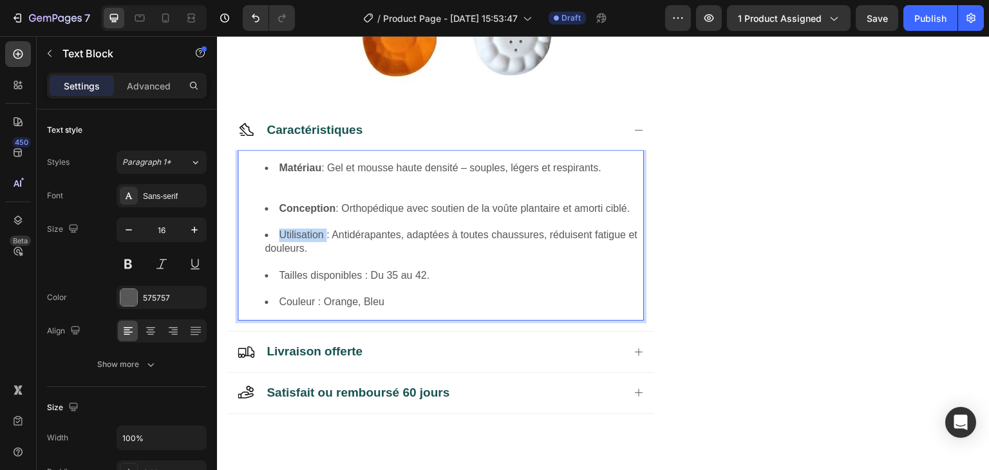
drag, startPoint x: 325, startPoint y: 238, endPoint x: 278, endPoint y: 234, distance: 47.2
click at [278, 234] on li "Utilisation : Antidérapantes, adaptées à toutes chaussures, réduisent fatigue e…" at bounding box center [454, 249] width 378 height 40
click at [290, 234] on li "Utilisation : Antidérapantes, adaptées à toutes chaussures, réduisent fatigue e…" at bounding box center [454, 249] width 378 height 40
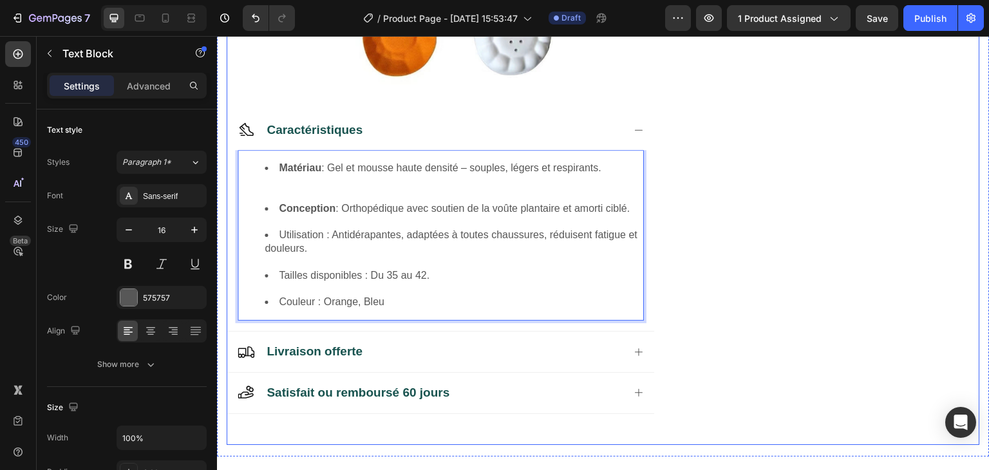
click at [759, 179] on div "No discount Not be displayed when published Discount Tag Icon Icon Icon Icon Ic…" at bounding box center [827, 76] width 306 height 738
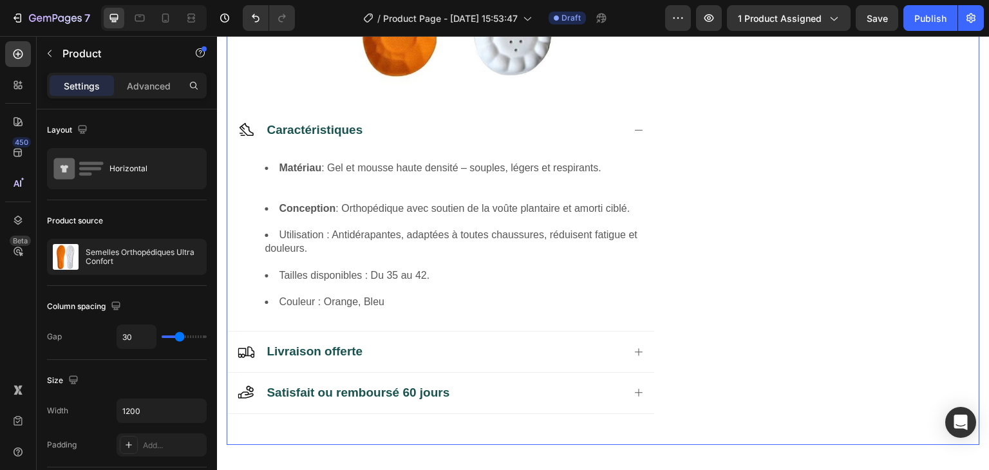
radio input "false"
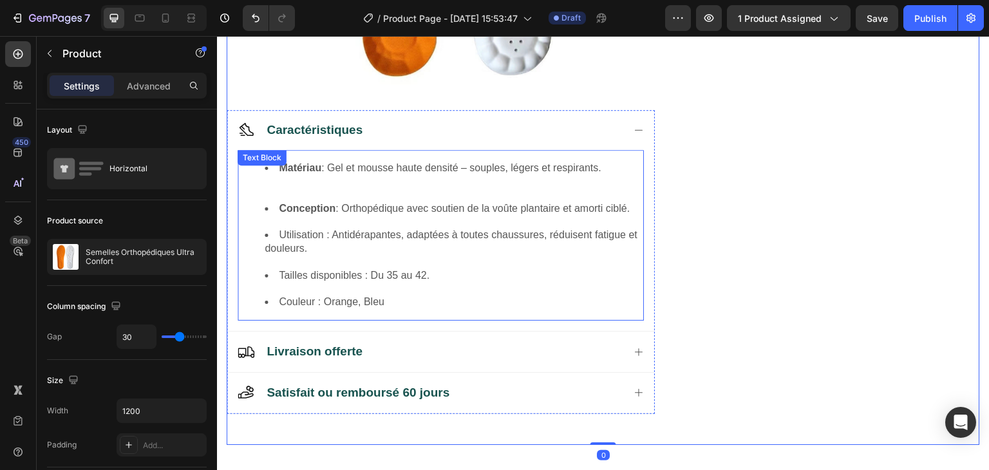
click at [306, 234] on li "Utilisation : Antidérapantes, adaptées à toutes chaussures, réduisent fatigue e…" at bounding box center [454, 249] width 378 height 40
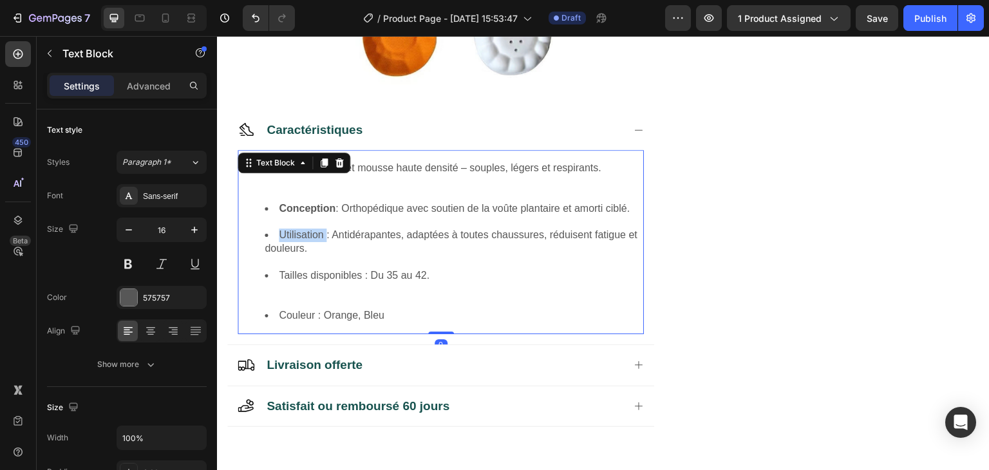
click at [306, 234] on li "Utilisation : Antidérapantes, adaptées à toutes chaussures, réduisent fatigue e…" at bounding box center [454, 249] width 378 height 40
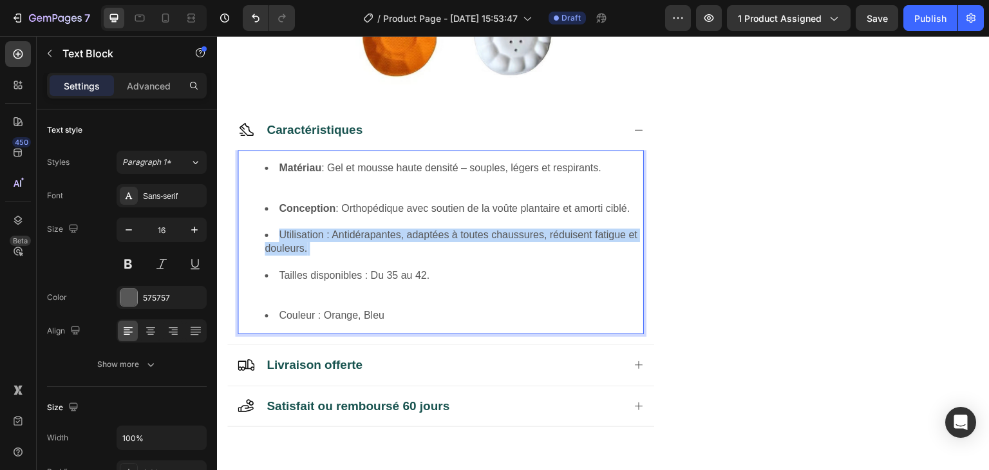
click at [306, 234] on li "Utilisation : Antidérapantes, adaptées à toutes chaussures, réduisent fatigue e…" at bounding box center [454, 249] width 378 height 40
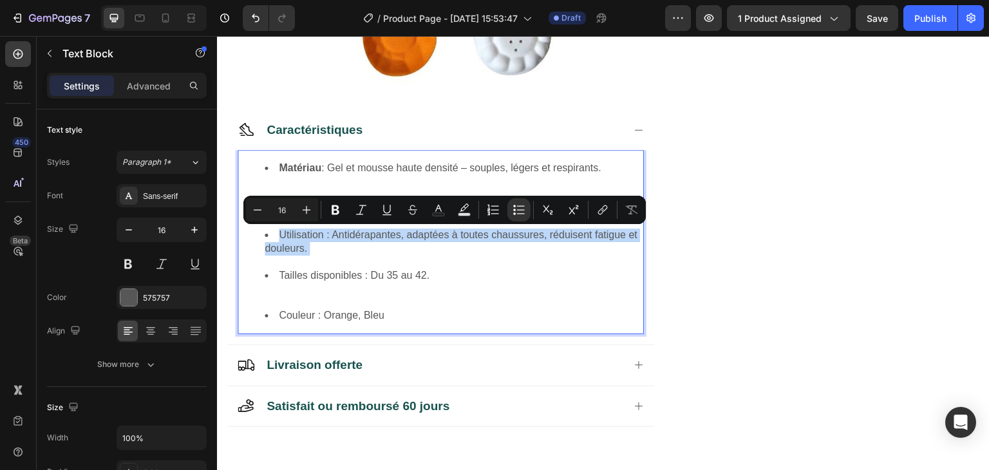
click at [306, 234] on li "Utilisation : Antidérapantes, adaptées à toutes chaussures, réduisent fatigue e…" at bounding box center [454, 249] width 378 height 40
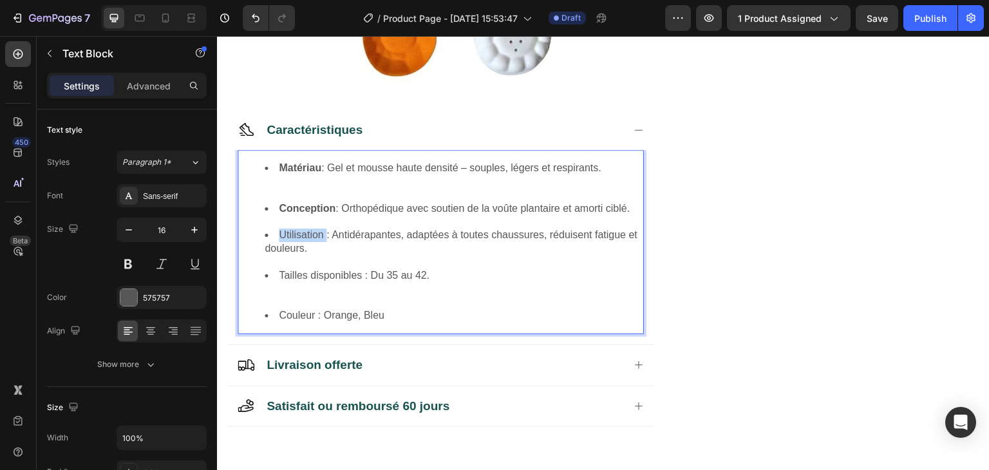
click at [306, 234] on li "Utilisation : Antidérapantes, adaptées à toutes chaussures, réduisent fatigue e…" at bounding box center [454, 249] width 378 height 40
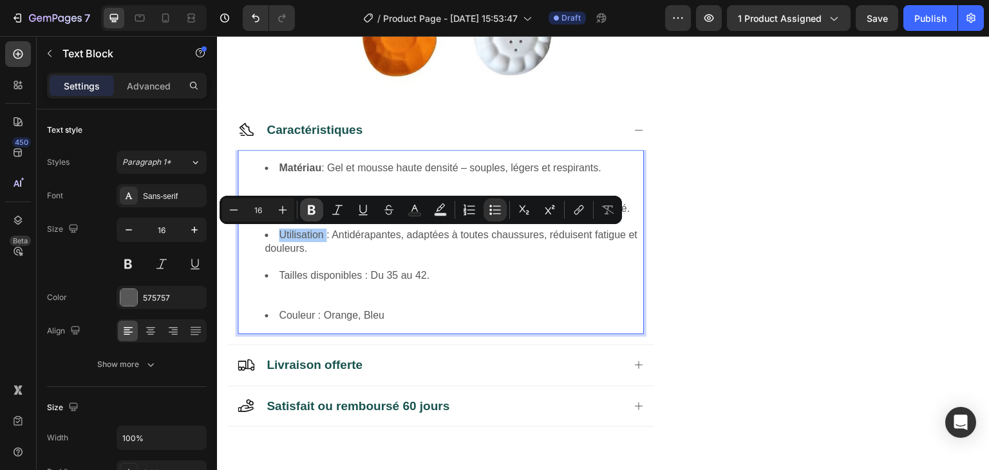
click at [315, 211] on icon "Editor contextual toolbar" at bounding box center [312, 210] width 8 height 10
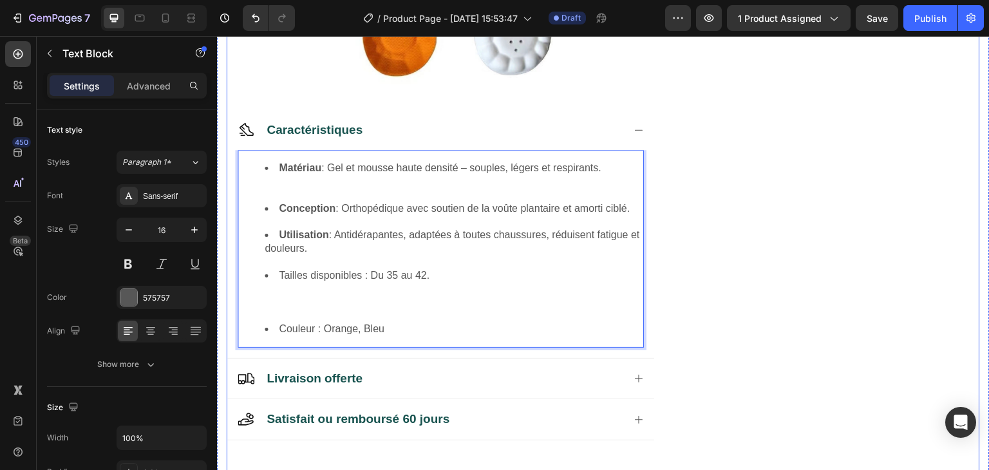
click at [761, 220] on div "No discount Not be displayed when published Discount Tag Icon Icon Icon Icon Ic…" at bounding box center [827, 89] width 306 height 764
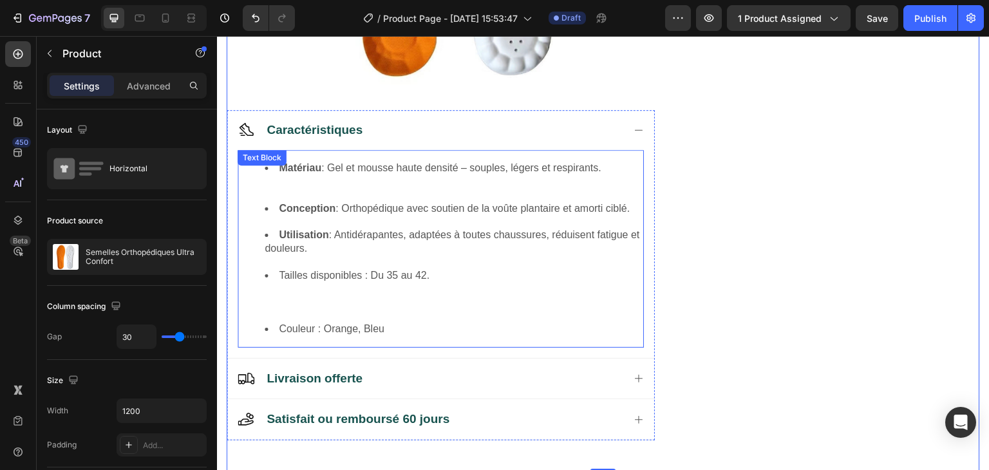
click at [314, 274] on li "Tailles disponibles : Du 35 au 42." at bounding box center [454, 295] width 378 height 53
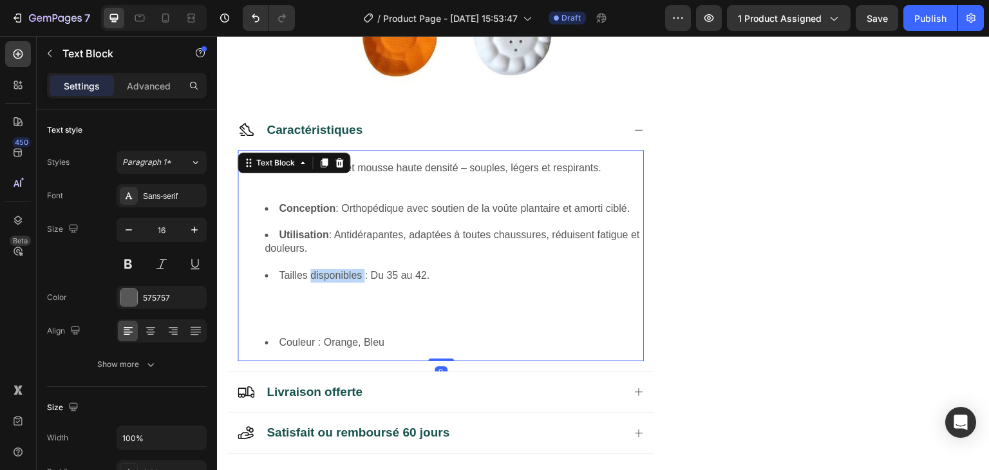
click at [314, 274] on li "Tailles disponibles : Du 35 au 42." at bounding box center [454, 302] width 378 height 67
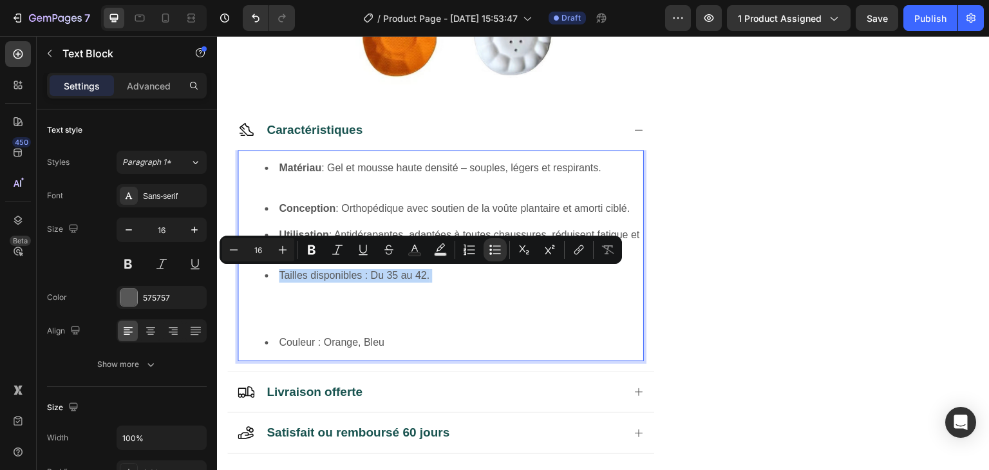
click at [314, 274] on li "Tailles disponibles : Du 35 au 42." at bounding box center [454, 302] width 378 height 67
drag, startPoint x: 362, startPoint y: 277, endPoint x: 281, endPoint y: 272, distance: 81.9
click at [281, 272] on li "Tailles disponibles : Du 35 au 42." at bounding box center [454, 302] width 378 height 67
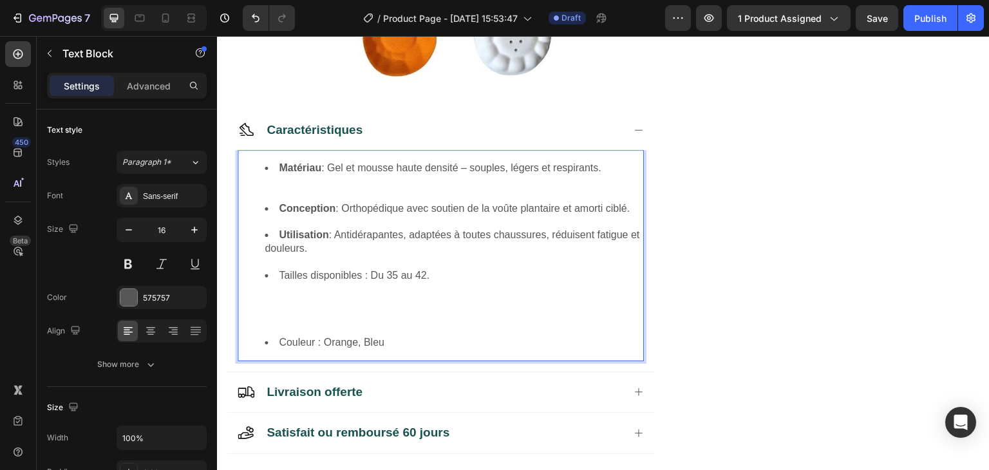
click at [324, 288] on li "Tailles disponibles : Du 35 au 42." at bounding box center [454, 302] width 378 height 67
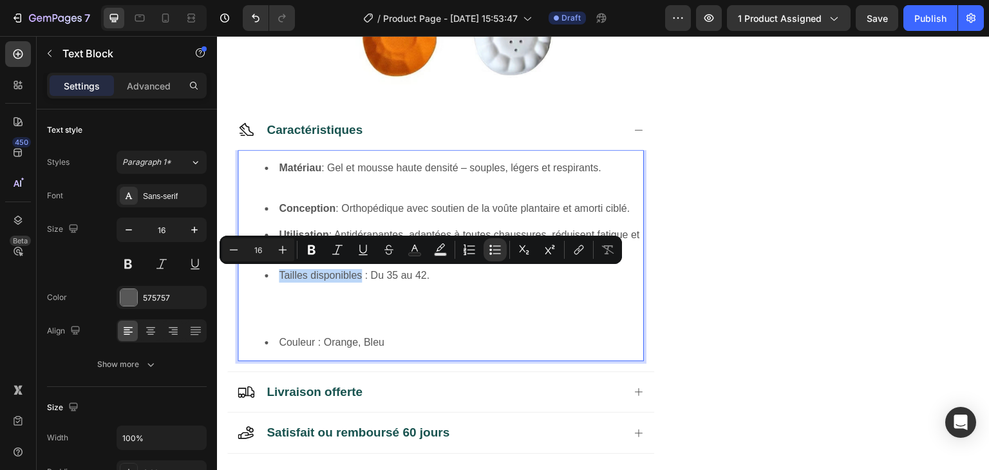
drag, startPoint x: 361, startPoint y: 276, endPoint x: 279, endPoint y: 273, distance: 82.5
click at [279, 273] on li "Tailles disponibles : Du 35 au 42. ⁠⁠⁠⁠⁠⁠⁠" at bounding box center [454, 302] width 378 height 67
click at [305, 253] on icon "Editor contextual toolbar" at bounding box center [311, 249] width 13 height 13
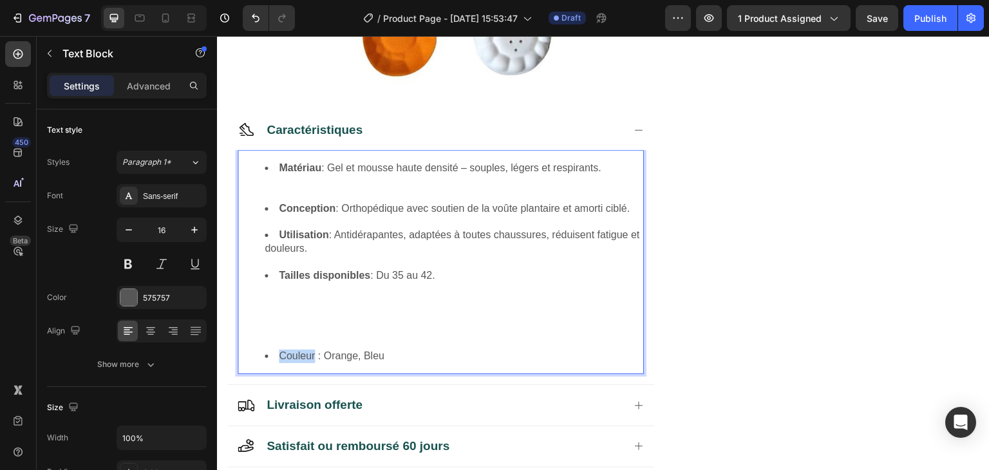
drag, startPoint x: 313, startPoint y: 355, endPoint x: 281, endPoint y: 356, distance: 32.2
click at [281, 356] on li "Couleur : Orange, Bleu" at bounding box center [454, 357] width 378 height 14
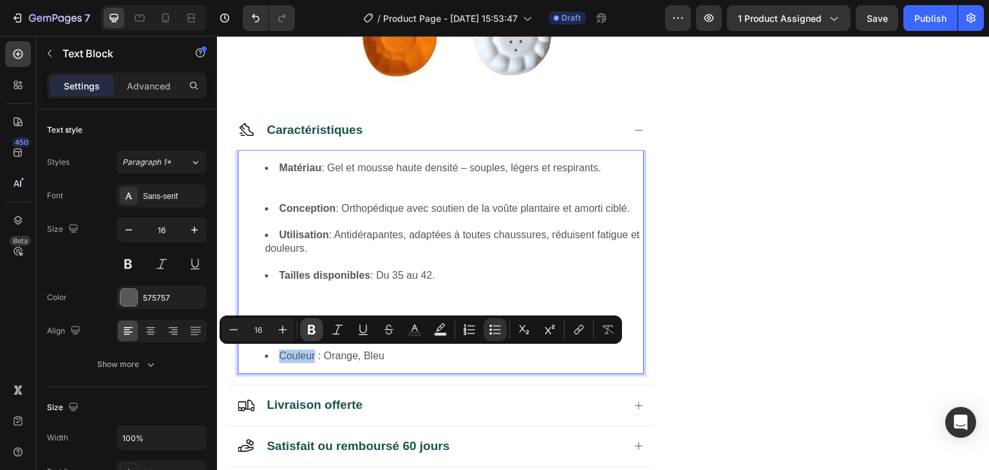
click at [306, 327] on icon "Editor contextual toolbar" at bounding box center [311, 329] width 13 height 13
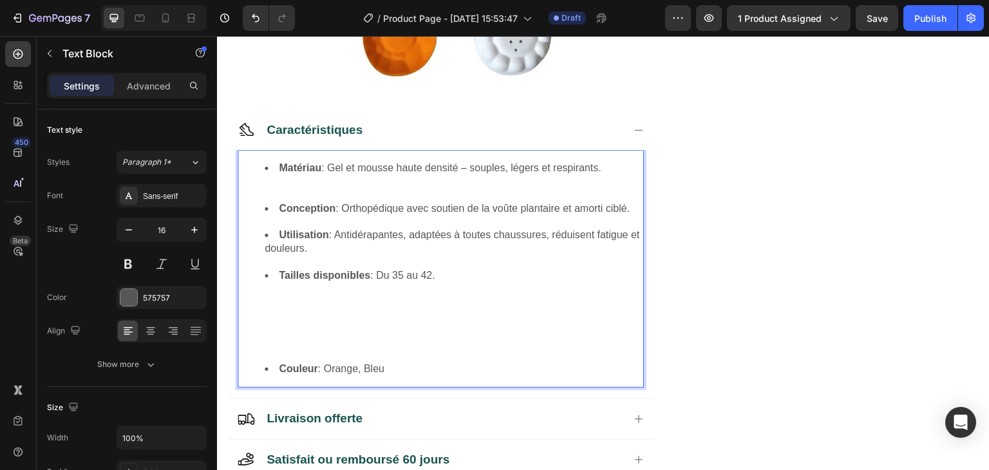
click at [303, 322] on li "Tailles disponibles : Du 35 au 42." at bounding box center [454, 316] width 378 height 94
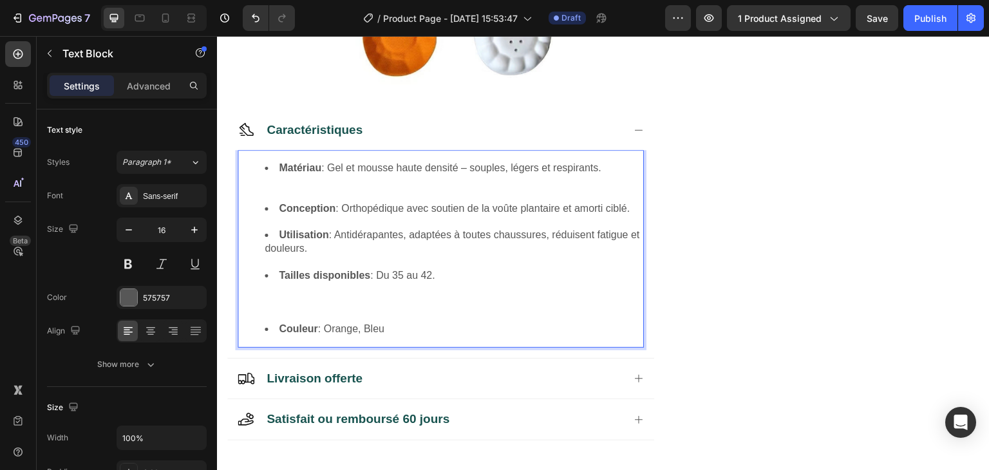
click at [288, 307] on li "Tailles disponibles : Du 35 au 42. ⁠⁠⁠⁠⁠⁠⁠" at bounding box center [454, 295] width 378 height 53
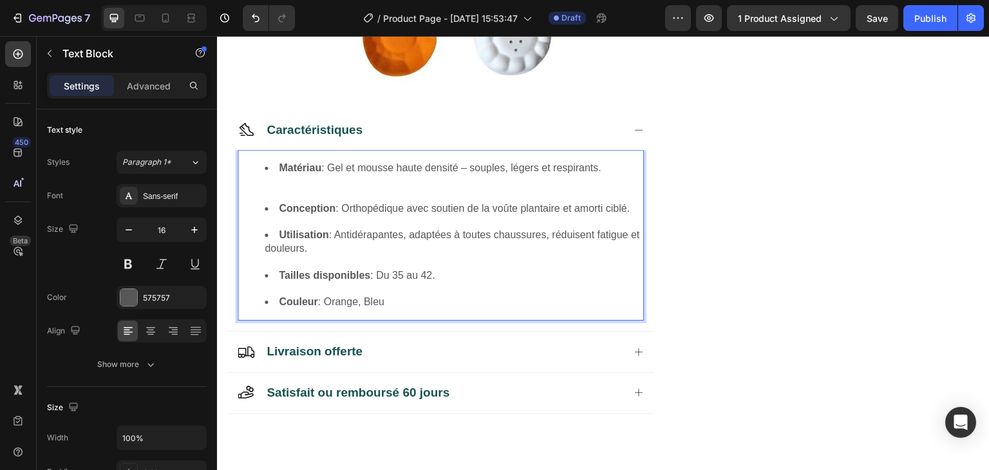
click at [281, 288] on li "Tailles disponibles : Du 35 au 42." at bounding box center [454, 282] width 378 height 27
click at [278, 261] on li "Utilisation : Antidérapantes, adaptées à toutes chaussures, réduisent fatigue e…" at bounding box center [454, 249] width 378 height 40
click at [281, 224] on li "Conception : Orthopédique avec soutien de la voûte plantaire et amorti ciblé." at bounding box center [454, 215] width 378 height 27
click at [283, 191] on li "Matériau : Gel et mousse haute densité – souples, légers et respirants." at bounding box center [454, 182] width 378 height 40
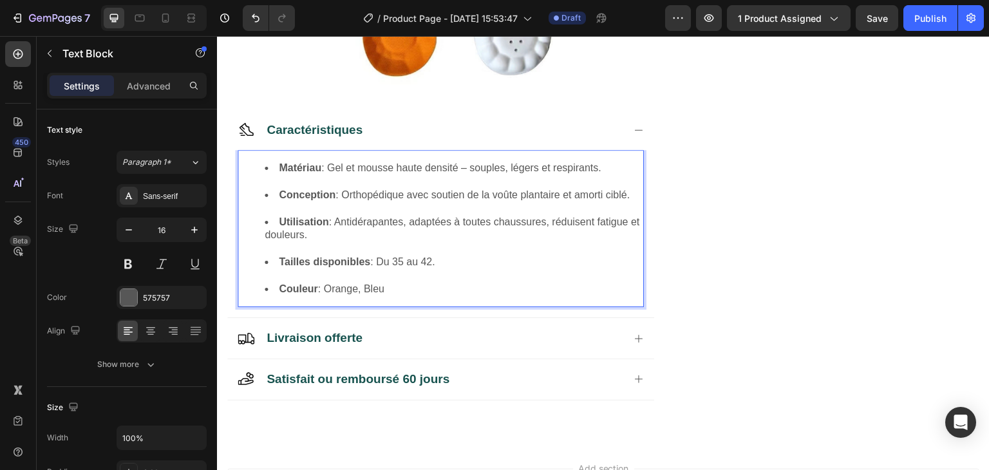
click at [278, 177] on li "Matériau : Gel et mousse haute densité – souples, légers et respirants." at bounding box center [454, 175] width 378 height 27
click at [290, 210] on li "Conception : Orthopédique avec soutien de la voûte plantaire et amorti ciblé." at bounding box center [454, 202] width 378 height 27
click at [290, 247] on li "Utilisation : Antidérapantes, adaptées à toutes chaussures, réduisent fatigue e…" at bounding box center [454, 236] width 378 height 40
click at [286, 276] on li "Tailles disponibles : Du 35 au 42." at bounding box center [454, 269] width 378 height 27
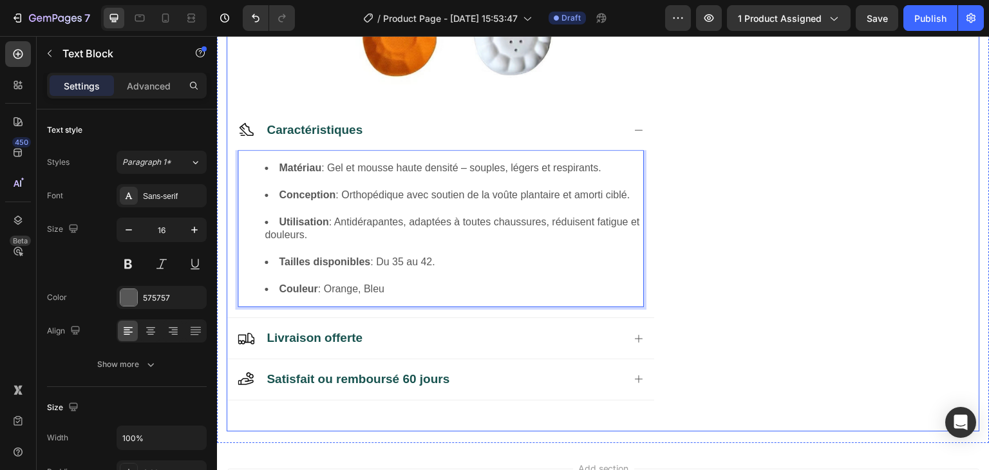
click at [729, 205] on div "No discount Not be displayed when published Discount Tag Icon Icon Icon Icon Ic…" at bounding box center [827, 69] width 306 height 724
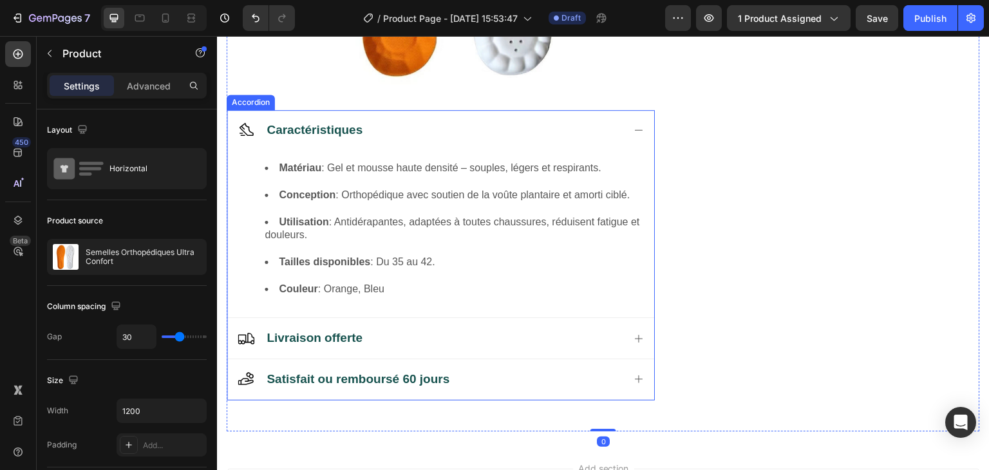
click at [635, 131] on icon at bounding box center [638, 130] width 10 height 10
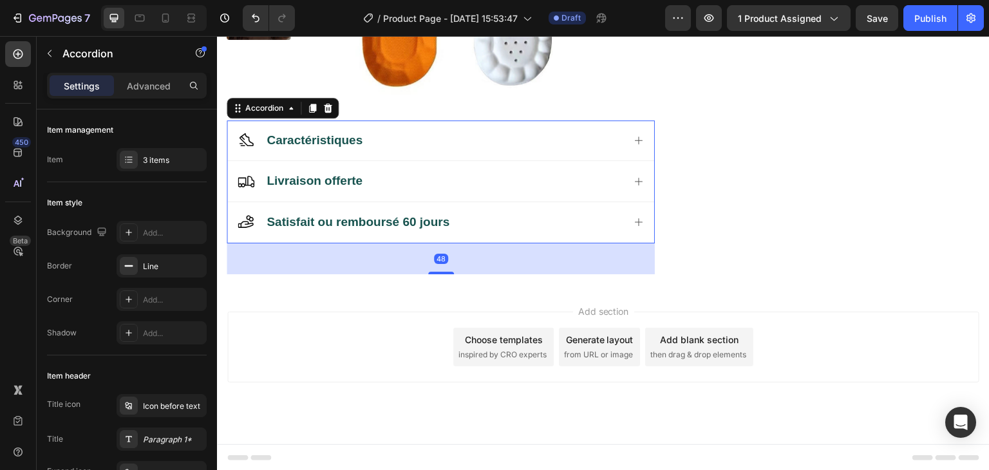
scroll to position [367, 0]
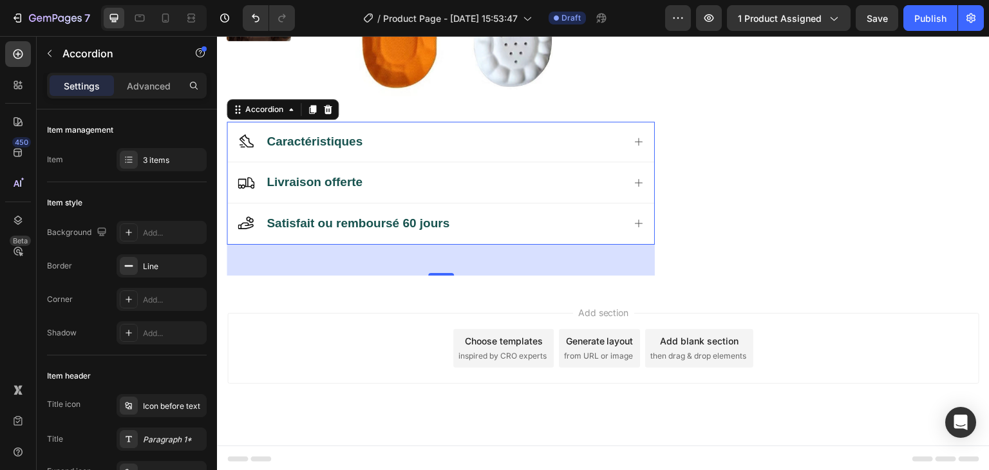
click at [633, 180] on icon at bounding box center [638, 183] width 10 height 10
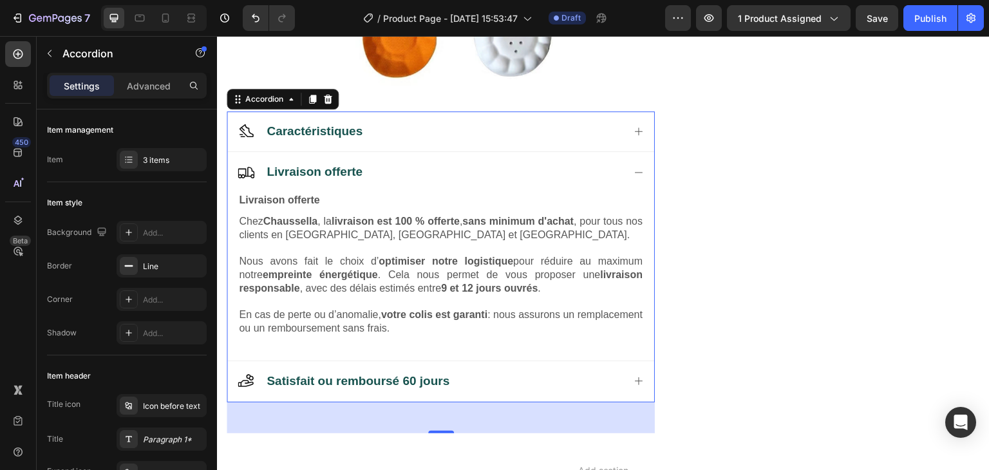
scroll to position [379, 0]
click at [635, 171] on icon at bounding box center [639, 171] width 8 height 1
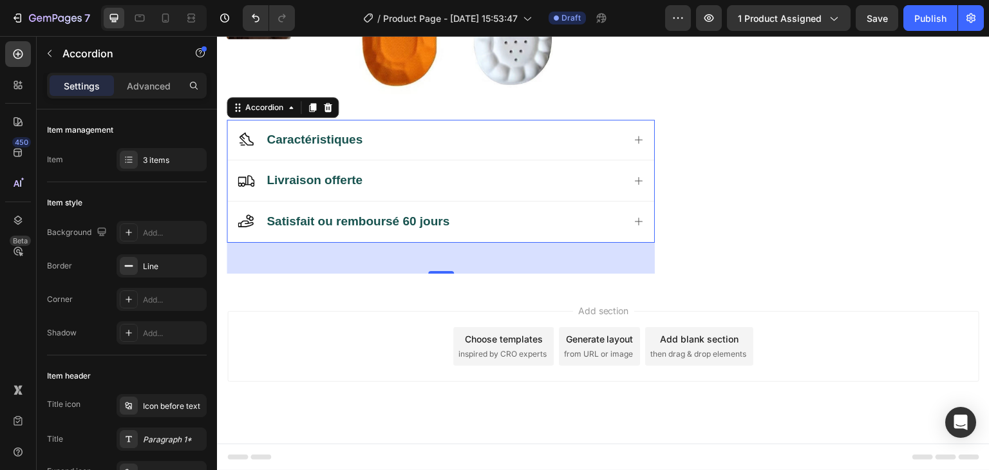
scroll to position [367, 0]
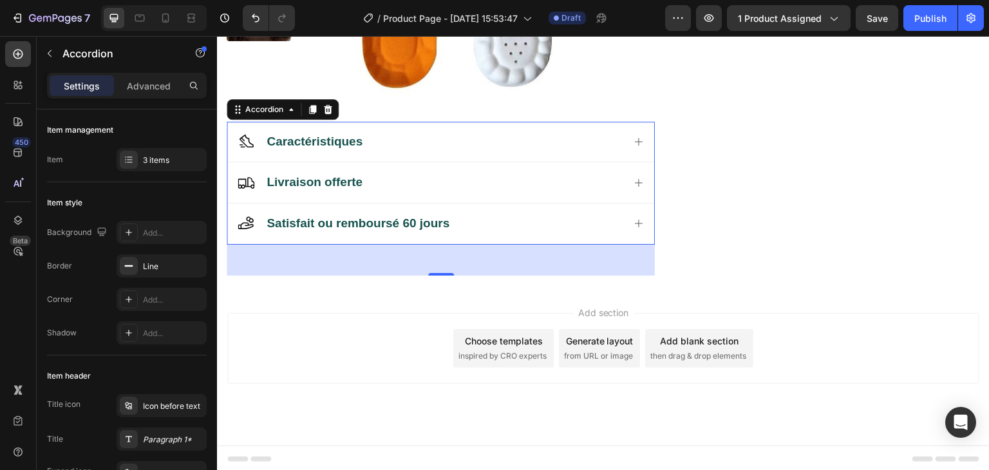
click at [633, 223] on icon at bounding box center [638, 223] width 10 height 10
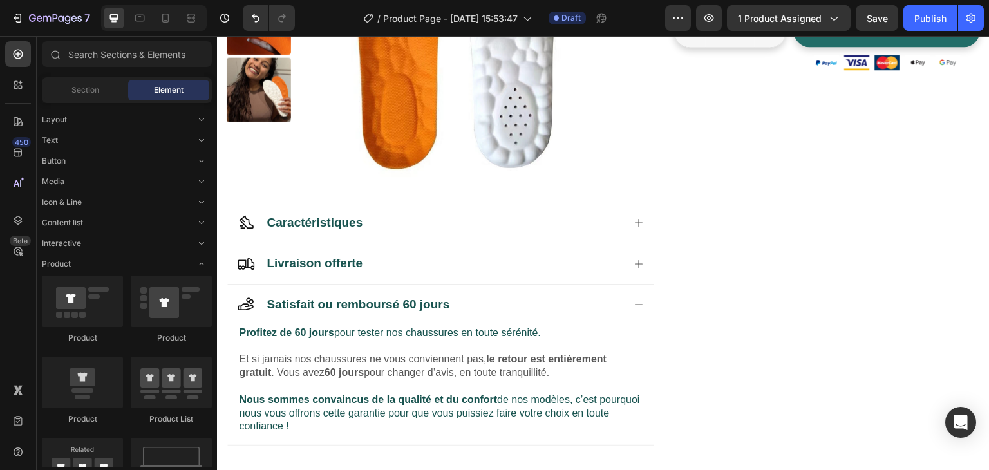
scroll to position [286, 0]
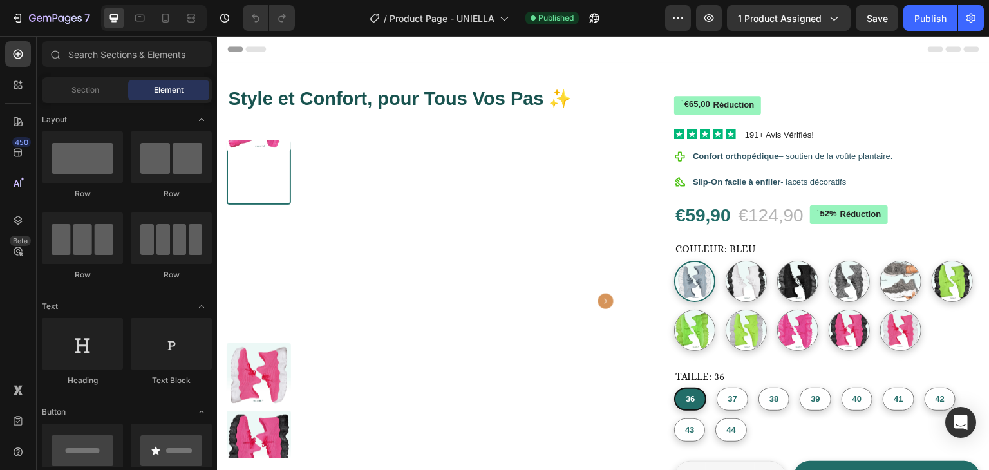
radio input "false"
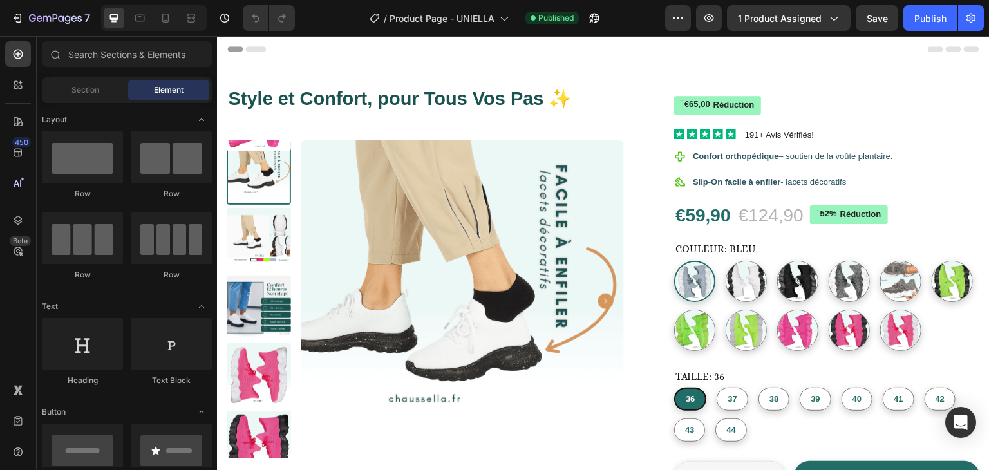
radio input "false"
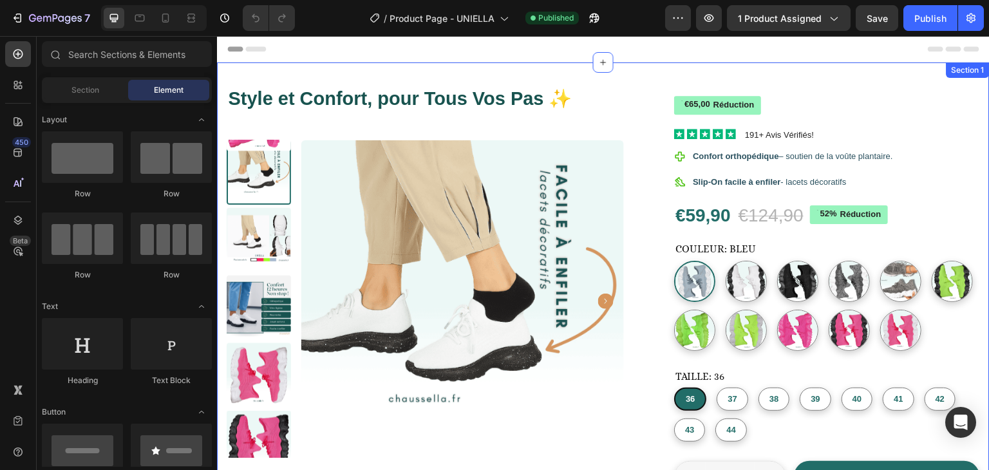
click at [456, 75] on div "Style et Confort, pour Tous Vos Pas ✨ Product Title Product Images Icon Icon Ic…" at bounding box center [603, 431] width 773 height 739
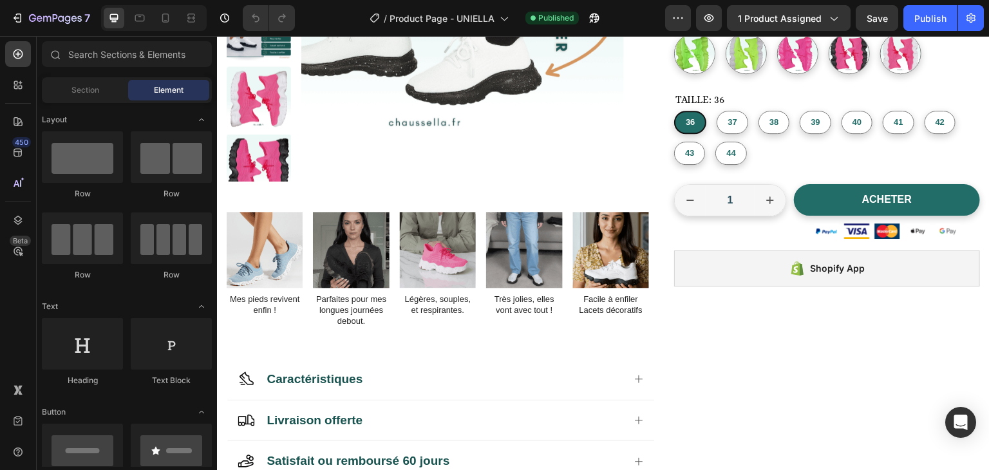
scroll to position [723, 0]
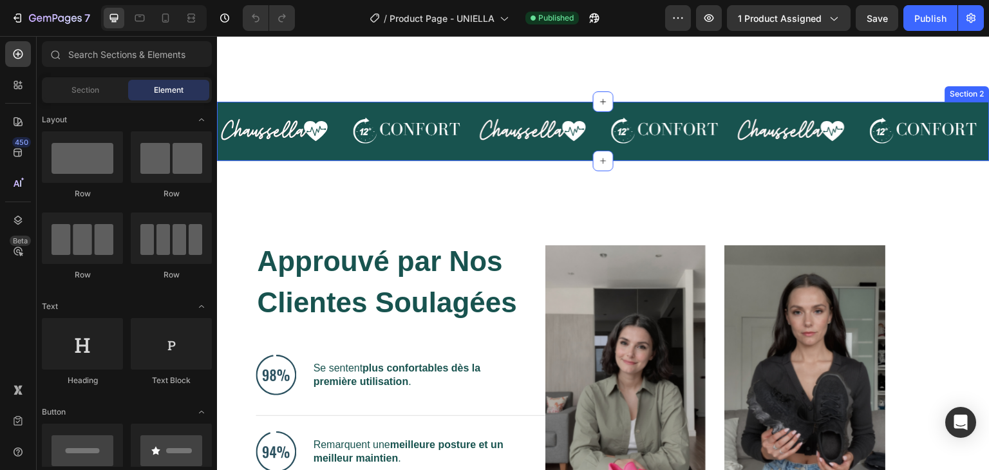
click at [870, 106] on div "Image Image Image Image Image Image Carousel Section 2" at bounding box center [603, 131] width 773 height 59
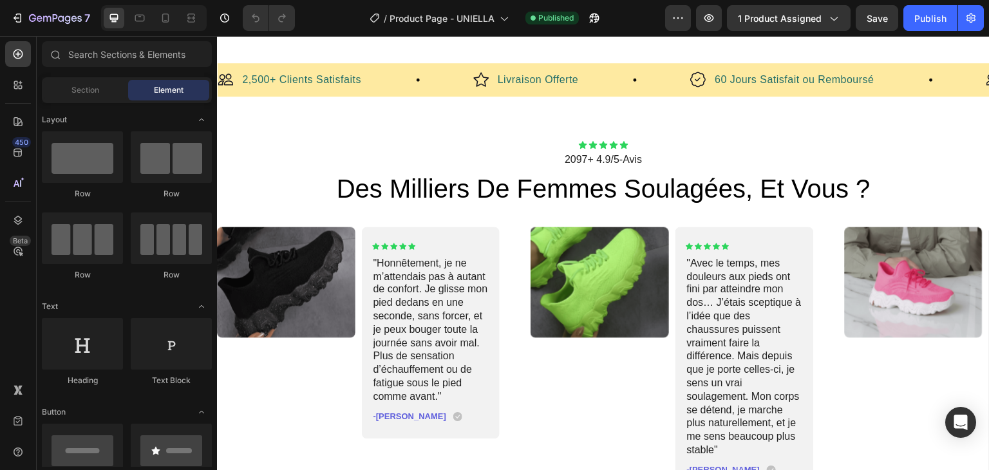
scroll to position [3167, 0]
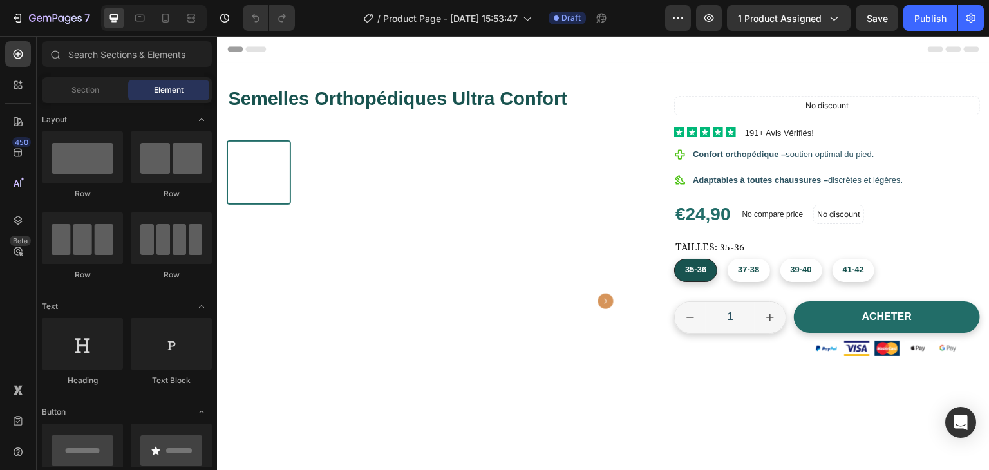
radio input "false"
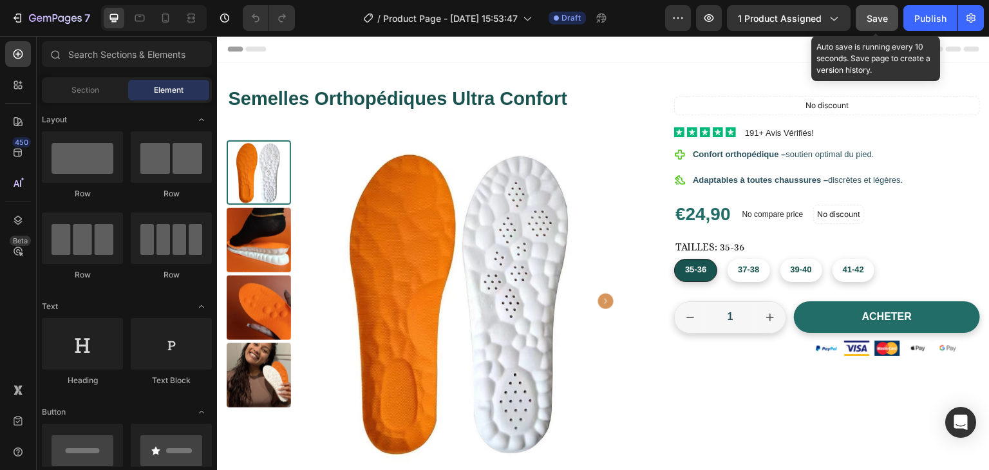
click at [881, 10] on button "Save" at bounding box center [877, 18] width 42 height 26
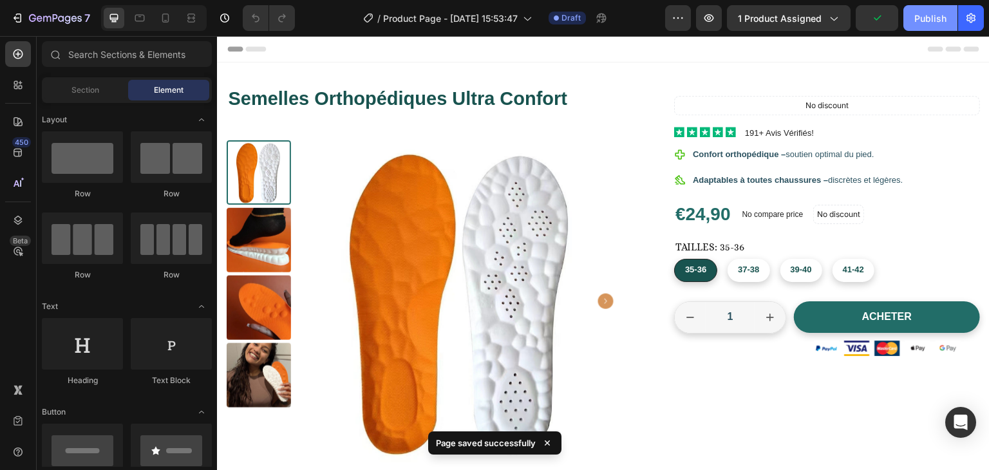
click at [918, 14] on div "Publish" at bounding box center [930, 19] width 32 height 14
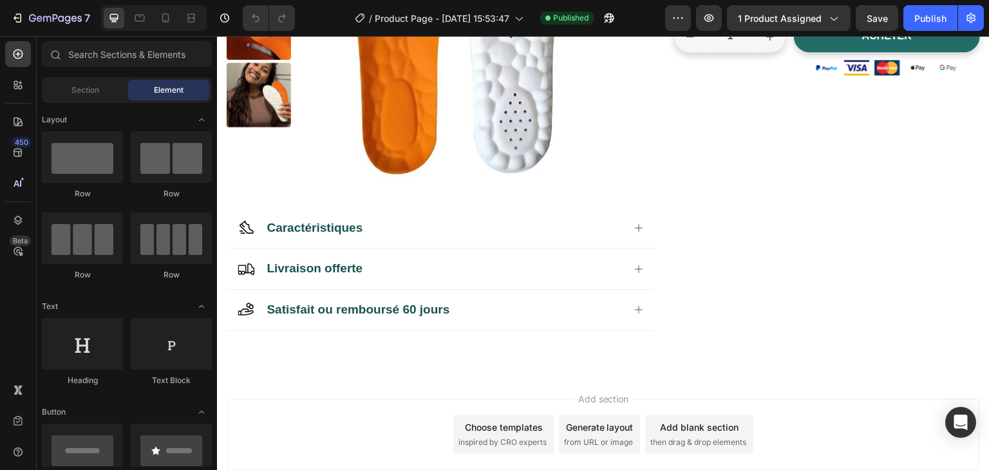
scroll to position [283, 0]
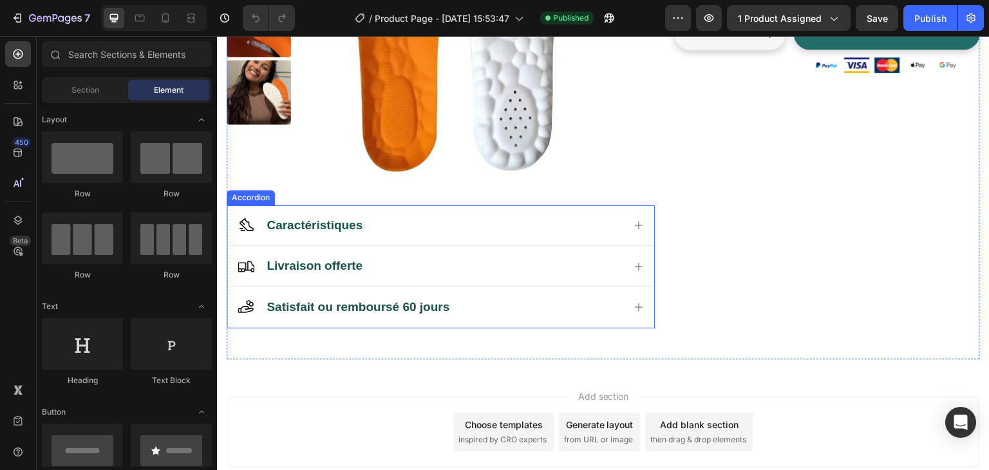
click at [565, 213] on div "Caractéristiques" at bounding box center [440, 225] width 427 height 41
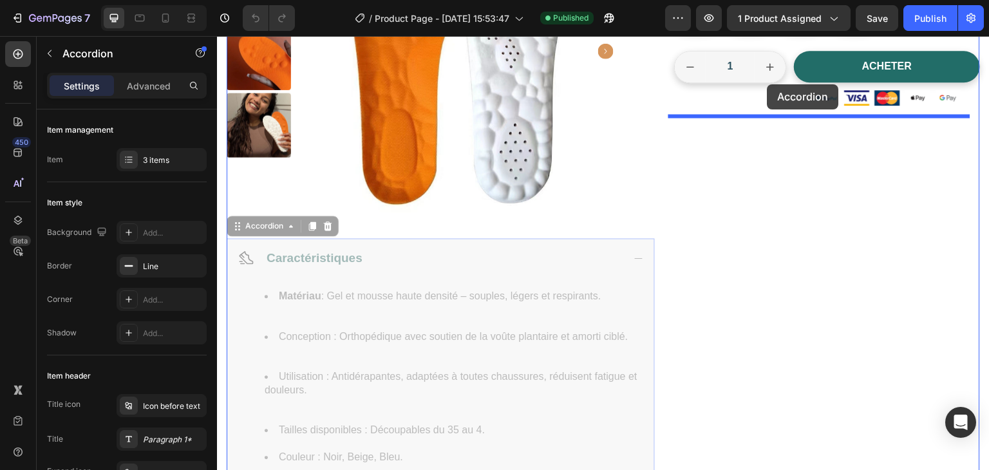
drag, startPoint x: 237, startPoint y: 192, endPoint x: 767, endPoint y: 84, distance: 541.4
click at [767, 82] on button "increment" at bounding box center [770, 67] width 31 height 31
type input "2"
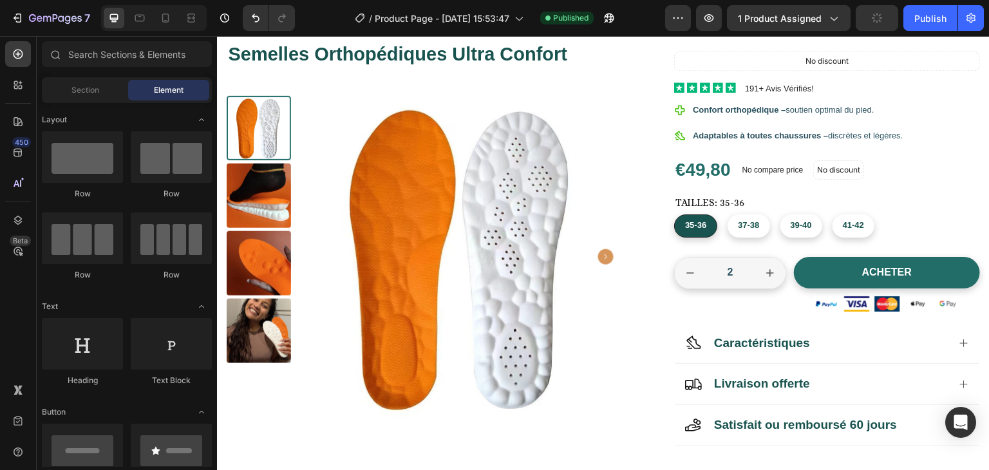
scroll to position [46, 0]
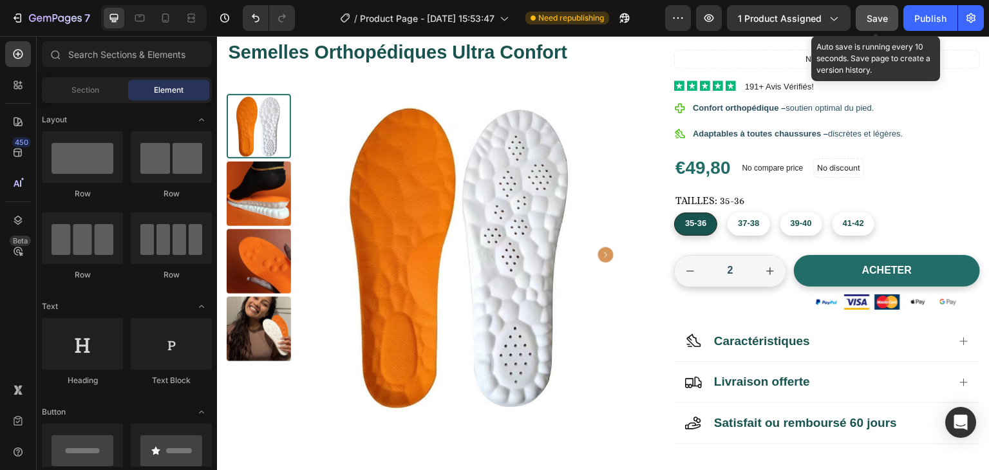
click at [865, 16] on button "Save" at bounding box center [877, 18] width 42 height 26
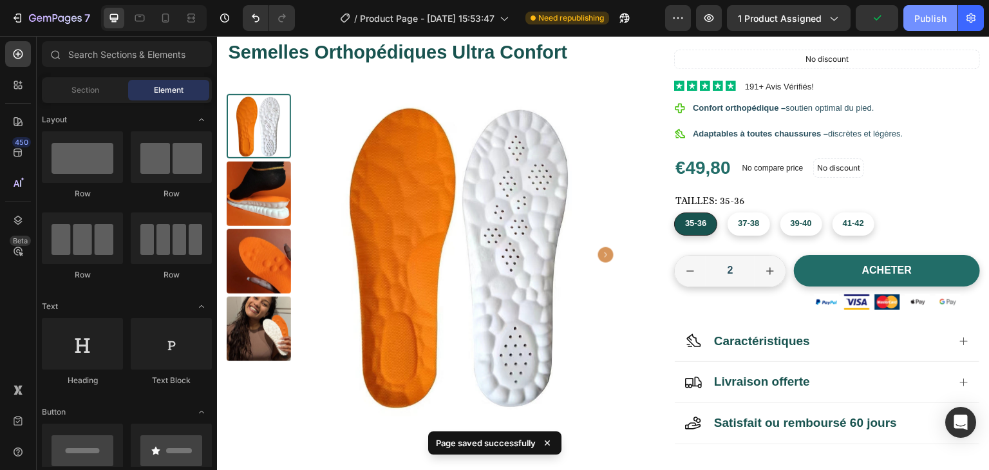
click at [925, 21] on div "Publish" at bounding box center [930, 19] width 32 height 14
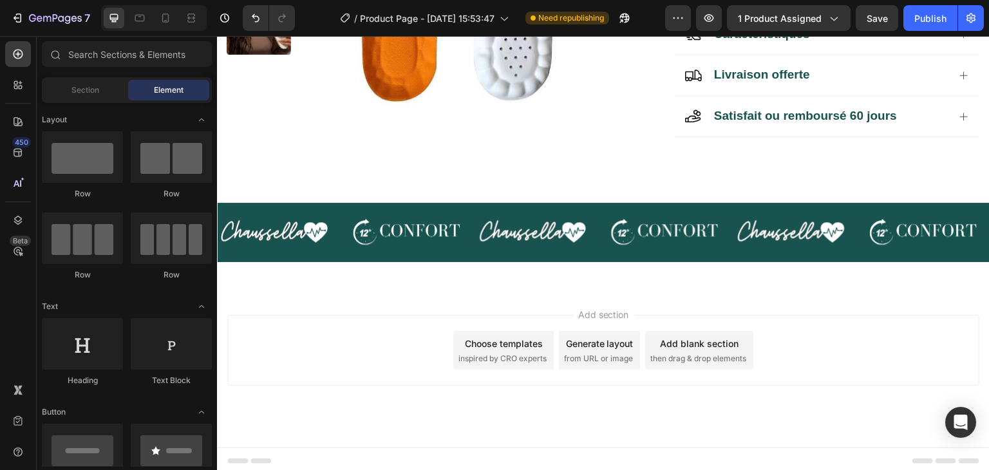
scroll to position [355, 0]
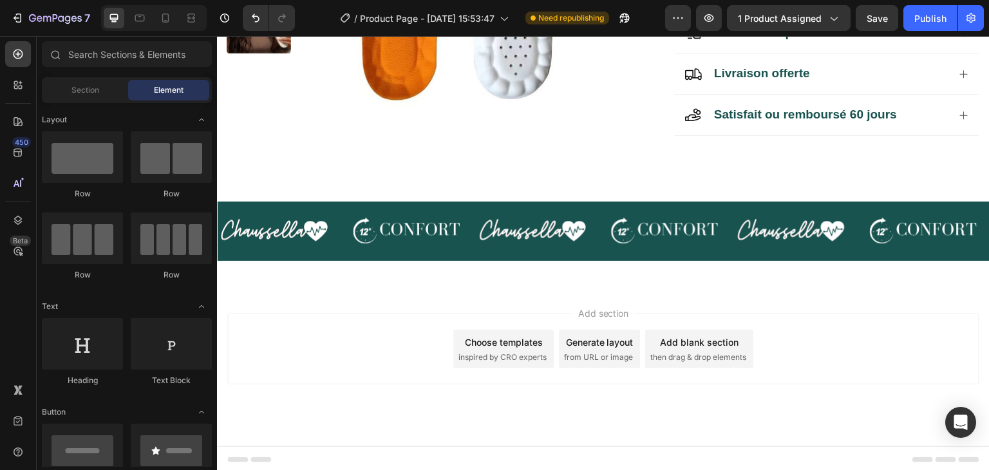
click at [788, 294] on div "Add section Choose templates inspired by CRO experts Generate layout from URL o…" at bounding box center [603, 367] width 773 height 158
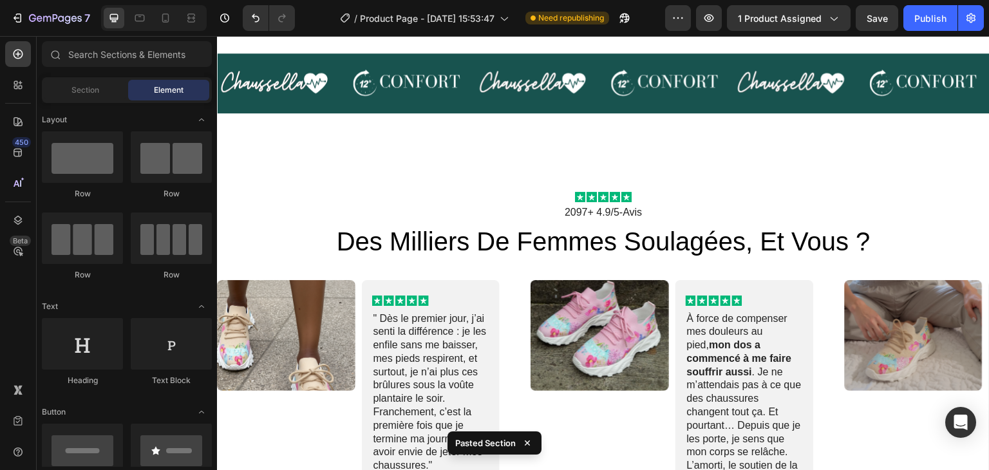
scroll to position [497, 0]
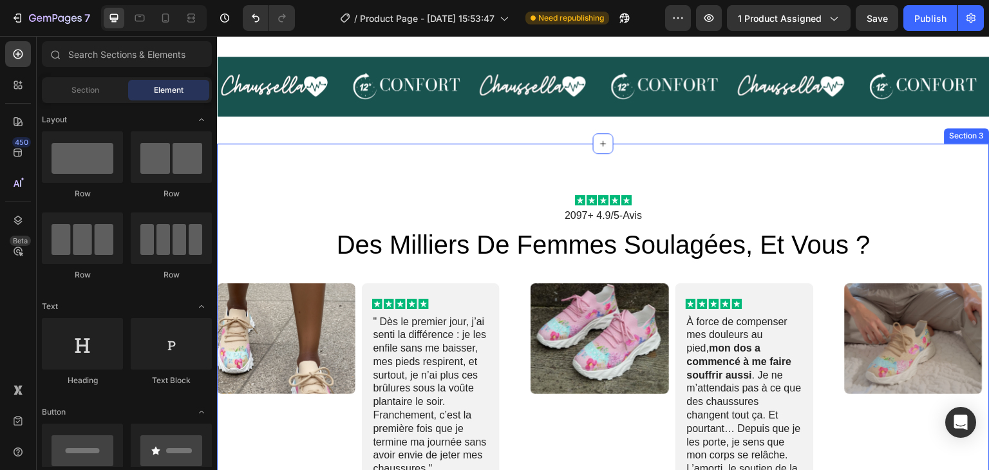
click at [675, 151] on div "Icon Icon Icon Icon Icon Icon List 2097+ 4.9/5-Avis Text Block des milliers de …" at bounding box center [603, 404] width 773 height 521
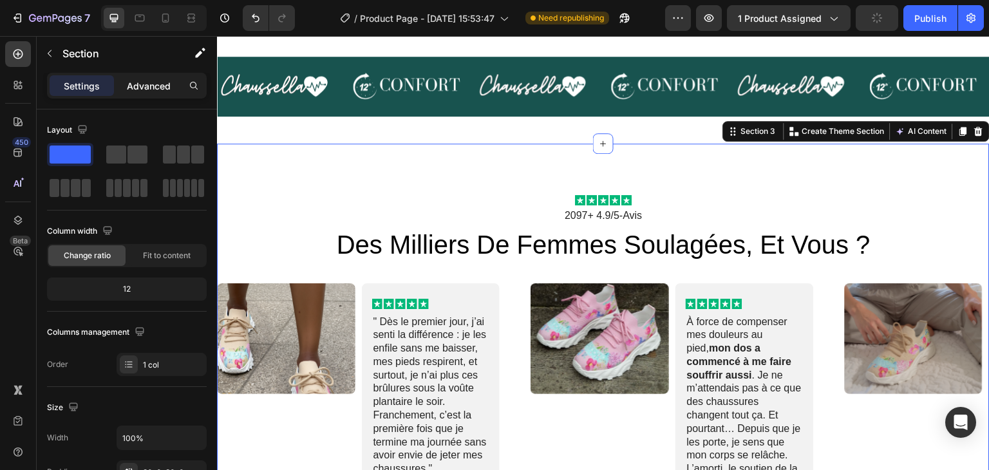
click at [151, 80] on p "Advanced" at bounding box center [149, 86] width 44 height 14
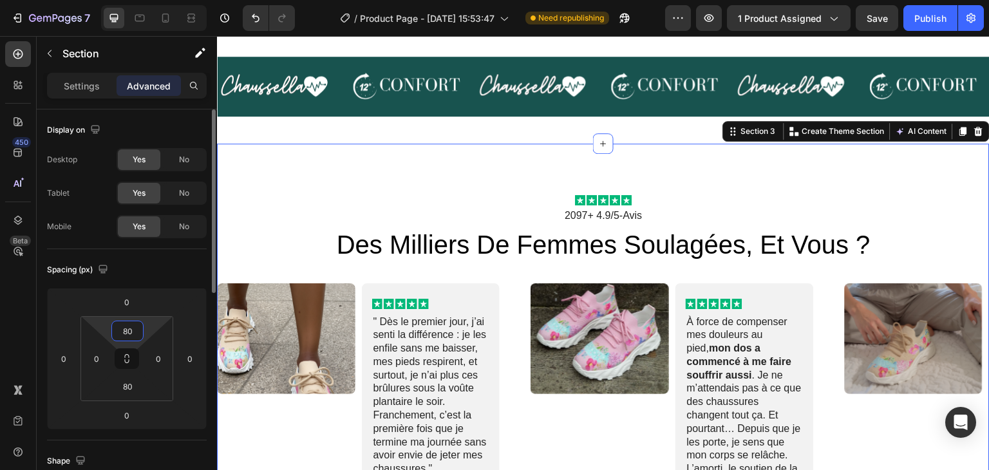
click at [128, 324] on input "80" at bounding box center [128, 330] width 26 height 19
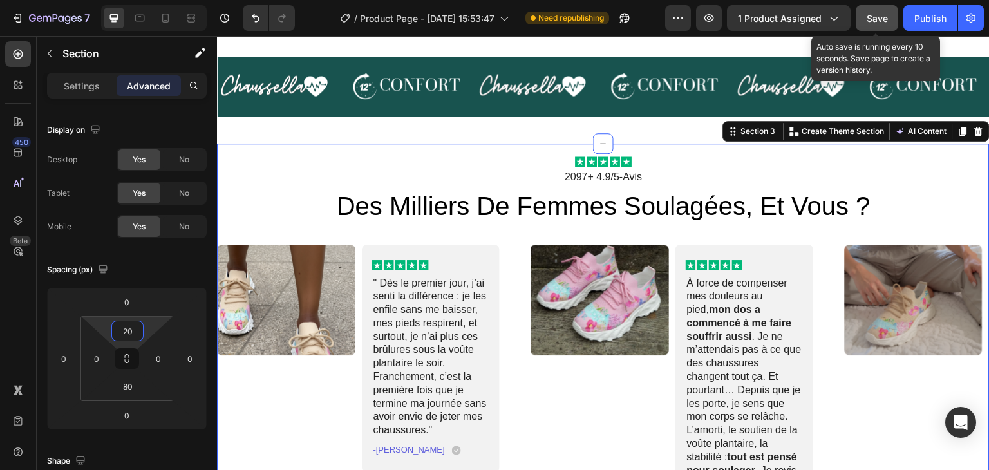
type input "20"
click at [870, 28] on button "Save" at bounding box center [877, 18] width 42 height 26
click at [870, 18] on span "Save" at bounding box center [877, 18] width 21 height 11
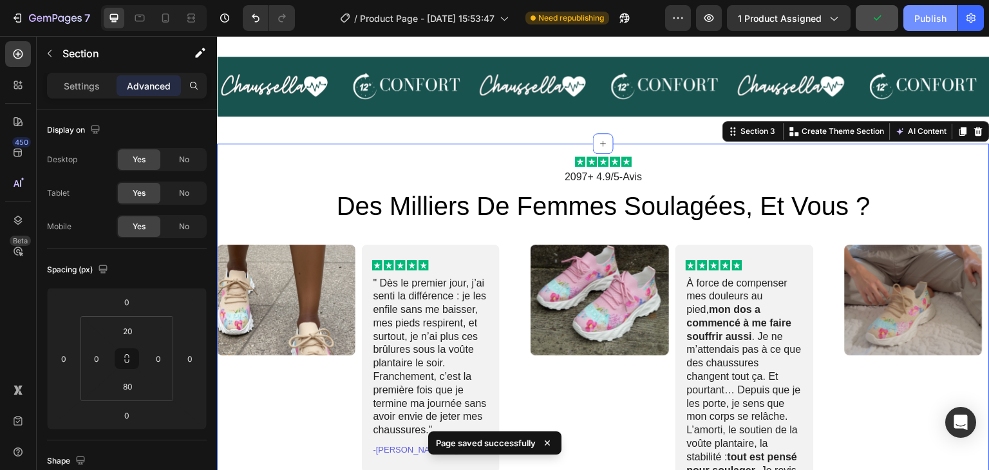
click at [927, 17] on div "Publish" at bounding box center [930, 19] width 32 height 14
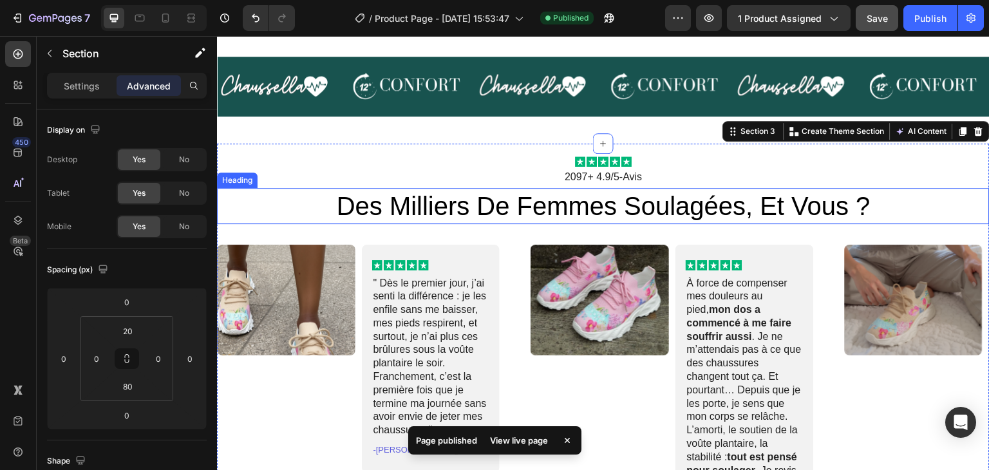
click at [521, 205] on h2 "des milliers de femmes soulagées, et vous ?" at bounding box center [603, 206] width 773 height 36
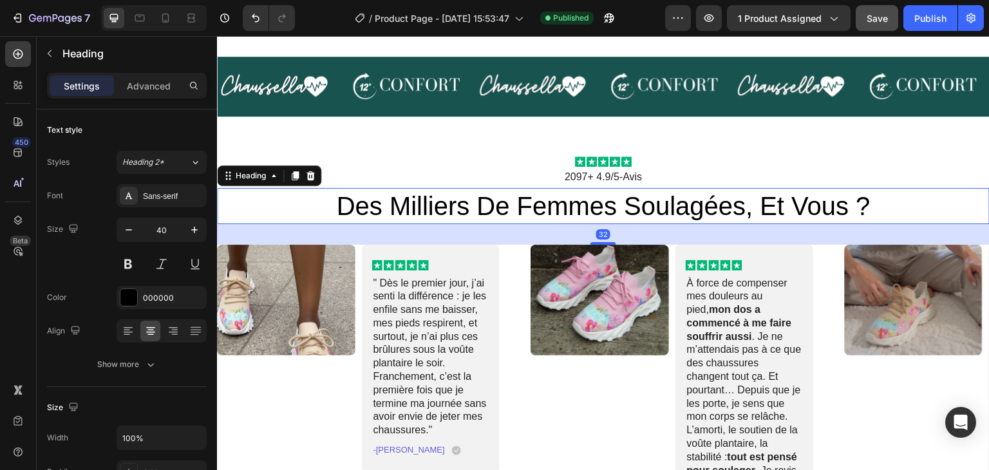
click at [521, 205] on h2 "des milliers de femmes soulagées, et vous ?" at bounding box center [603, 206] width 773 height 36
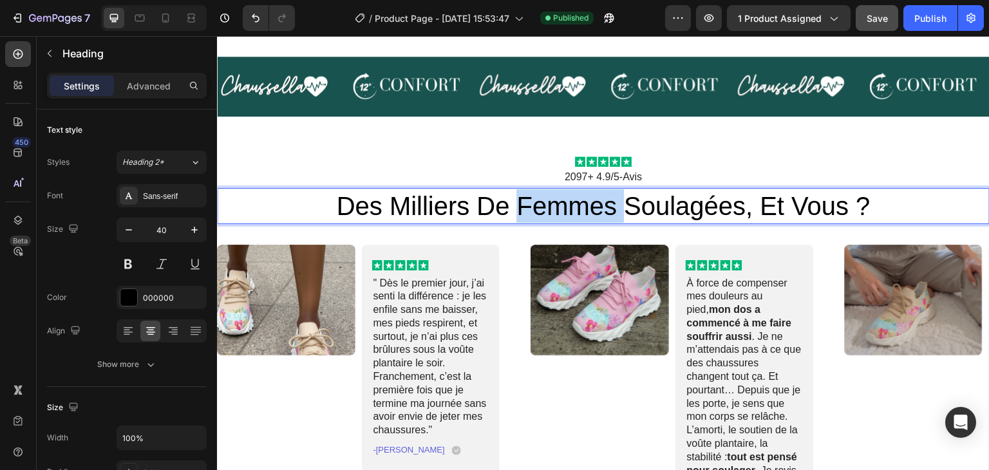
click at [521, 205] on p "des milliers de femmes soulagées, et vous ?" at bounding box center [603, 205] width 770 height 33
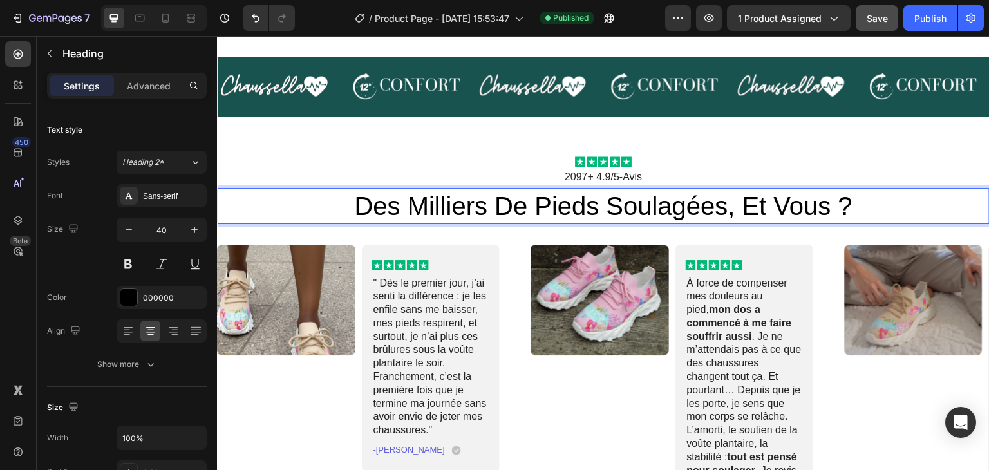
click at [707, 200] on p "des milliers de Pieds soulagées, et vous ?" at bounding box center [603, 205] width 770 height 33
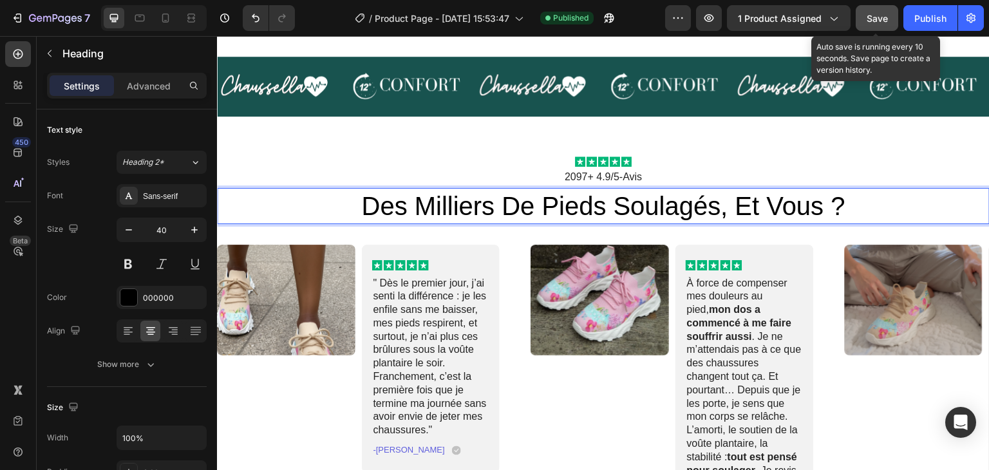
click at [874, 24] on button "Save" at bounding box center [877, 18] width 42 height 26
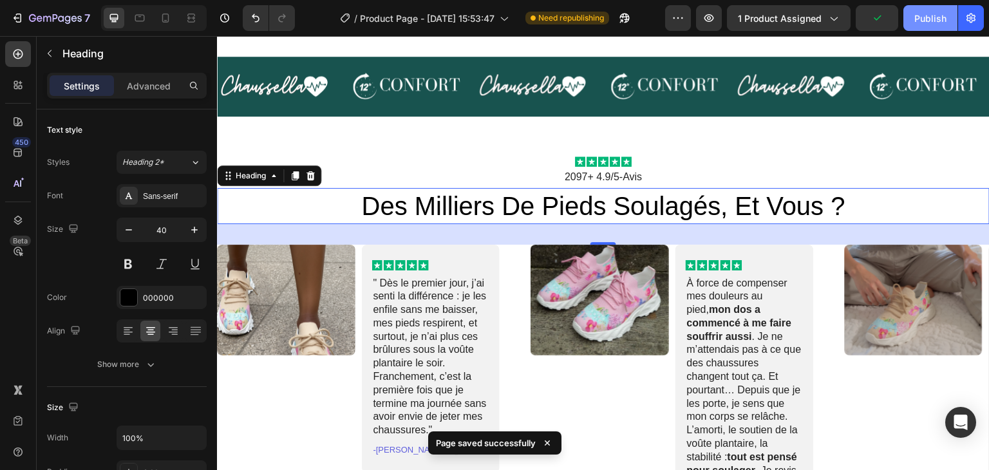
click at [919, 19] on div "Publish" at bounding box center [930, 19] width 32 height 14
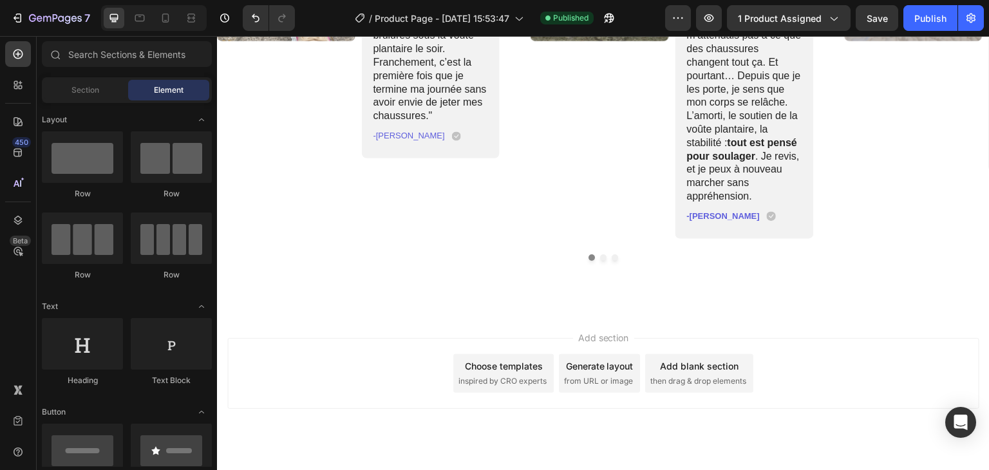
scroll to position [809, 0]
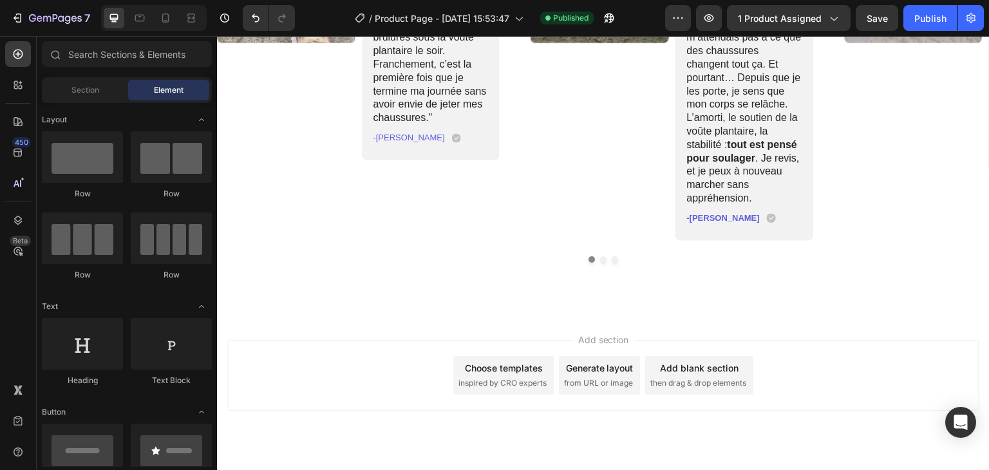
click at [473, 314] on div "Add section Choose templates inspired by CRO experts Generate layout from URL o…" at bounding box center [603, 393] width 773 height 158
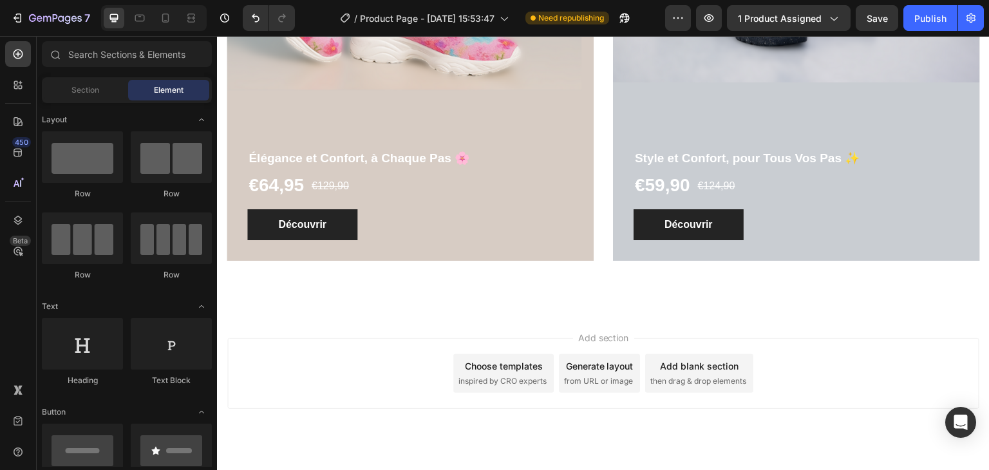
scroll to position [1282, 0]
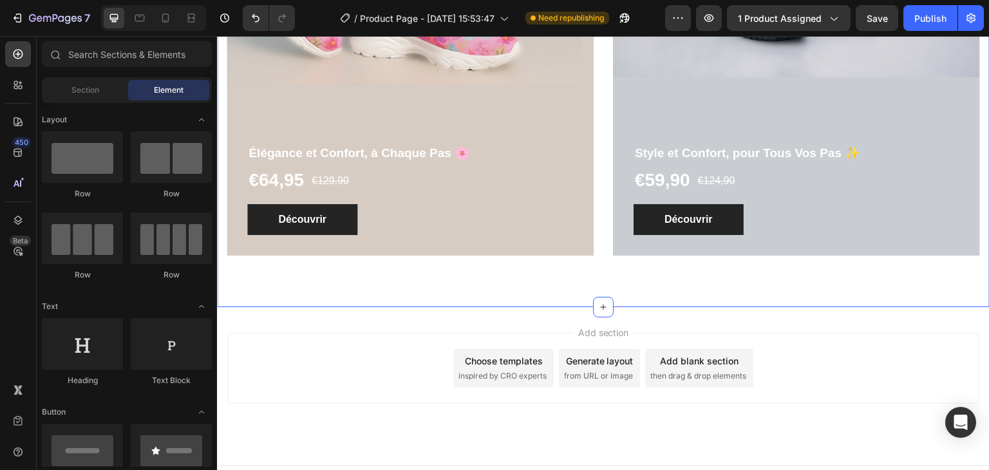
click at [630, 297] on div "SLIP-ON Heading Row Élégance et Confort, à Chaque Pas 🌸 Product Title €64,95 Pr…" at bounding box center [603, 67] width 773 height 480
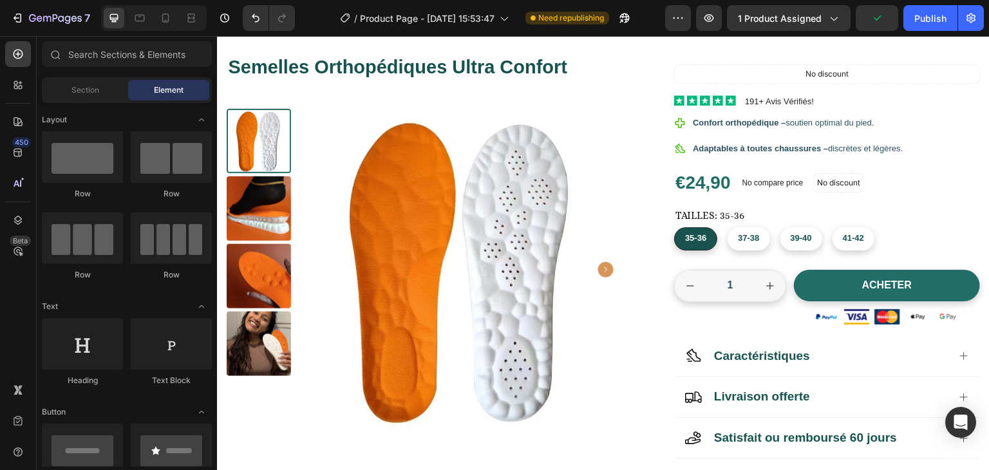
scroll to position [34, 0]
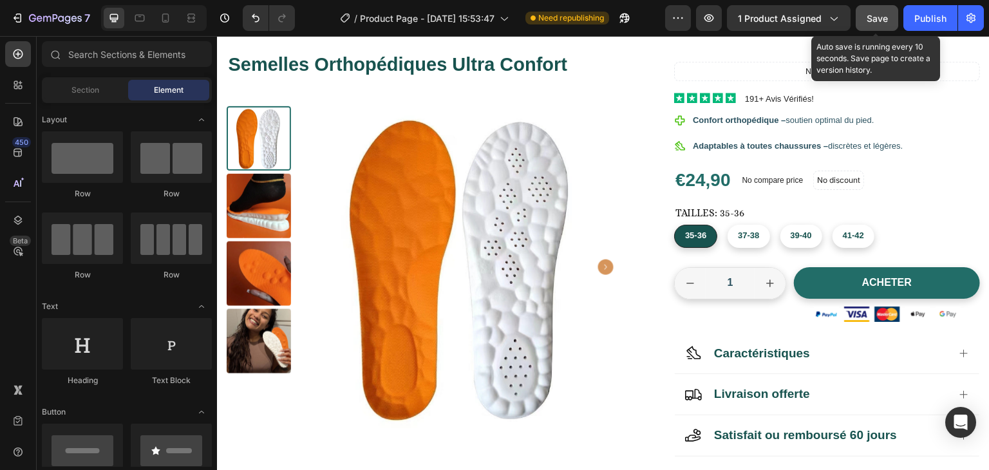
click at [861, 17] on button "Save" at bounding box center [877, 18] width 42 height 26
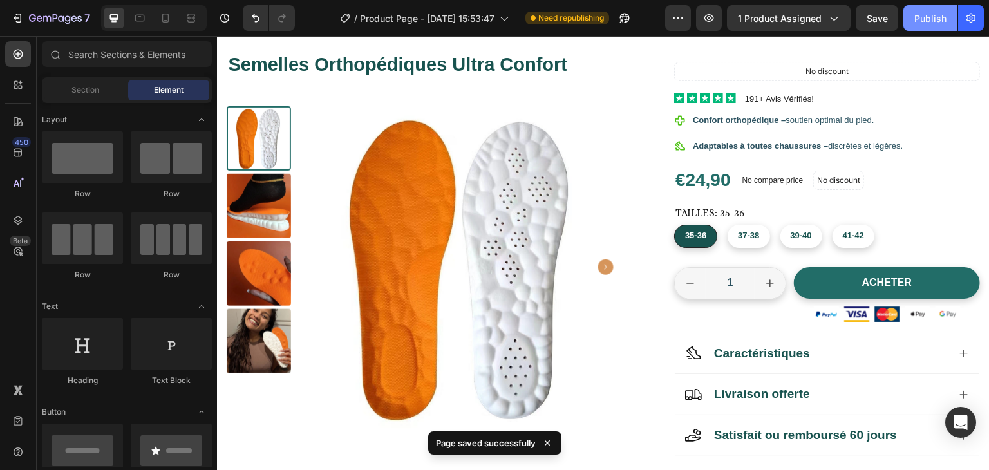
click at [924, 17] on div "Publish" at bounding box center [930, 19] width 32 height 14
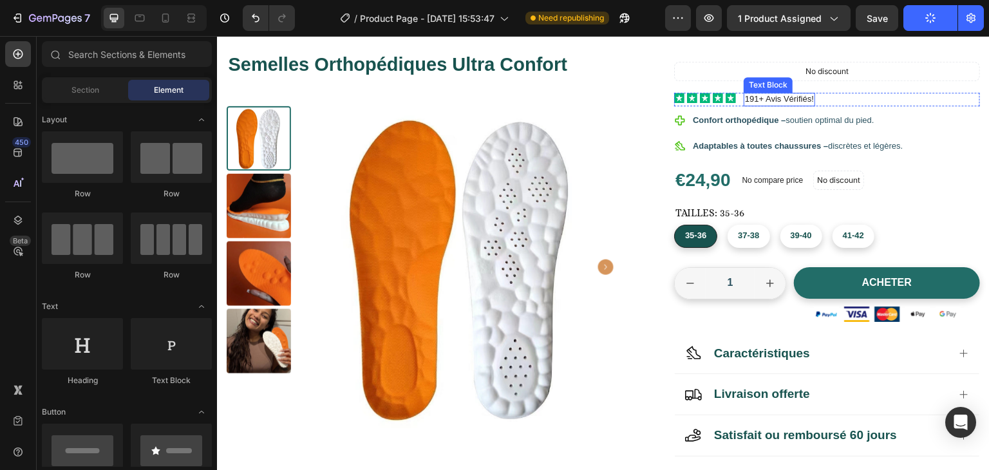
click at [745, 98] on p "191+ Avis Vérifiés!" at bounding box center [779, 99] width 69 height 11
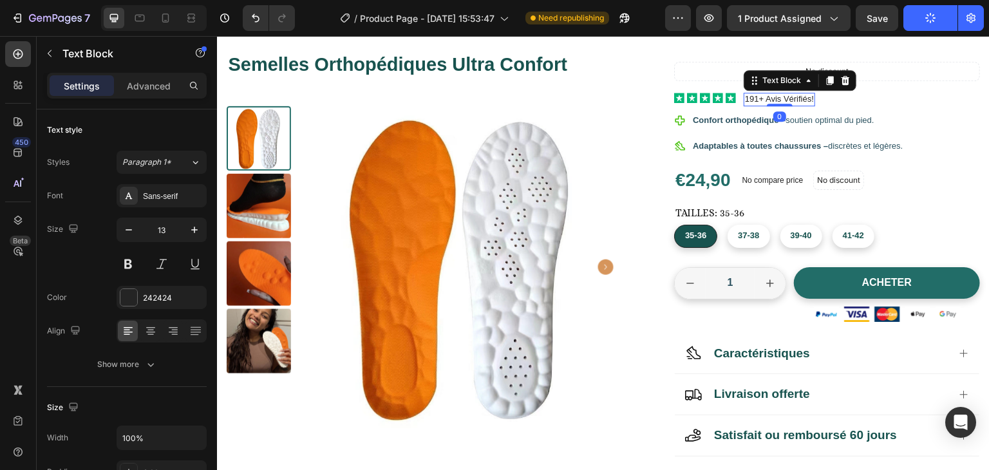
click at [745, 98] on p "191+ Avis Vérifiés!" at bounding box center [779, 99] width 69 height 11
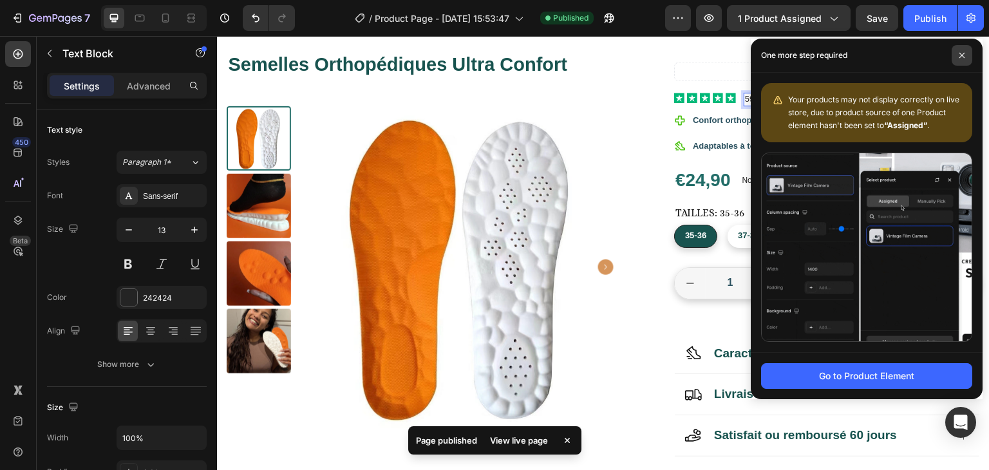
click at [959, 57] on icon at bounding box center [961, 55] width 5 height 5
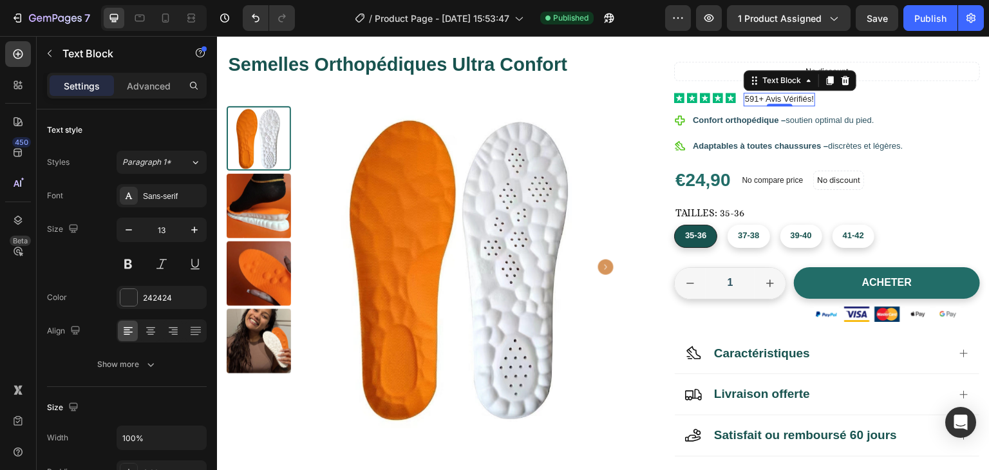
click at [751, 99] on p "591+ Avis Vérifiés!" at bounding box center [779, 99] width 69 height 11
click at [747, 98] on p "597+ Avis Vérifiés!" at bounding box center [779, 99] width 69 height 11
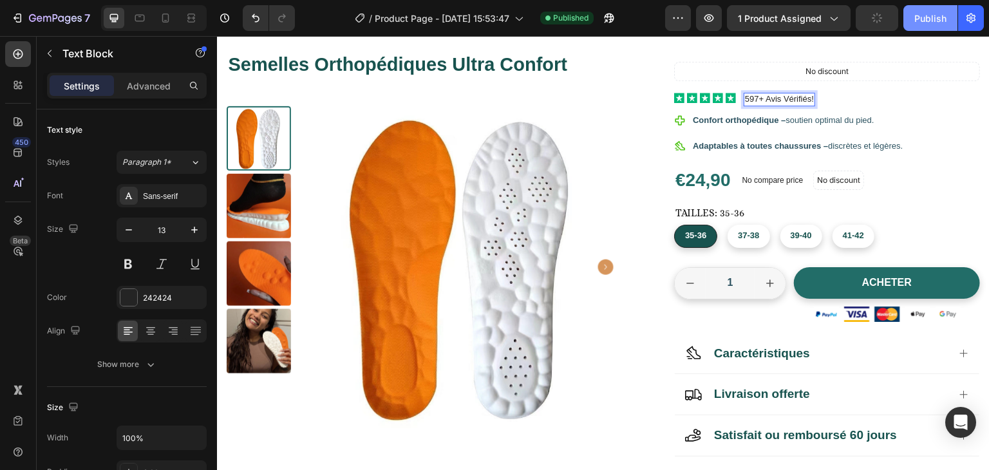
click at [912, 20] on button "Publish" at bounding box center [930, 18] width 54 height 26
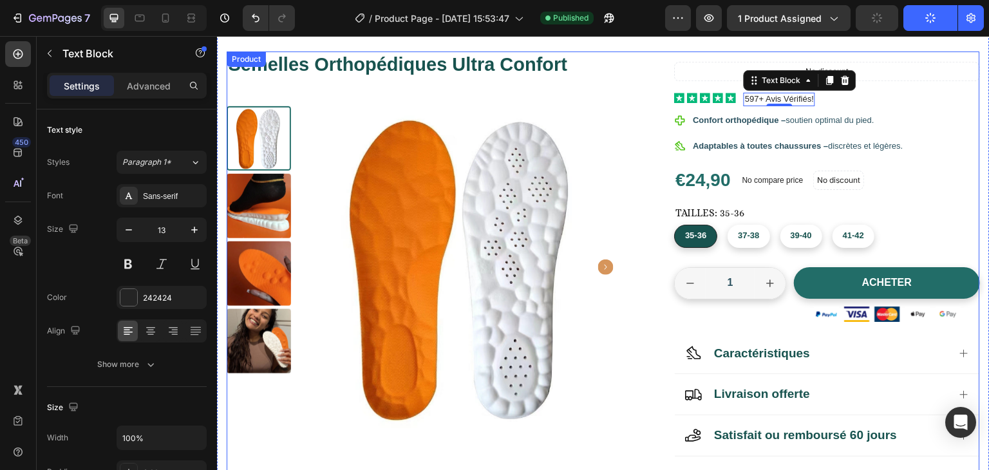
click at [645, 79] on div "Semelles Orthopédiques Ultra Confort Product Title Product Images Icon Icon Ico…" at bounding box center [441, 270] width 428 height 436
radio input "false"
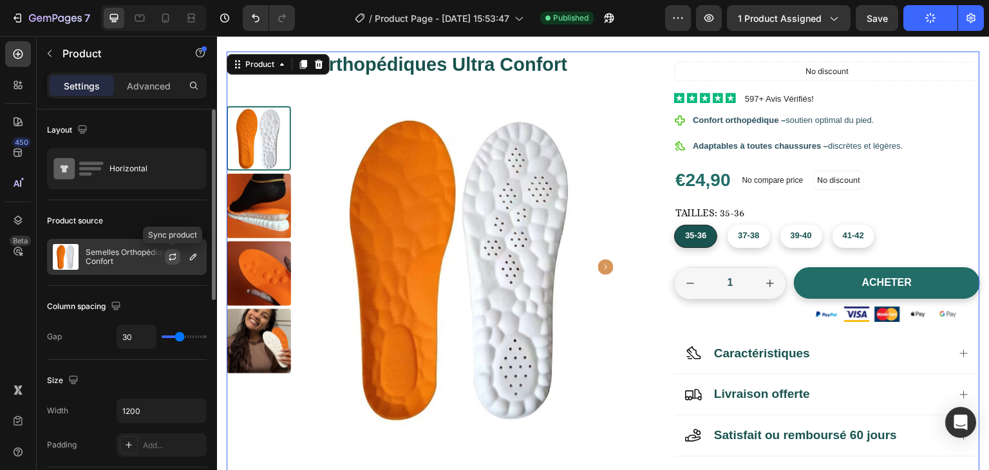
click at [168, 257] on icon "button" at bounding box center [172, 257] width 10 height 10
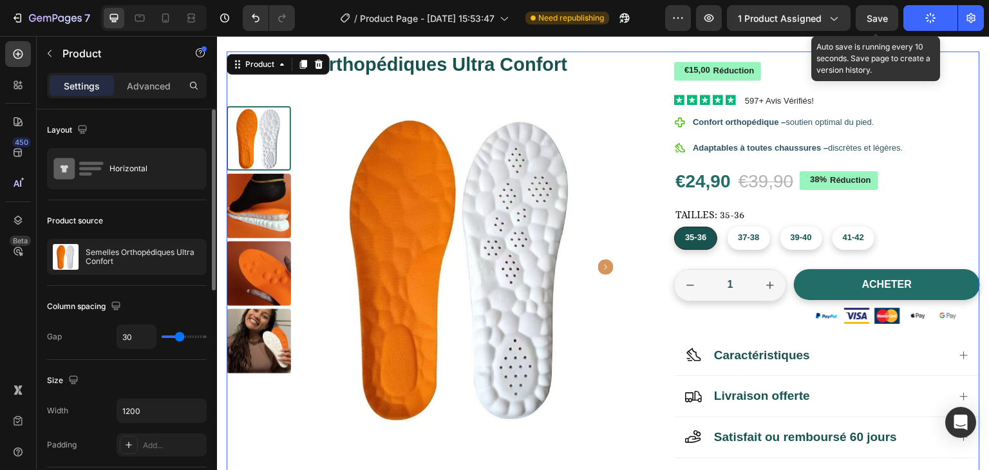
click at [871, 20] on span "Save" at bounding box center [877, 18] width 21 height 11
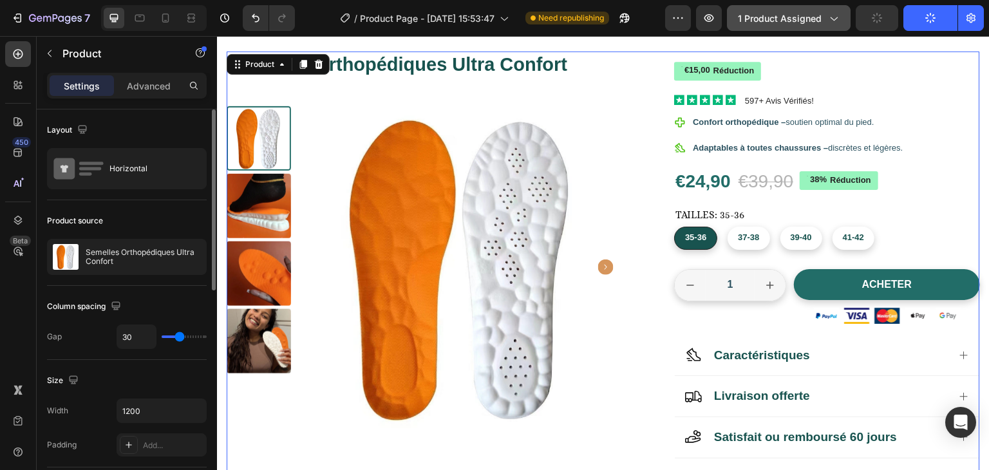
click at [823, 15] on div "1 product assigned" at bounding box center [789, 19] width 102 height 14
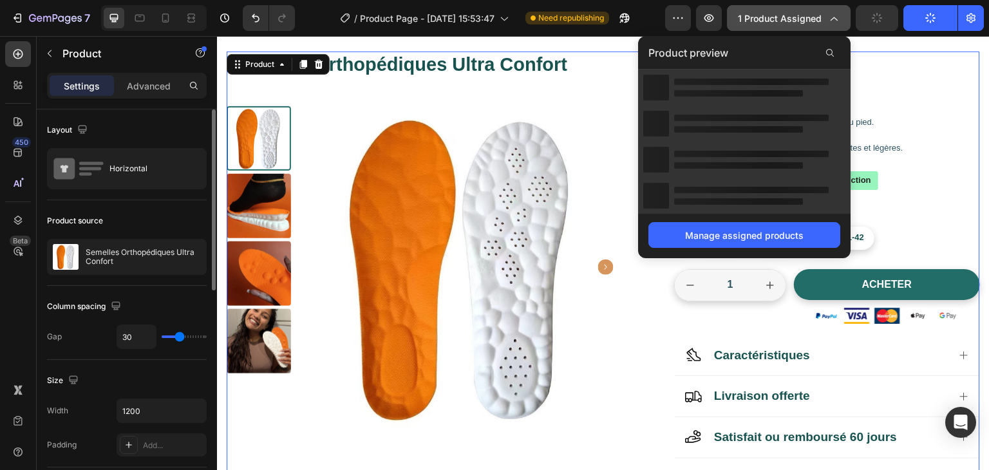
click at [823, 15] on div "1 product assigned" at bounding box center [789, 19] width 102 height 14
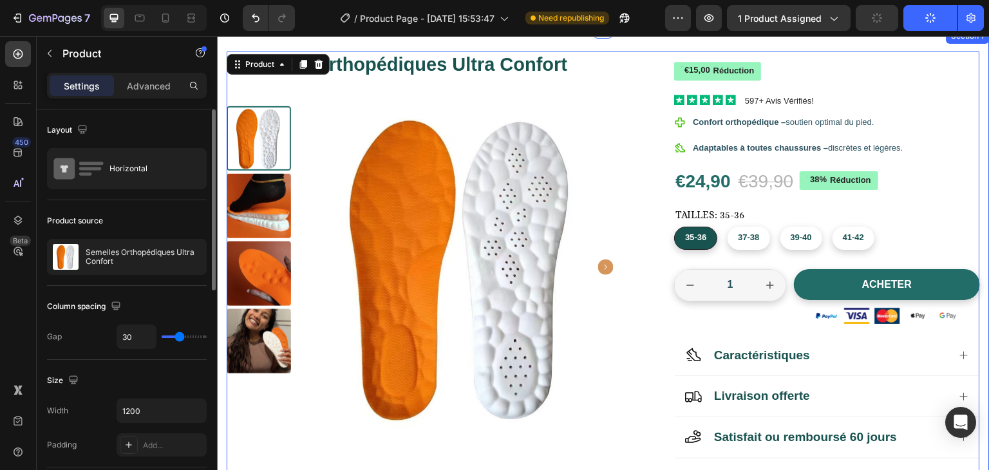
click at [769, 45] on div "Semelles Orthopédiques Ultra Confort Product Title Product Images Icon Icon Ico…" at bounding box center [603, 264] width 773 height 473
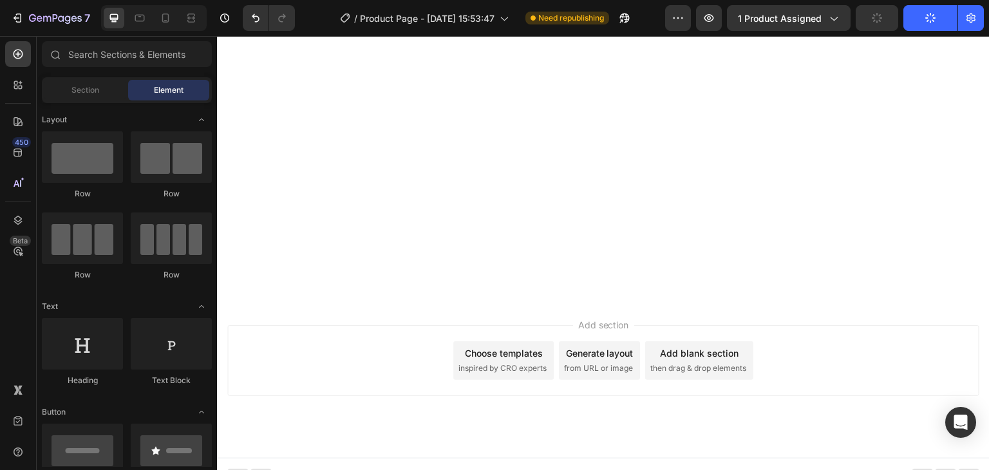
scroll to position [0, 0]
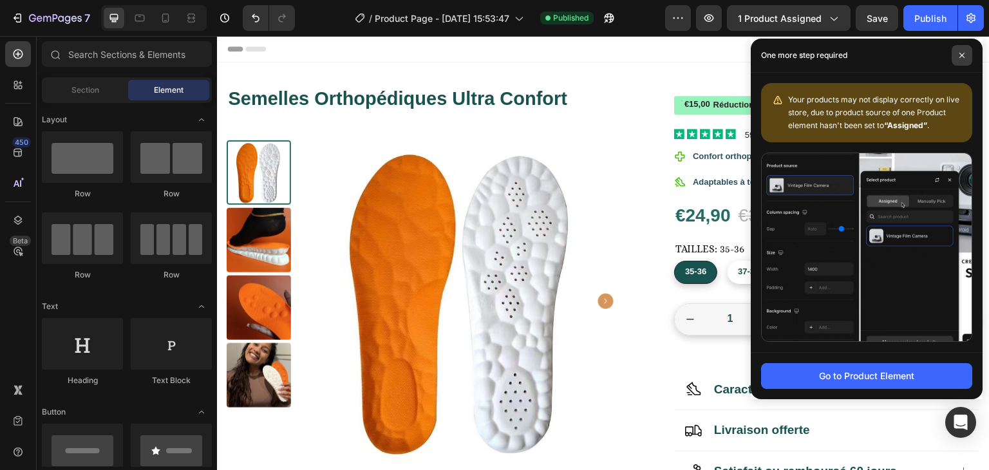
click at [960, 55] on icon at bounding box center [962, 55] width 6 height 6
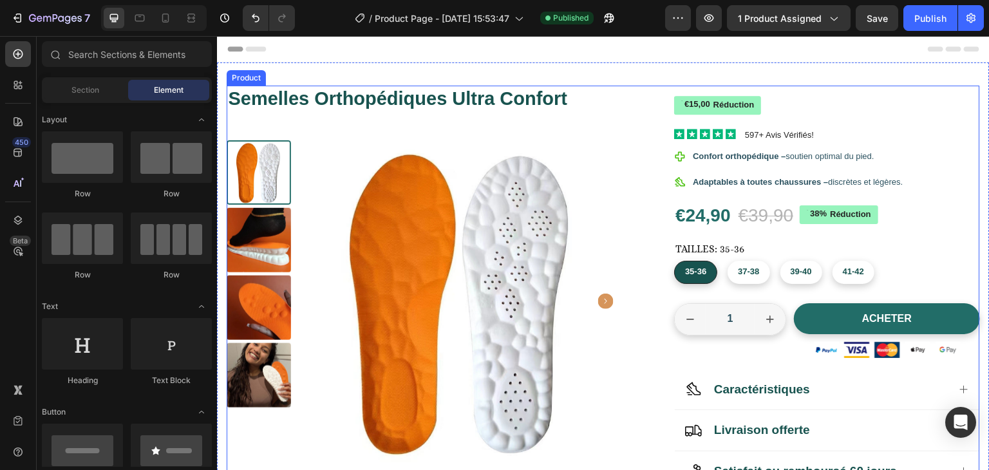
click at [653, 102] on div "Semelles Orthopédiques Ultra Confort Product Title Product Images Icon Icon Ico…" at bounding box center [603, 305] width 753 height 438
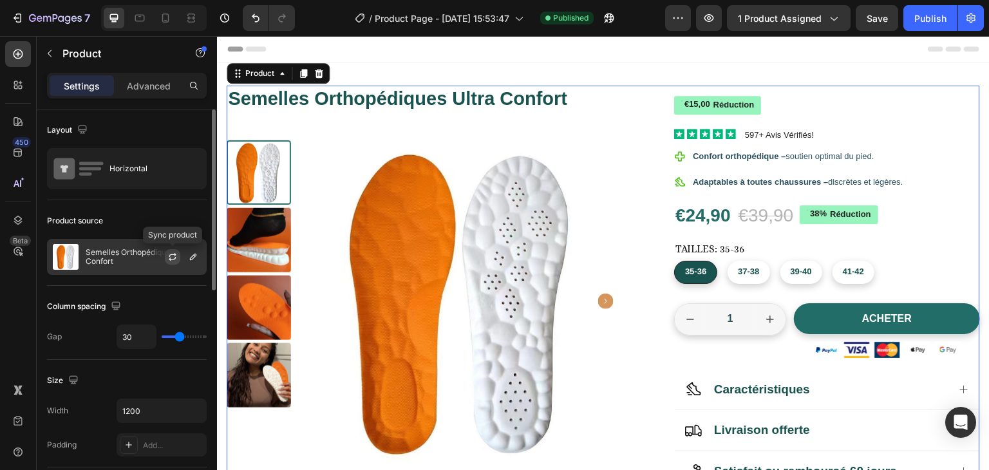
click at [171, 253] on icon "button" at bounding box center [172, 257] width 10 height 10
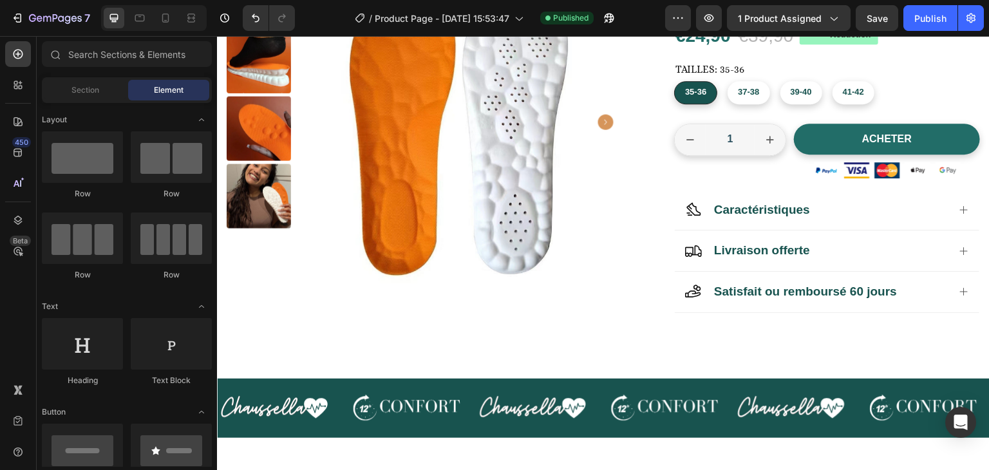
scroll to position [143, 0]
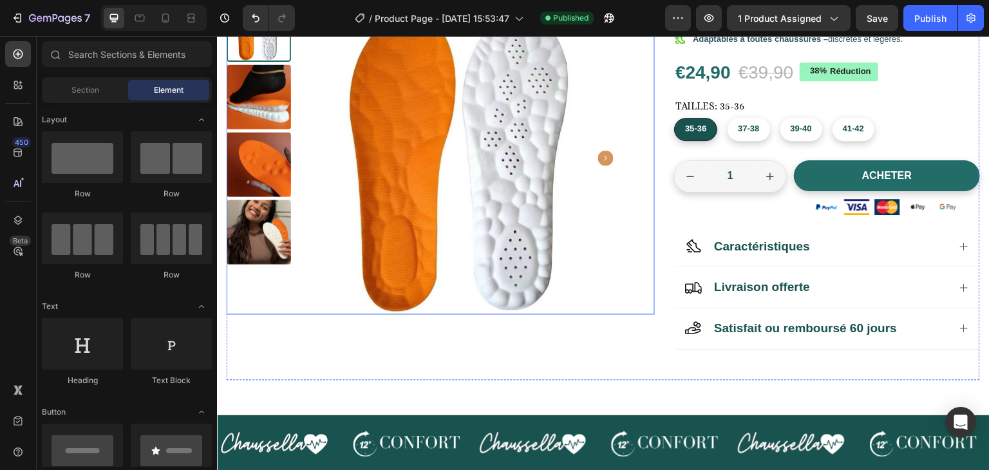
click at [268, 227] on img at bounding box center [259, 232] width 64 height 64
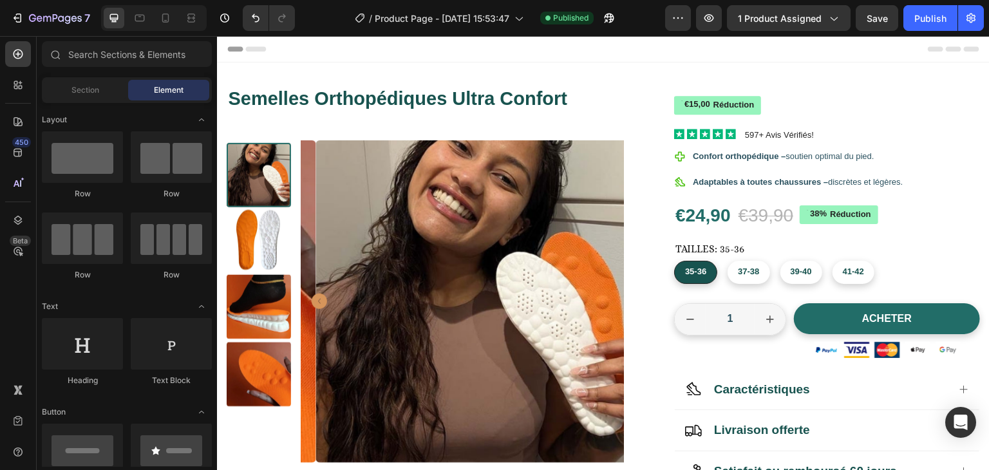
scroll to position [23, 0]
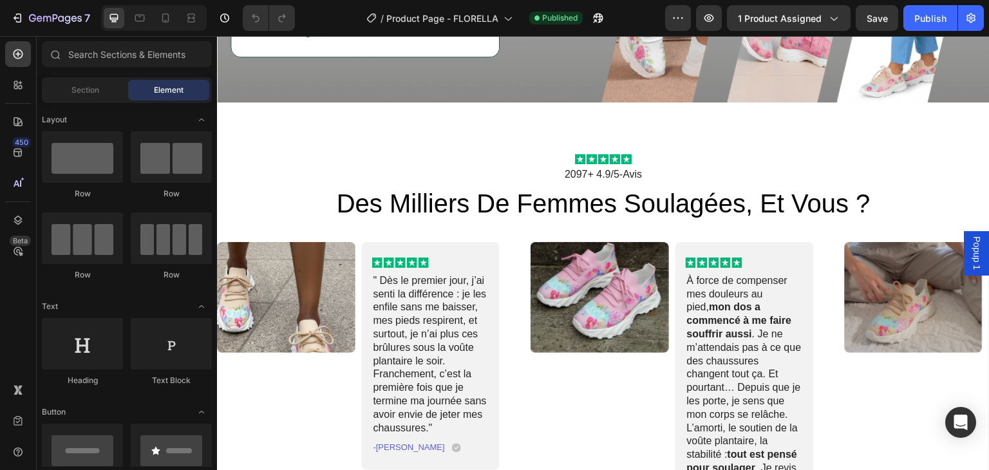
scroll to position [3715, 0]
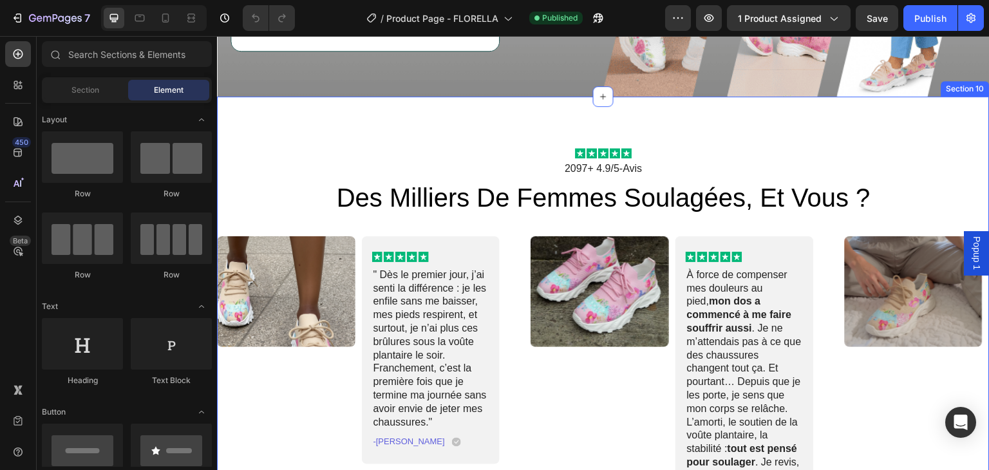
click at [929, 112] on div "Icon Icon Icon Icon Icon Icon List 2097+ 4.9/5-Avis Text Block des milliers de …" at bounding box center [603, 357] width 773 height 521
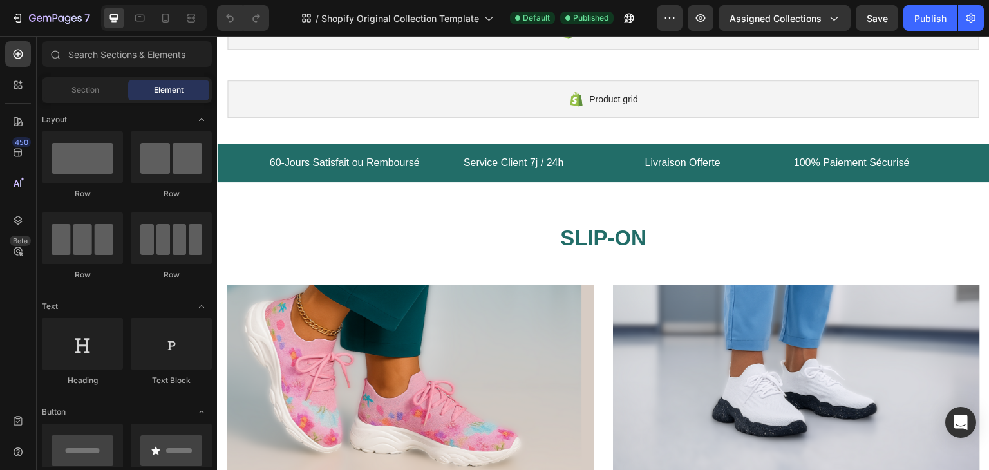
scroll to position [71, 0]
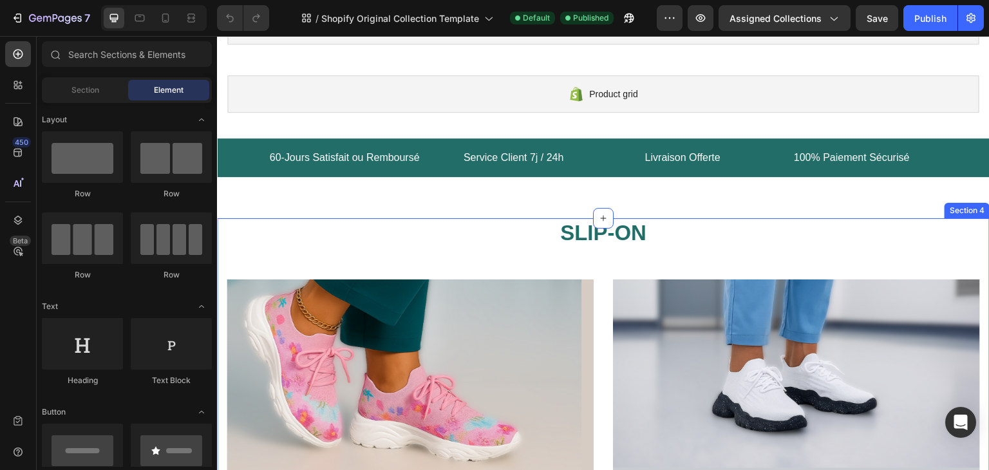
click at [653, 263] on div "SLIP-ON Heading Row Élégance et Confort, à Chaque Pas 🌸 Product Title €64,95 Pr…" at bounding box center [603, 442] width 753 height 449
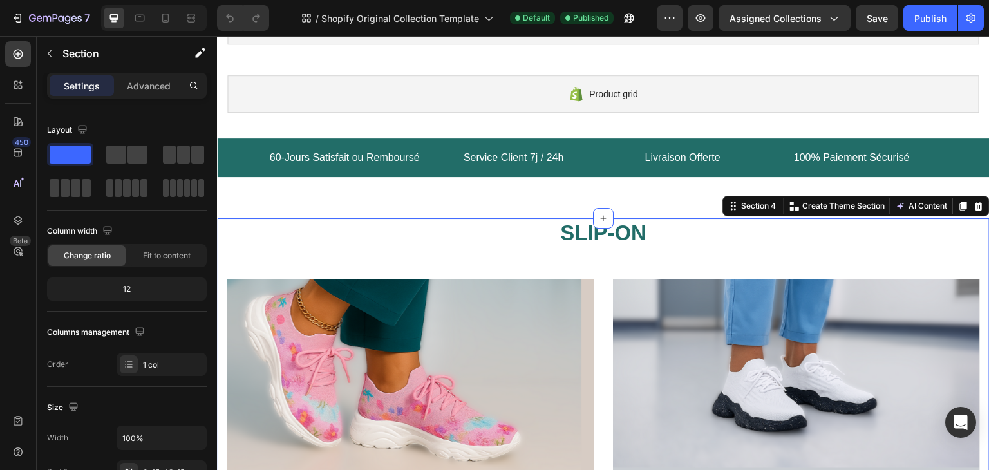
click at [972, 261] on div "SLIP-ON Heading Row Élégance et Confort, à Chaque Pas 🌸 Product Title €64,95 Pr…" at bounding box center [603, 458] width 773 height 480
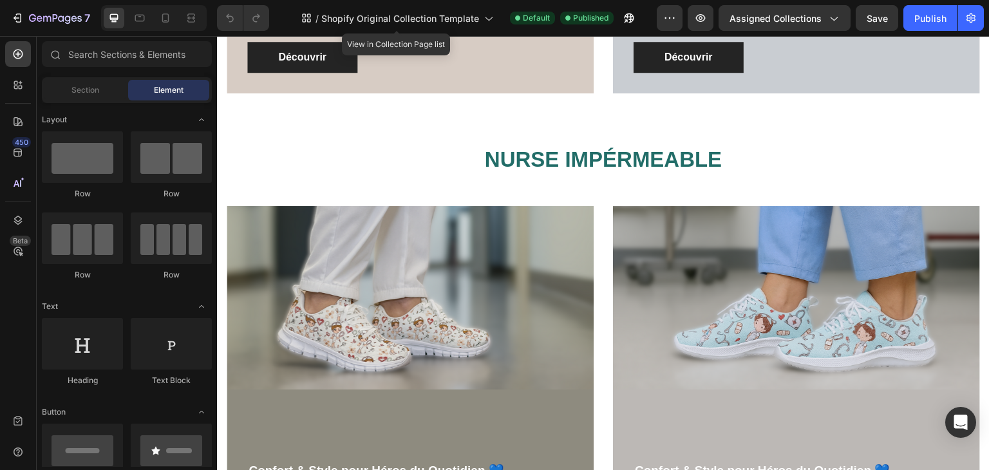
scroll to position [626, 0]
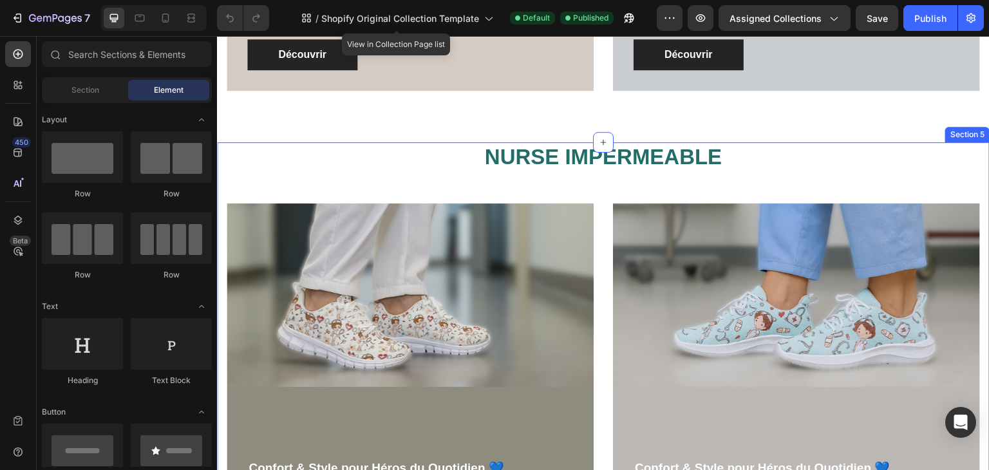
click at [973, 149] on div "NURSE IMP É RMEABLE Heading Row Confort & Style pour Héros du Quotidien 💙 Produ…" at bounding box center [603, 382] width 773 height 480
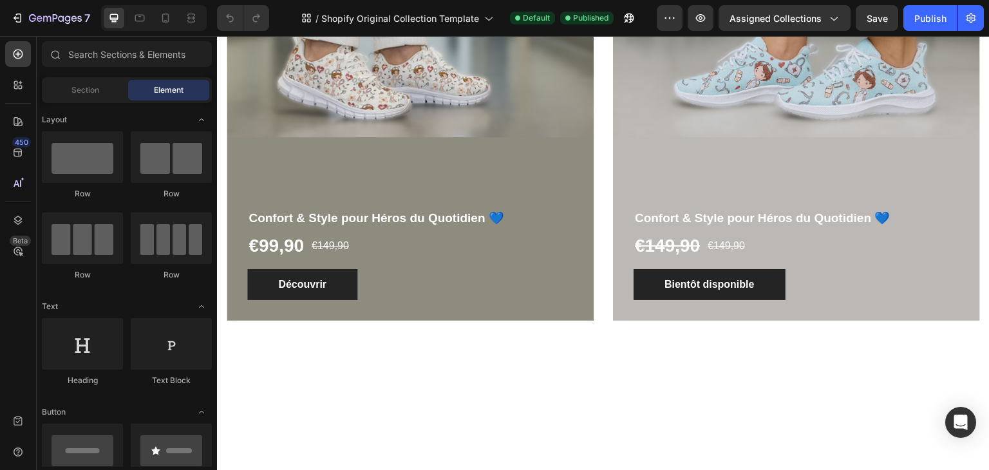
scroll to position [662, 0]
